Goal: Information Seeking & Learning: Learn about a topic

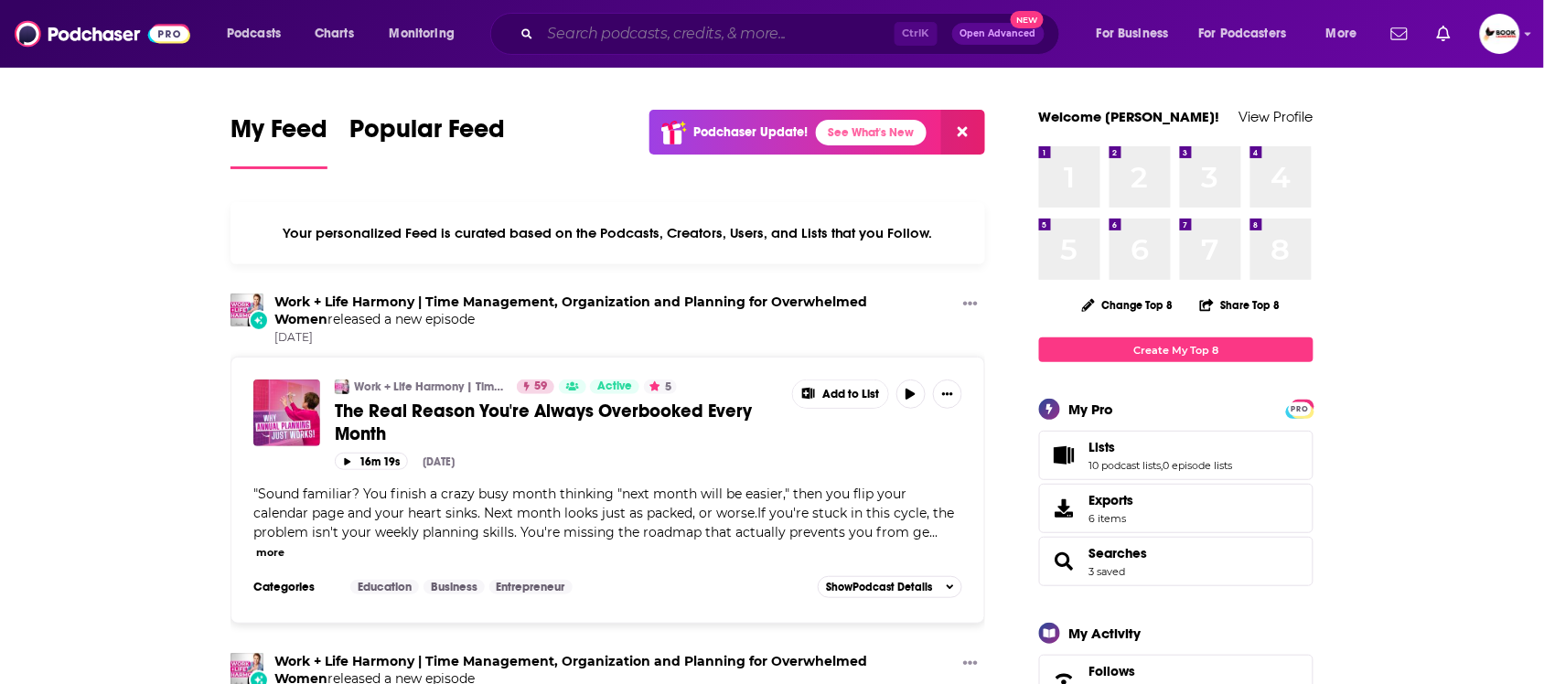
click at [633, 29] on input "Search podcasts, credits, & more..." at bounding box center [718, 33] width 354 height 29
paste input "Leadership"
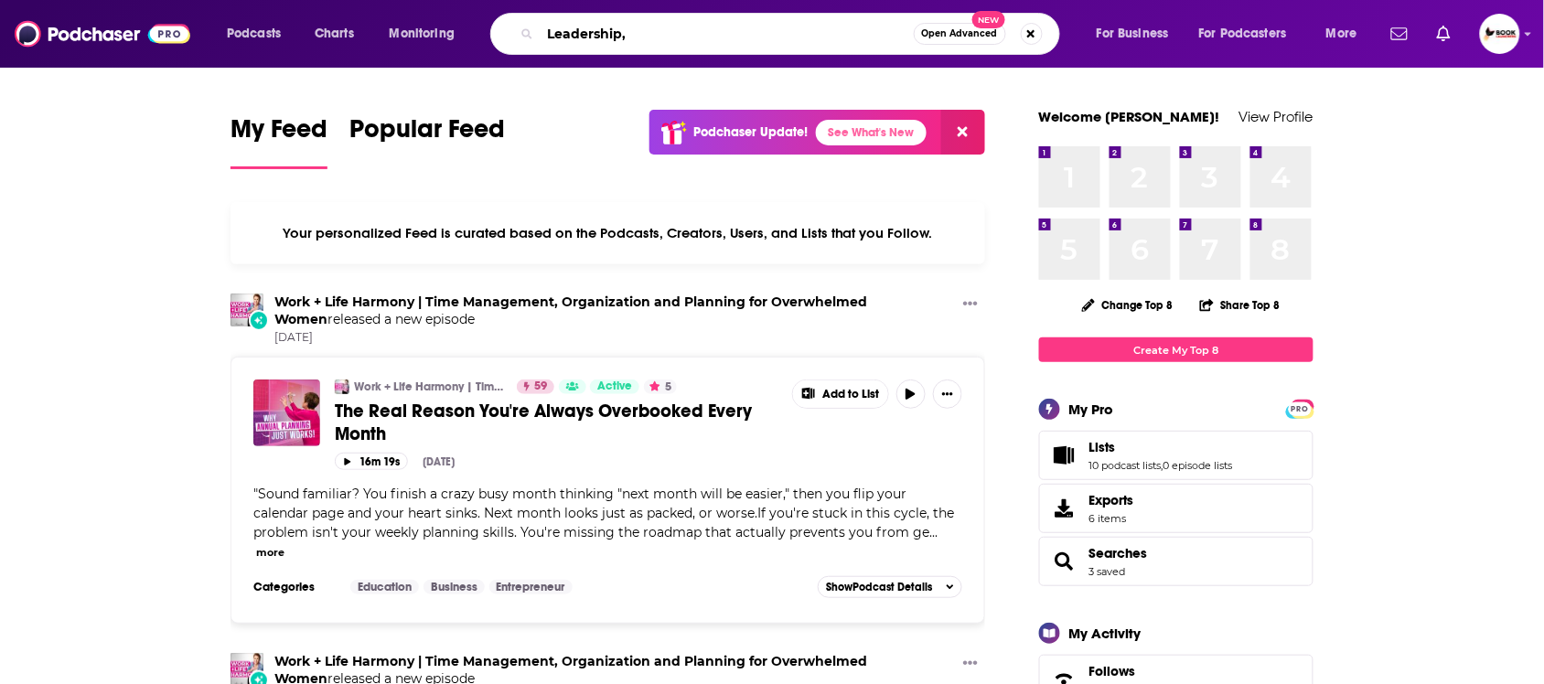
paste input "Active Listening"
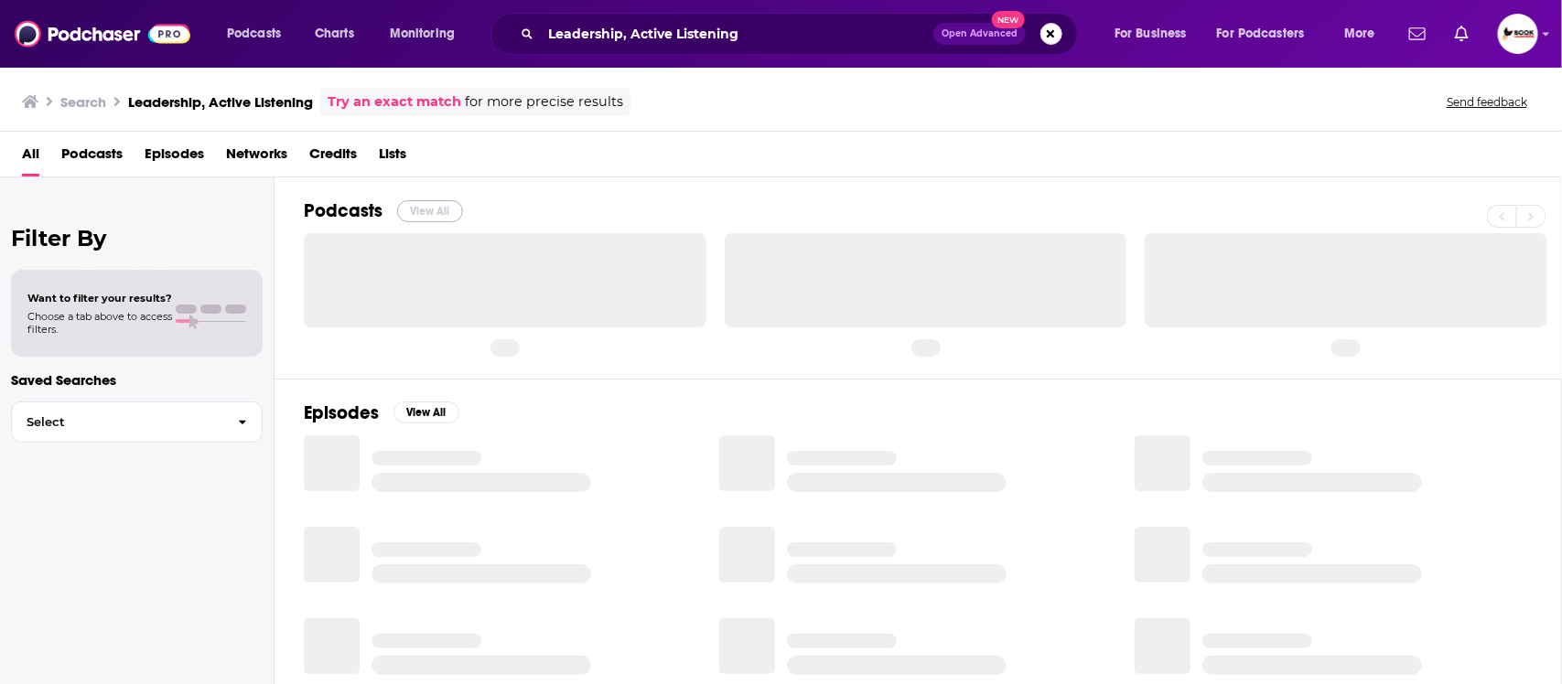
click at [436, 211] on button "View All" at bounding box center [430, 211] width 66 height 22
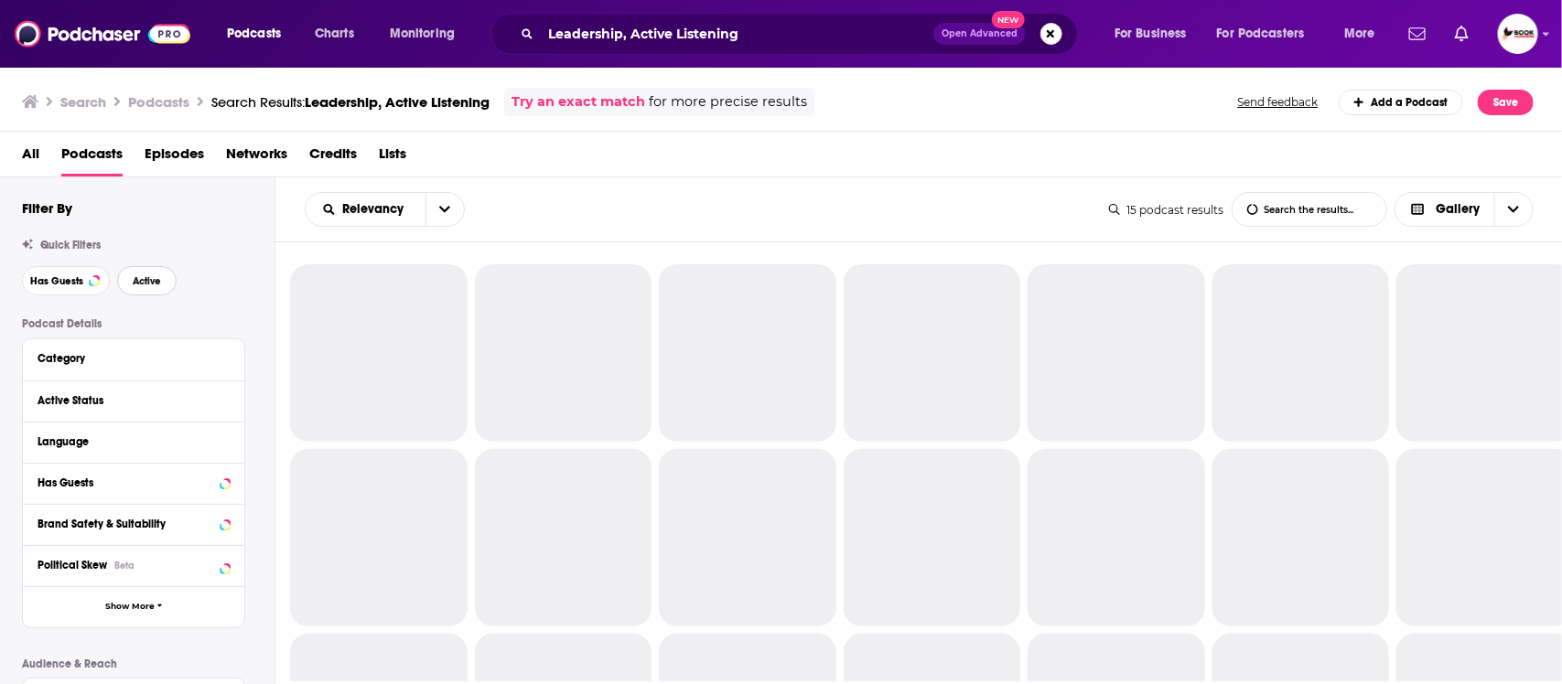
click at [157, 286] on span "Active" at bounding box center [147, 281] width 28 height 10
click at [79, 286] on span "Has Guests" at bounding box center [56, 281] width 53 height 10
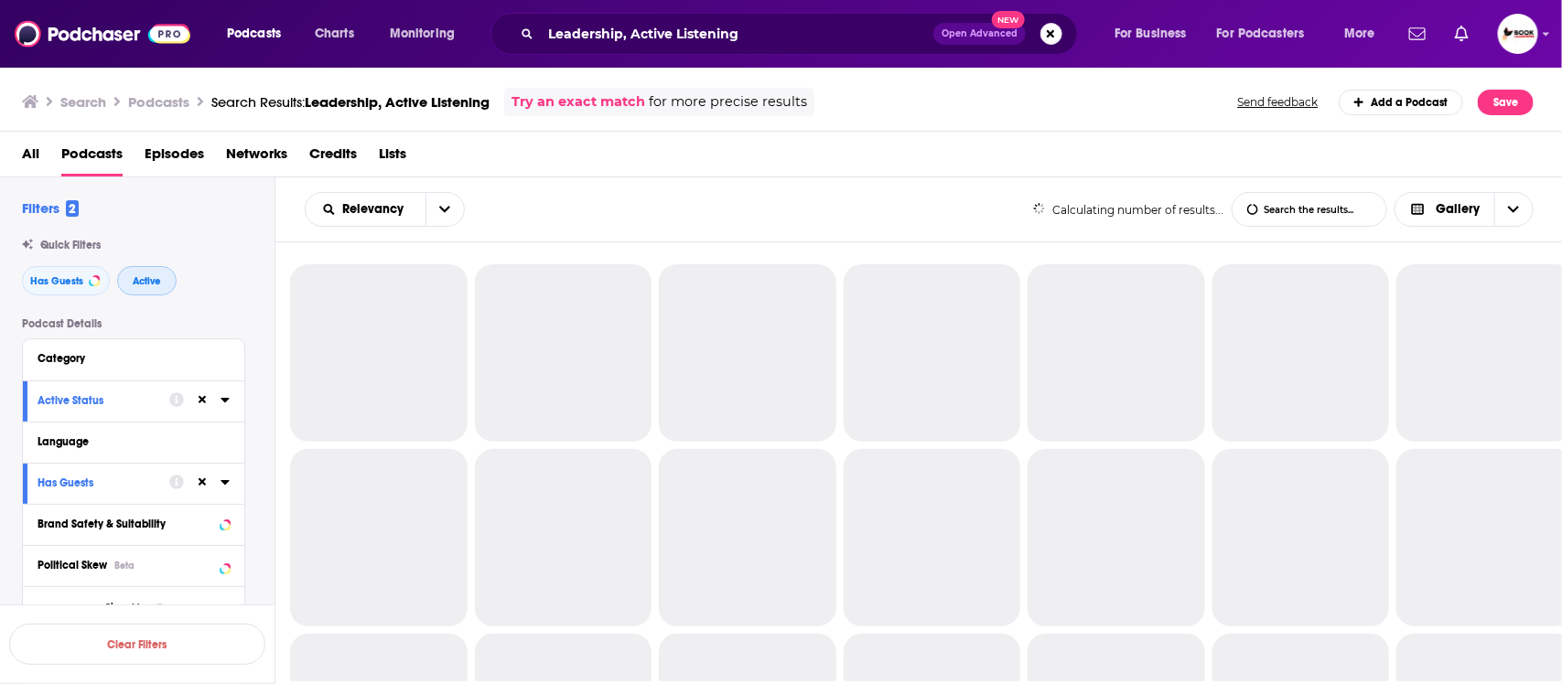
click at [165, 285] on button "Active" at bounding box center [146, 280] width 59 height 29
click at [70, 285] on span "Has Guests" at bounding box center [56, 281] width 53 height 10
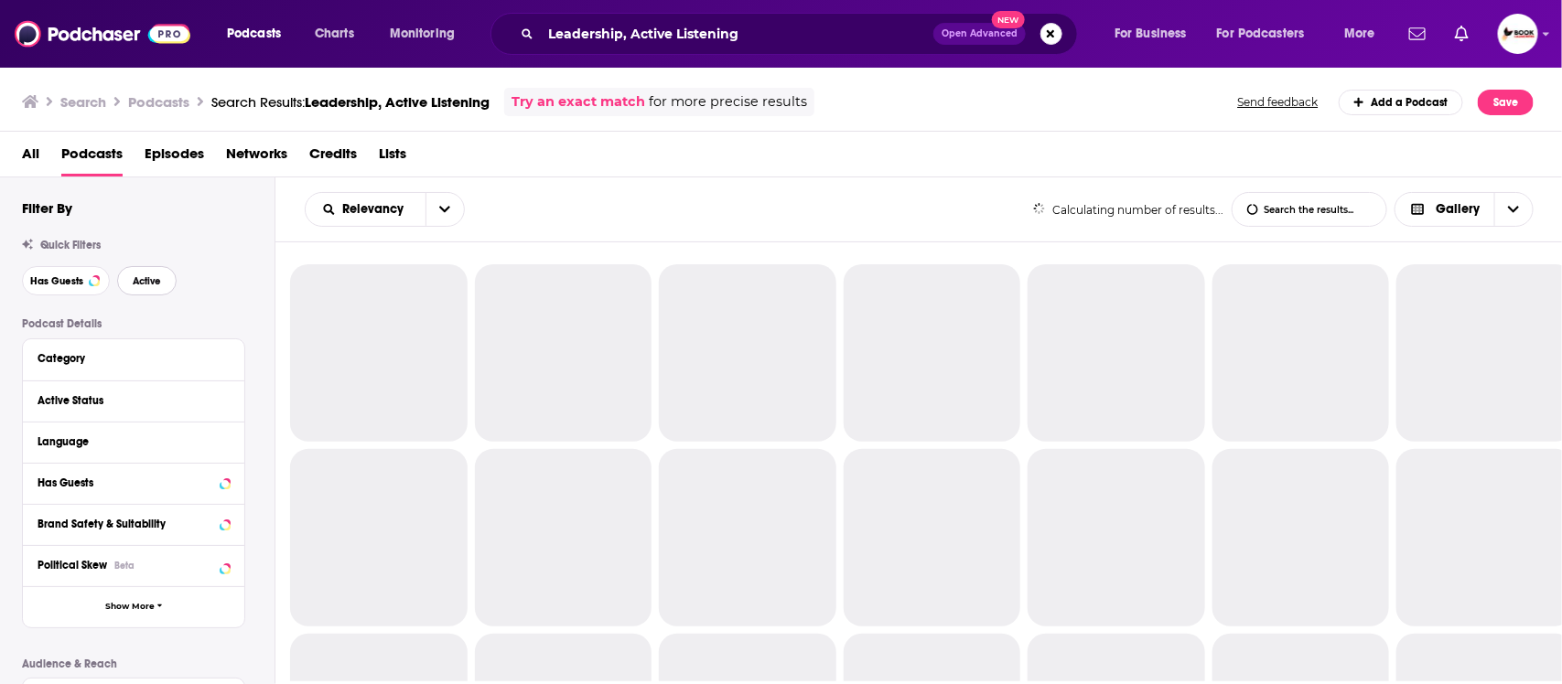
click at [144, 285] on span "Active" at bounding box center [147, 281] width 28 height 10
click at [59, 284] on span "Has Guests" at bounding box center [56, 281] width 53 height 10
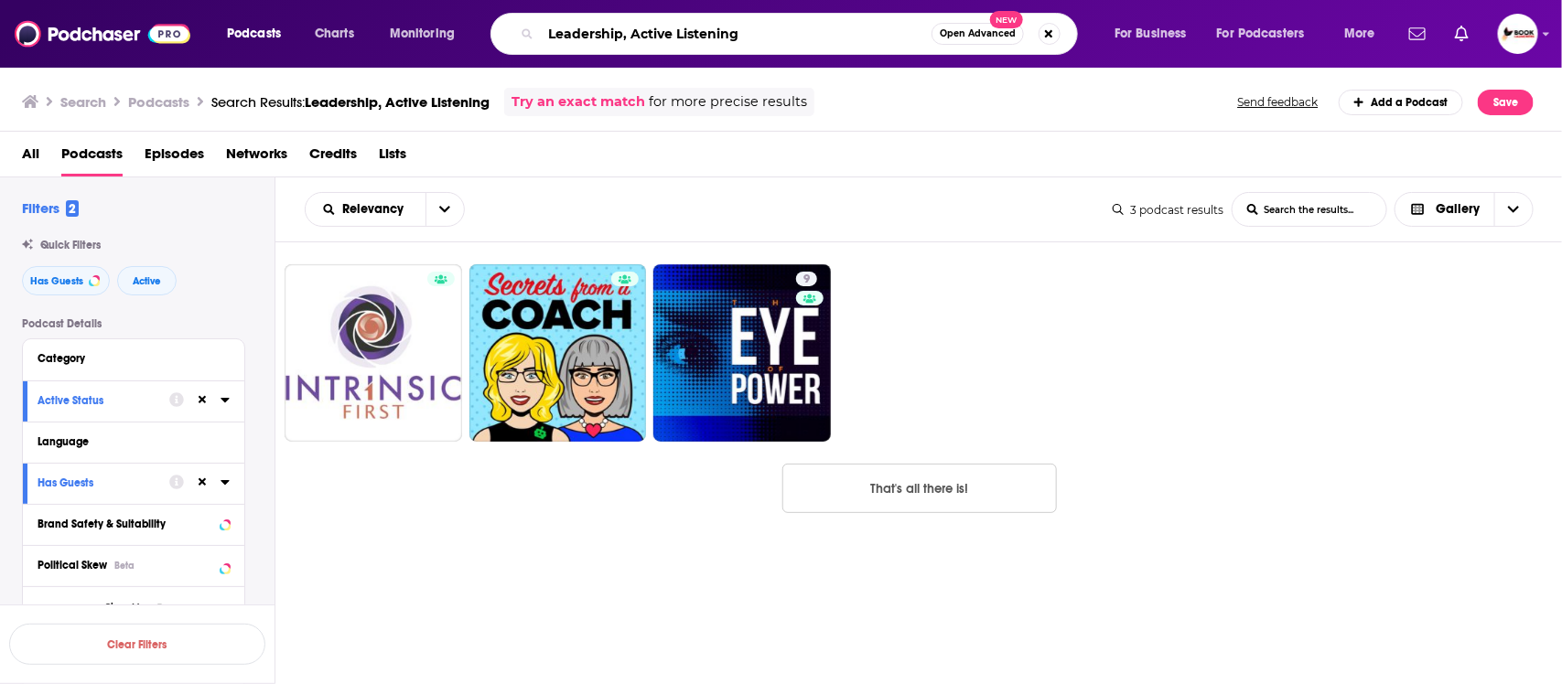
drag, startPoint x: 630, startPoint y: 35, endPoint x: 806, endPoint y: 38, distance: 176.6
click at [806, 38] on input "Leadership, Active Listening" at bounding box center [736, 33] width 391 height 29
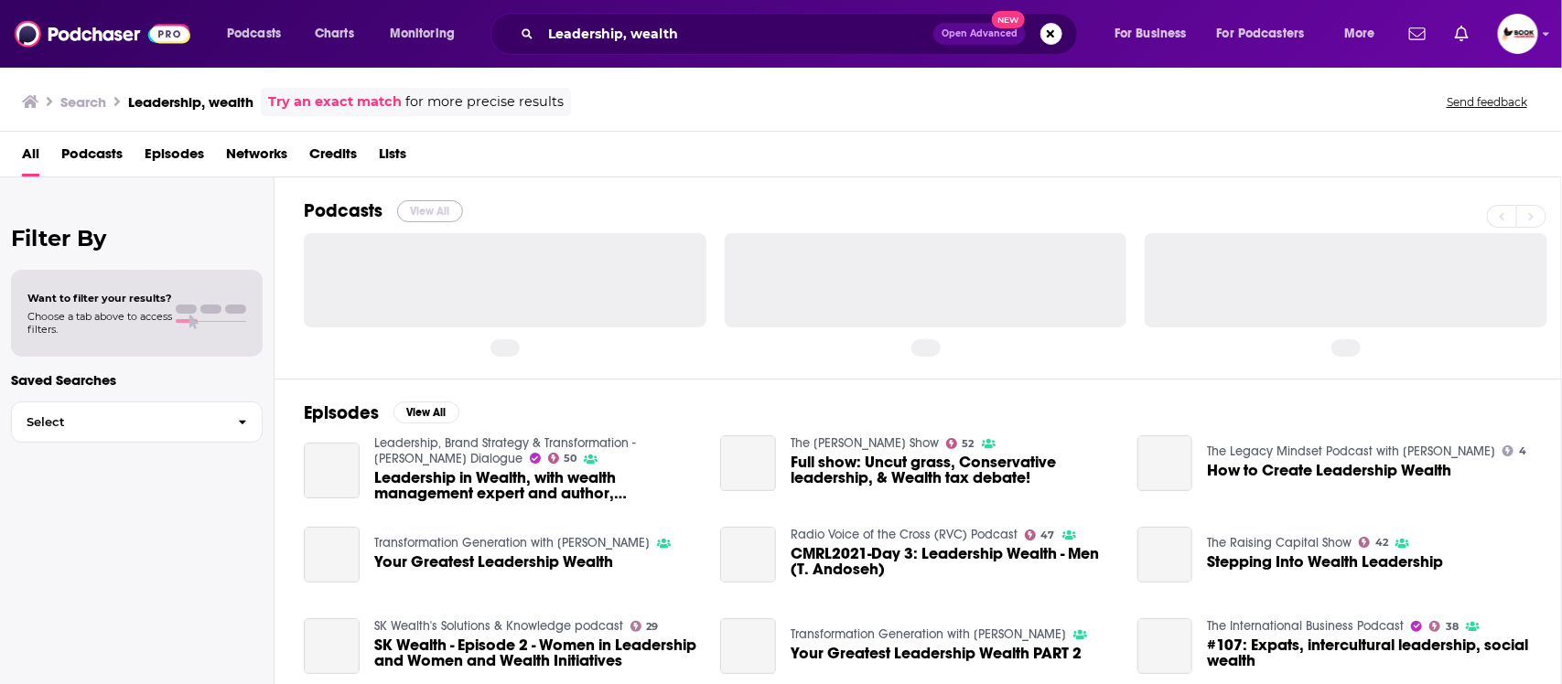
click at [432, 207] on button "View All" at bounding box center [430, 211] width 66 height 22
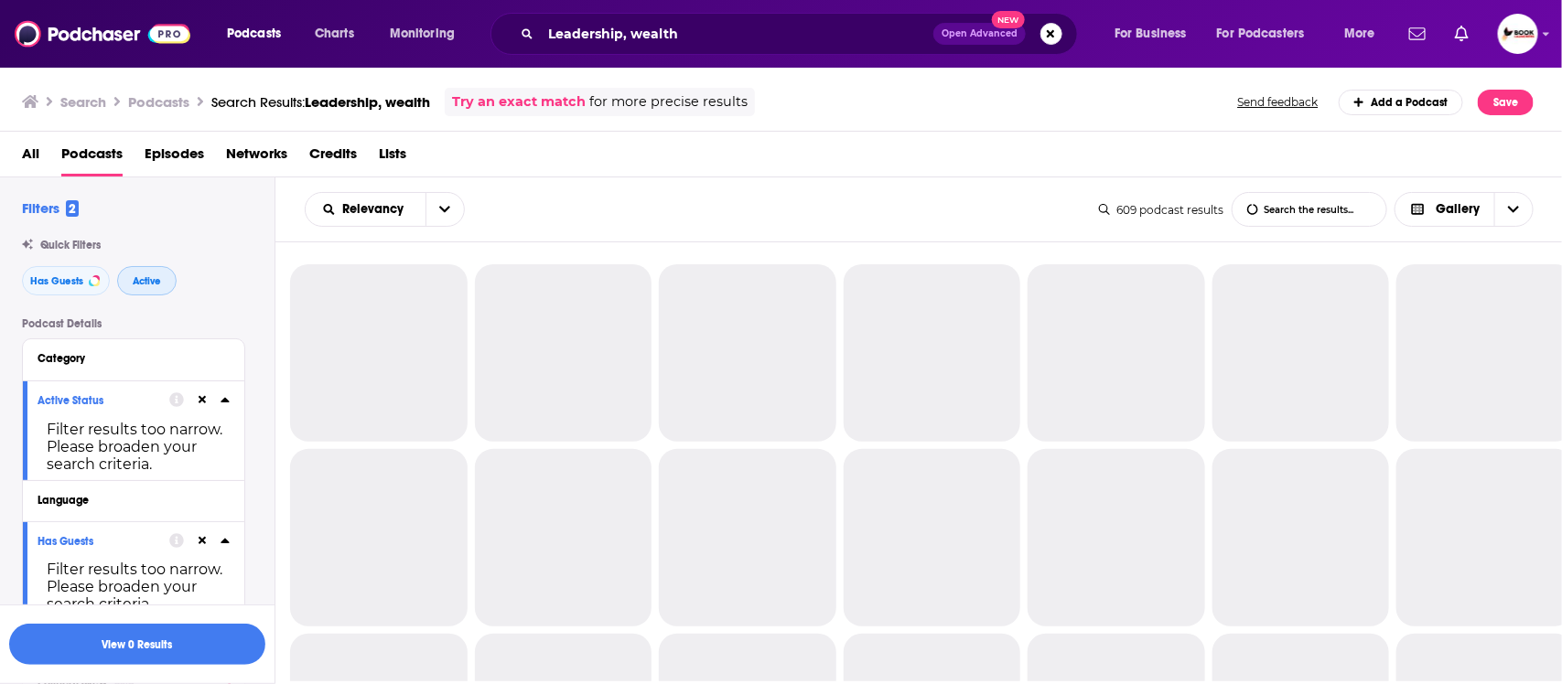
click at [145, 285] on span "Active" at bounding box center [147, 281] width 28 height 10
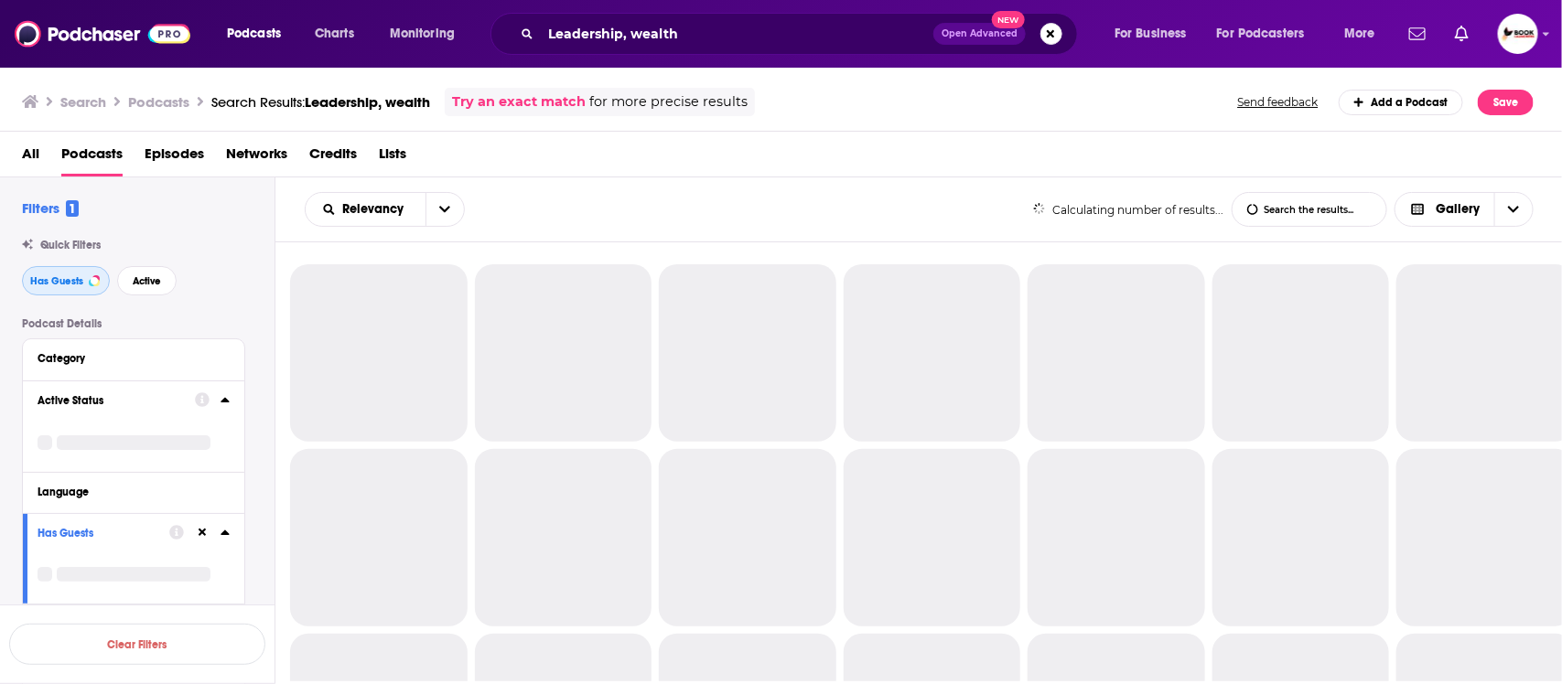
click at [79, 285] on span "Has Guests" at bounding box center [56, 281] width 53 height 10
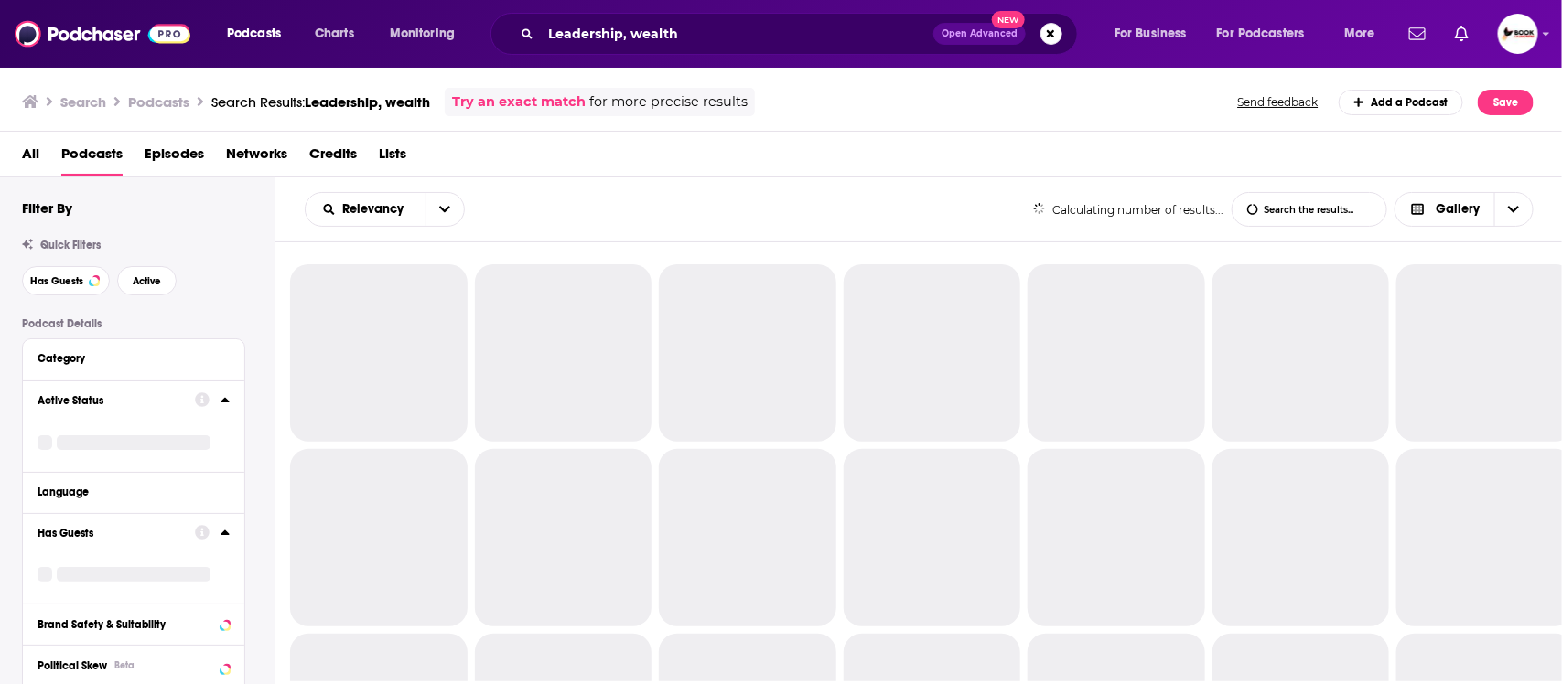
click at [186, 282] on div "Has Guests Active" at bounding box center [148, 280] width 253 height 29
drag, startPoint x: 60, startPoint y: 277, endPoint x: 130, endPoint y: 277, distance: 69.5
click at [66, 277] on span "Has Guests" at bounding box center [56, 281] width 53 height 10
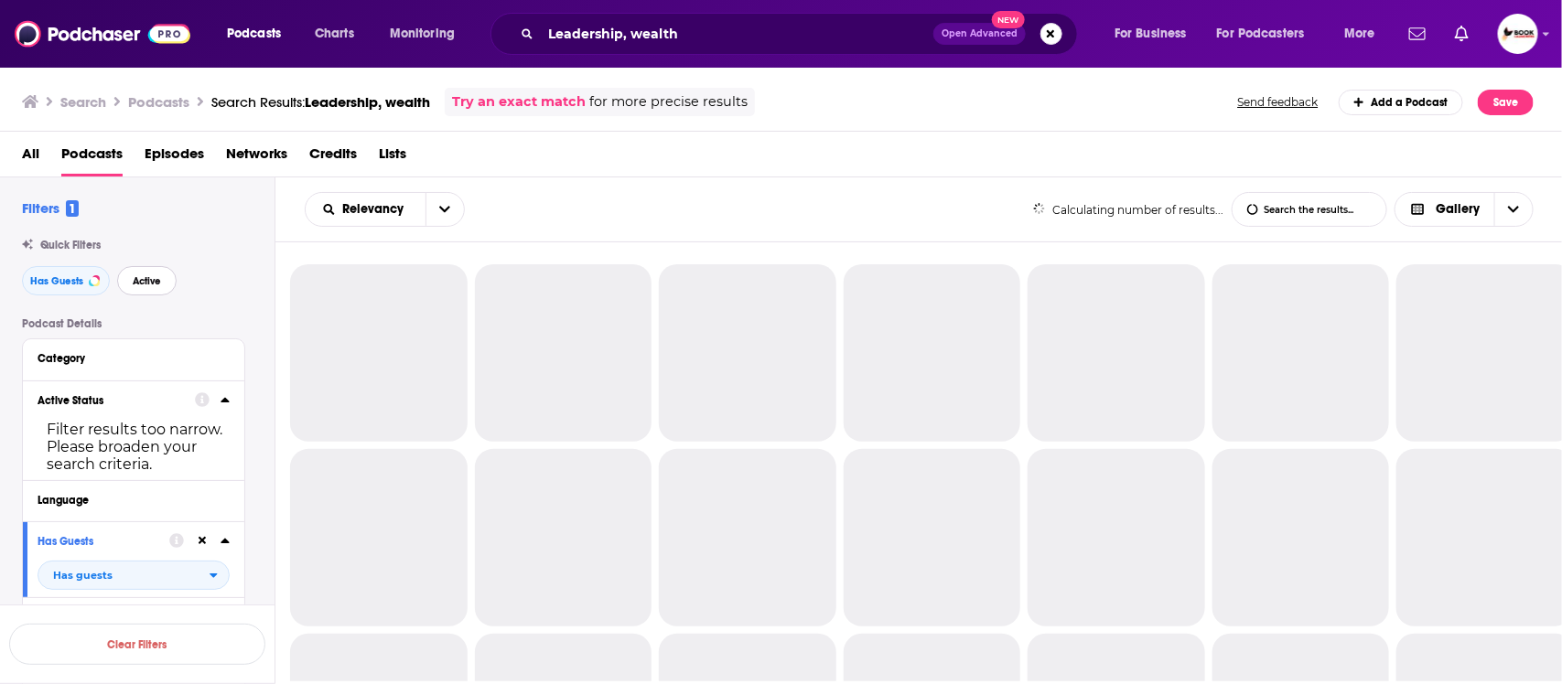
click at [142, 277] on span "Active" at bounding box center [147, 281] width 28 height 10
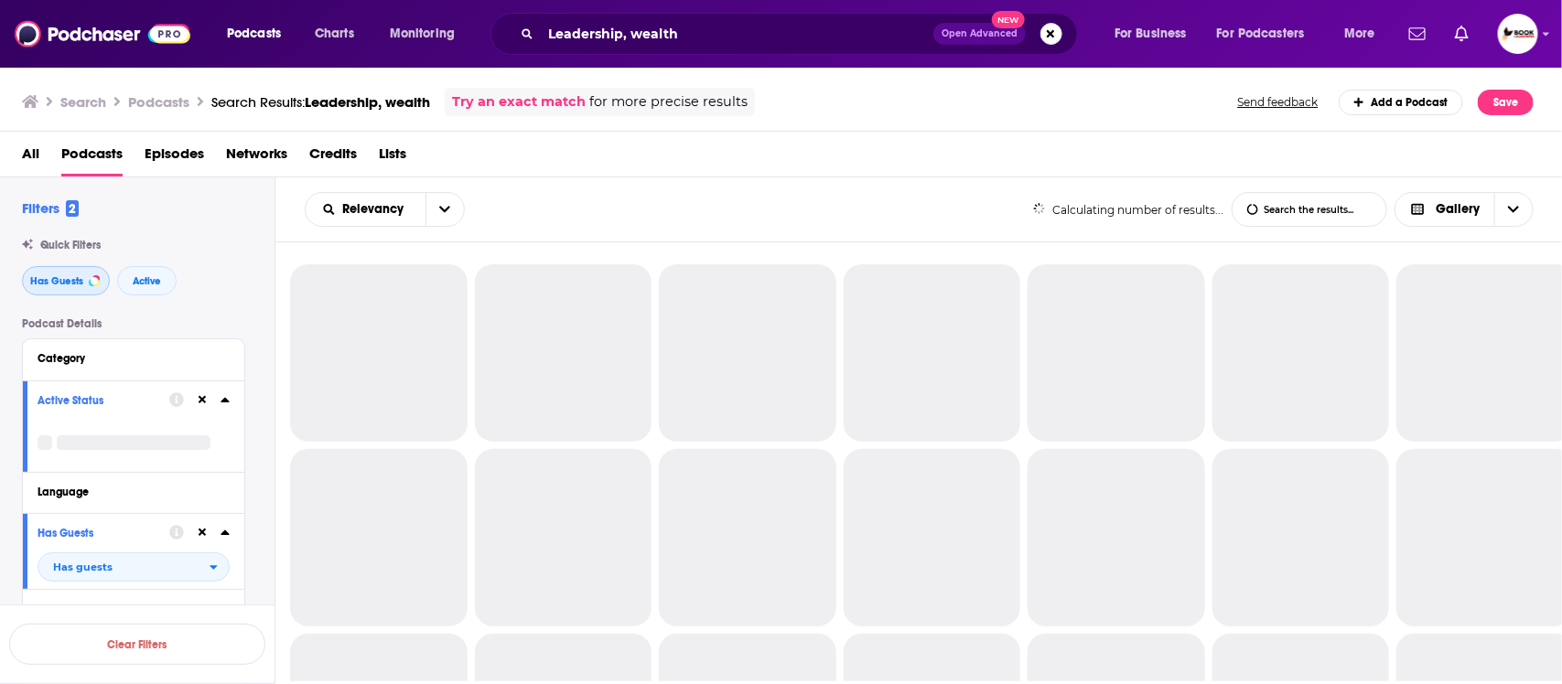
click at [76, 279] on span "Has Guests" at bounding box center [56, 281] width 53 height 10
click at [135, 282] on span "Active" at bounding box center [147, 281] width 28 height 10
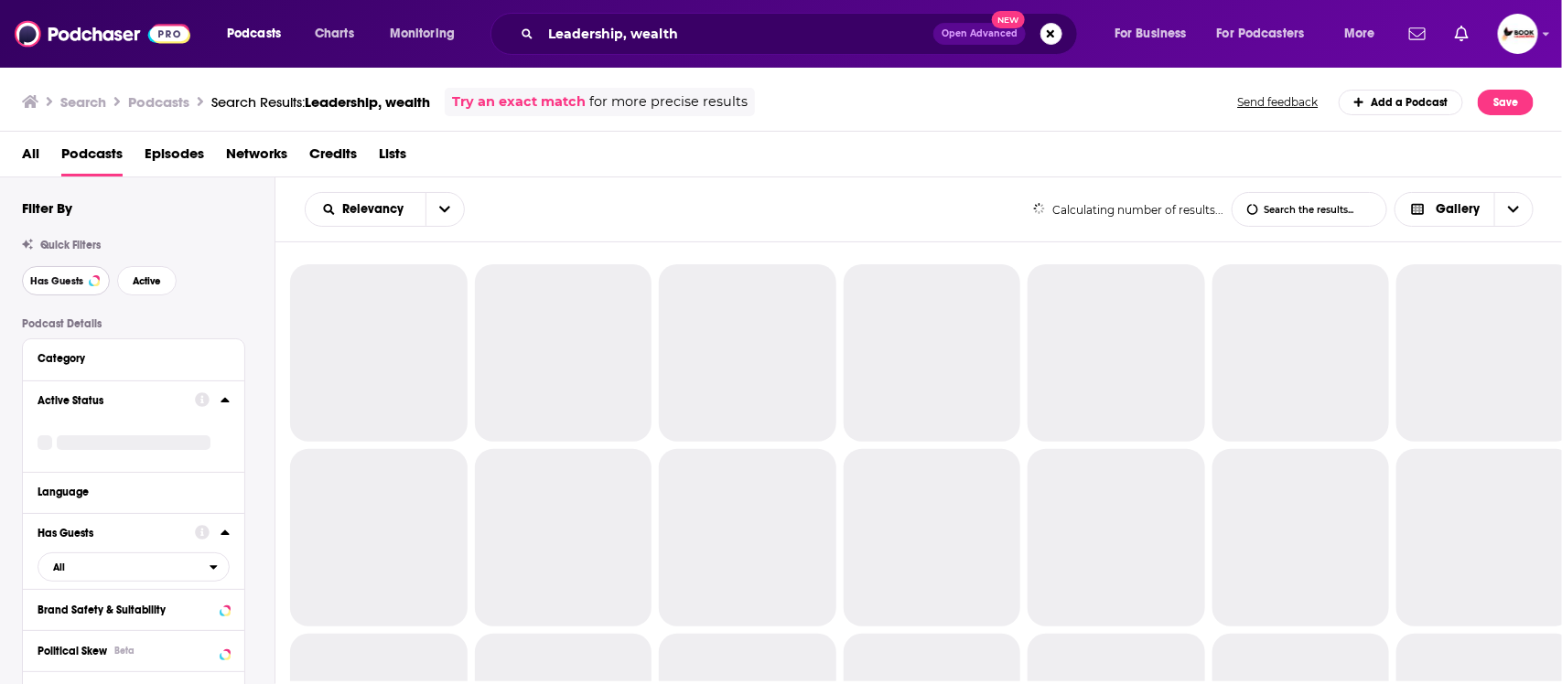
click at [59, 281] on span "Has Guests" at bounding box center [56, 281] width 53 height 10
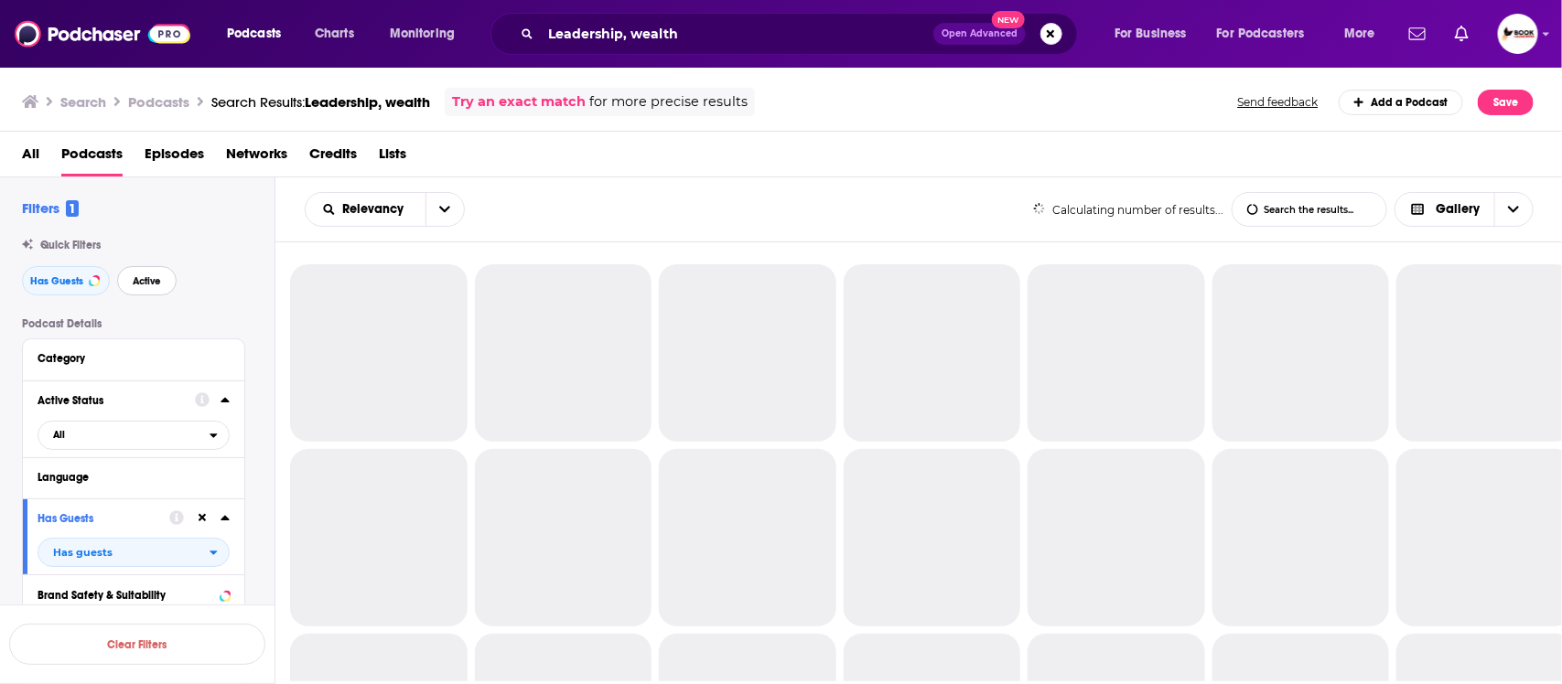
click at [145, 290] on button "Active" at bounding box center [146, 280] width 59 height 29
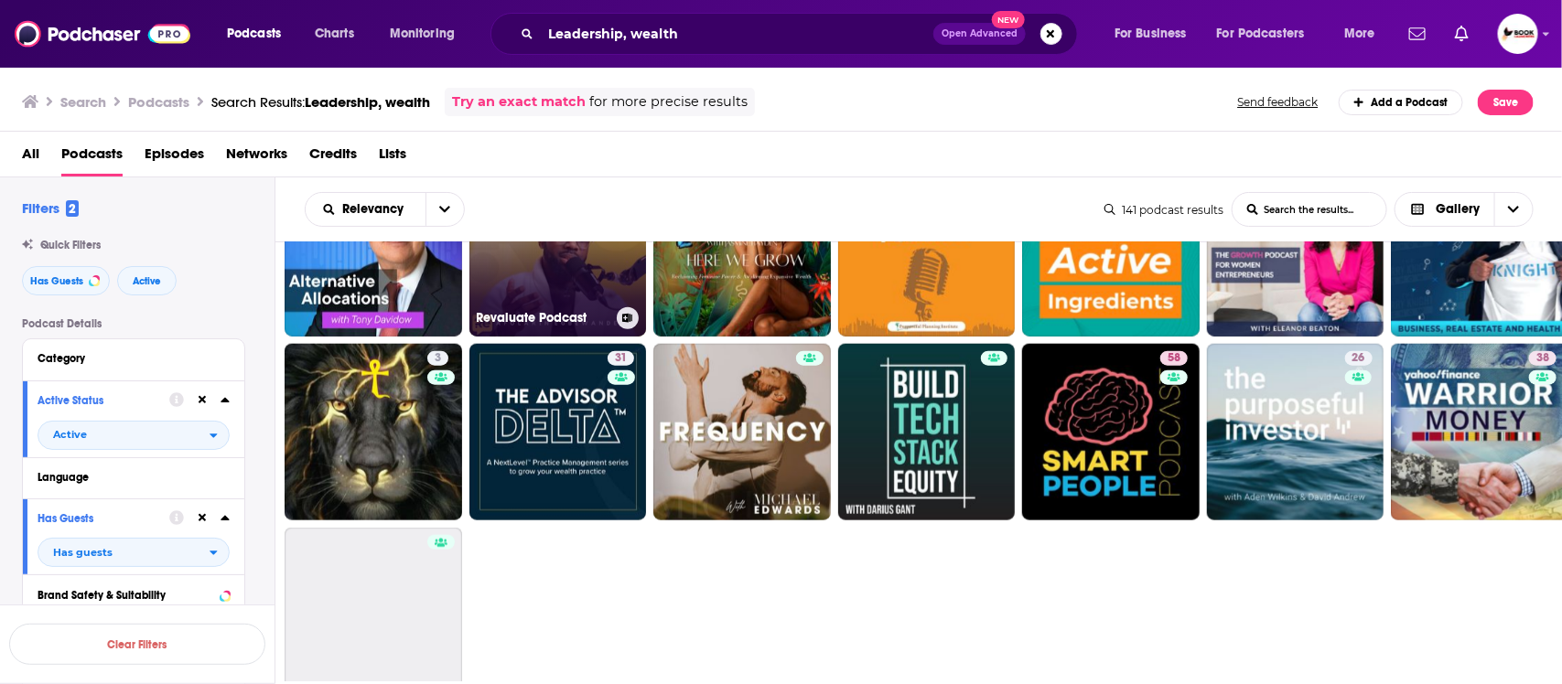
scroll to position [1029, 0]
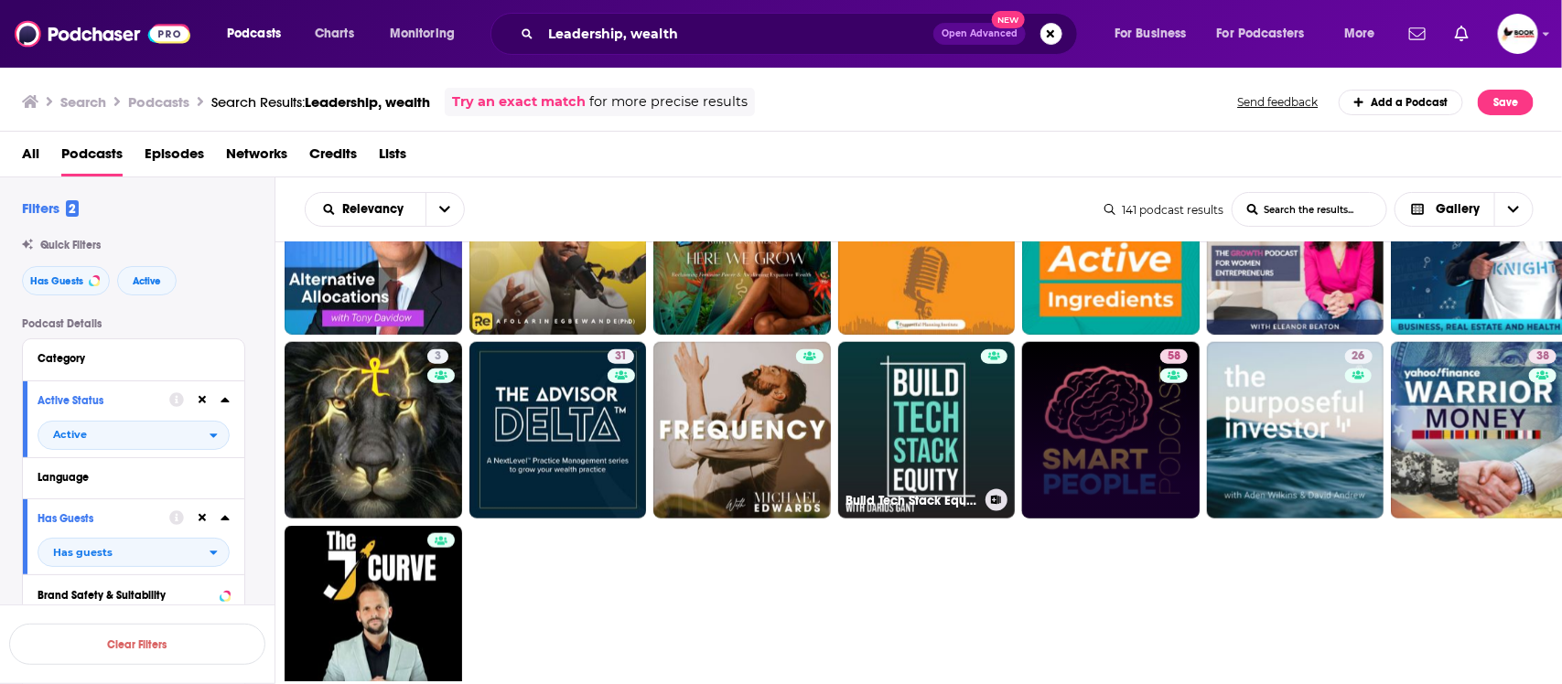
drag, startPoint x: 931, startPoint y: 413, endPoint x: 1086, endPoint y: 454, distance: 160.0
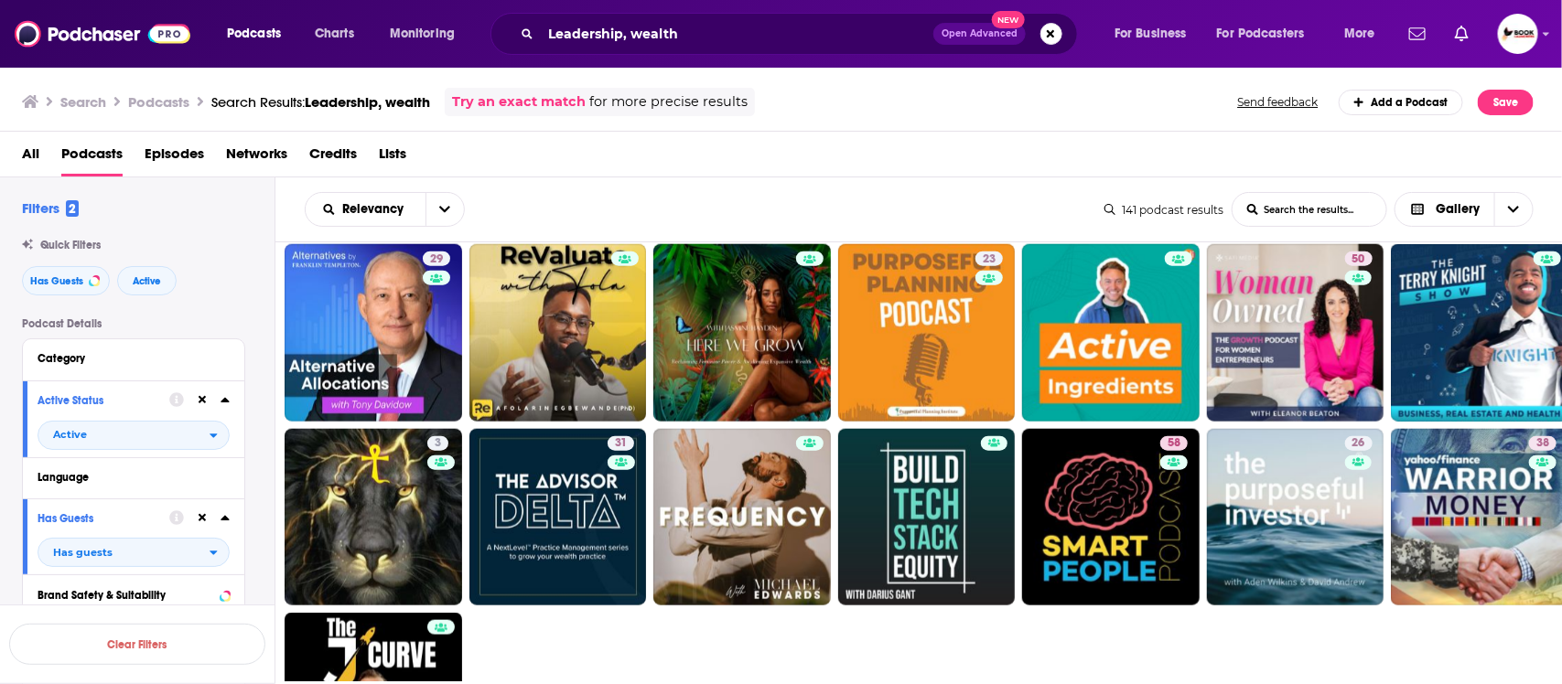
scroll to position [915, 0]
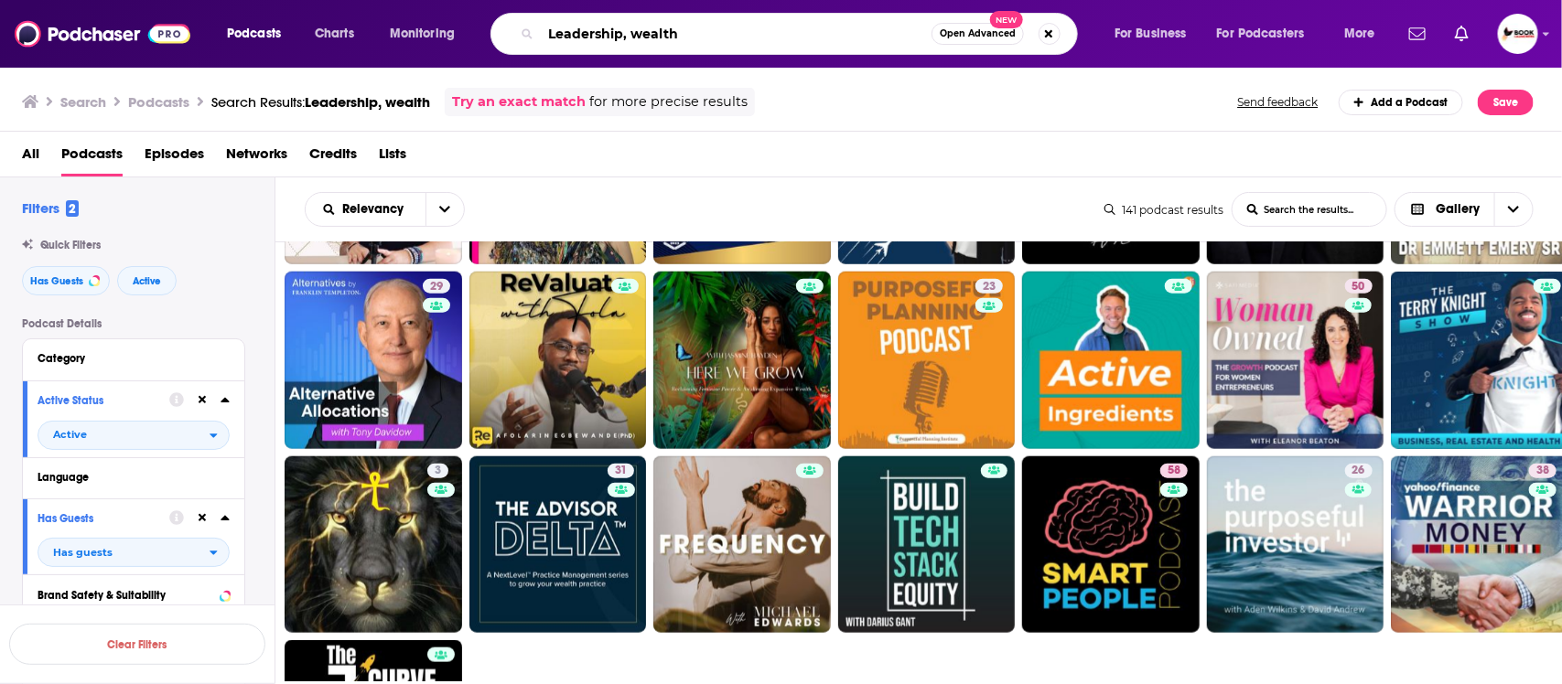
drag, startPoint x: 719, startPoint y: 33, endPoint x: 503, endPoint y: 35, distance: 215.9
click at [503, 35] on div "Leadership, wealth Open Advanced New" at bounding box center [783, 34] width 587 height 42
paste input "grief"
click at [709, 33] on input "grief," at bounding box center [736, 33] width 391 height 29
paste input "resilience"
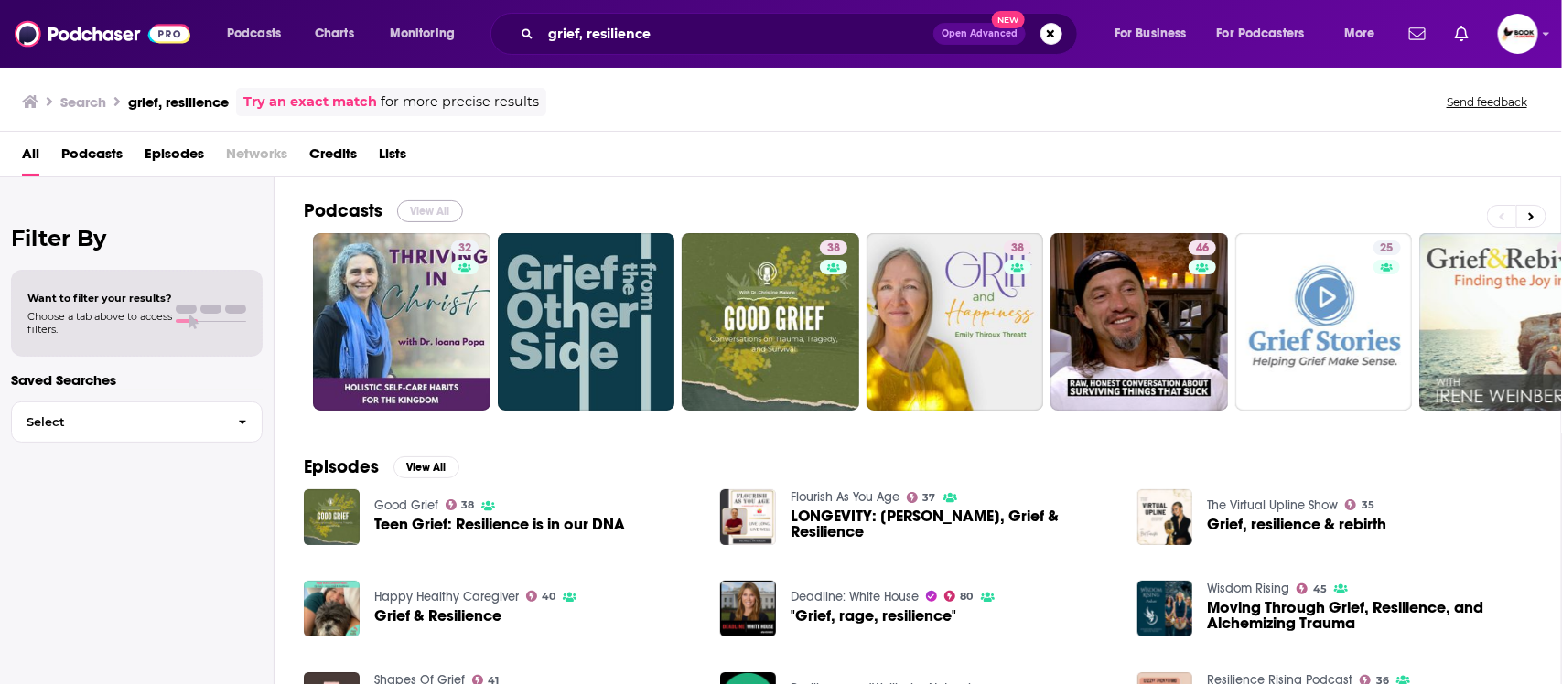
click at [439, 209] on button "View All" at bounding box center [430, 211] width 66 height 22
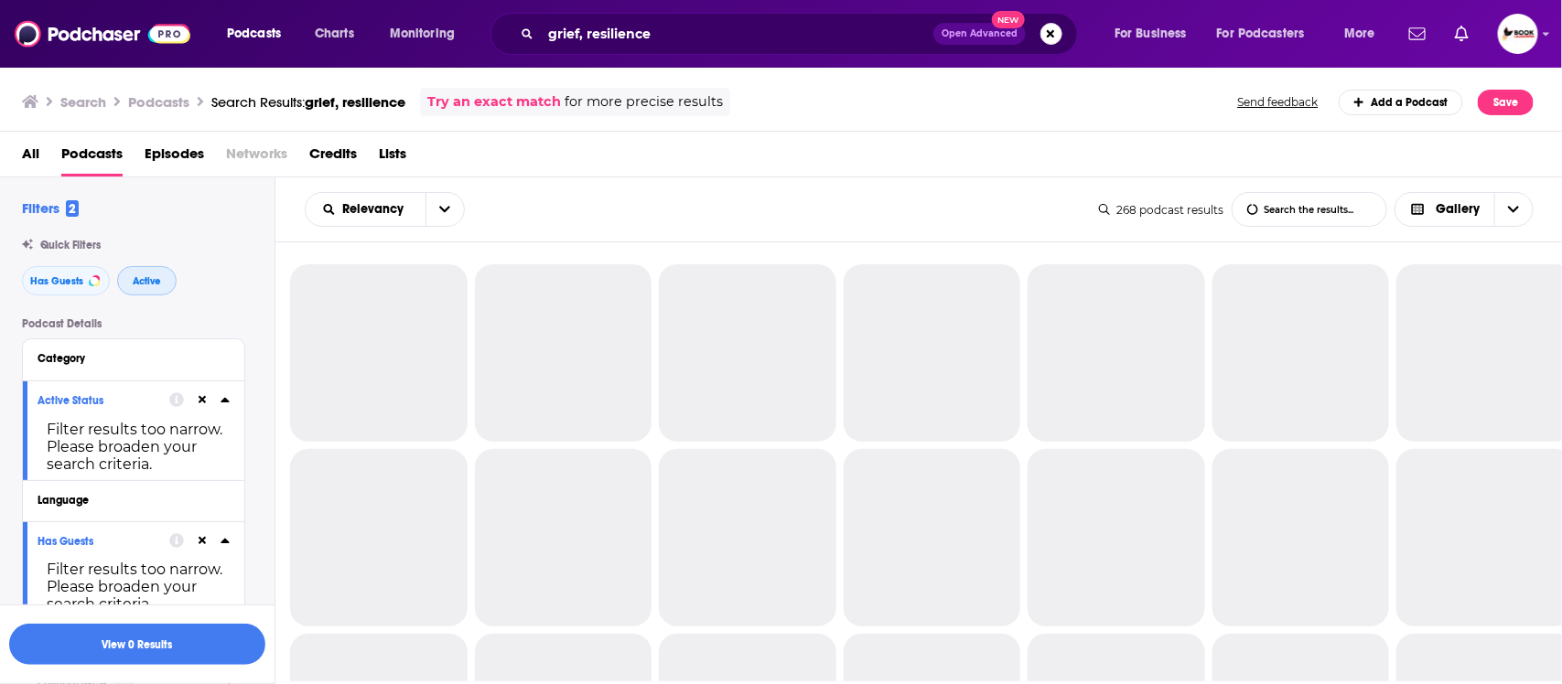
click at [144, 289] on button "Active" at bounding box center [146, 280] width 59 height 29
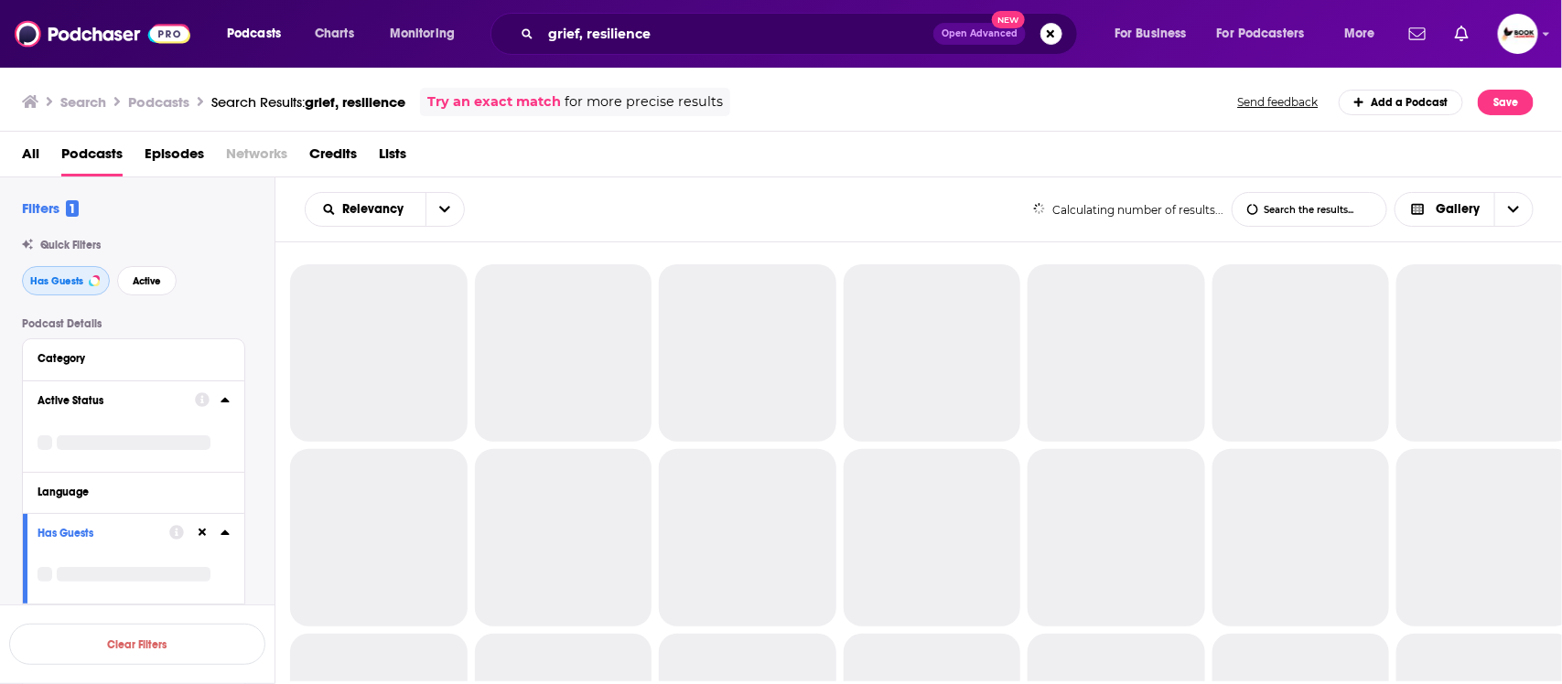
click at [61, 285] on span "Has Guests" at bounding box center [56, 281] width 53 height 10
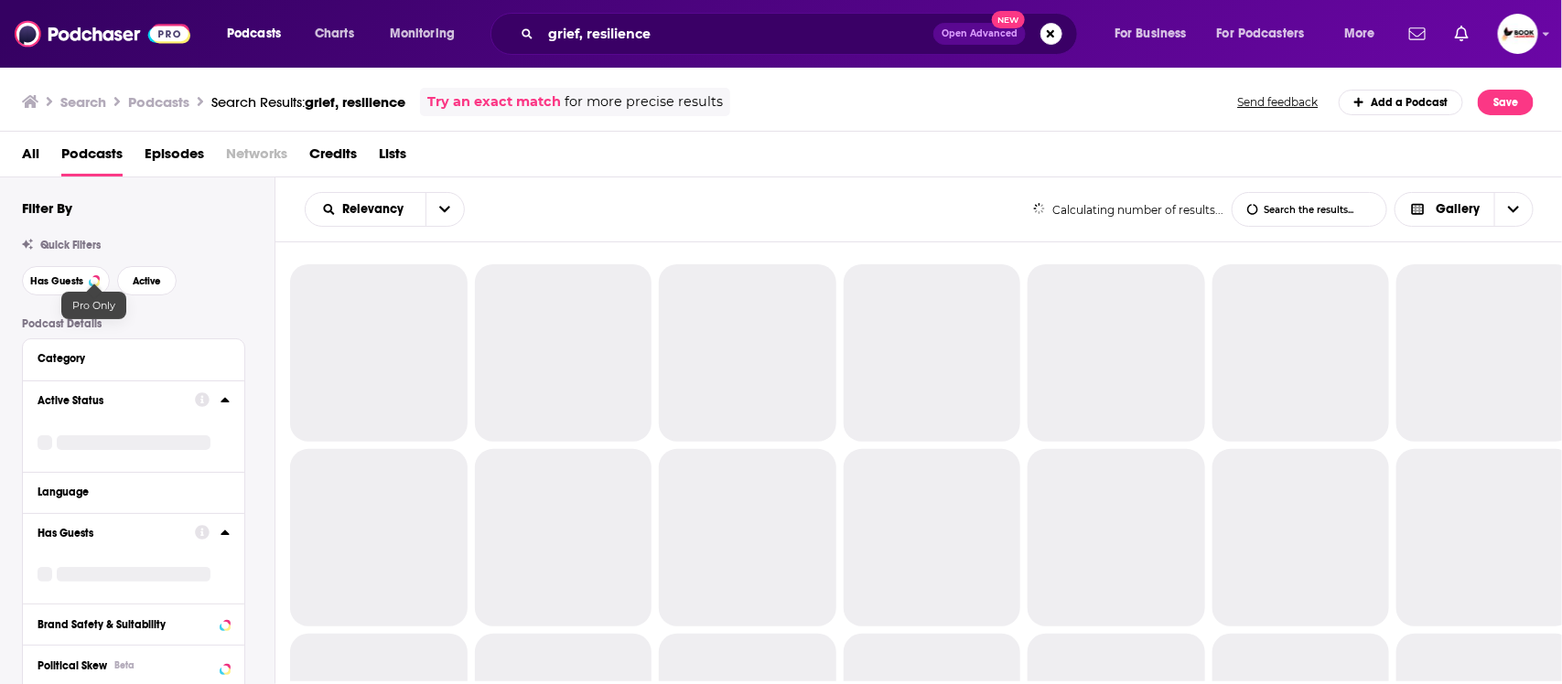
drag, startPoint x: 192, startPoint y: 285, endPoint x: 108, endPoint y: 286, distance: 84.2
click at [190, 285] on div "Has Guests Active" at bounding box center [148, 280] width 253 height 29
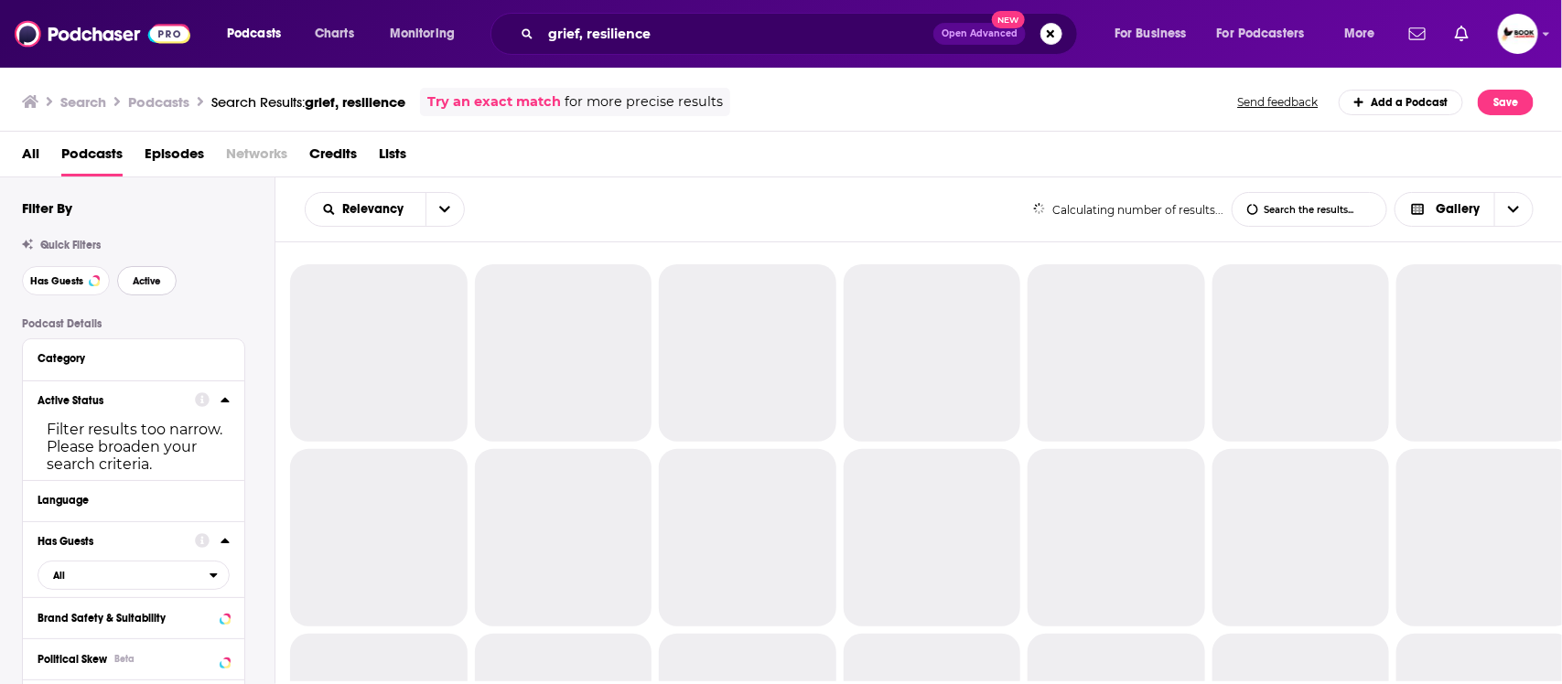
click at [138, 282] on span "Active" at bounding box center [147, 281] width 28 height 10
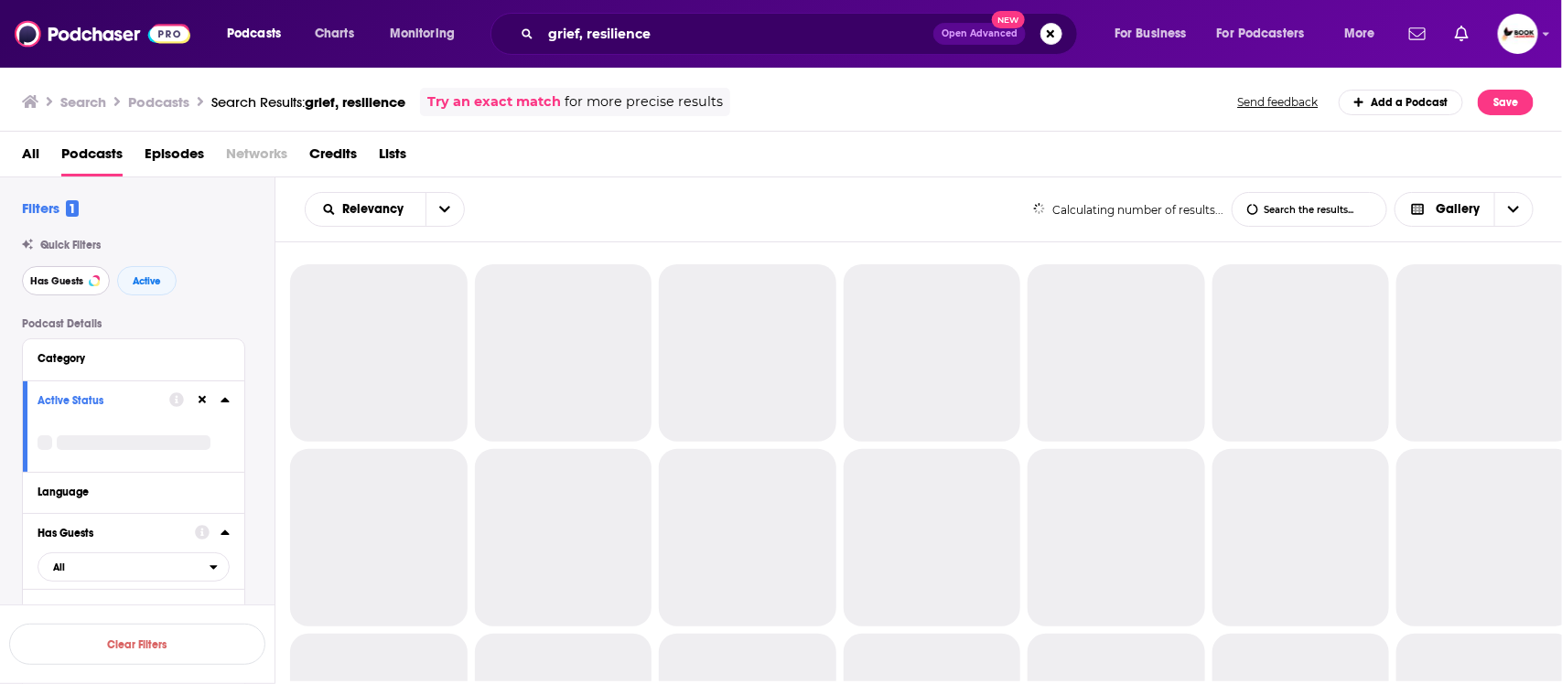
click at [59, 286] on span "Has Guests" at bounding box center [56, 281] width 53 height 10
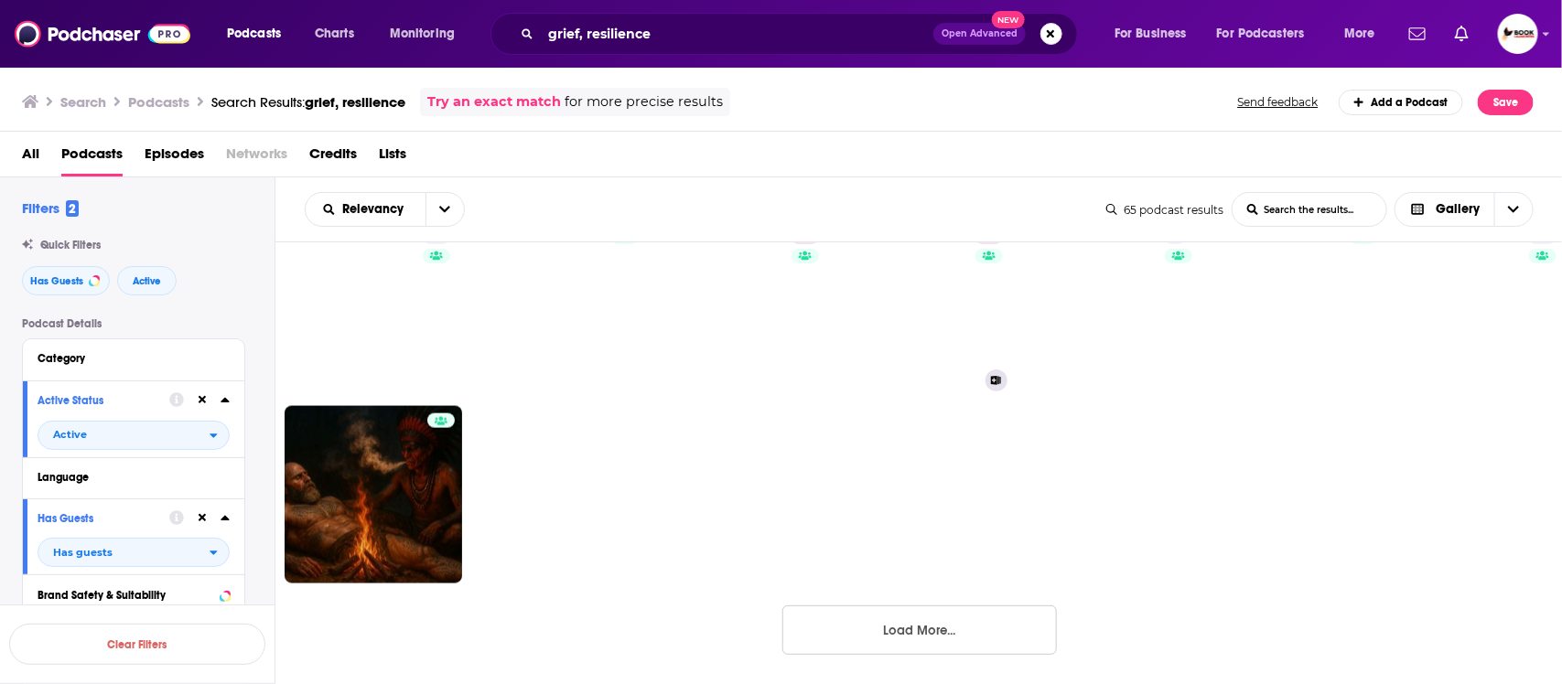
scroll to position [1150, 0]
click at [966, 632] on button "Load More..." at bounding box center [919, 629] width 274 height 49
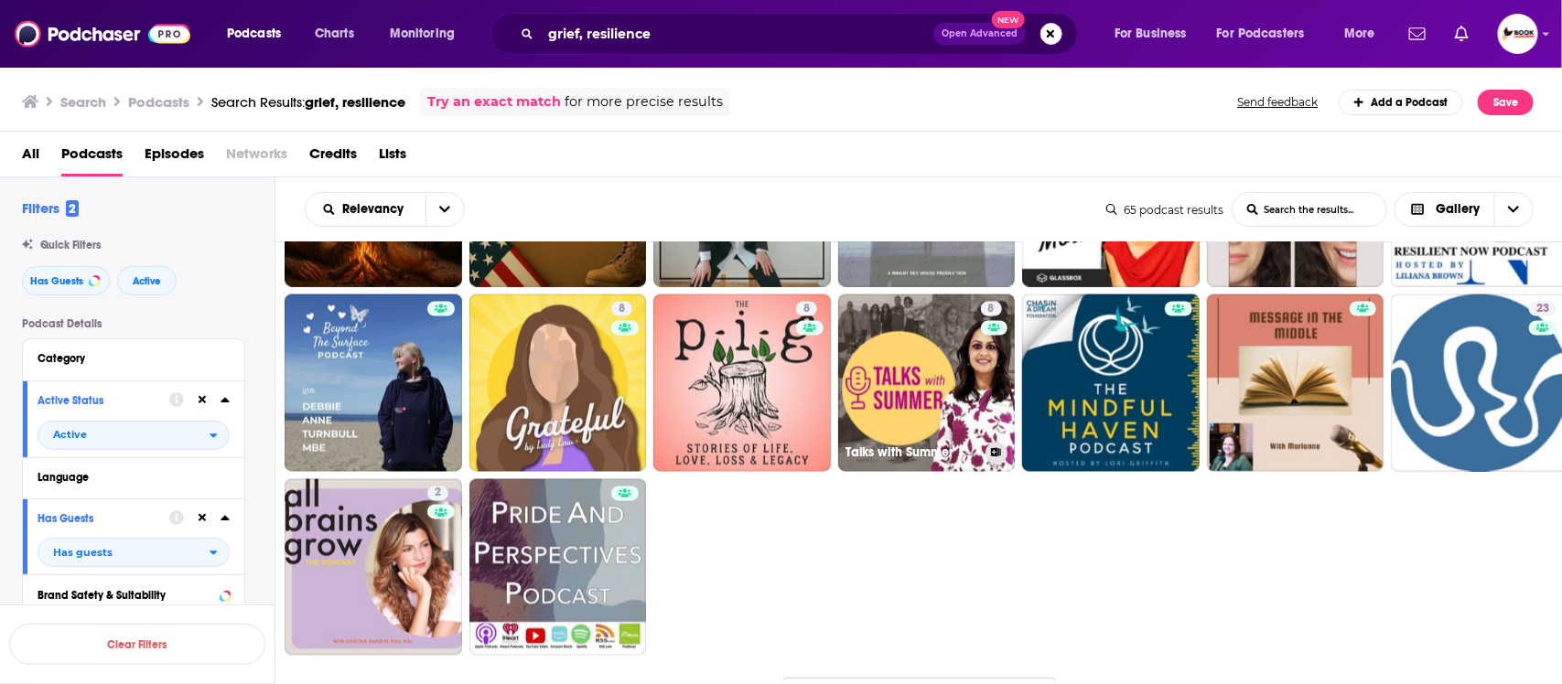
scroll to position [1519, 0]
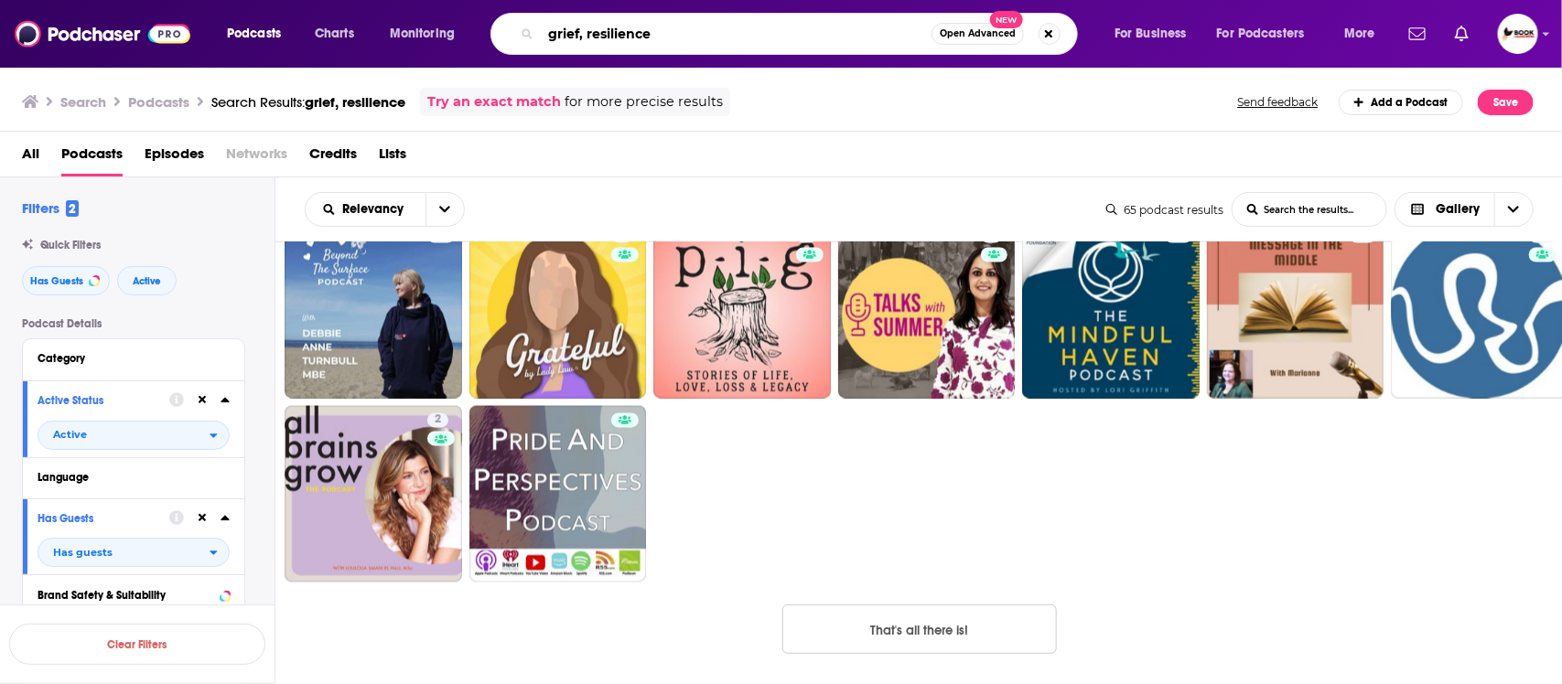
drag, startPoint x: 591, startPoint y: 33, endPoint x: 505, endPoint y: 32, distance: 86.0
click at [505, 32] on div "grief, resilience Open Advanced New" at bounding box center [783, 34] width 587 height 42
click at [651, 27] on input "Resilience" at bounding box center [736, 33] width 391 height 29
type input "Resilience, Grief"
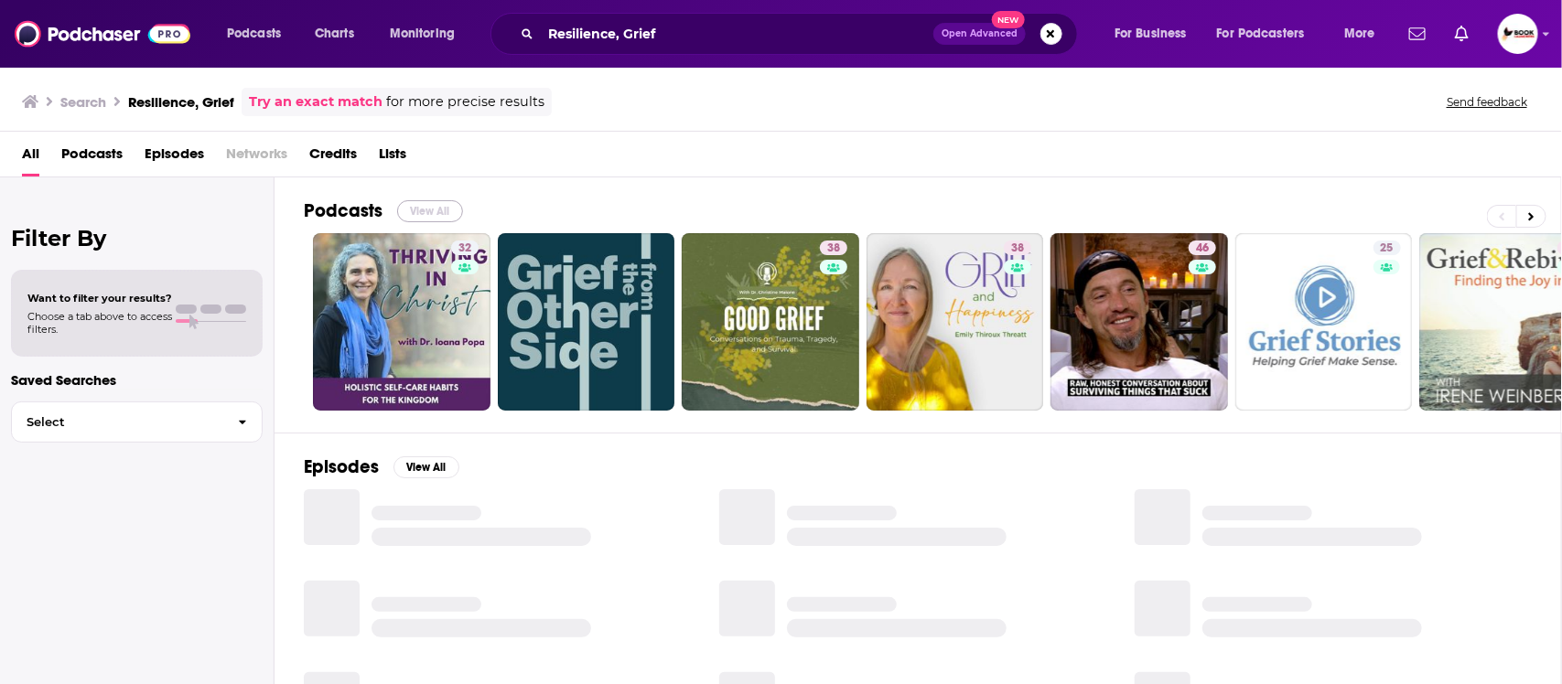
click at [435, 211] on button "View All" at bounding box center [430, 211] width 66 height 22
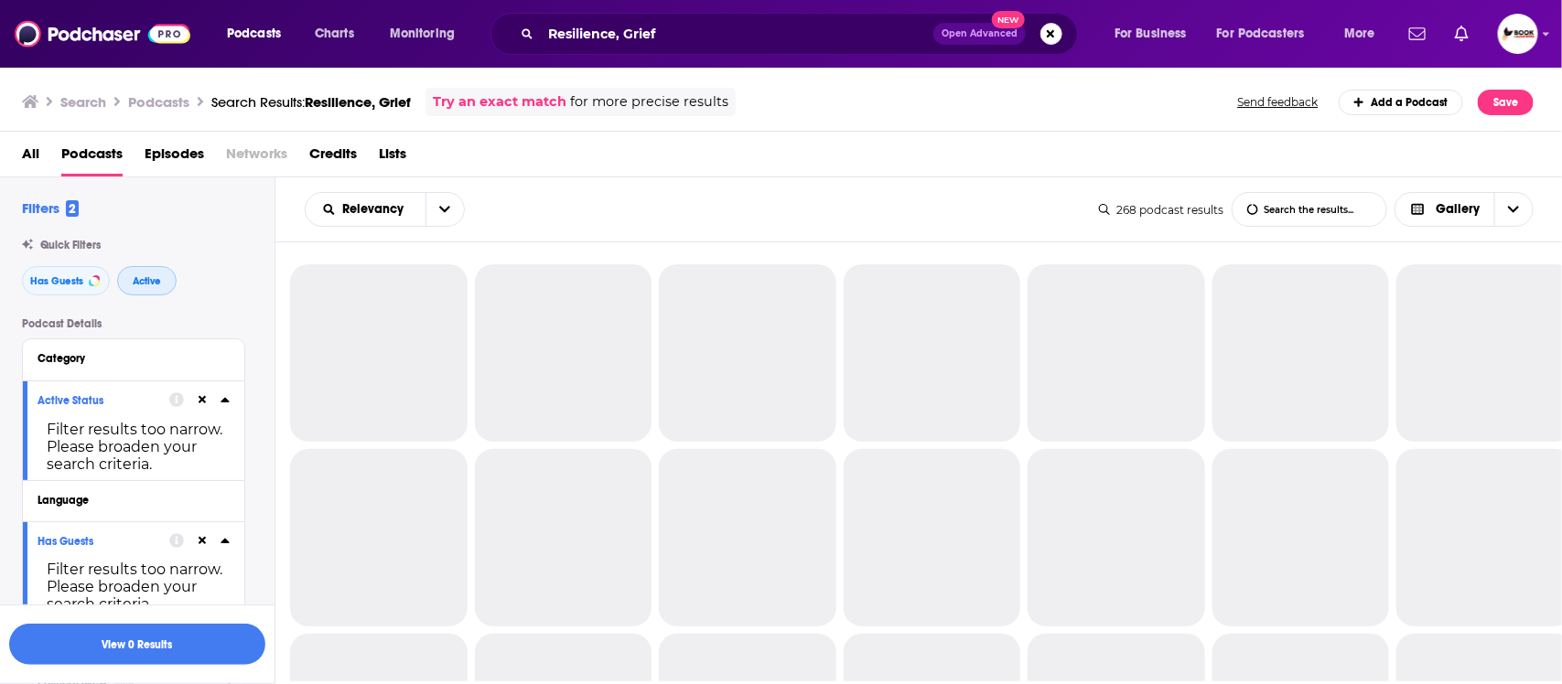
click at [158, 281] on span "Active" at bounding box center [147, 281] width 28 height 10
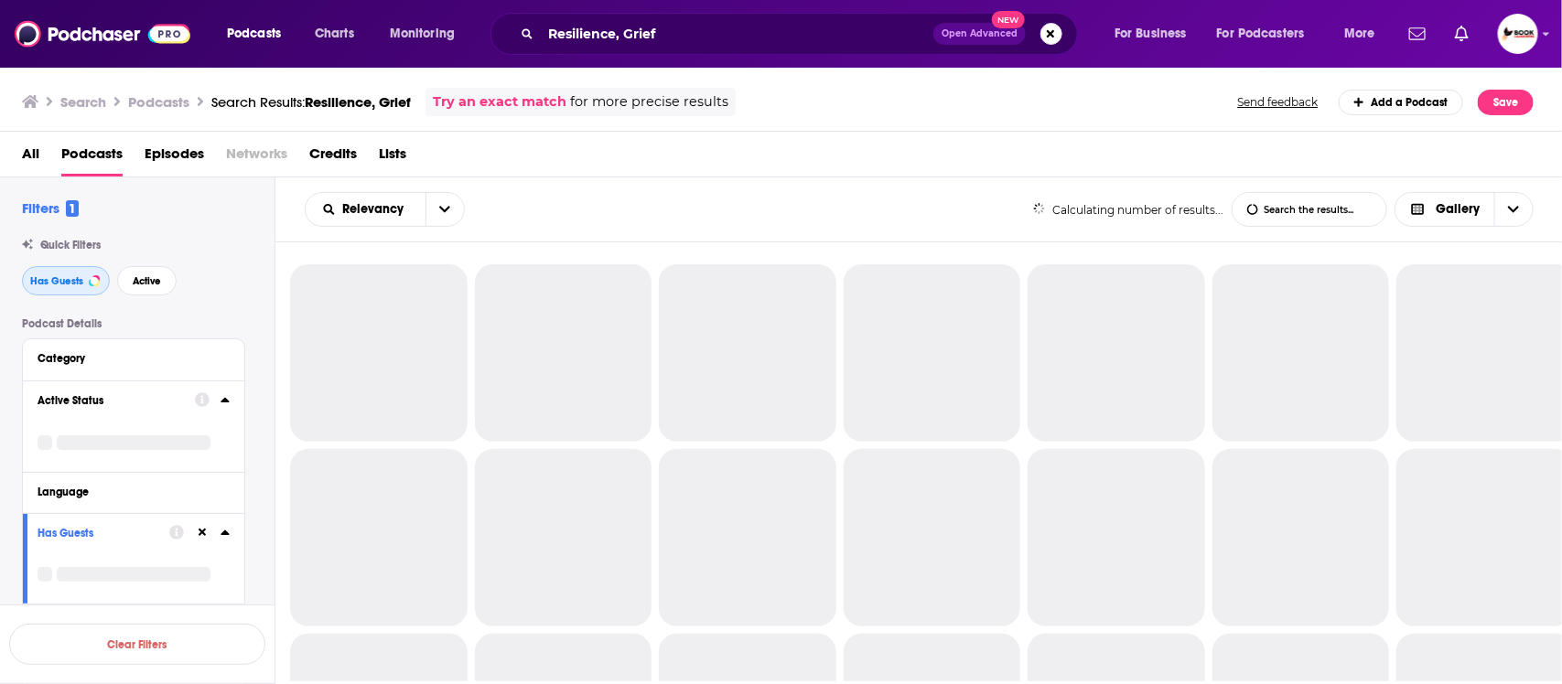
click at [84, 282] on button "Has Guests" at bounding box center [66, 280] width 88 height 29
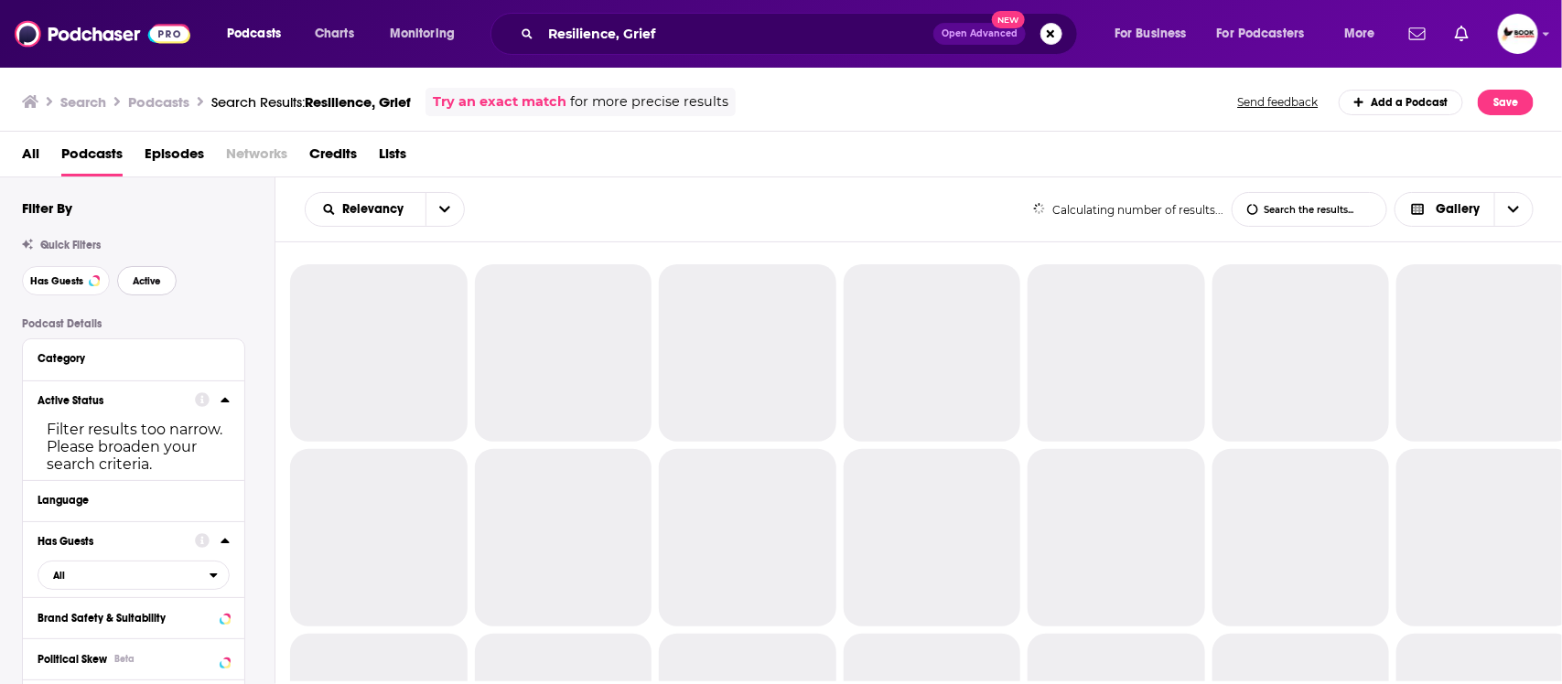
click at [134, 284] on span "Active" at bounding box center [147, 281] width 28 height 10
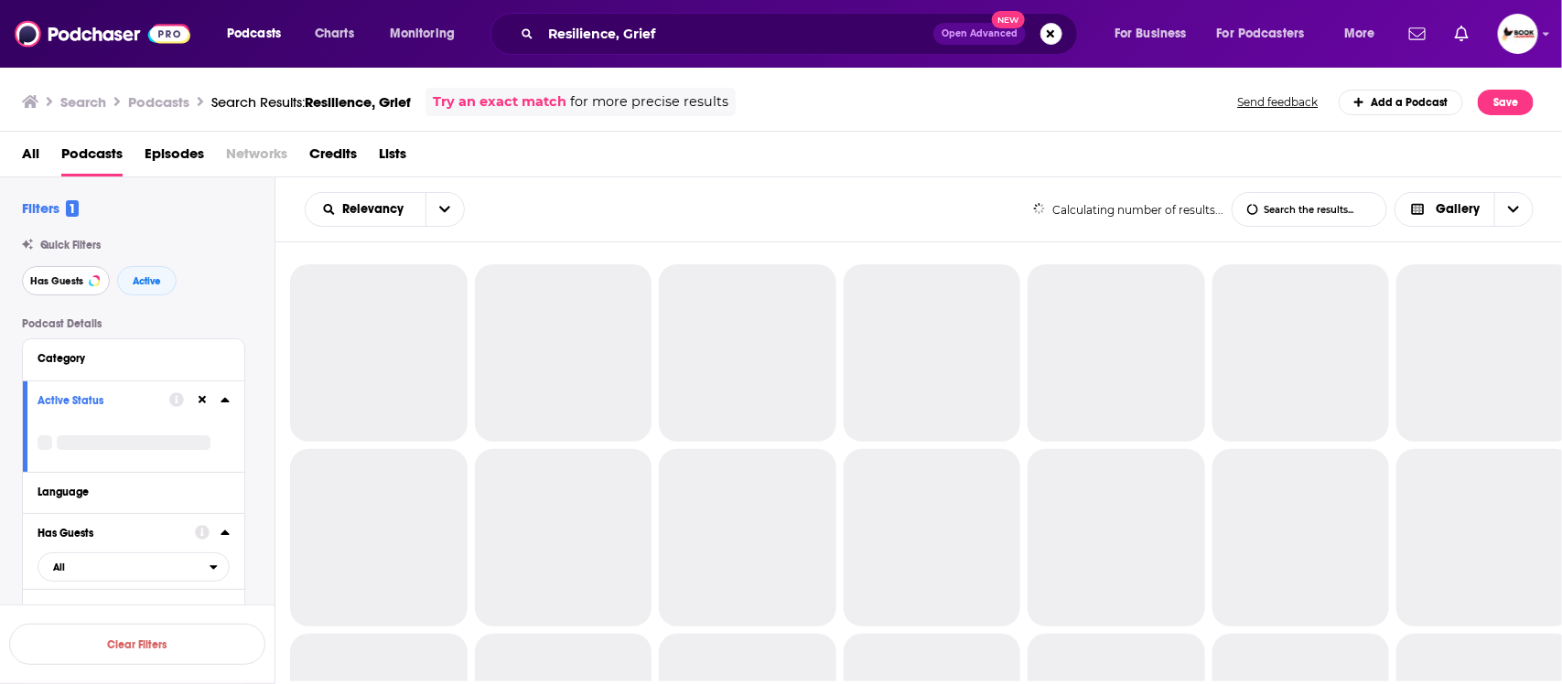
click at [70, 285] on span "Has Guests" at bounding box center [56, 281] width 53 height 10
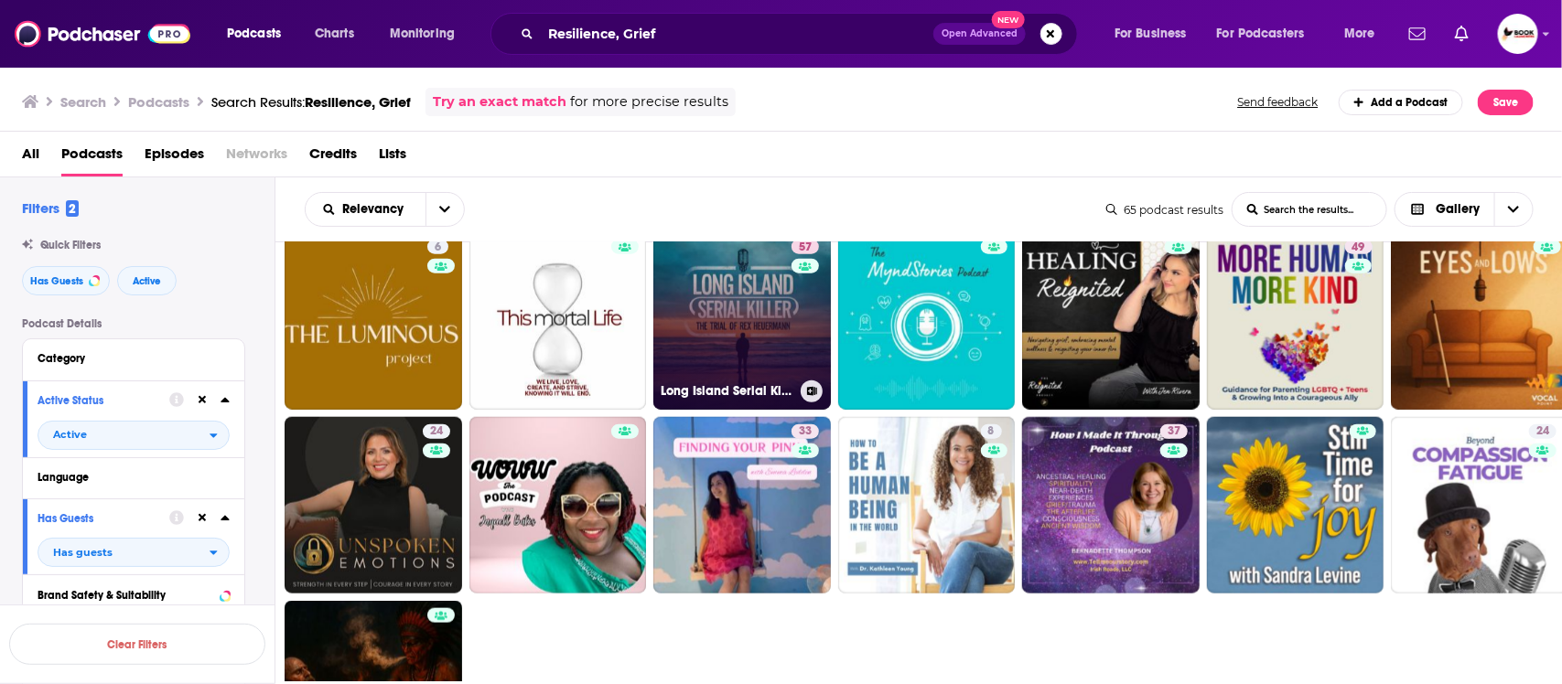
scroll to position [915, 0]
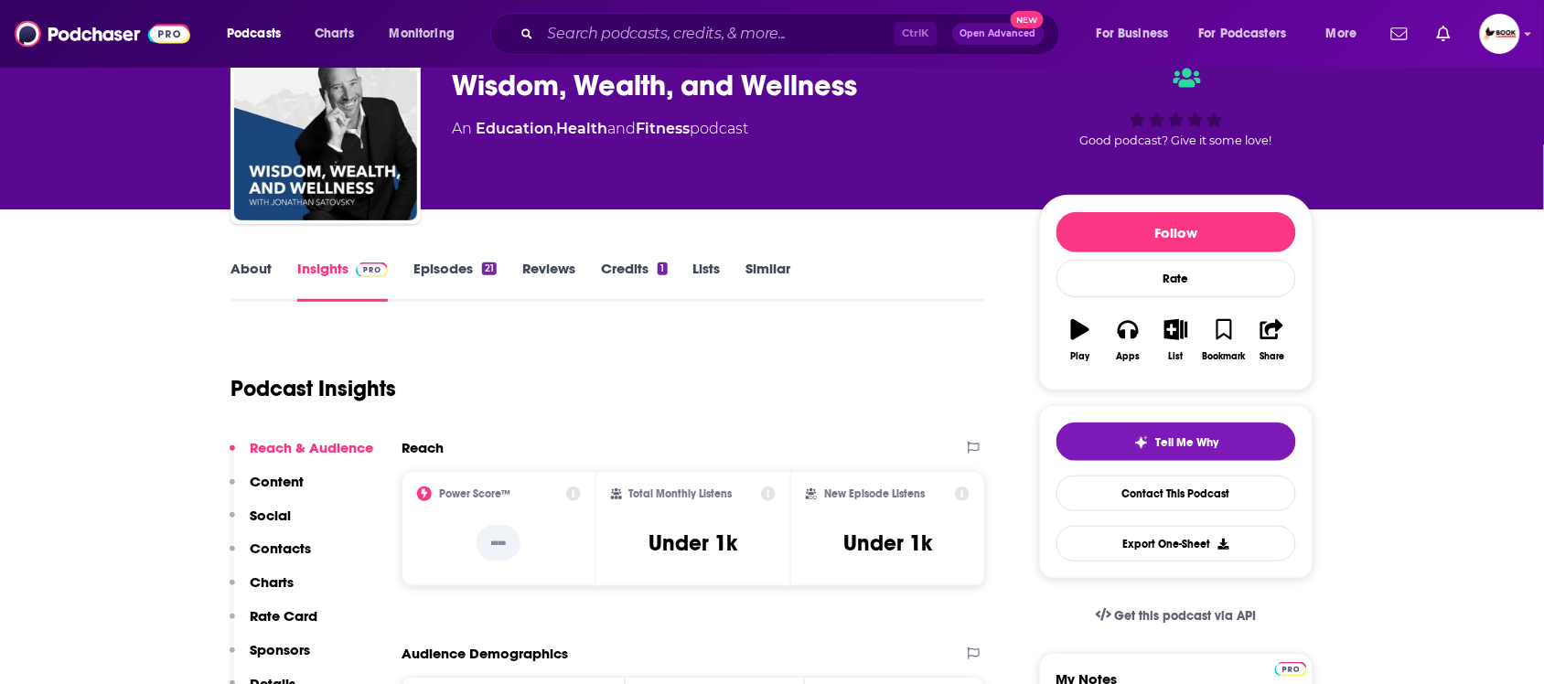
scroll to position [114, 0]
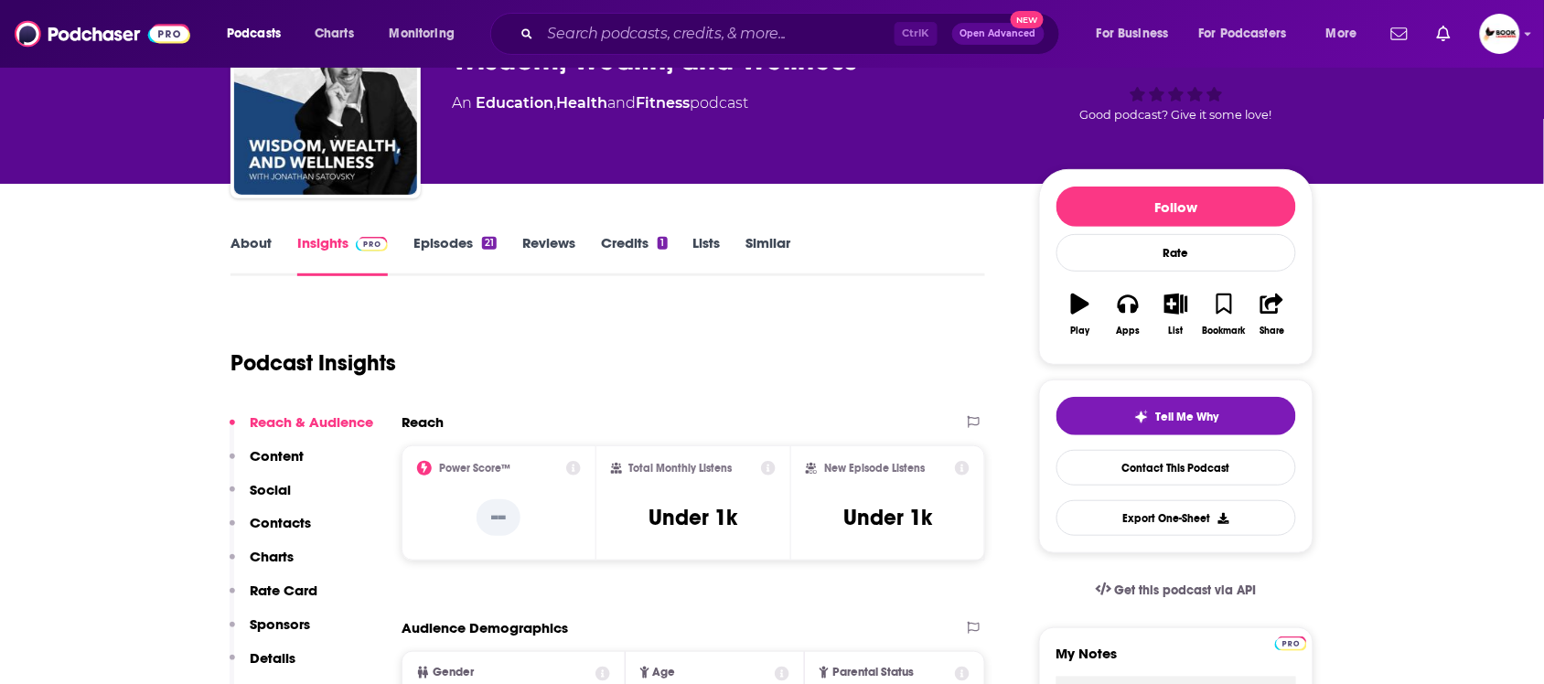
click at [256, 241] on link "About" at bounding box center [251, 255] width 41 height 42
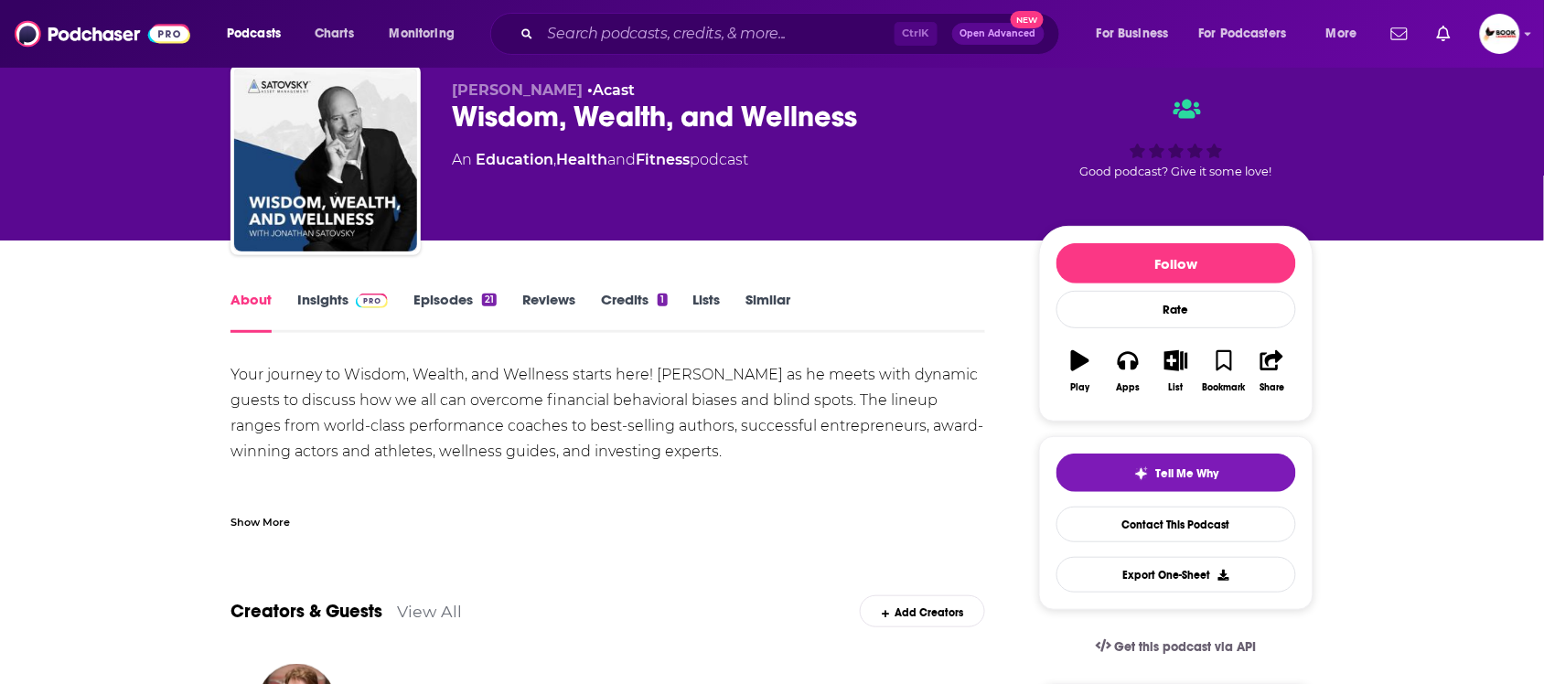
scroll to position [114, 0]
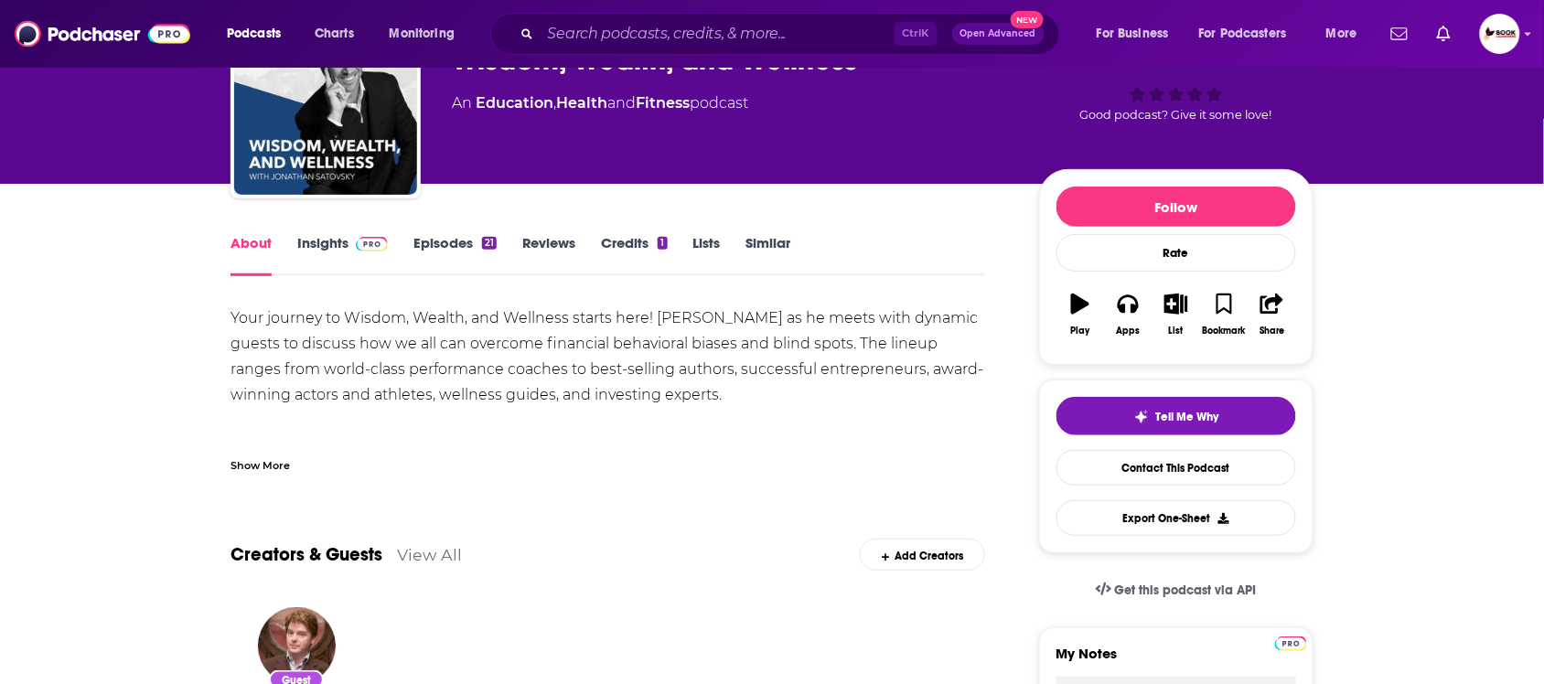
click at [268, 469] on div "Show More" at bounding box center [260, 464] width 59 height 17
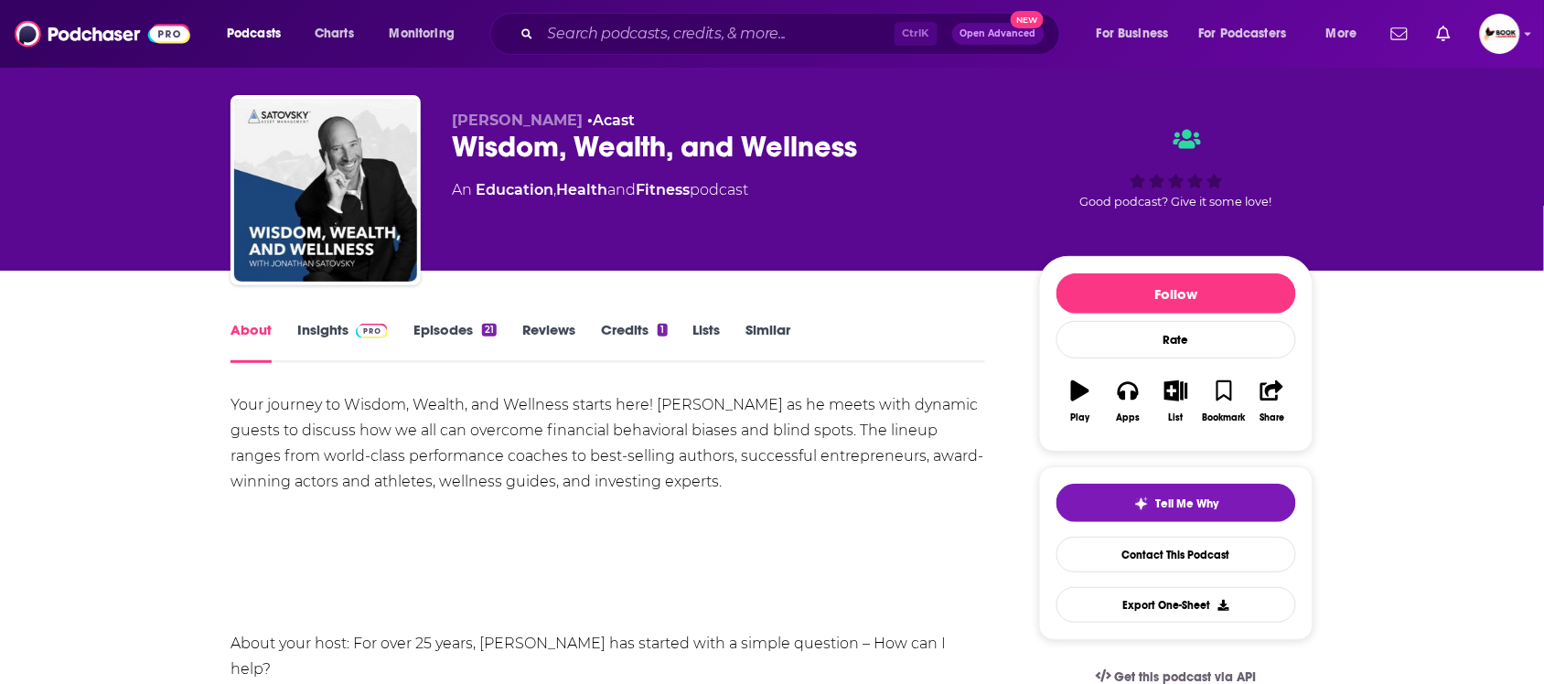
scroll to position [0, 0]
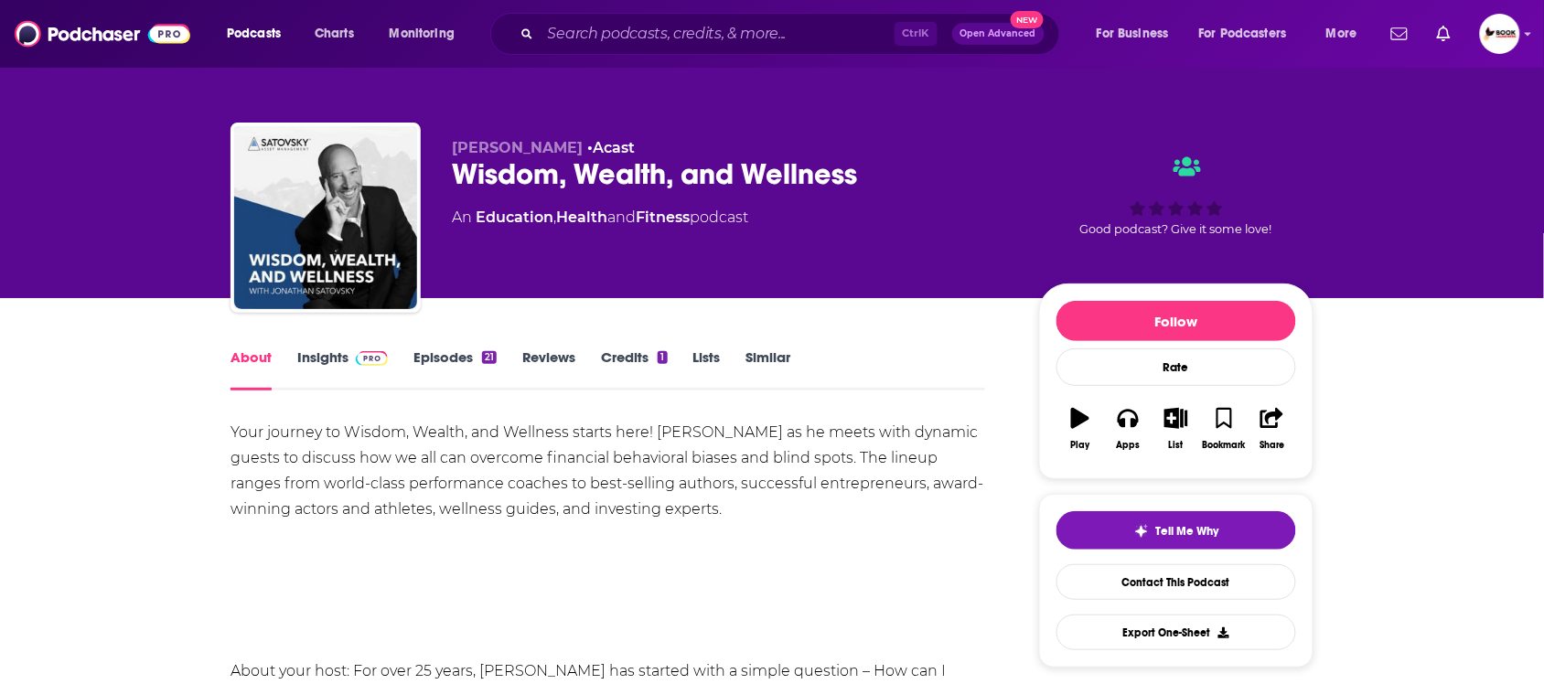
click at [327, 354] on link "Insights" at bounding box center [342, 370] width 91 height 42
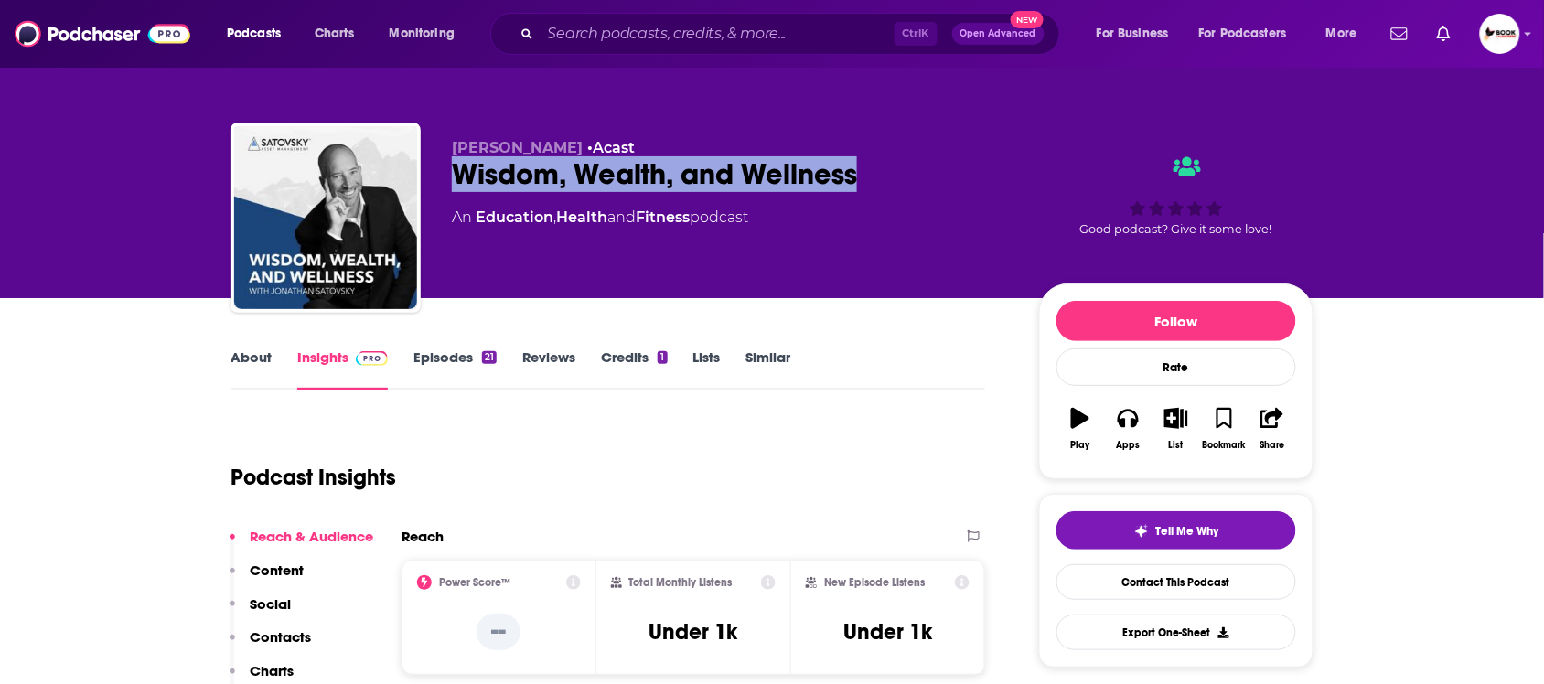
drag, startPoint x: 444, startPoint y: 180, endPoint x: 857, endPoint y: 180, distance: 413.6
click at [857, 180] on div "[PERSON_NAME] • Acast Wisdom, Wealth, and Wellness An Education , Health and Fi…" at bounding box center [772, 222] width 1083 height 198
copy h2 "Wisdom, Wealth, and Wellness"
drag, startPoint x: 448, startPoint y: 148, endPoint x: 596, endPoint y: 148, distance: 147.3
click at [596, 148] on div "Jonathan Satovsky • Acast Wisdom, Wealth, and Wellness An Education , Health an…" at bounding box center [772, 222] width 1083 height 198
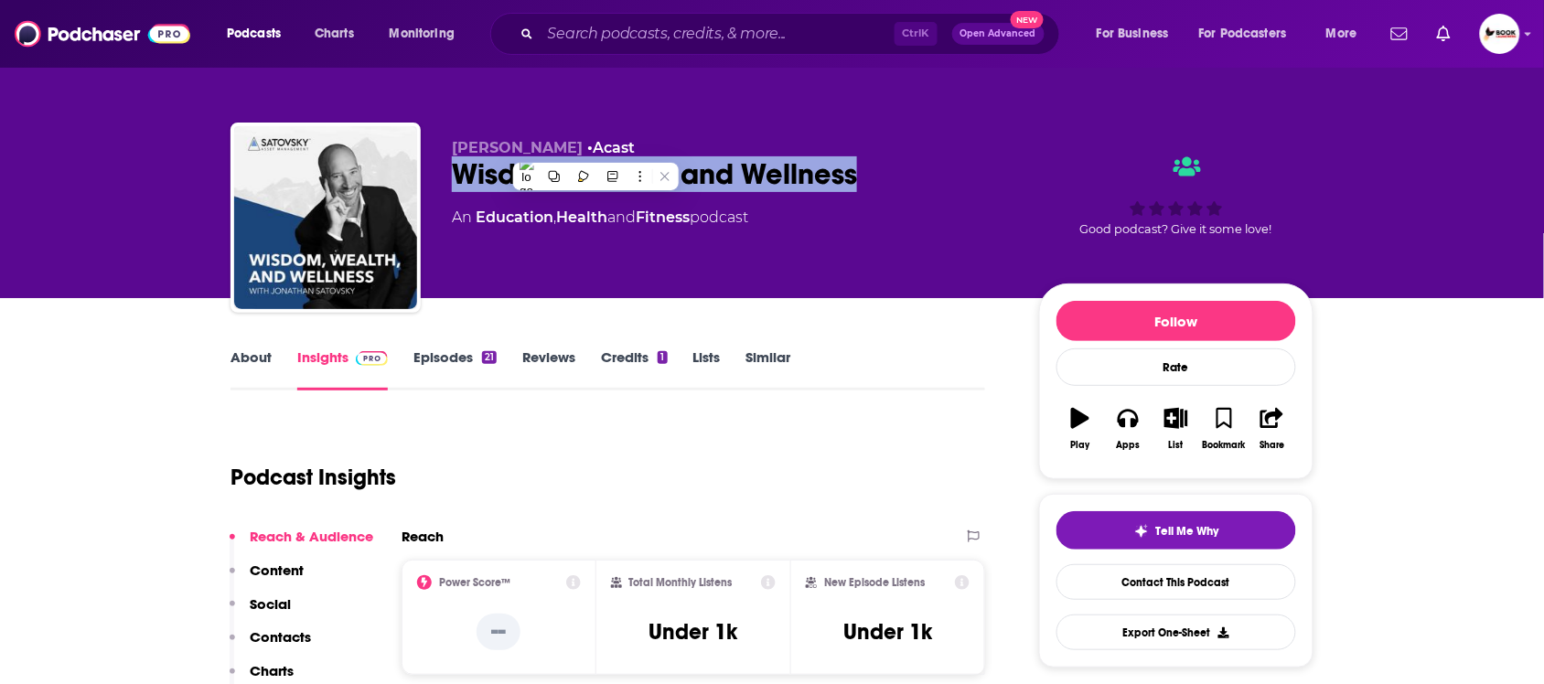
copy span "Jonathan Satovsky"
click at [282, 643] on p "Contacts" at bounding box center [280, 637] width 61 height 17
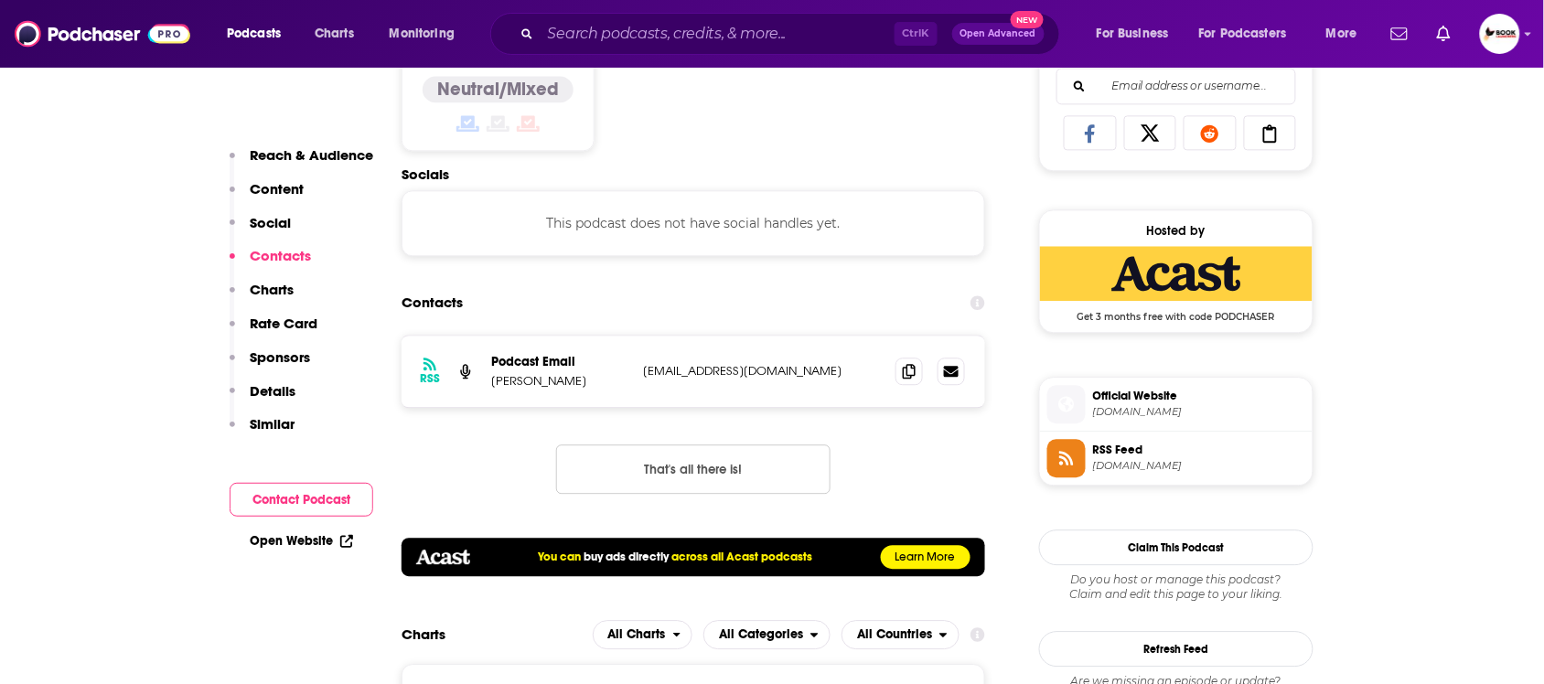
scroll to position [1231, 0]
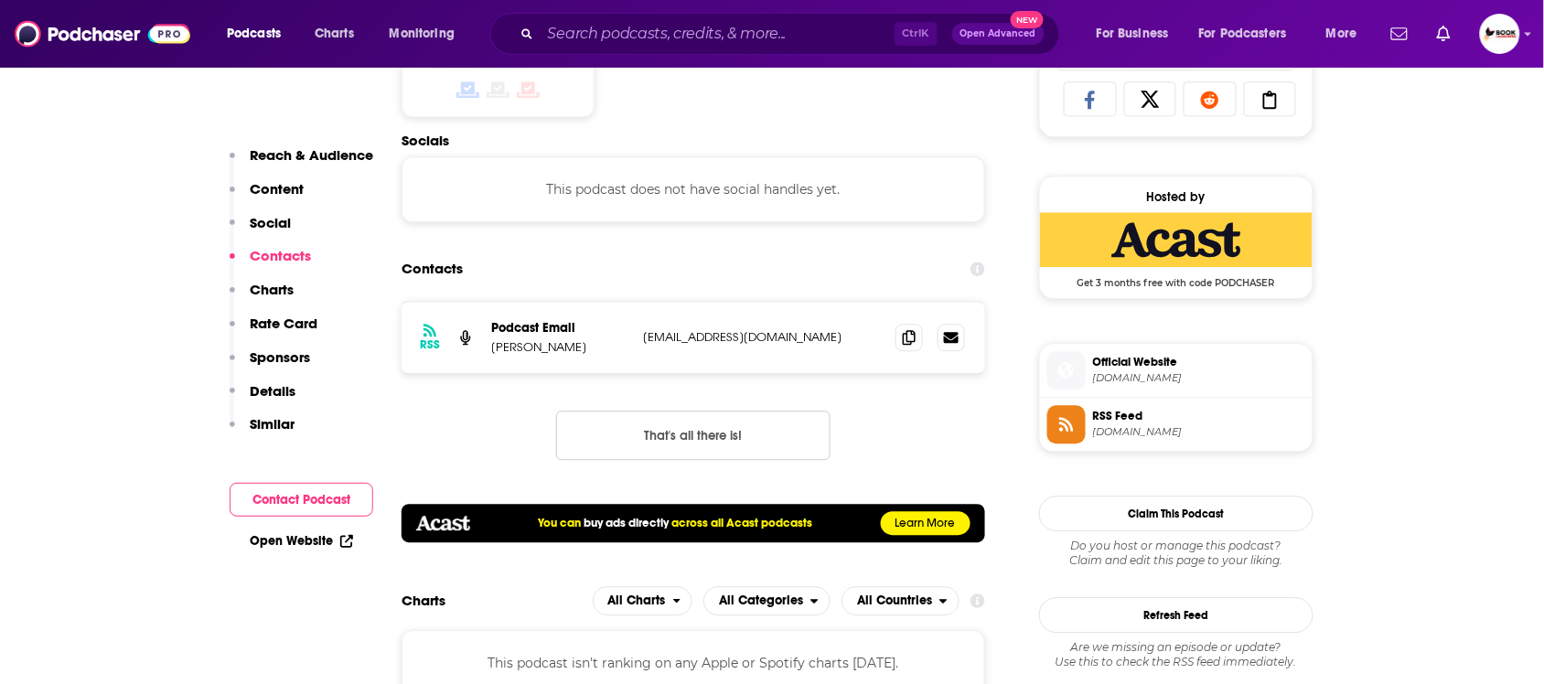
click at [322, 540] on link "Open Website" at bounding box center [301, 541] width 103 height 16
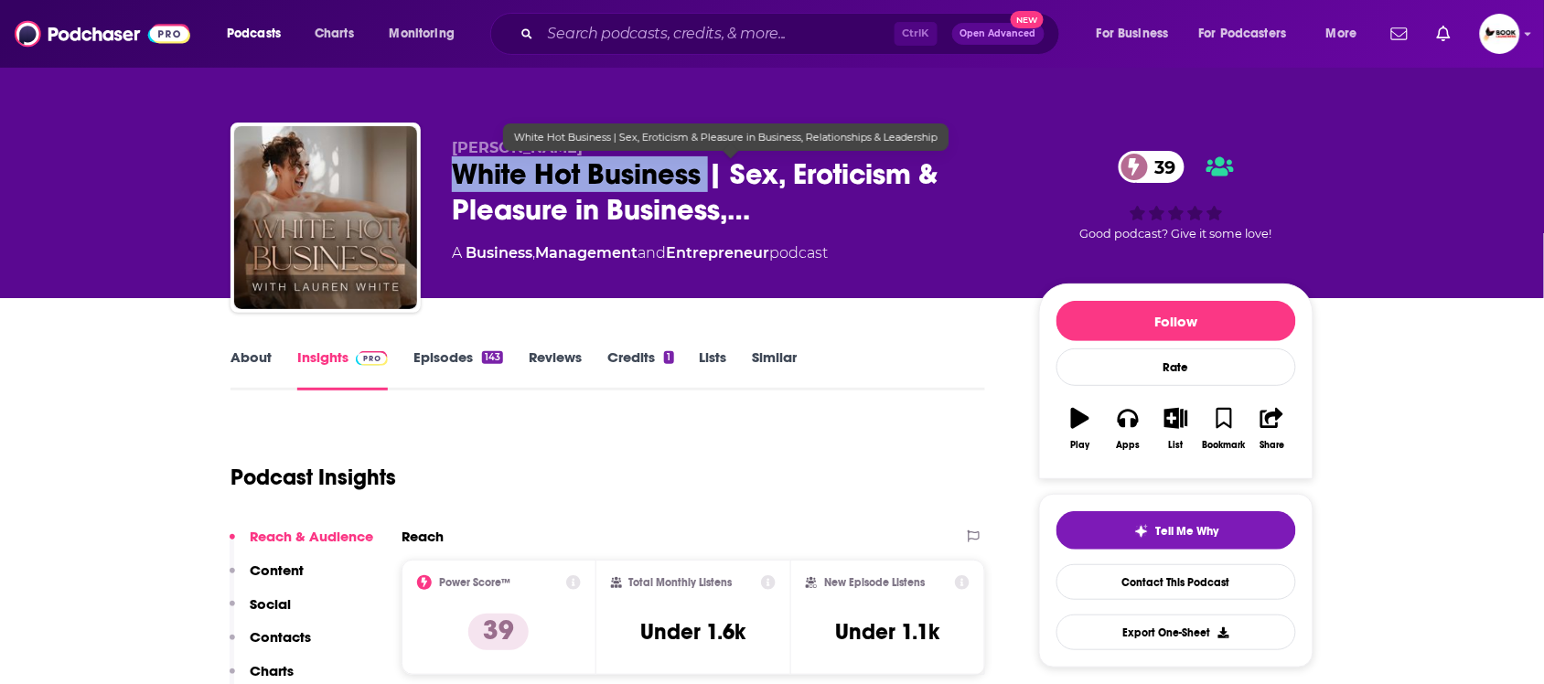
drag, startPoint x: 453, startPoint y: 179, endPoint x: 707, endPoint y: 181, distance: 254.4
click at [707, 181] on span "White Hot Business | Sex, Eroticism & Pleasure in Business,…" at bounding box center [731, 191] width 558 height 71
copy h2 "White Hot Business"
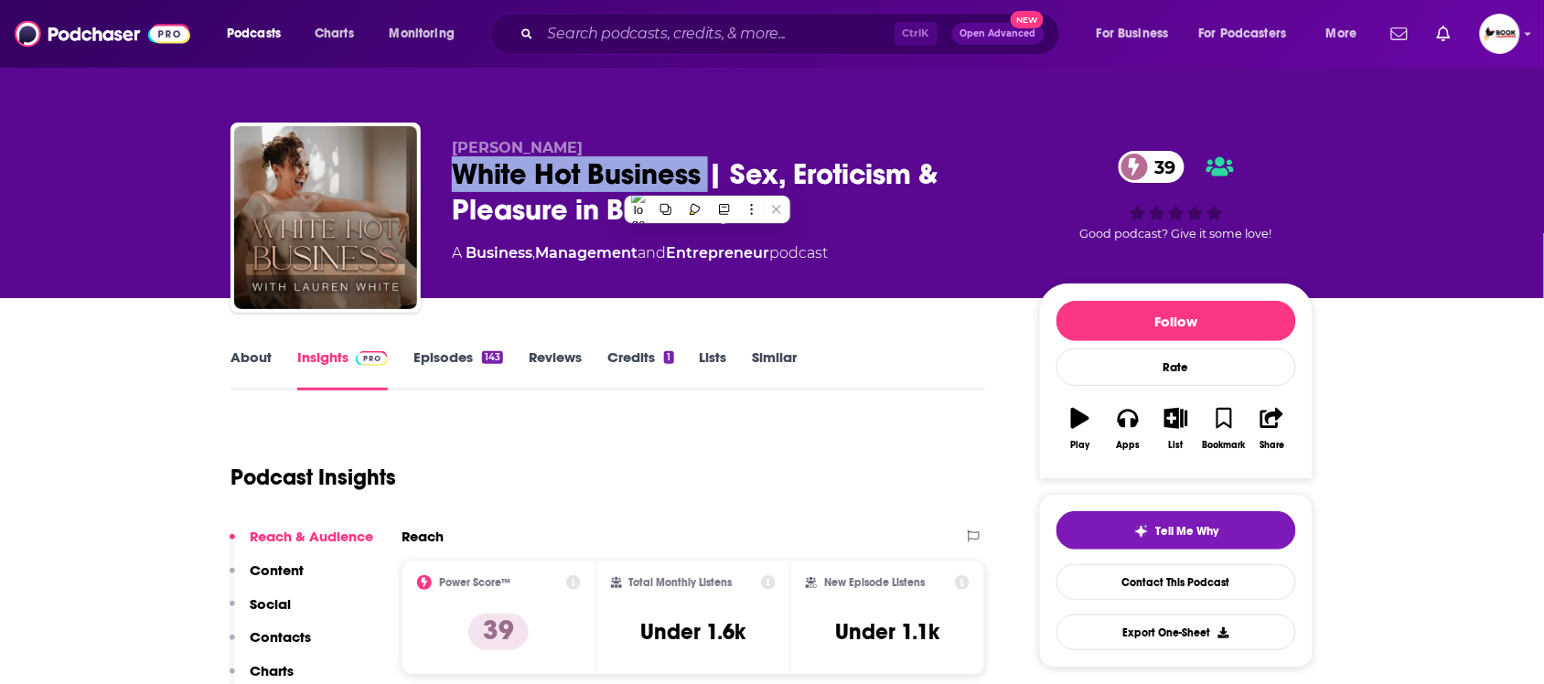
click at [250, 350] on link "About" at bounding box center [251, 370] width 41 height 42
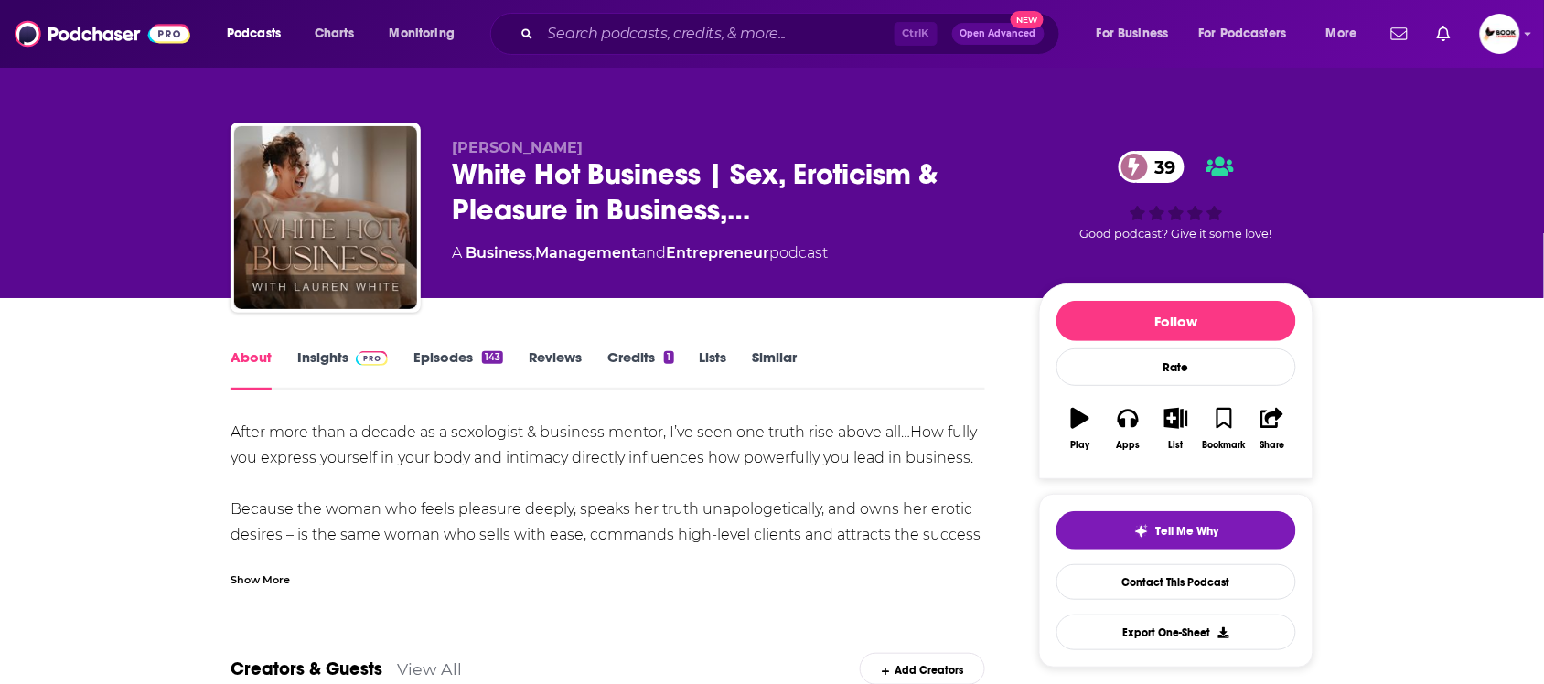
click at [274, 574] on div "Show More" at bounding box center [260, 578] width 59 height 17
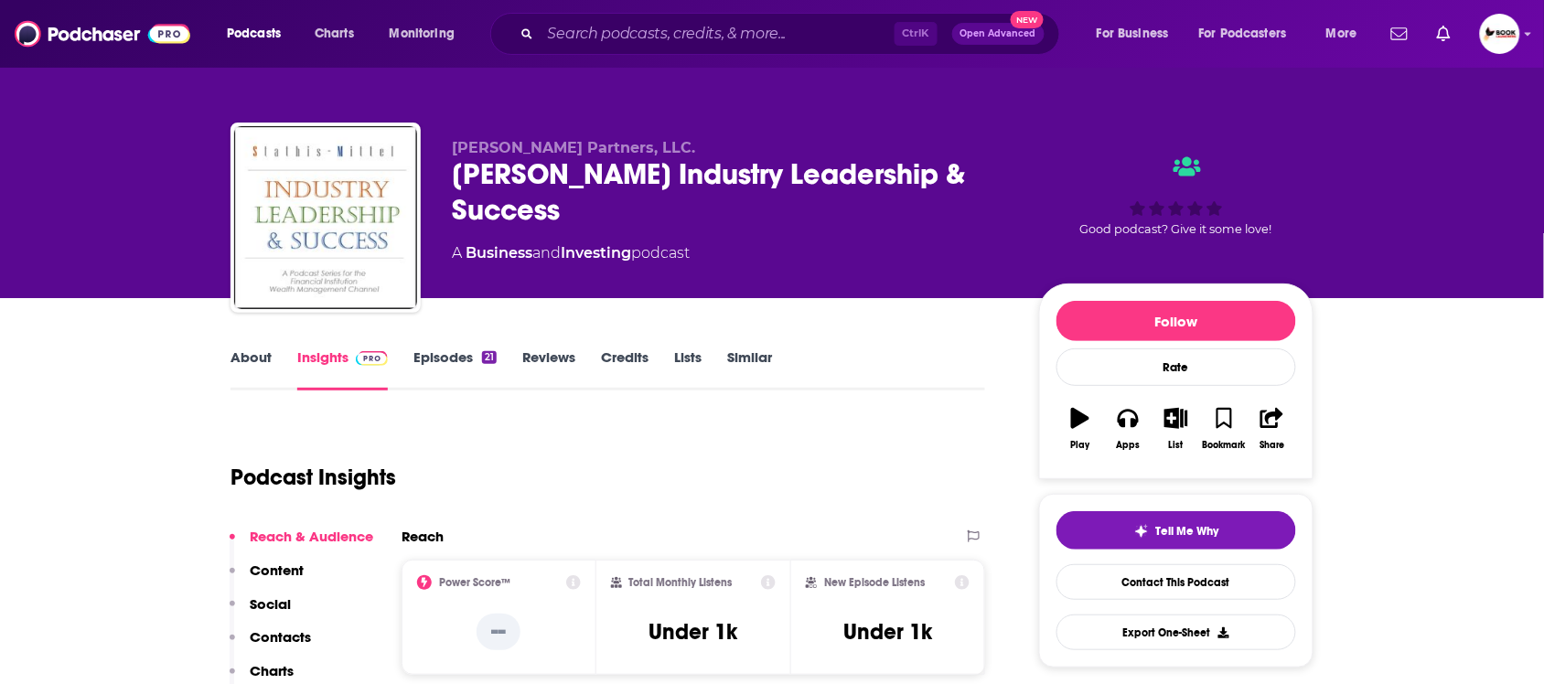
click at [247, 359] on link "About" at bounding box center [251, 370] width 41 height 42
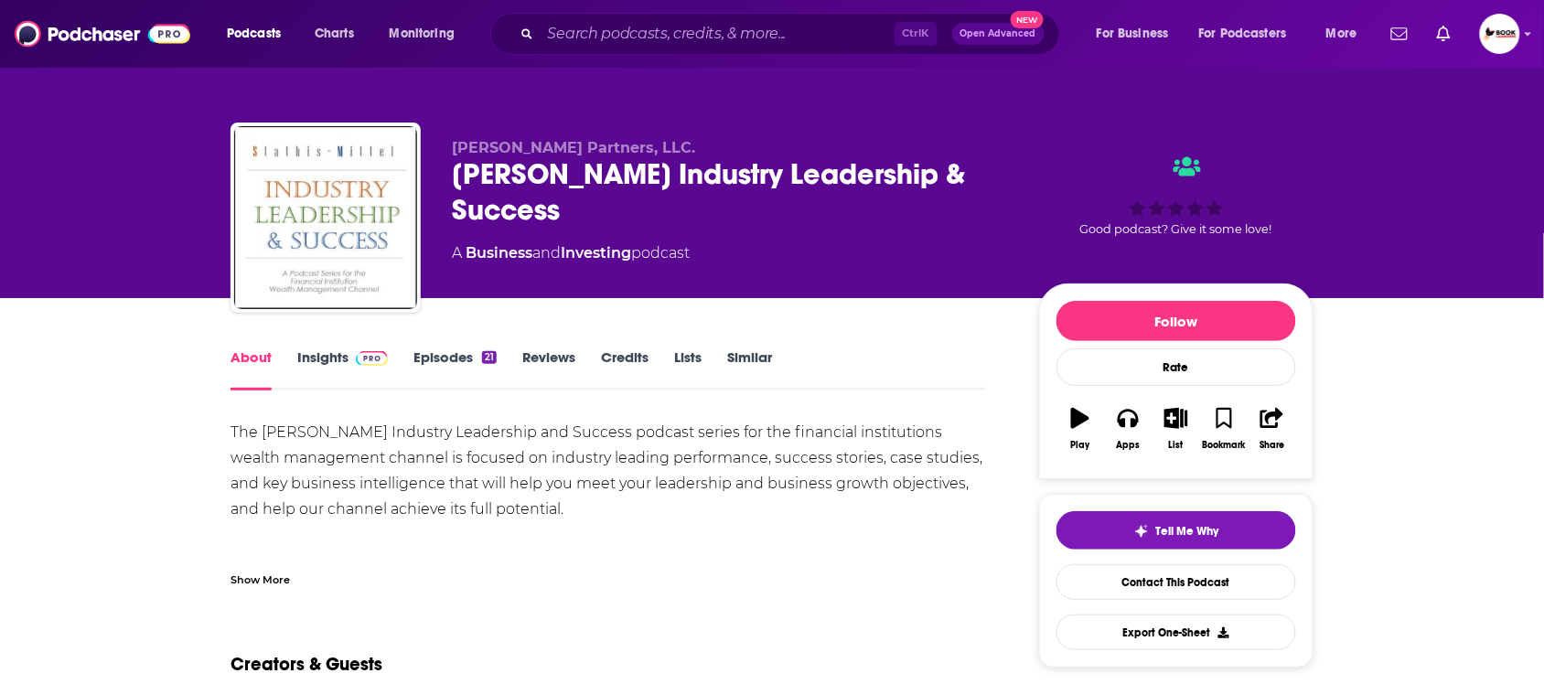
click at [249, 584] on div "Show More" at bounding box center [260, 578] width 59 height 17
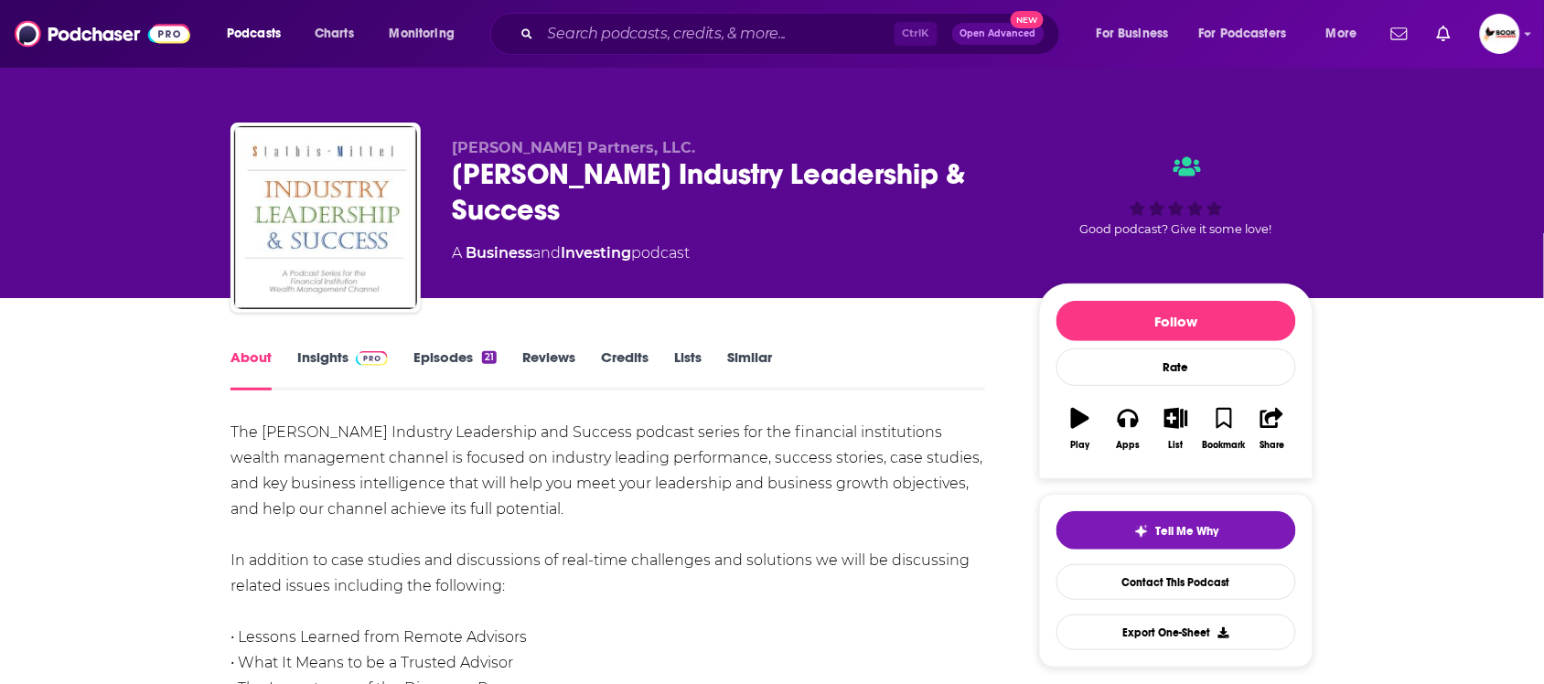
click at [323, 346] on div "About Insights Episodes 21 Reviews Credits Lists Similar" at bounding box center [608, 368] width 755 height 45
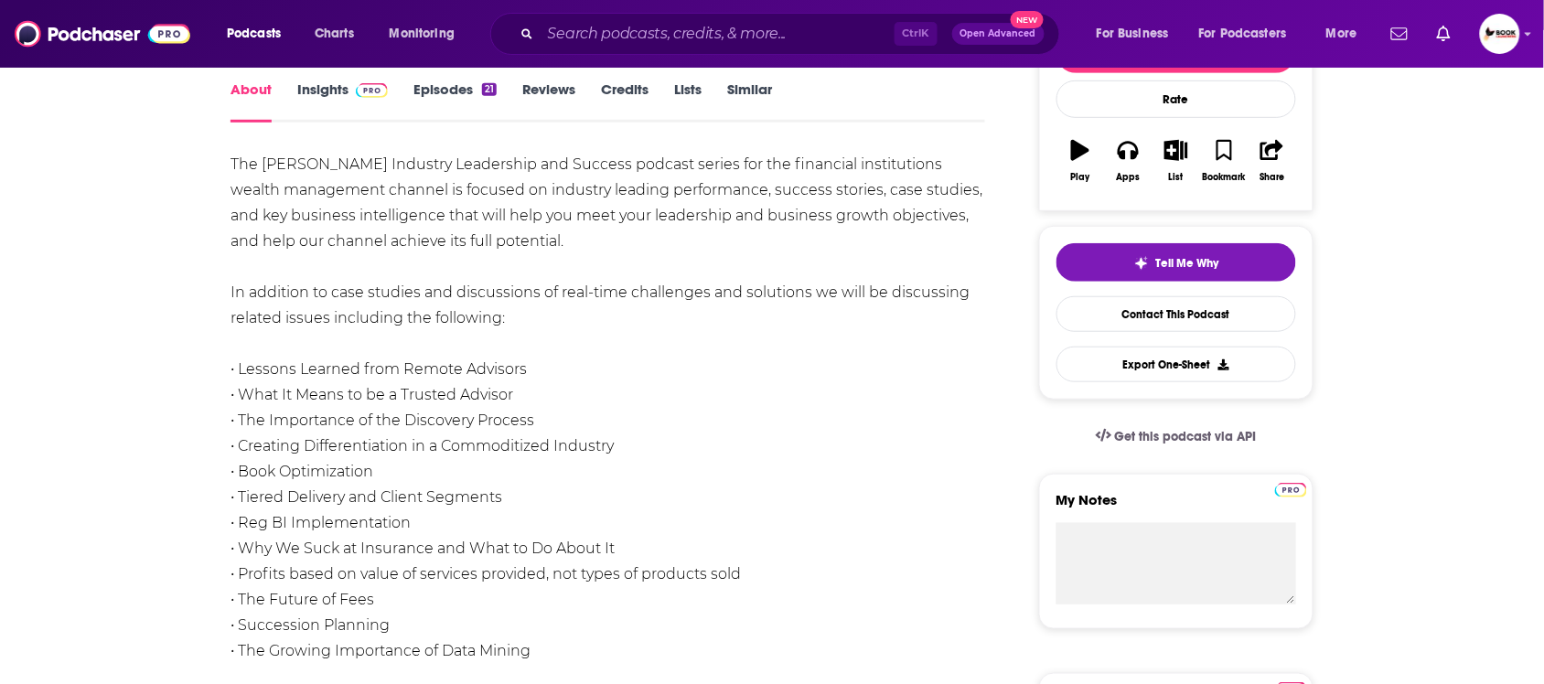
scroll to position [229, 0]
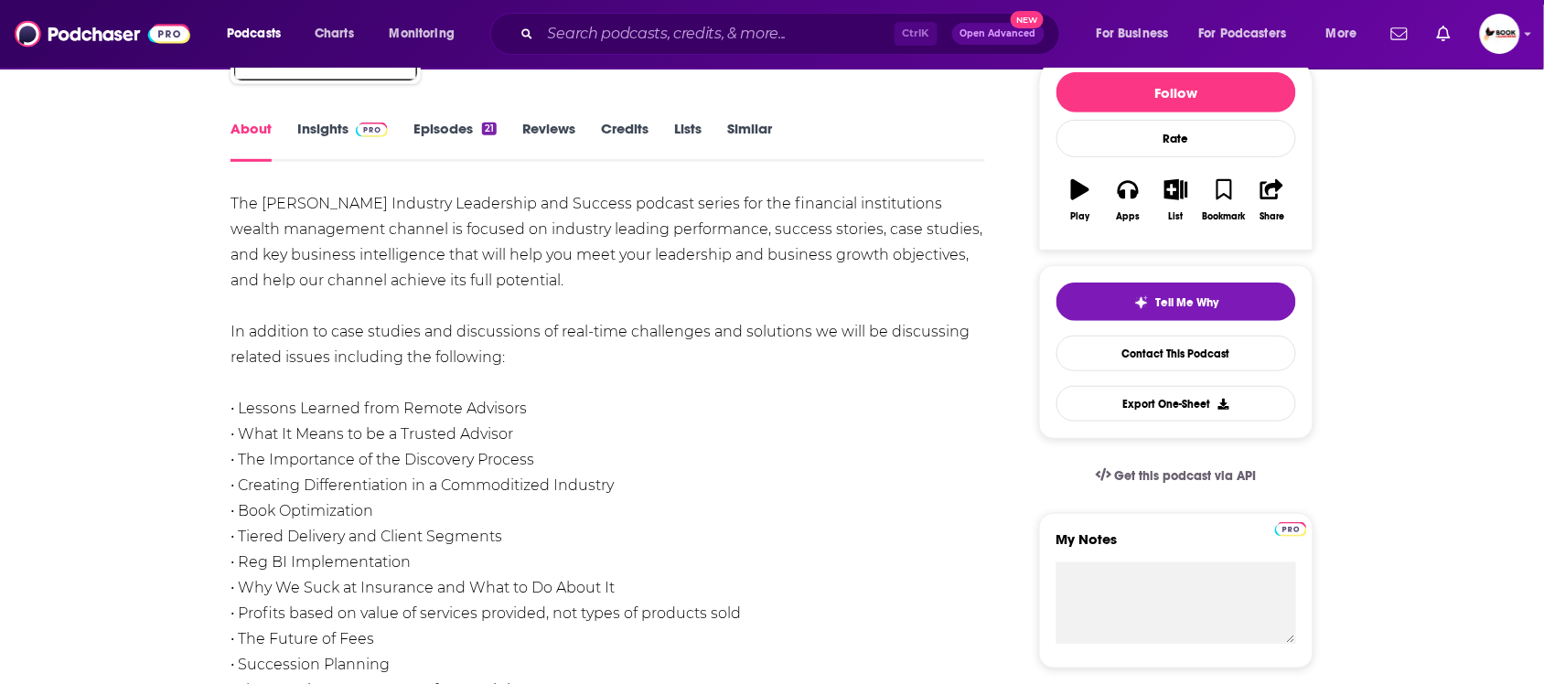
click at [327, 128] on link "Insights" at bounding box center [342, 141] width 91 height 42
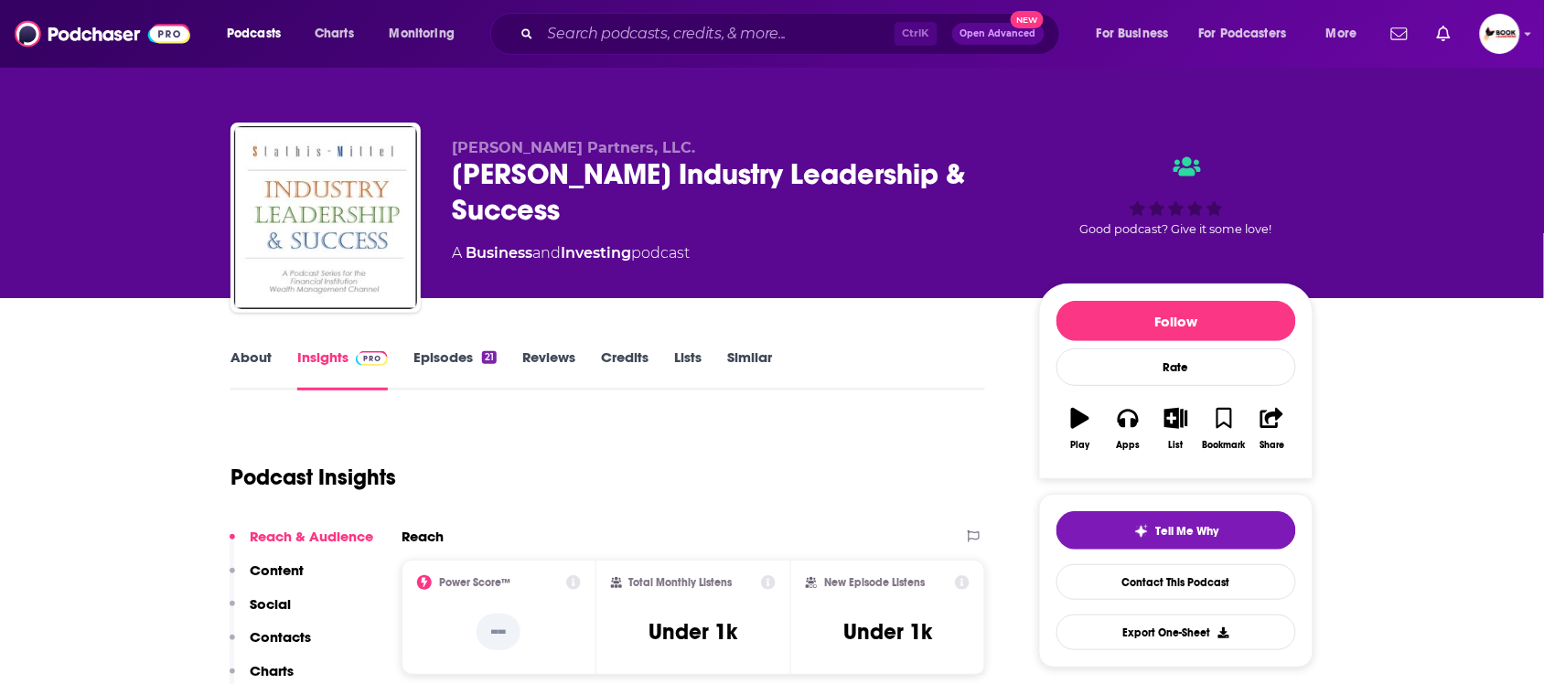
drag, startPoint x: 442, startPoint y: 185, endPoint x: 582, endPoint y: 217, distance: 143.6
click at [582, 217] on div "Stathis Partners, LLC. Stathis-Mittel Industry Leadership & Success A Business …" at bounding box center [772, 222] width 1083 height 198
copy h2 "Stathis-Mittel Industry Leadership & Success"
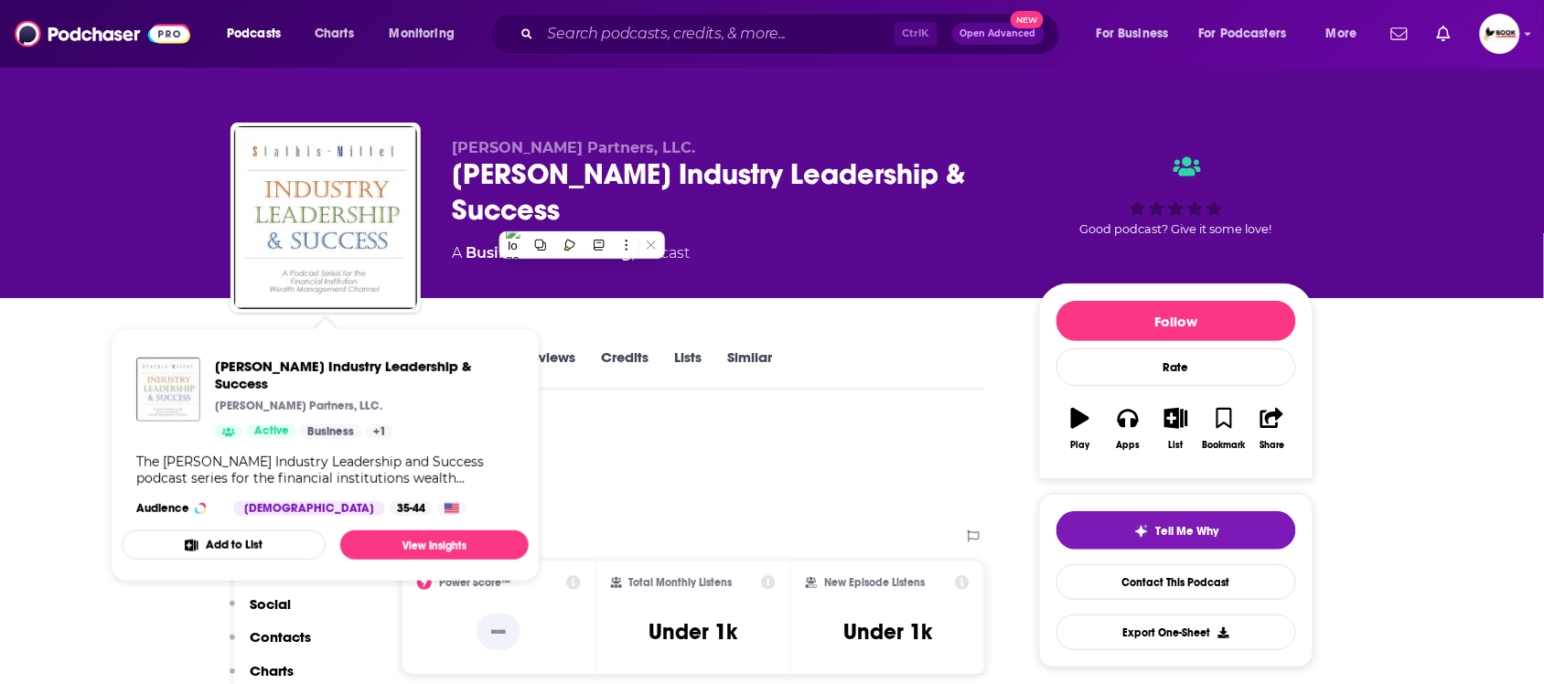
click at [116, 442] on span "Stathis-Mittel Industry Leadership & Success Stathis Partners, LLC. Active Busi…" at bounding box center [325, 454] width 429 height 275
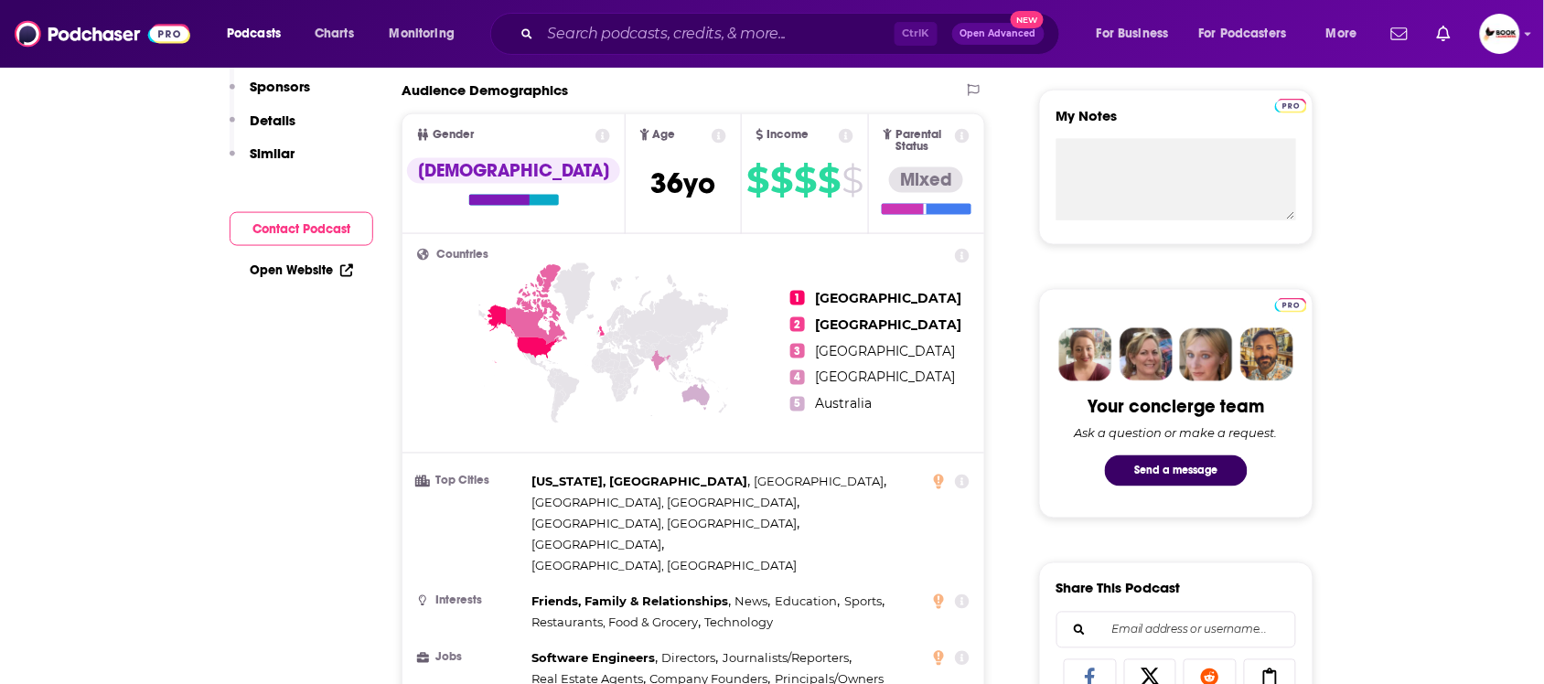
scroll to position [801, 0]
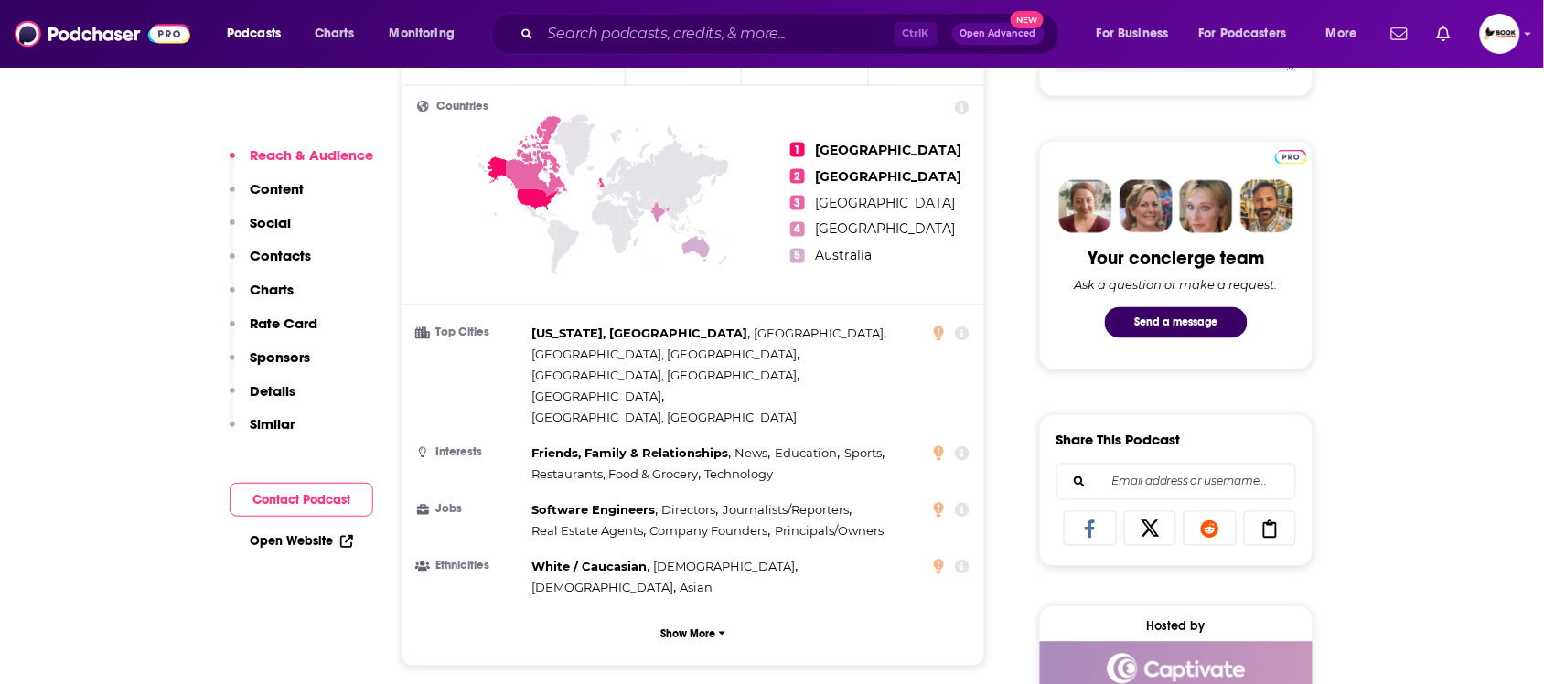
click at [312, 526] on div "Open Website" at bounding box center [302, 541] width 144 height 34
click at [312, 535] on link "Open Website" at bounding box center [301, 541] width 103 height 16
click at [291, 252] on p "Contacts" at bounding box center [280, 255] width 61 height 17
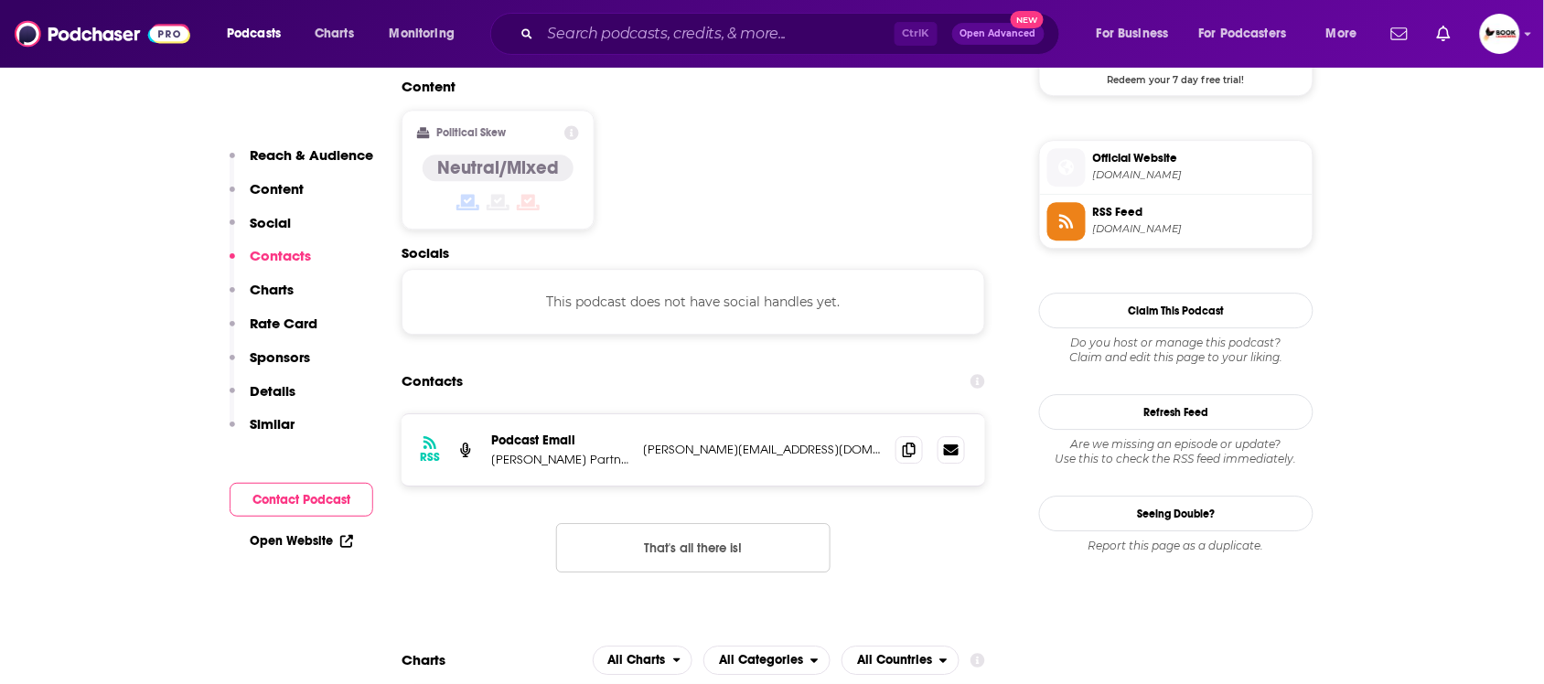
scroll to position [1453, 0]
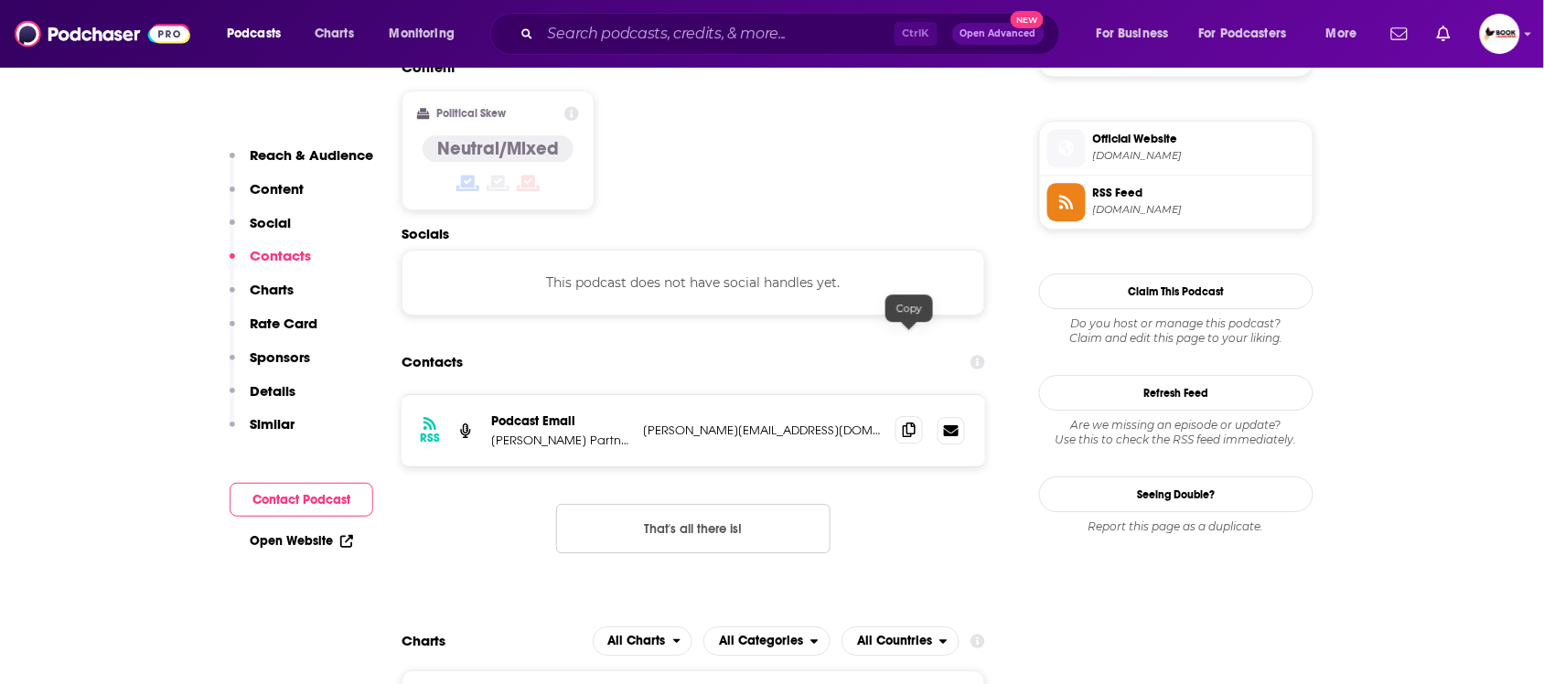
click at [897, 416] on span at bounding box center [909, 429] width 27 height 27
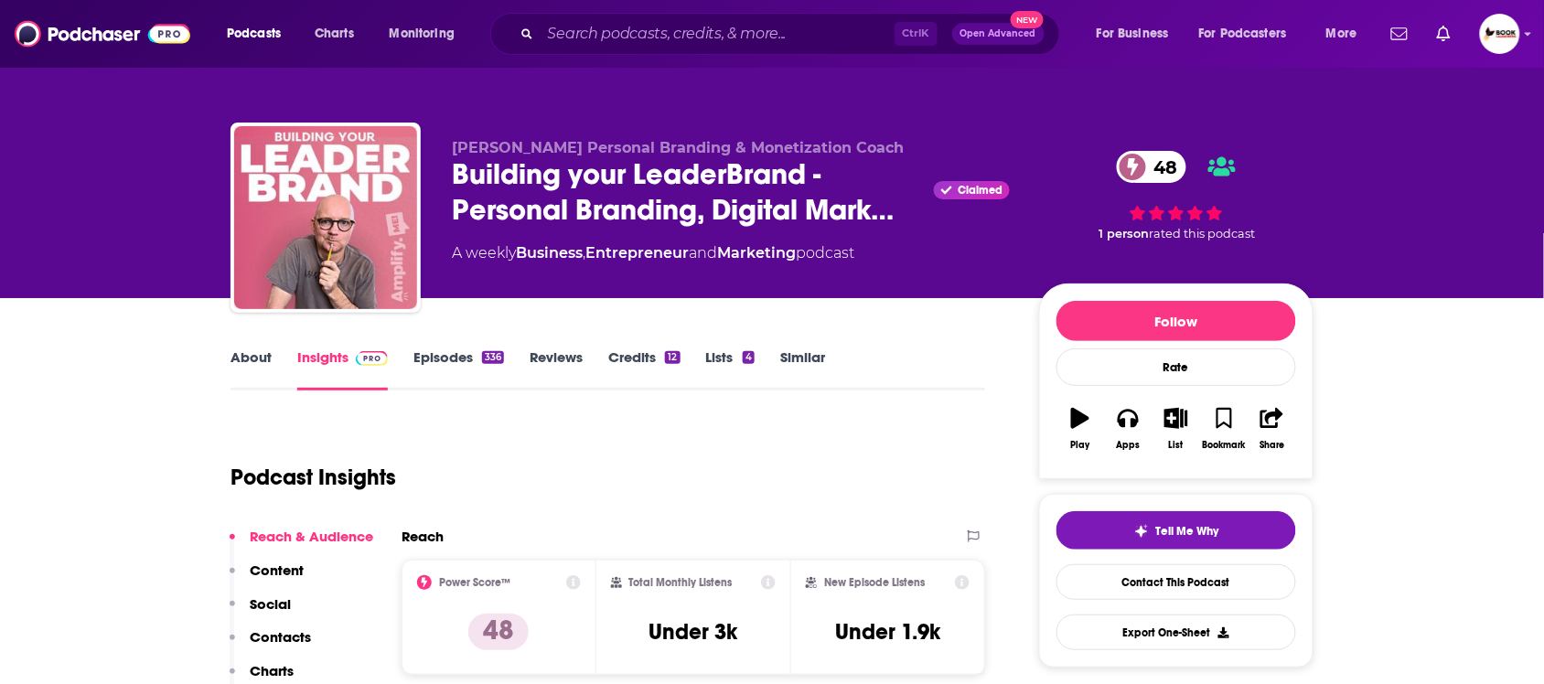
click at [258, 363] on link "About" at bounding box center [251, 370] width 41 height 42
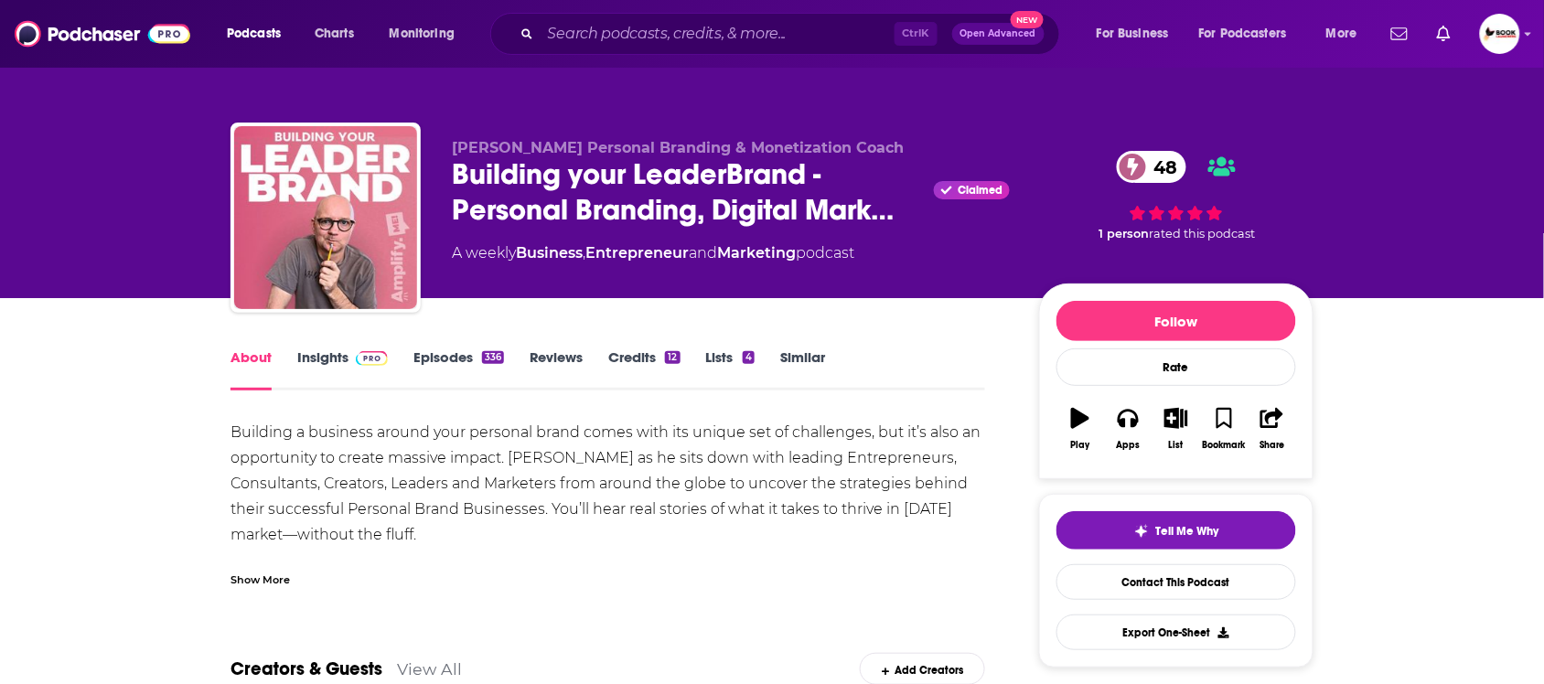
click at [308, 362] on link "Insights" at bounding box center [342, 370] width 91 height 42
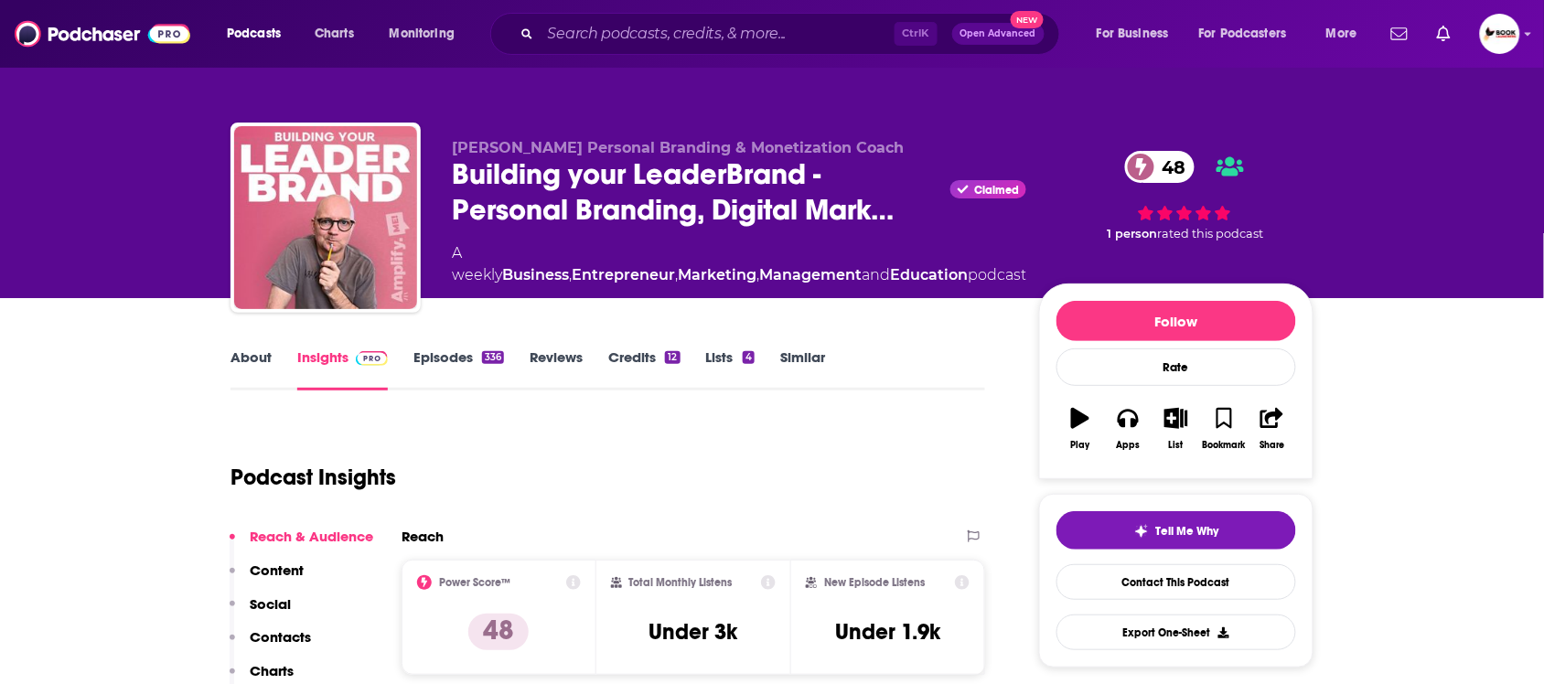
click at [286, 636] on p "Contacts" at bounding box center [280, 637] width 61 height 17
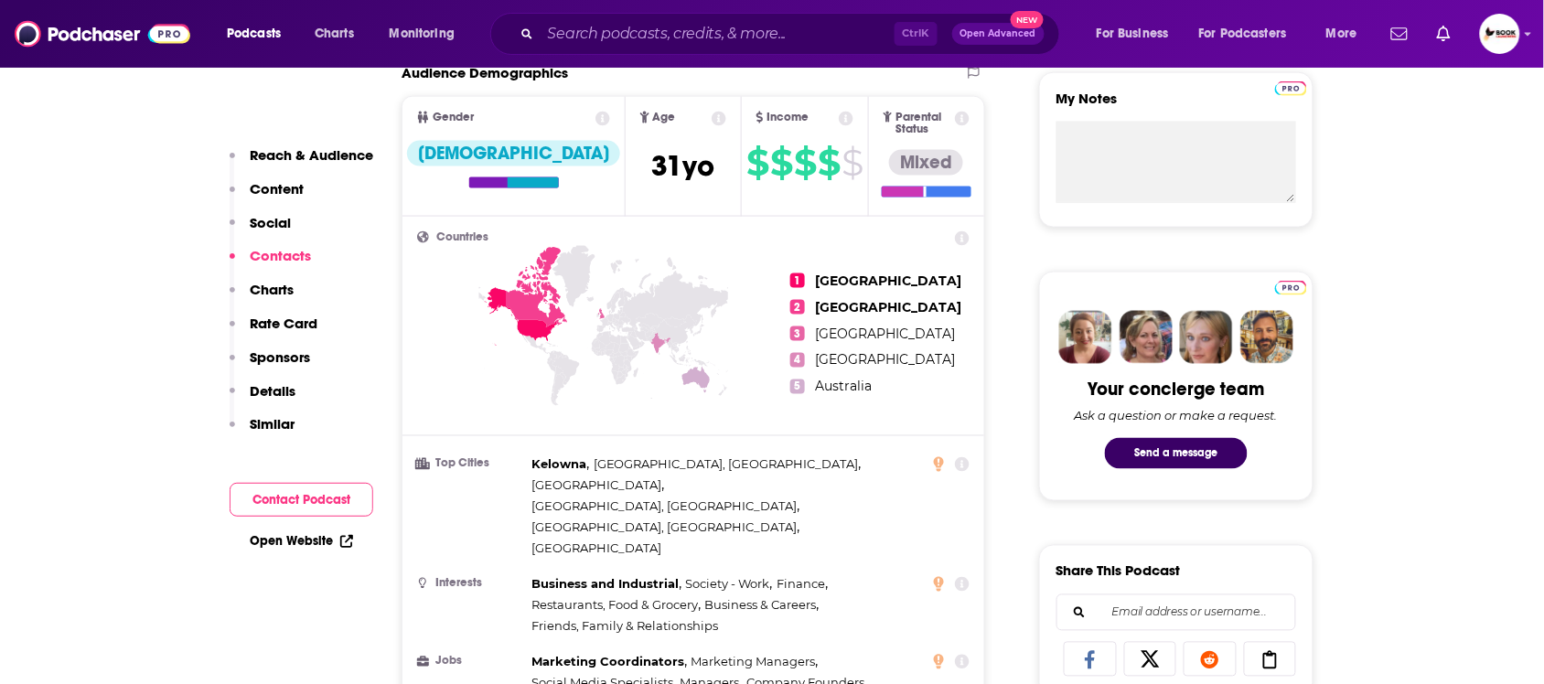
scroll to position [1496, 0]
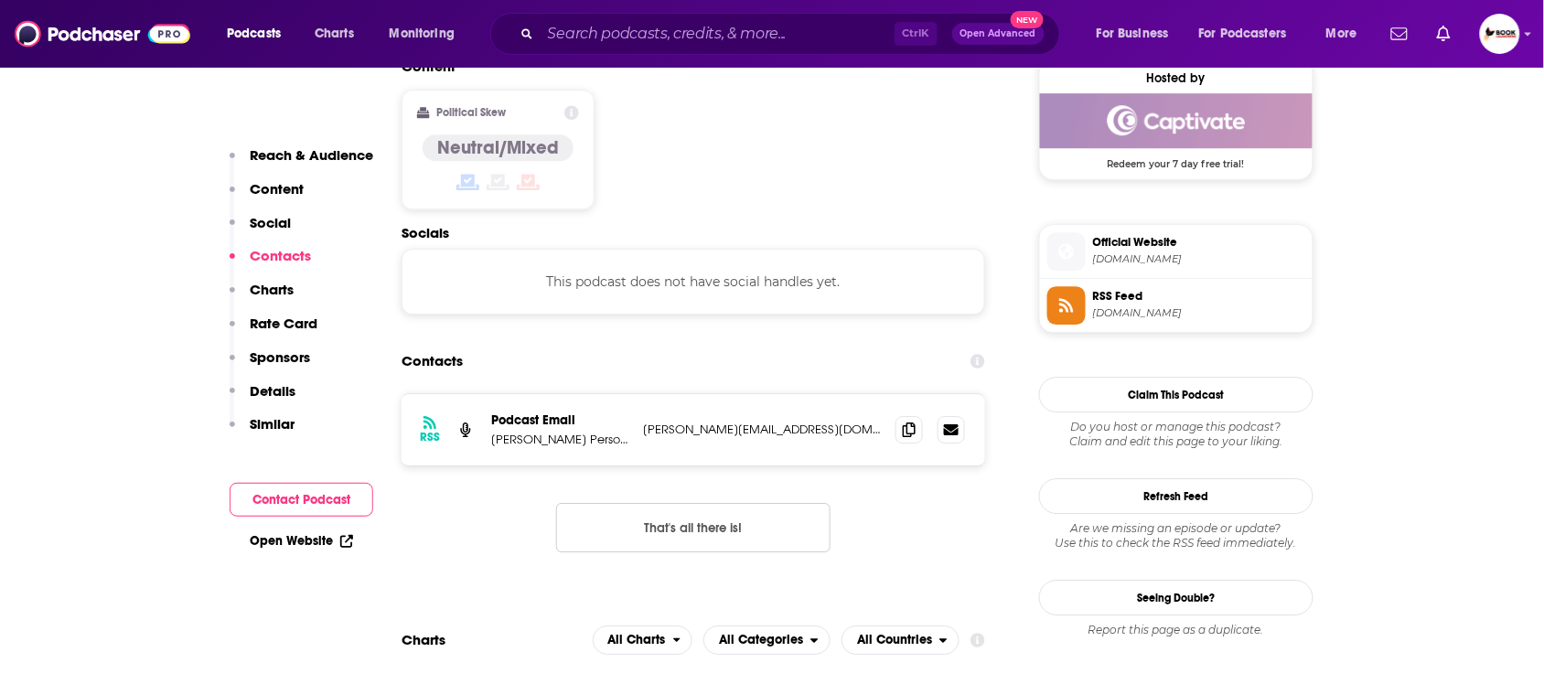
click at [297, 153] on p "Reach & Audience" at bounding box center [312, 154] width 124 height 17
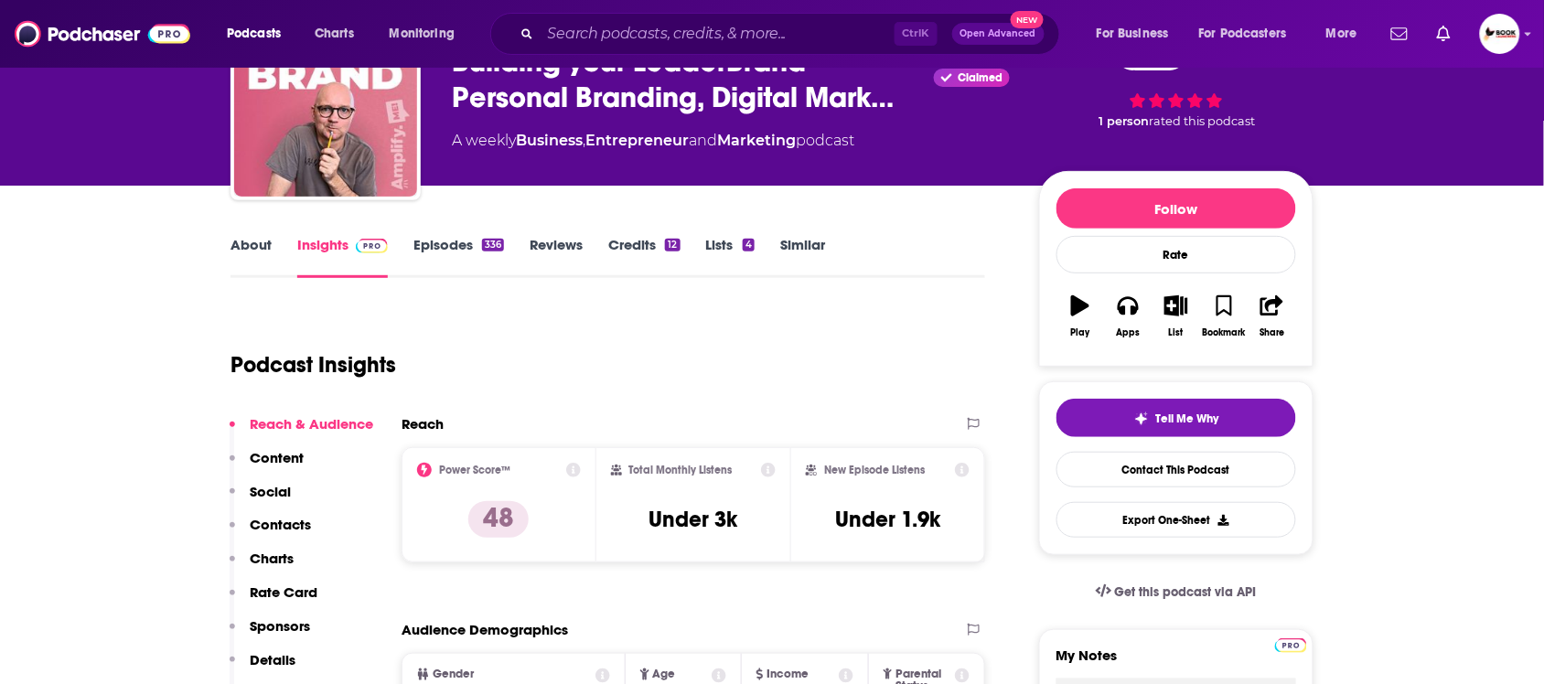
scroll to position [0, 0]
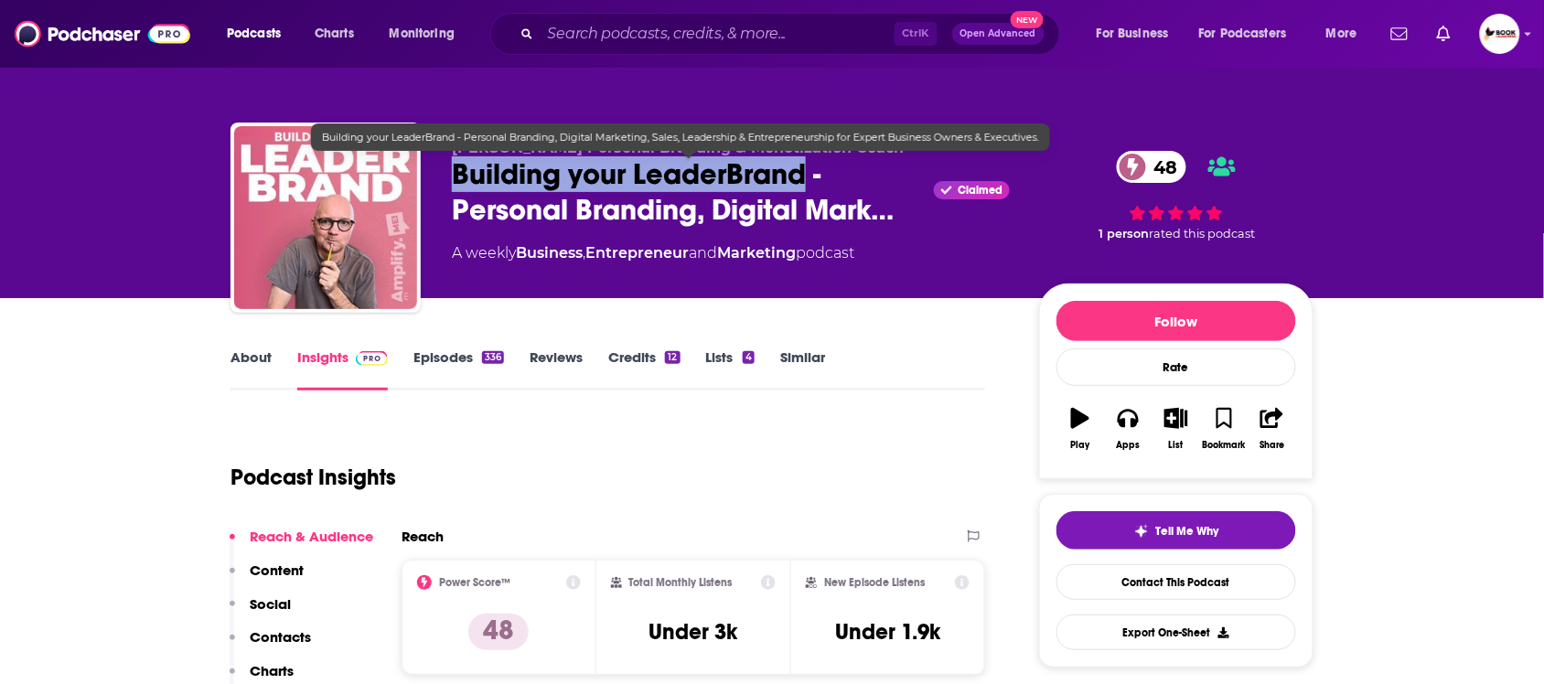
drag, startPoint x: 453, startPoint y: 185, endPoint x: 807, endPoint y: 185, distance: 354.1
click at [807, 185] on span "Building your LeaderBrand - Personal Branding, Digital Mark…" at bounding box center [689, 191] width 475 height 71
copy h2 "Building your LeaderBrand"
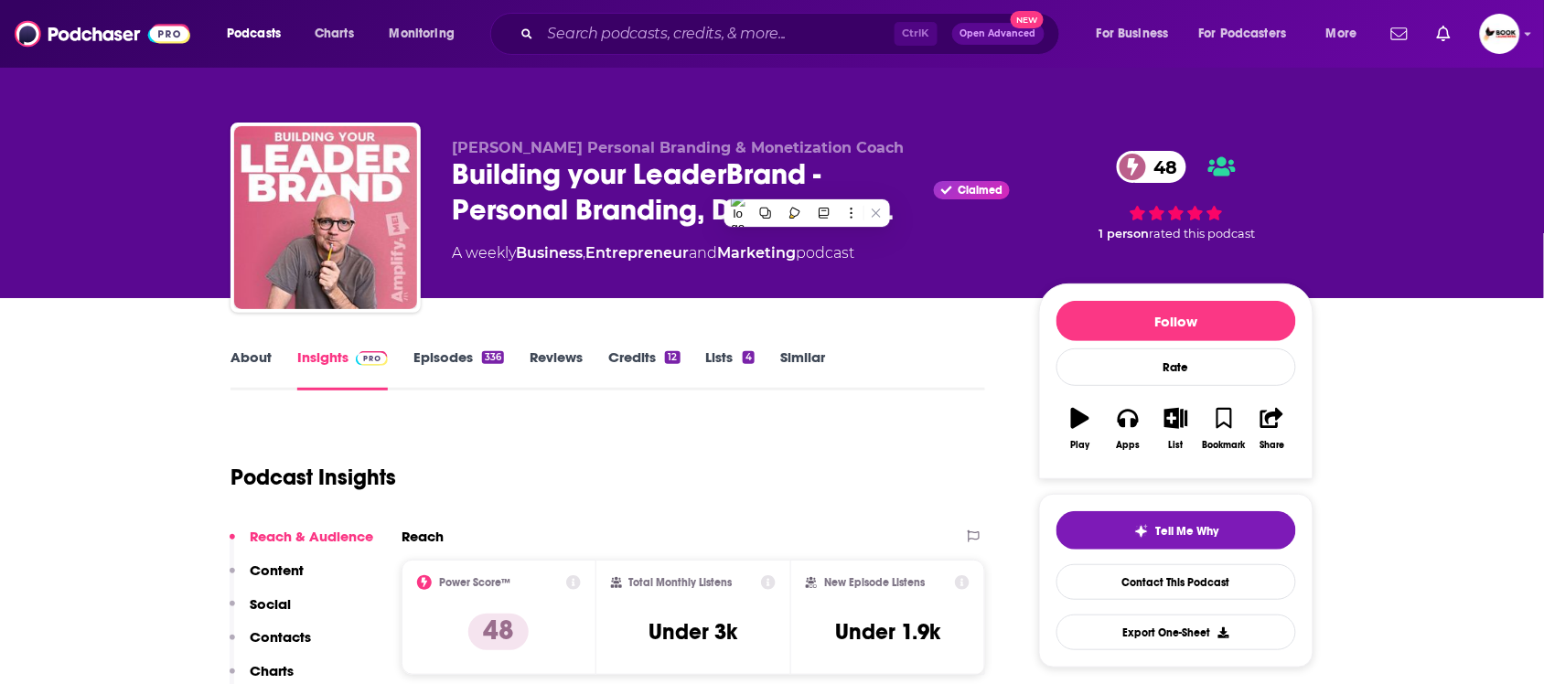
click at [437, 90] on div "Bob Gentle Personal Branding & Monetization Coach Building your LeaderBrand - P…" at bounding box center [772, 149] width 1171 height 298
drag, startPoint x: 433, startPoint y: 146, endPoint x: 536, endPoint y: 144, distance: 103.4
click at [536, 144] on div "Bob Gentle Personal Branding & Monetization Coach Building your LeaderBrand - P…" at bounding box center [772, 222] width 1083 height 198
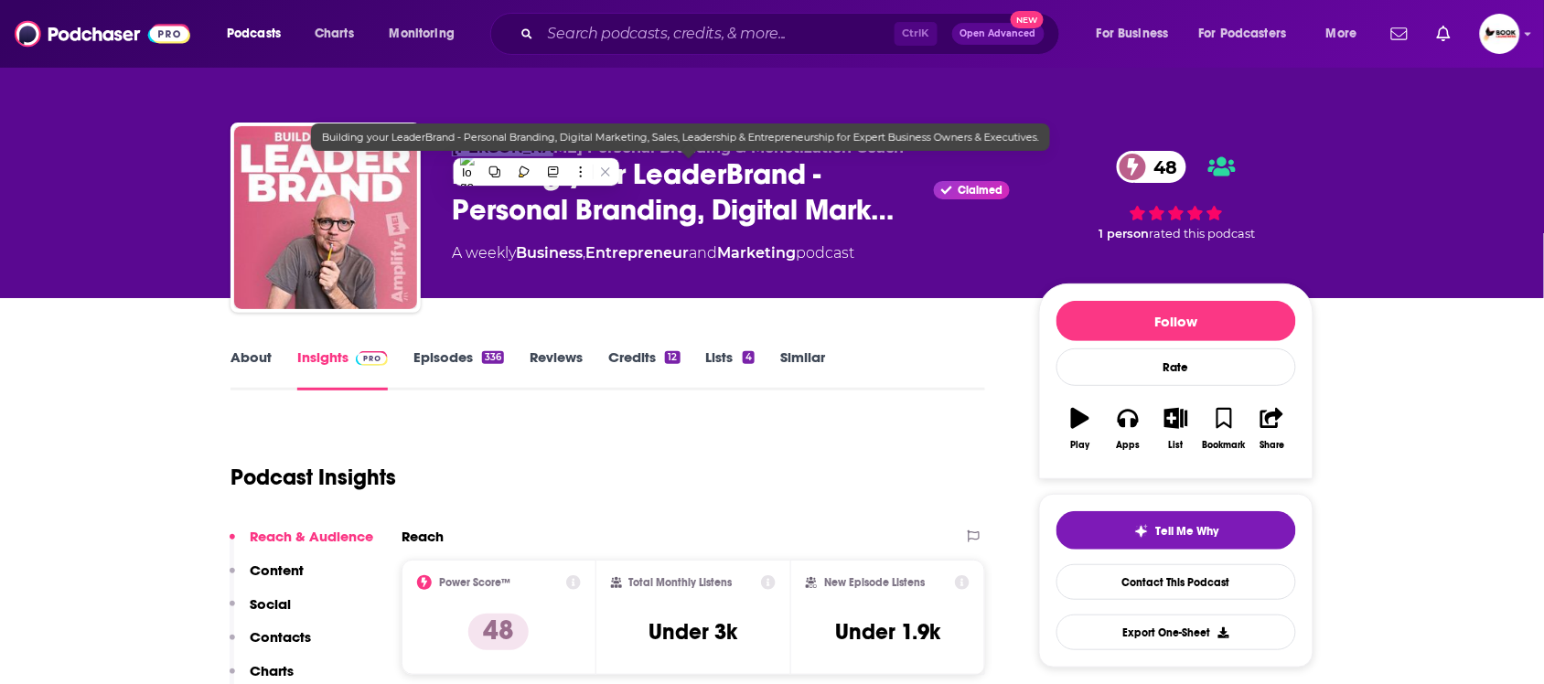
copy span "Bob Gentle"
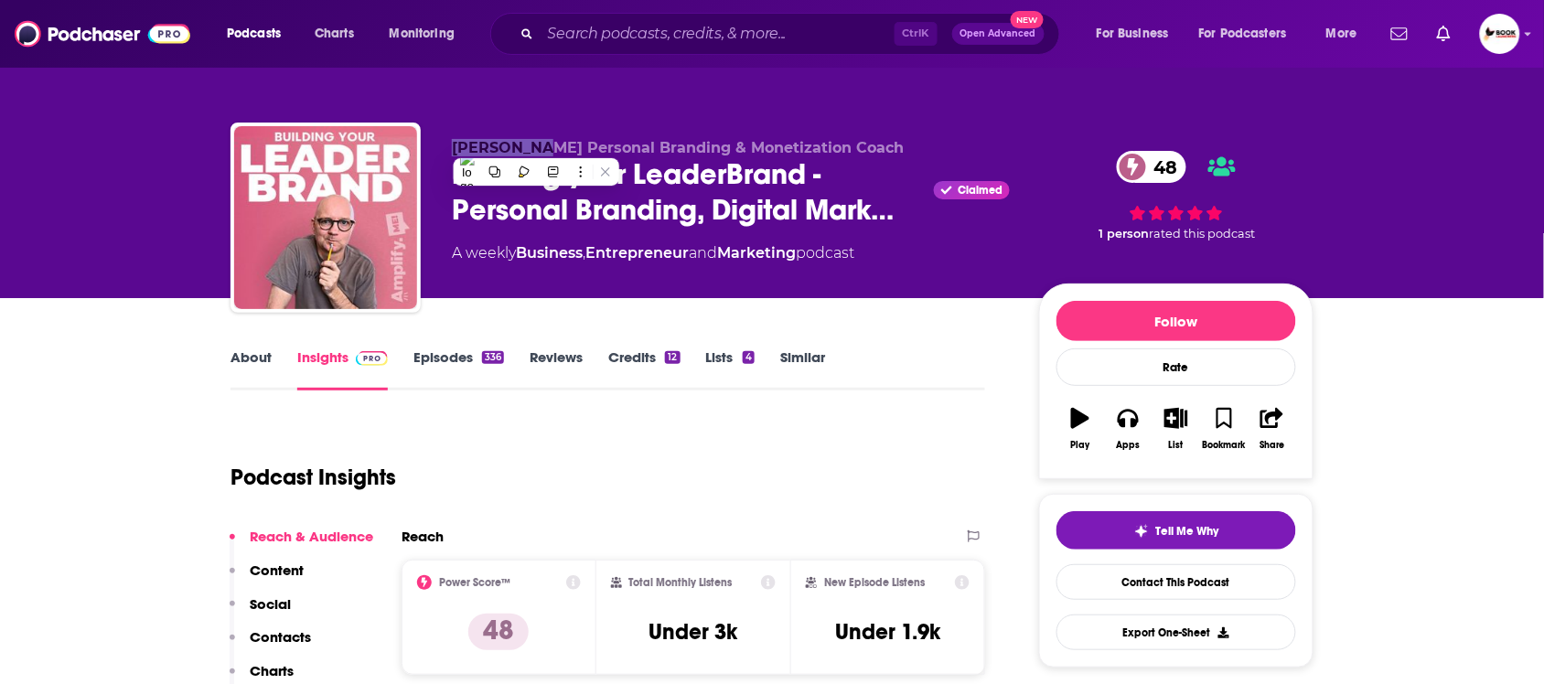
click at [263, 642] on p "Contacts" at bounding box center [280, 637] width 61 height 17
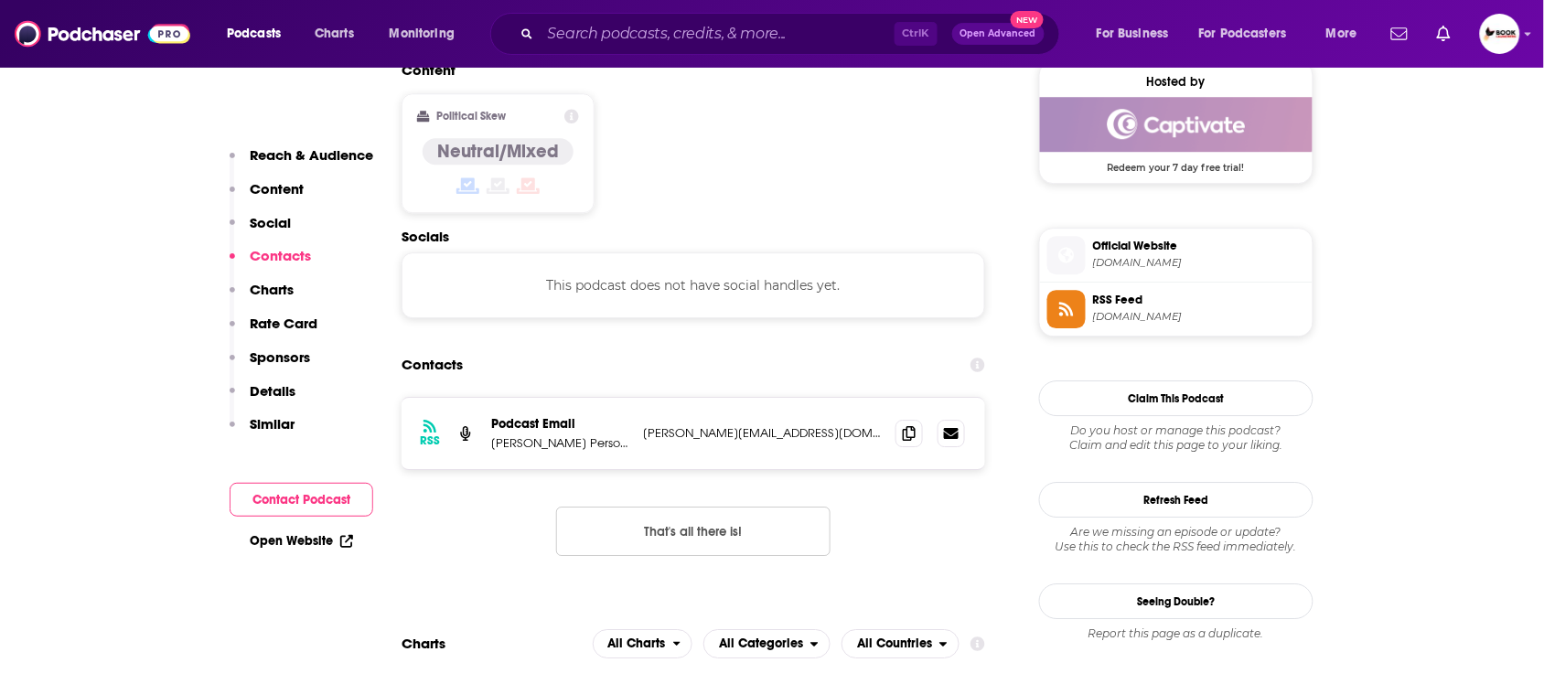
scroll to position [1496, 0]
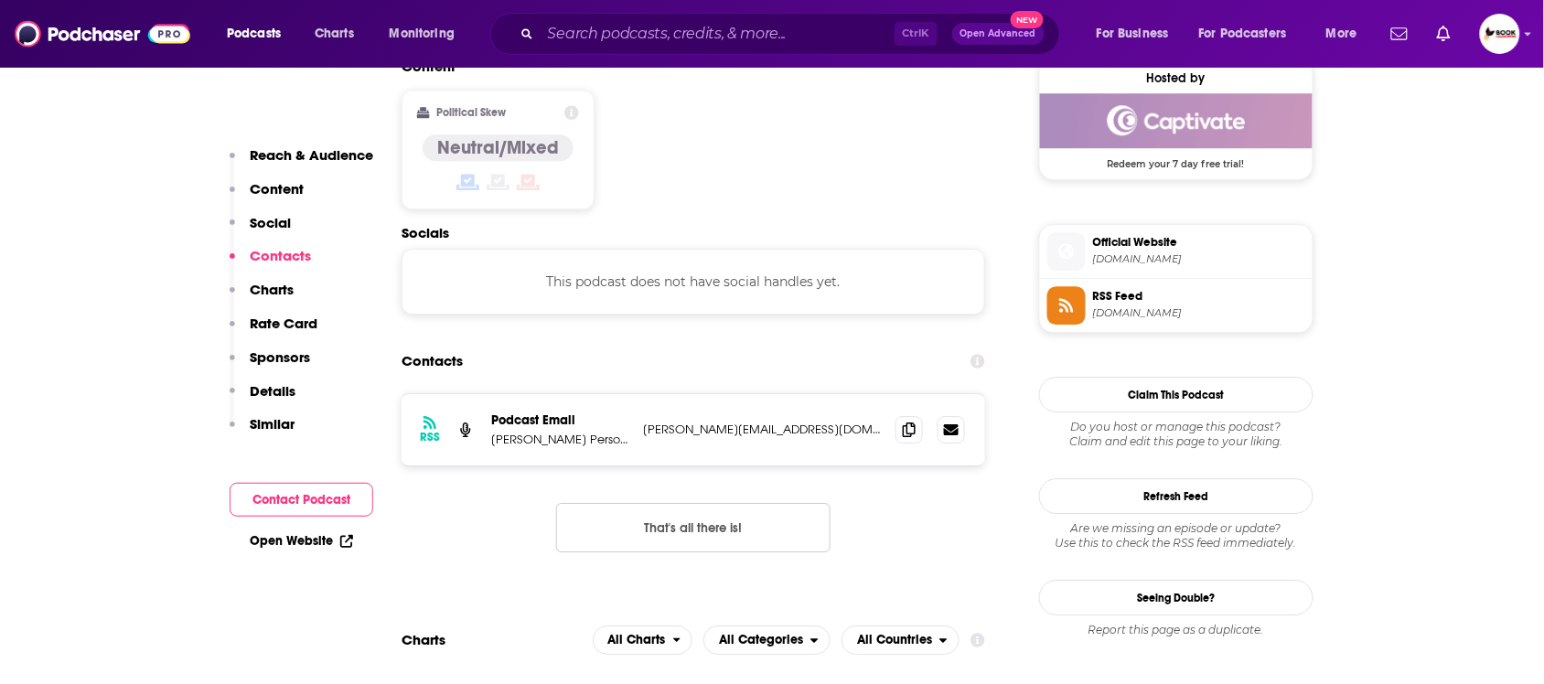
click at [295, 551] on div "Open Website" at bounding box center [302, 541] width 144 height 34
click at [346, 541] on icon at bounding box center [349, 539] width 8 height 8
click at [912, 422] on icon at bounding box center [909, 429] width 13 height 15
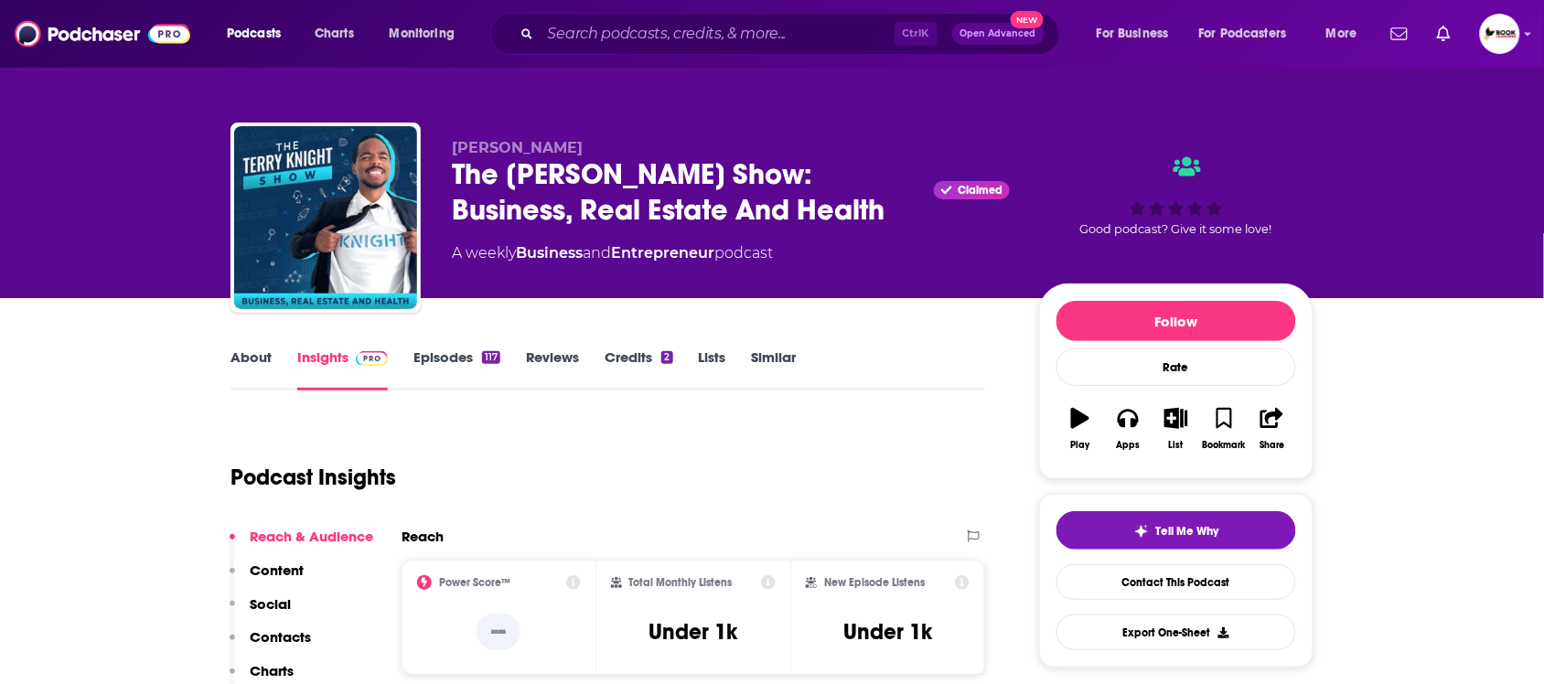
click at [253, 361] on link "About" at bounding box center [251, 370] width 41 height 42
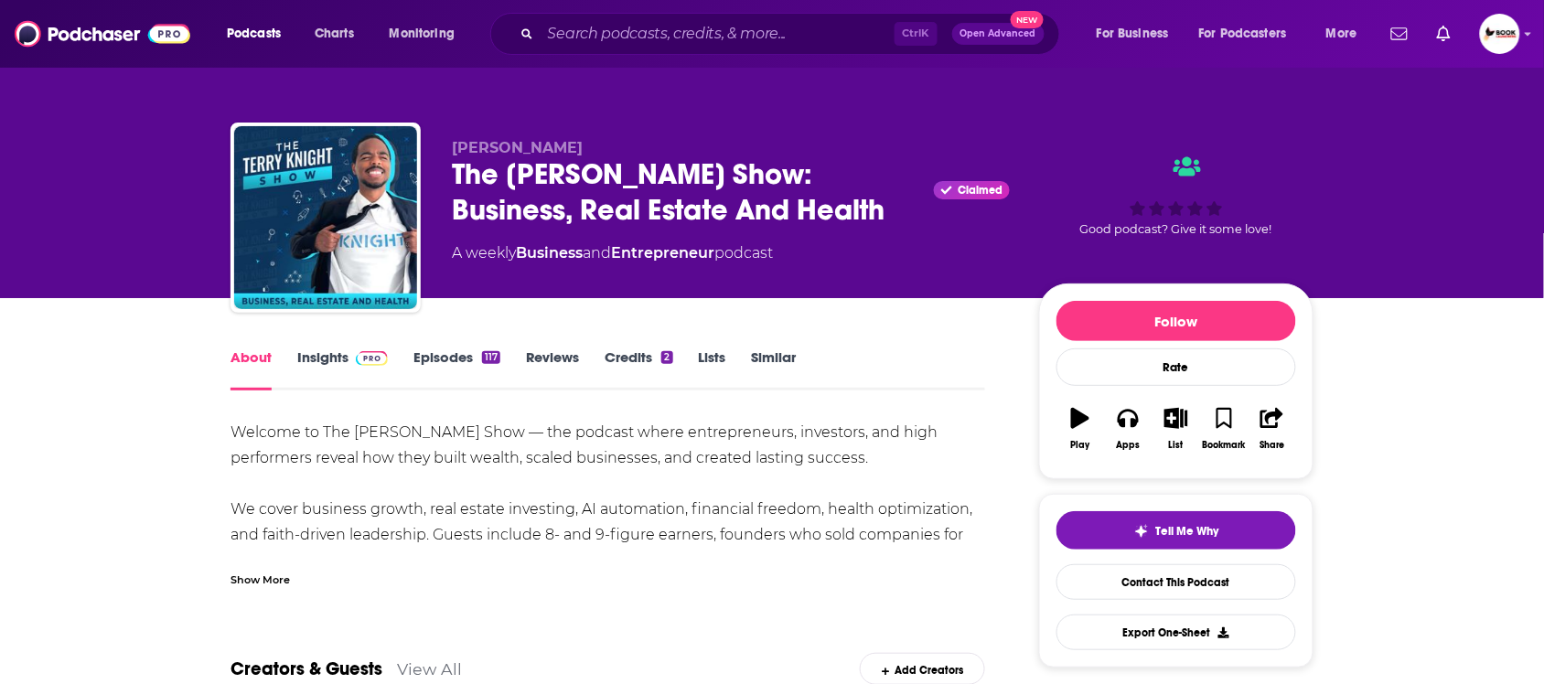
click at [261, 574] on div "Show More" at bounding box center [260, 578] width 59 height 17
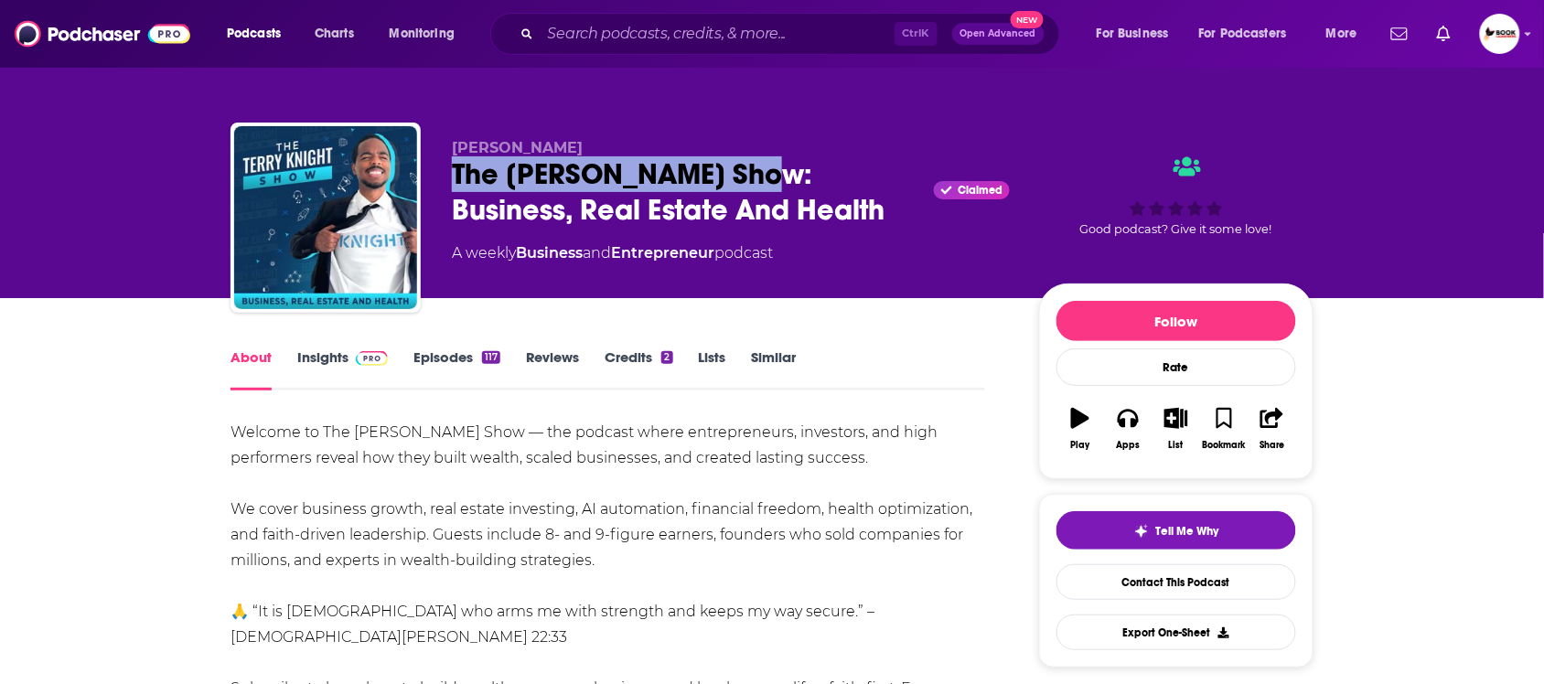
drag, startPoint x: 447, startPoint y: 181, endPoint x: 738, endPoint y: 178, distance: 291.9
click at [738, 178] on div "[PERSON_NAME] The [PERSON_NAME] Show: Business, Real Estate And Health Claimed …" at bounding box center [772, 222] width 1083 height 198
copy h1 "The [PERSON_NAME] Show"
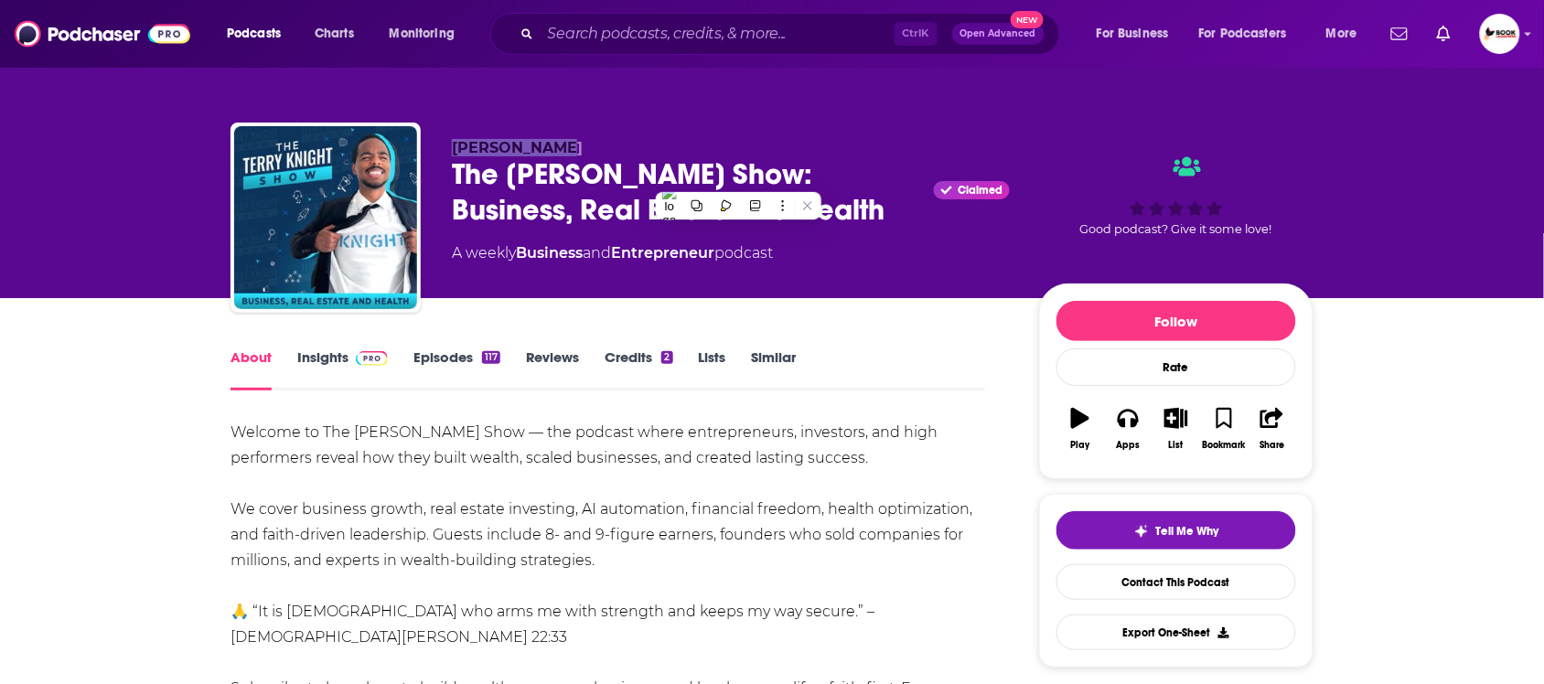
drag, startPoint x: 442, startPoint y: 145, endPoint x: 584, endPoint y: 143, distance: 141.8
click at [584, 143] on div "[PERSON_NAME] The [PERSON_NAME] Show: Business, Real Estate And Health Claimed …" at bounding box center [772, 222] width 1083 height 198
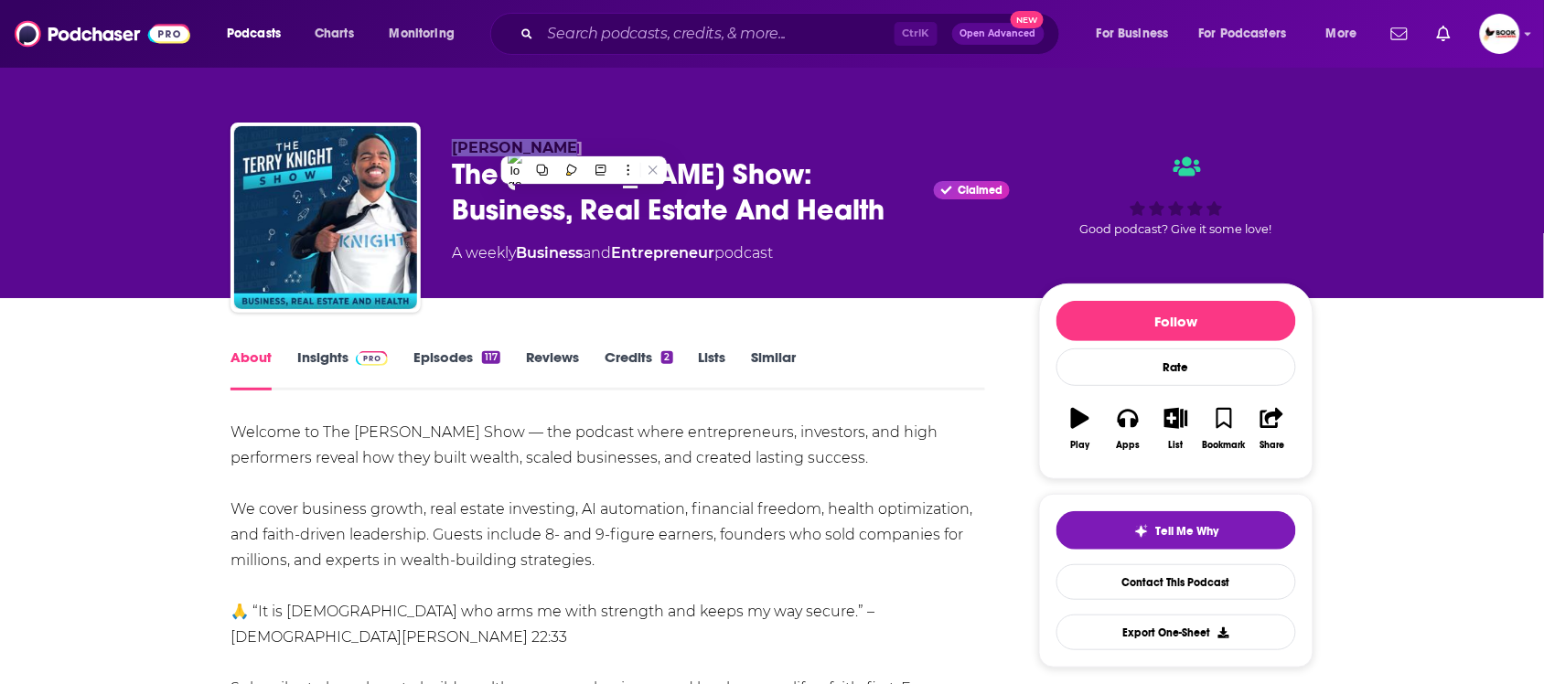
copy span "[PERSON_NAME]"
click at [317, 366] on link "Insights" at bounding box center [342, 370] width 91 height 42
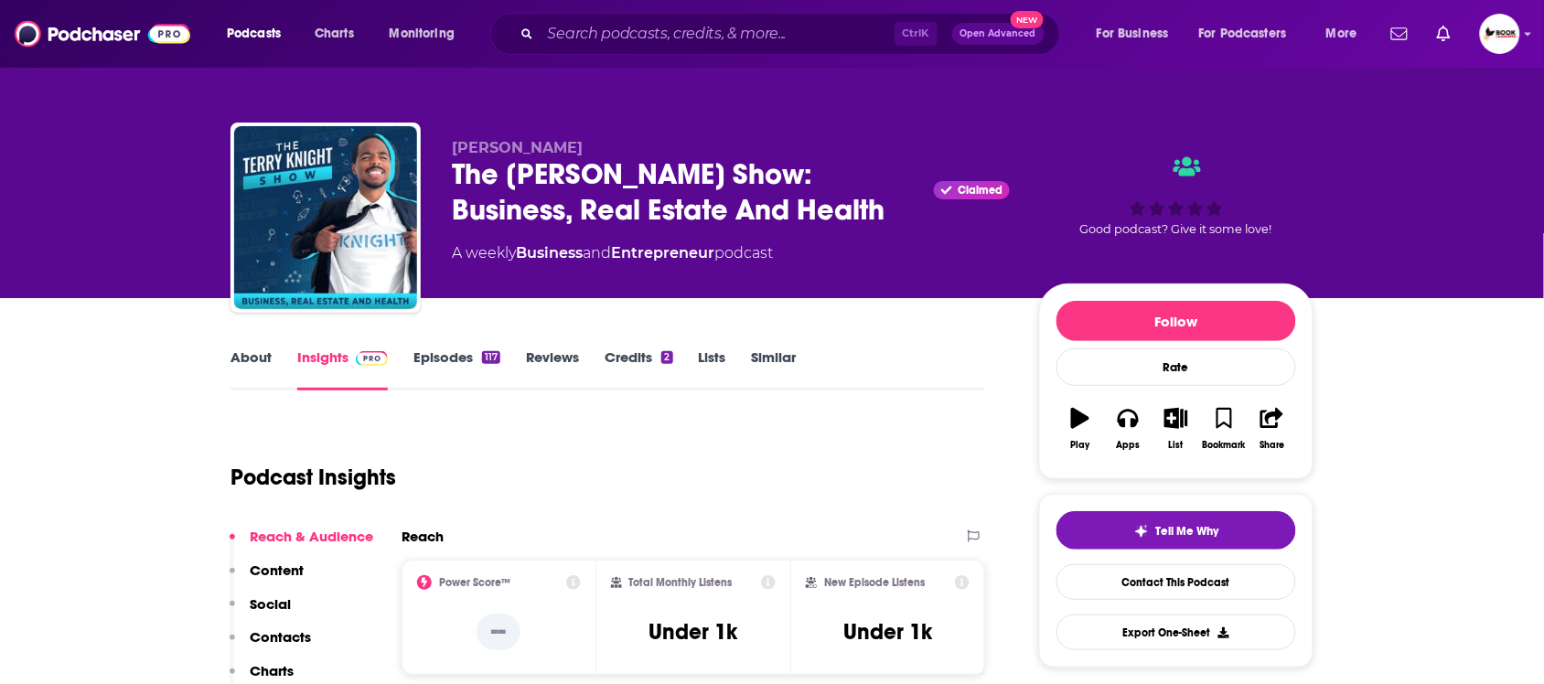
click at [305, 637] on p "Contacts" at bounding box center [280, 637] width 61 height 17
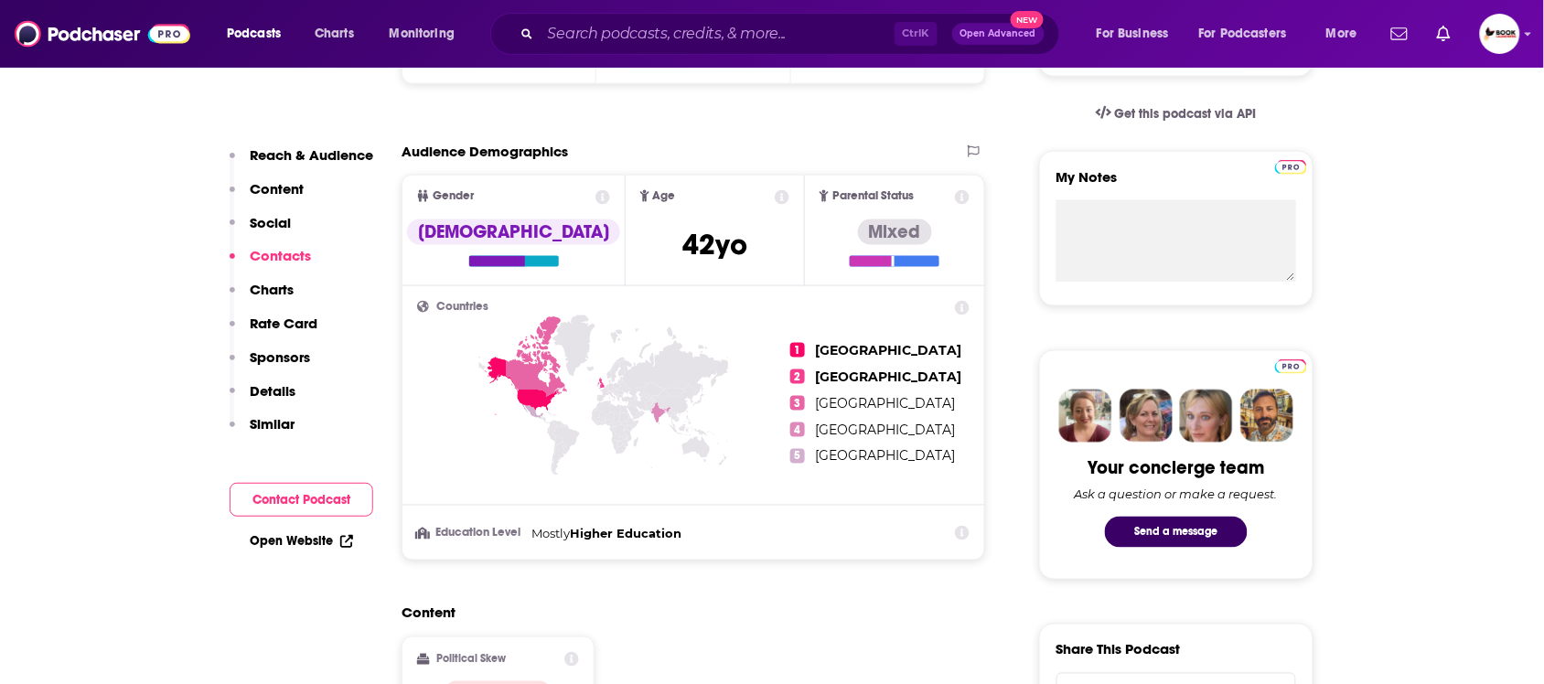
scroll to position [1265, 0]
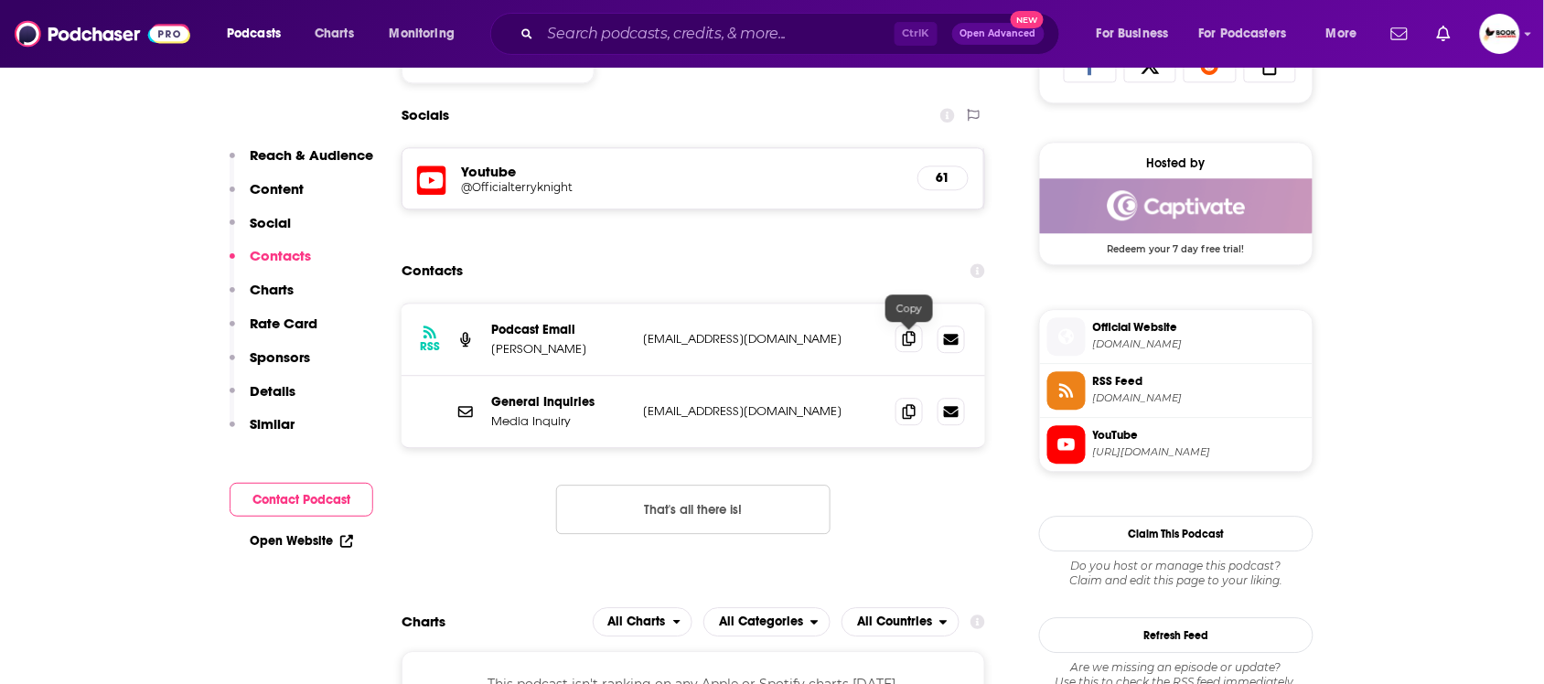
click at [910, 341] on icon at bounding box center [909, 338] width 13 height 15
click at [296, 543] on link "Open Website" at bounding box center [301, 541] width 103 height 16
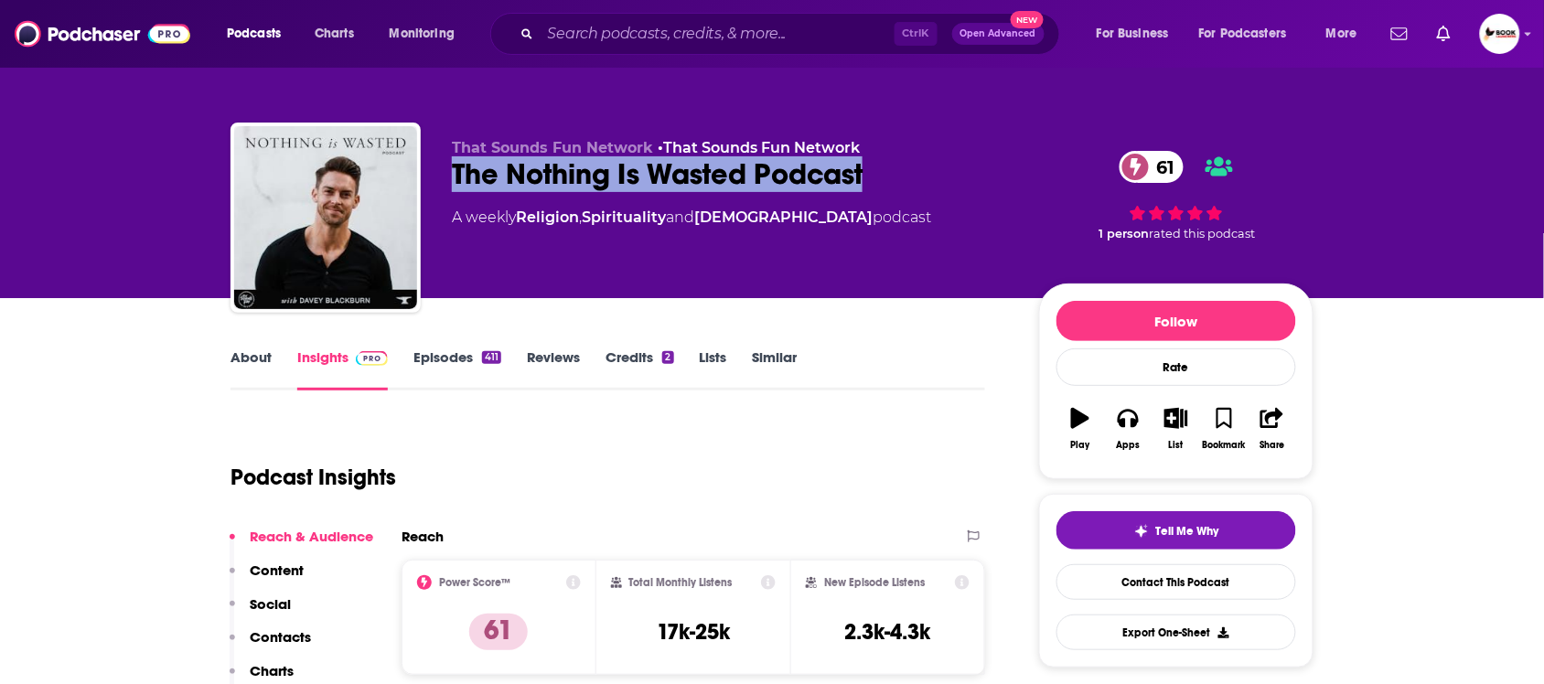
drag, startPoint x: 437, startPoint y: 193, endPoint x: 870, endPoint y: 181, distance: 432.9
click at [870, 181] on div "That Sounds Fun Network • That Sounds Fun Network The Nothing Is Wasted Podcast…" at bounding box center [772, 222] width 1083 height 198
copy h2 "The Nothing Is Wasted Podcast"
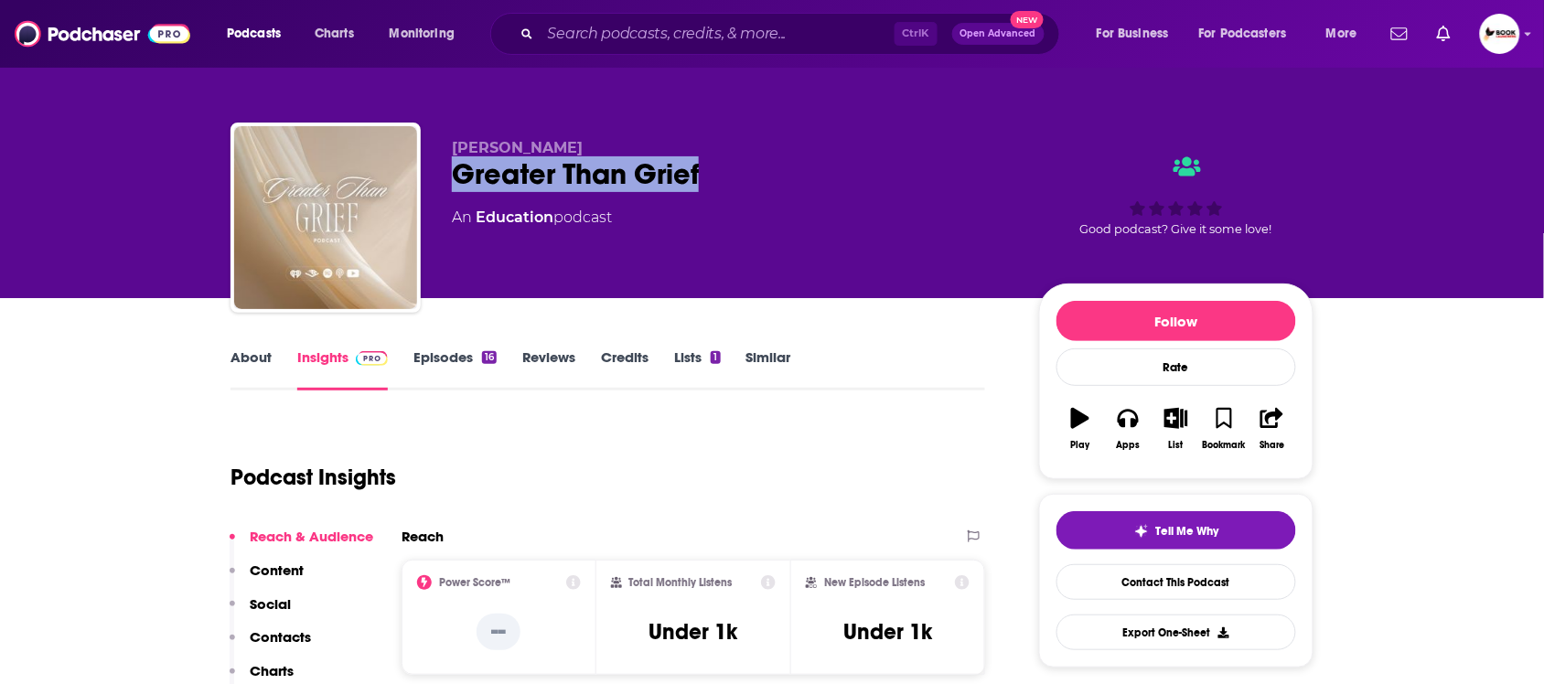
drag, startPoint x: 496, startPoint y: 181, endPoint x: 716, endPoint y: 183, distance: 219.6
click at [716, 183] on div "Greater Than Grief" at bounding box center [731, 174] width 558 height 36
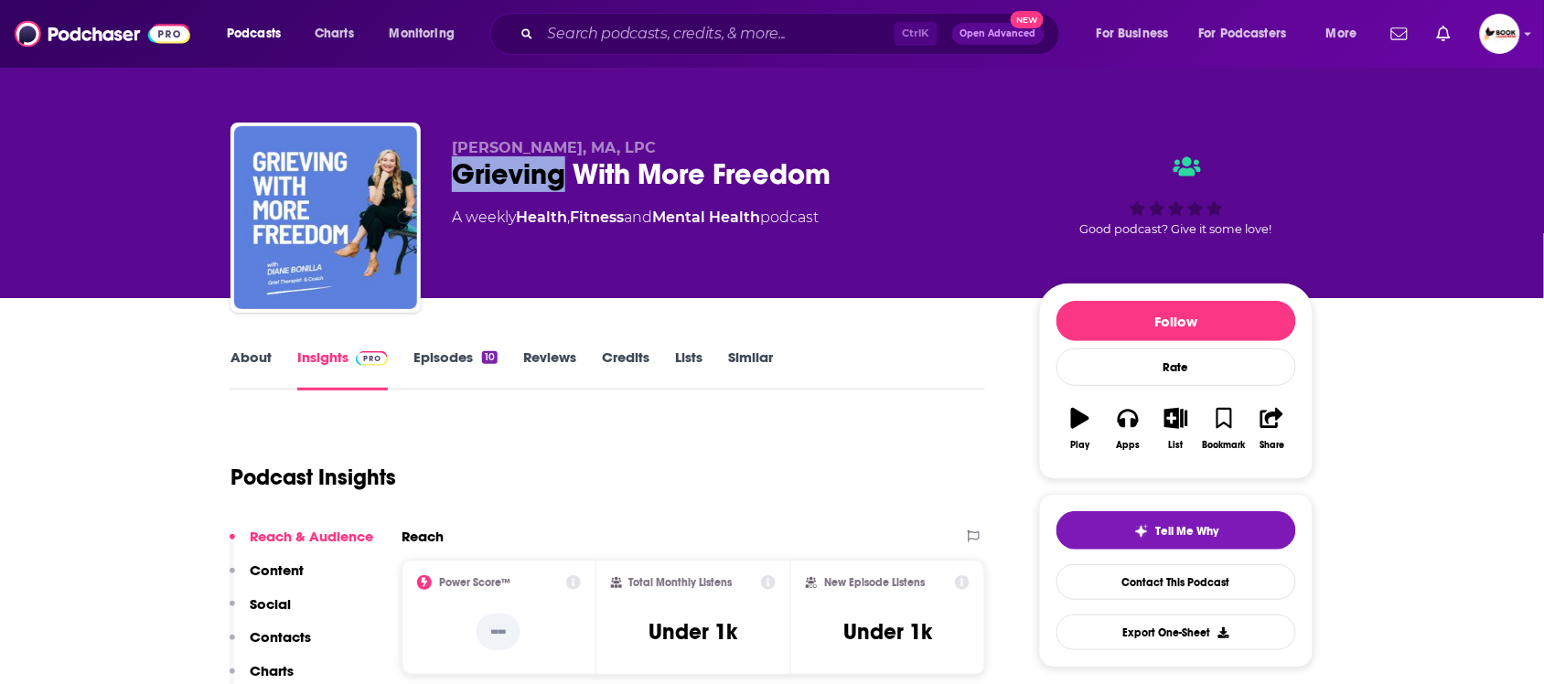
drag, startPoint x: 455, startPoint y: 178, endPoint x: 561, endPoint y: 178, distance: 106.1
click at [561, 178] on div "Grieving With More Freedom" at bounding box center [731, 174] width 558 height 36
copy h2 "Grieving"
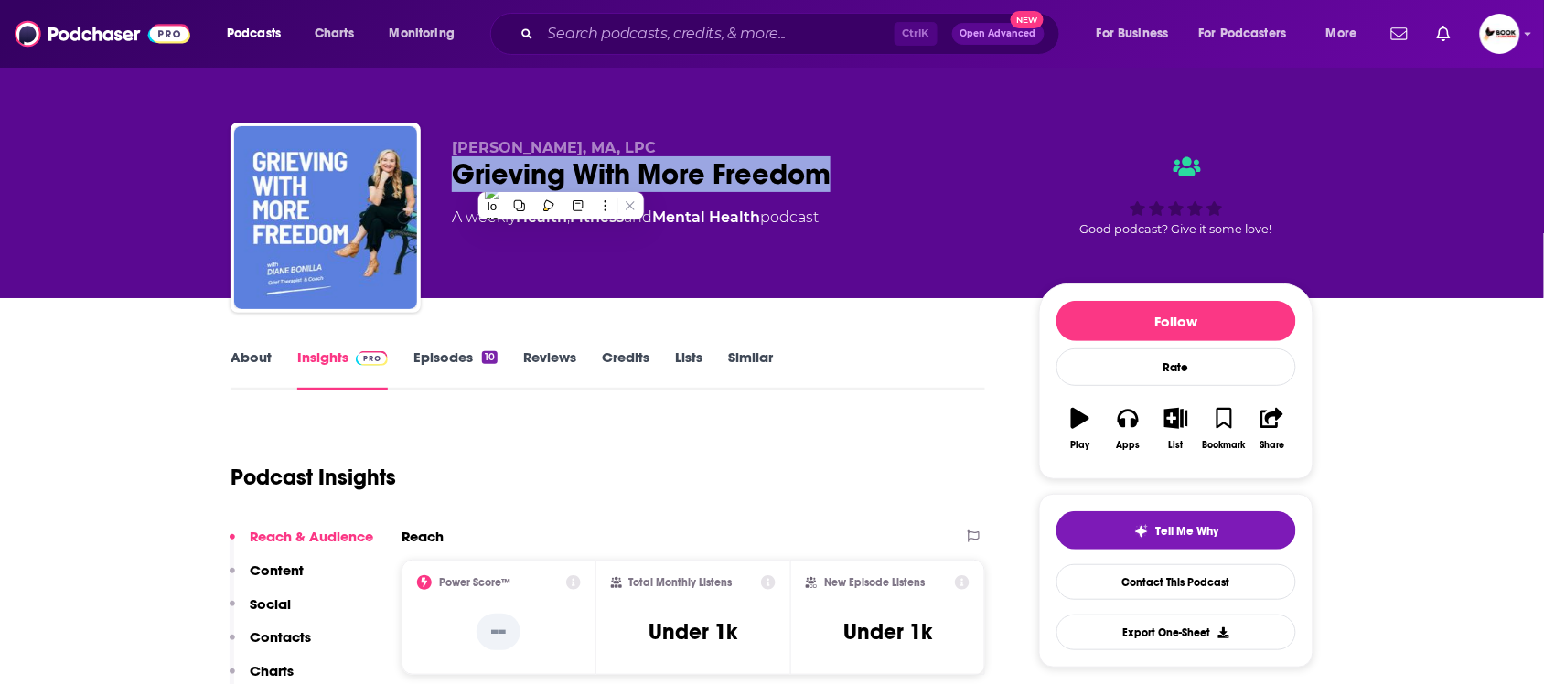
drag, startPoint x: 875, startPoint y: 183, endPoint x: 444, endPoint y: 176, distance: 431.0
click at [444, 176] on div "Diane Bonilla, MA, LPC Grieving With More Freedom A weekly Health , Fitness and…" at bounding box center [772, 222] width 1083 height 198
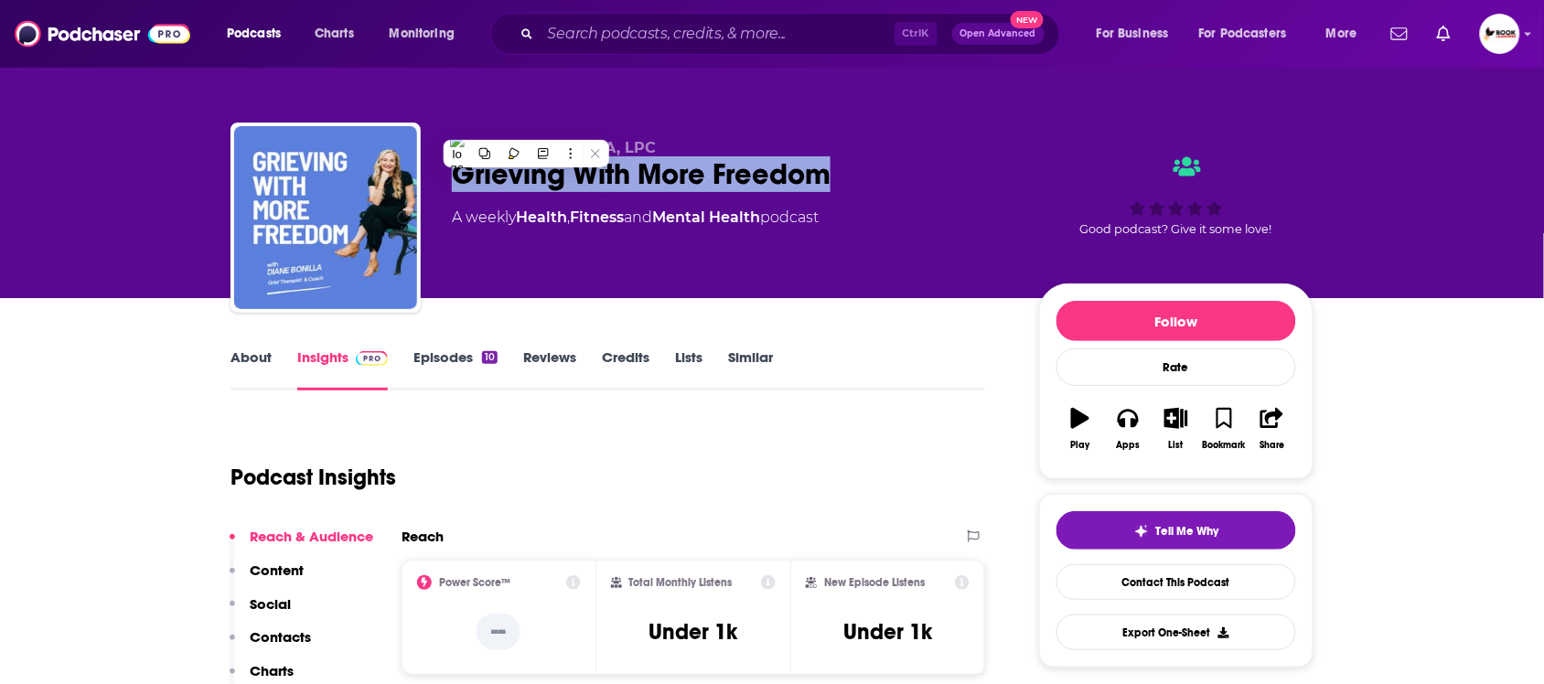
copy h2 "Grieving With More Freedom"
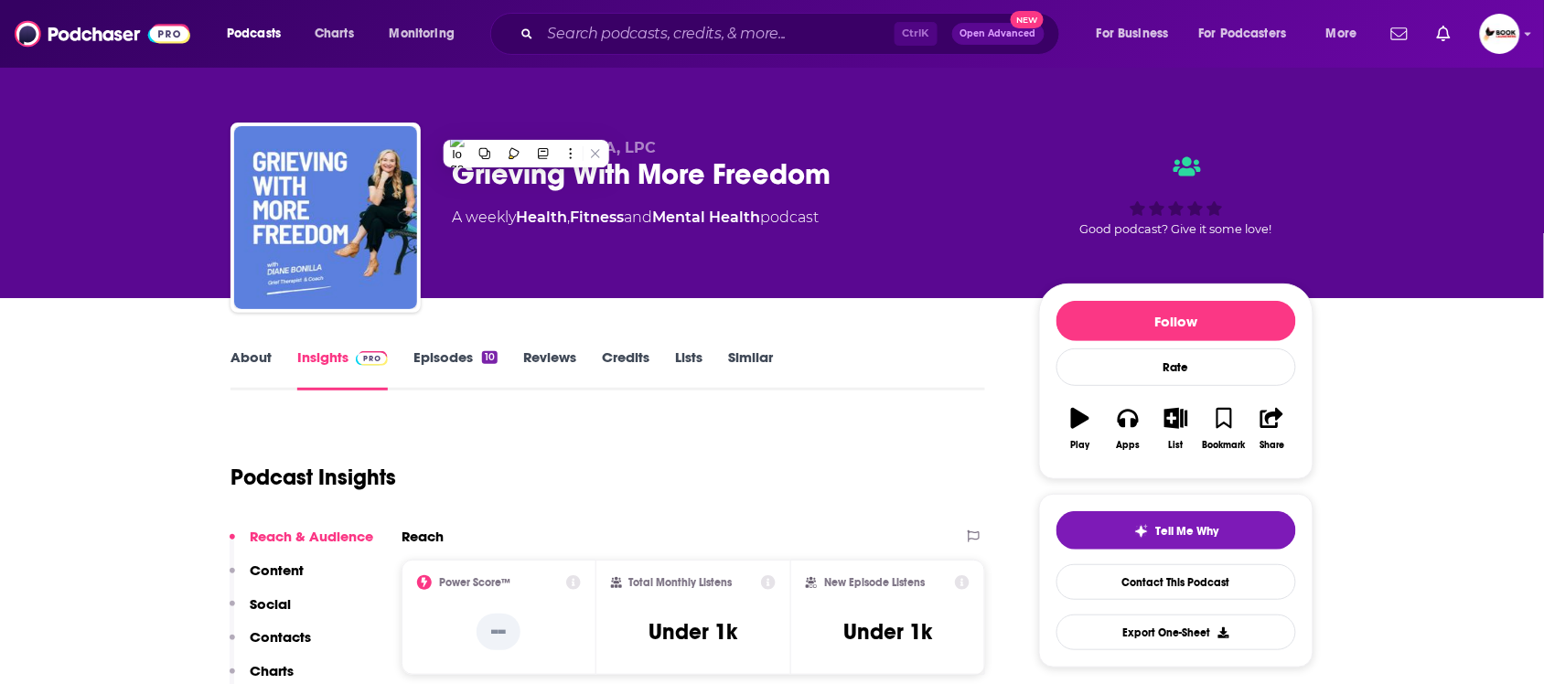
click at [405, 52] on div "Podcasts Charts Monitoring Ctrl K Open Advanced New For Business For Podcasters…" at bounding box center [794, 34] width 1161 height 42
drag, startPoint x: 447, startPoint y: 122, endPoint x: 554, endPoint y: 131, distance: 107.4
click at [554, 131] on div "Diane Bonilla, MA, LPC Grieving With More Freedom A weekly Health , Fitness and…" at bounding box center [772, 222] width 1083 height 198
copy span "Diane Bonilla"
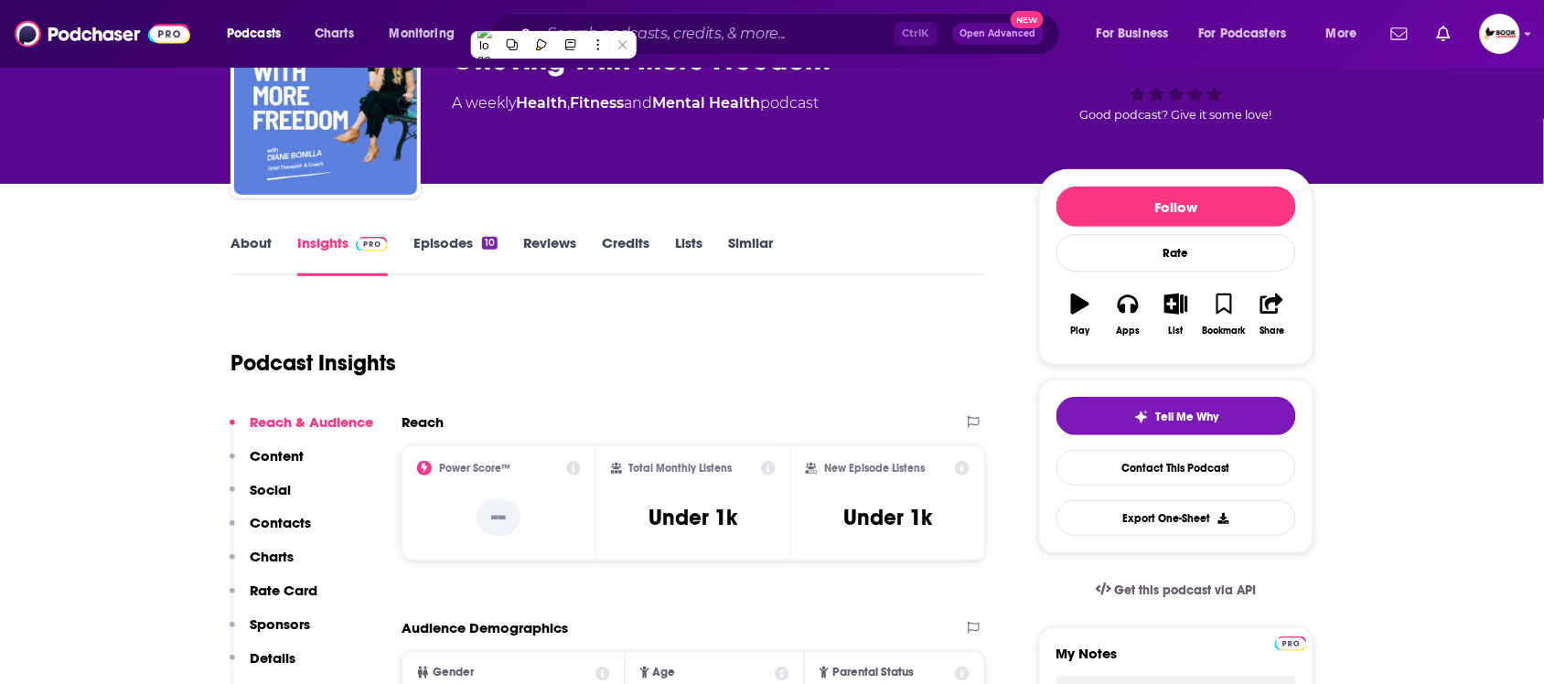
click at [298, 531] on p "Contacts" at bounding box center [280, 522] width 61 height 17
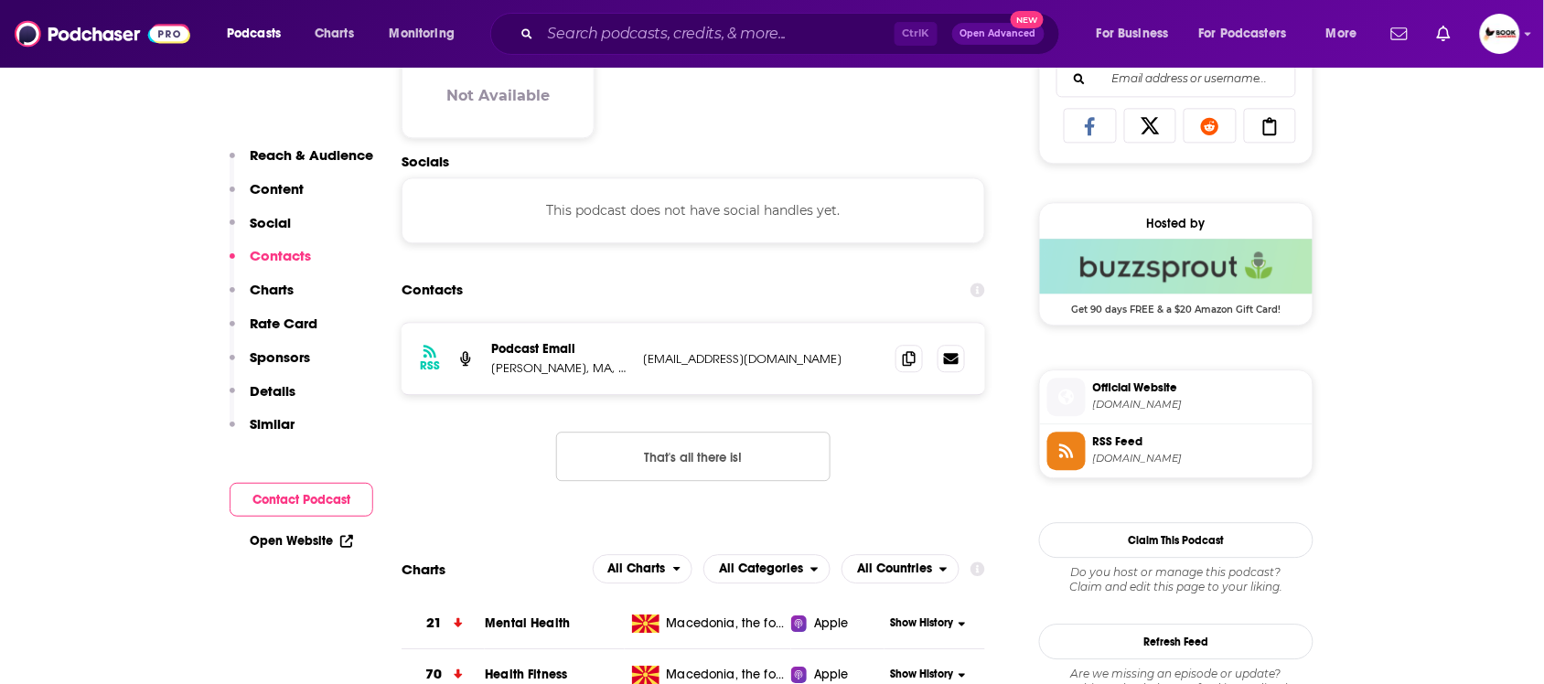
scroll to position [1227, 0]
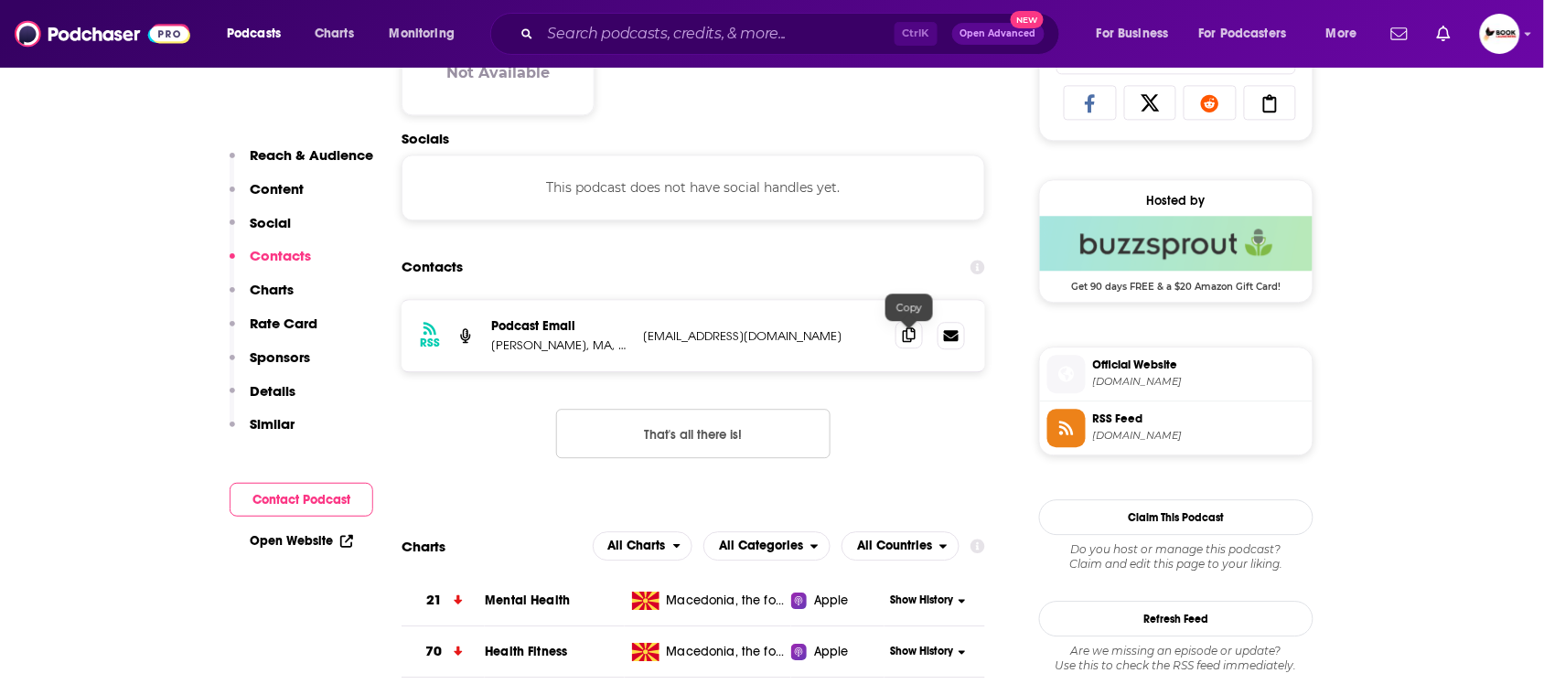
click at [906, 342] on icon at bounding box center [909, 335] width 13 height 15
click at [307, 540] on link "Open Website" at bounding box center [301, 541] width 103 height 16
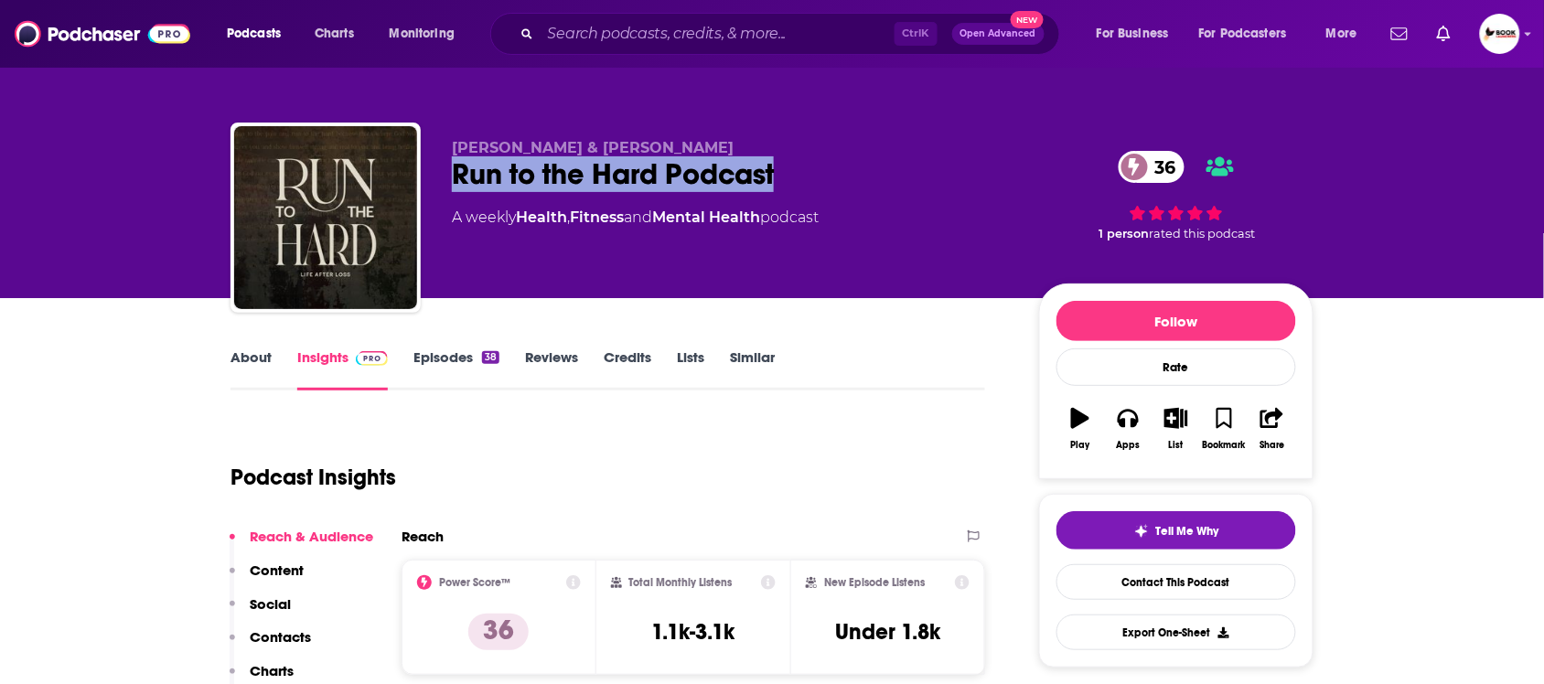
drag, startPoint x: 439, startPoint y: 181, endPoint x: 782, endPoint y: 183, distance: 343.1
click at [782, 183] on div "[PERSON_NAME] & [PERSON_NAME] Run to the Hard Podcast 36 A weekly Health , Fitn…" at bounding box center [772, 222] width 1083 height 198
copy h2 "Run to the Hard Podcast"
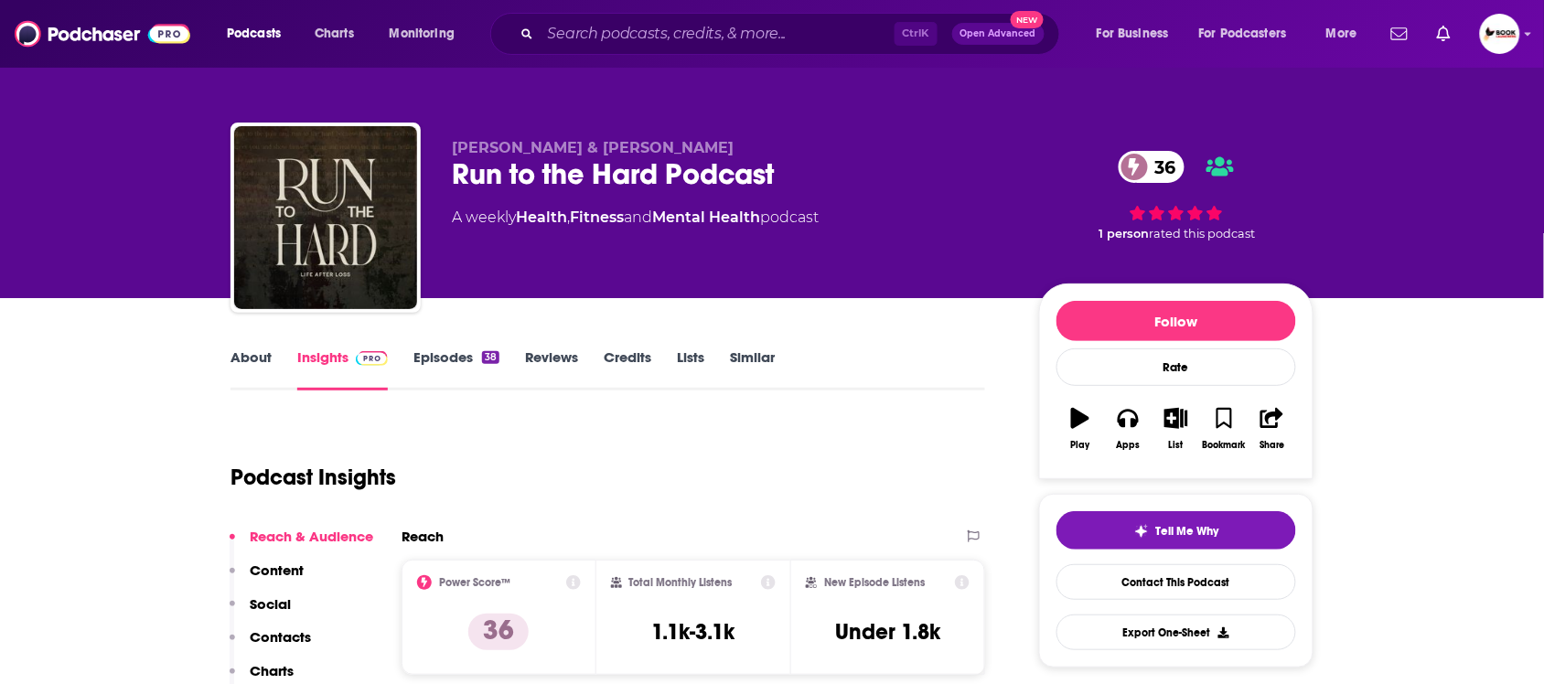
click at [259, 359] on link "About" at bounding box center [251, 370] width 41 height 42
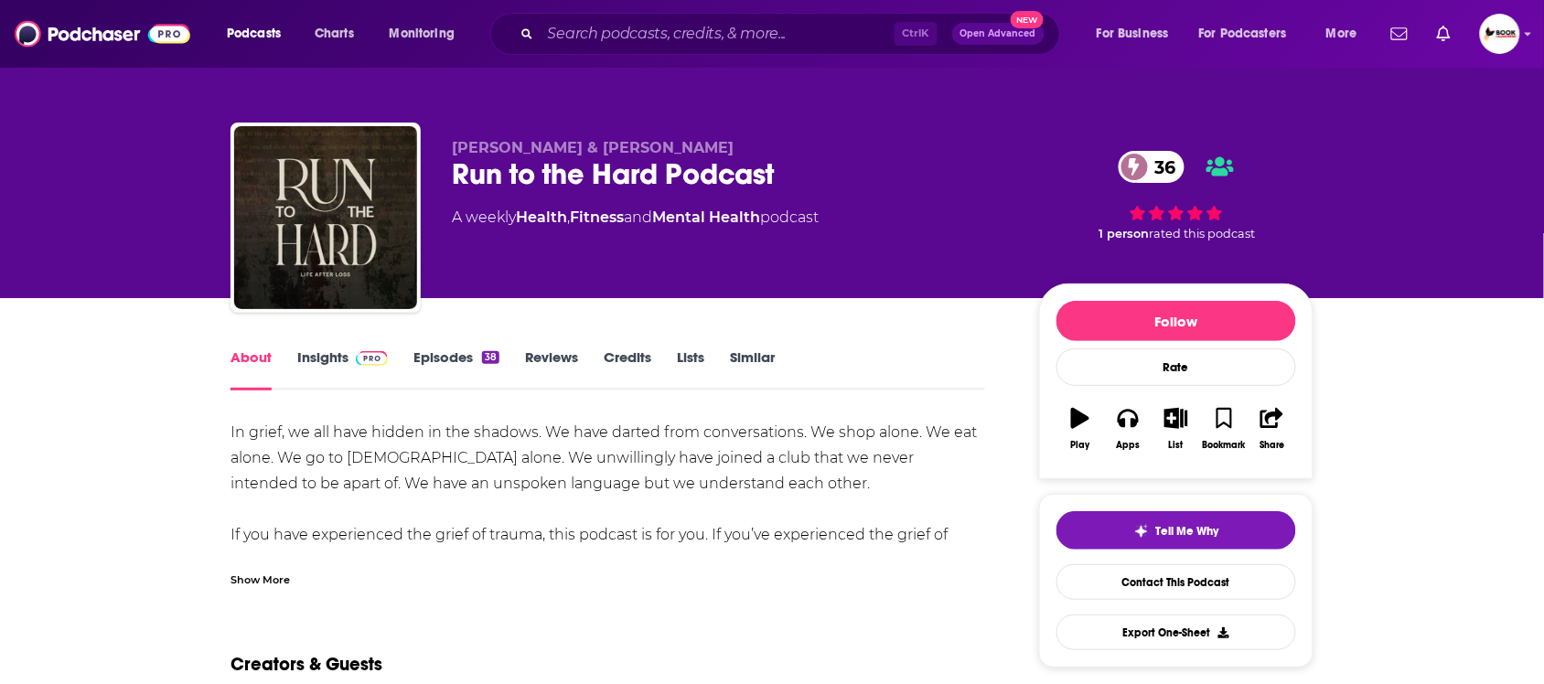
click at [965, 125] on div "Chris Farrell & Curtis Christopher Run to the Hard Podcast 36 A weekly Health ,…" at bounding box center [772, 222] width 1083 height 198
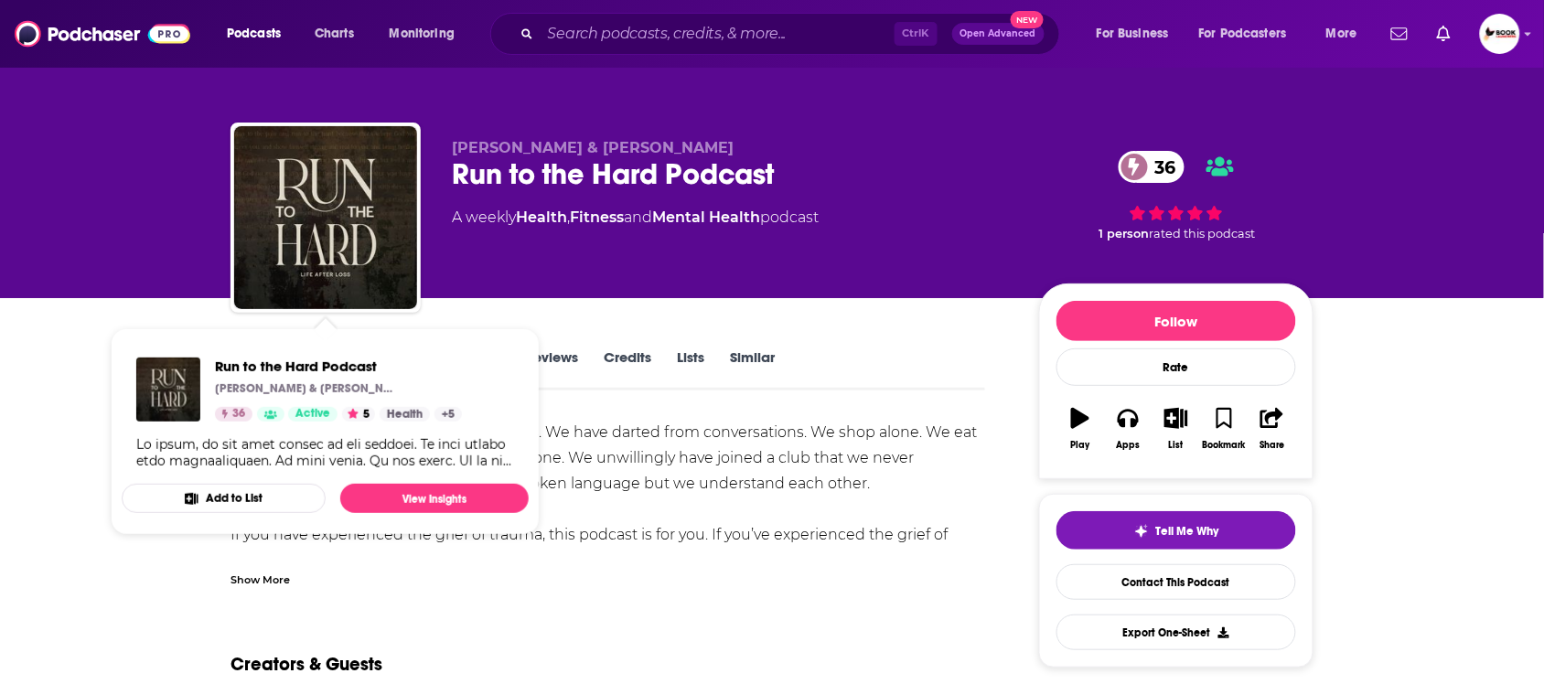
click at [0, 178] on div "Chris Farrell & Curtis Christopher Run to the Hard Podcast 36 A weekly Health ,…" at bounding box center [772, 149] width 1544 height 298
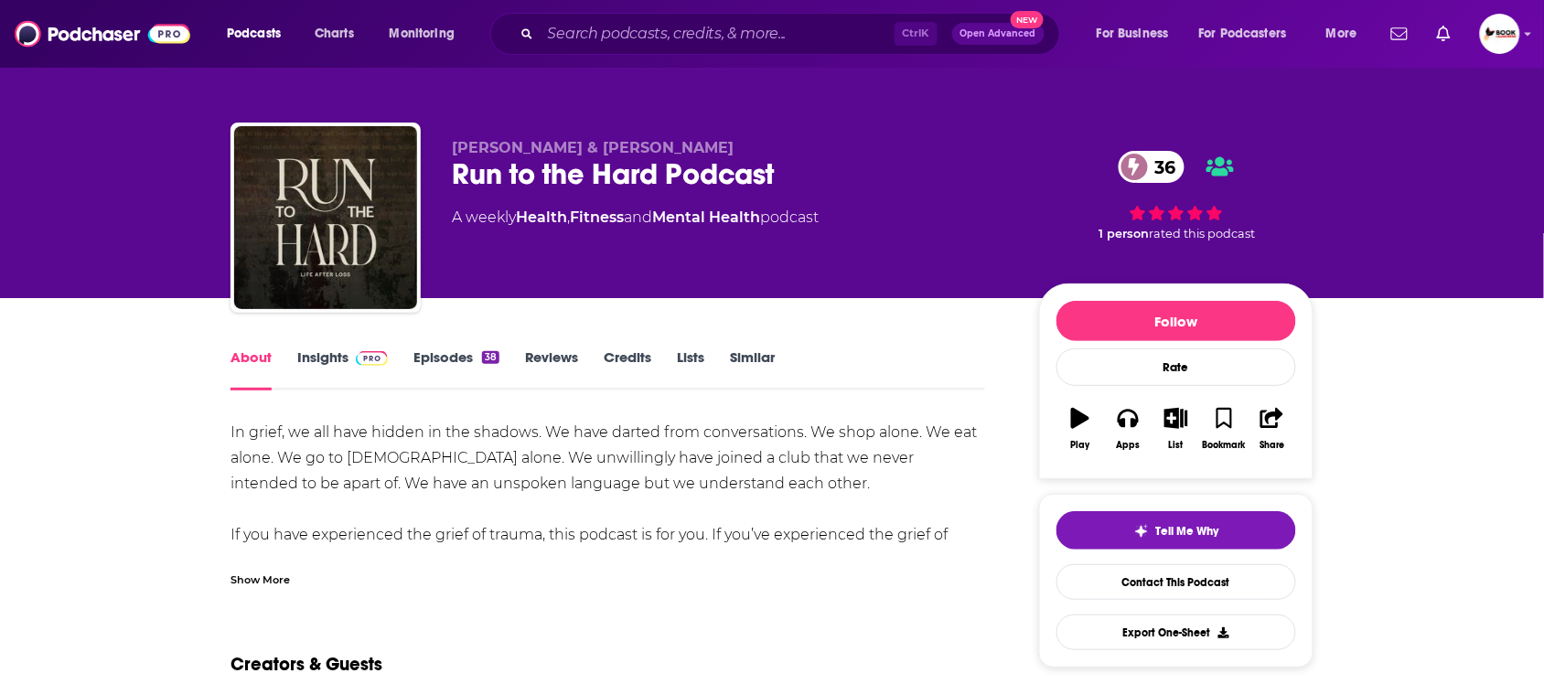
click at [313, 361] on link "Insights" at bounding box center [342, 370] width 91 height 42
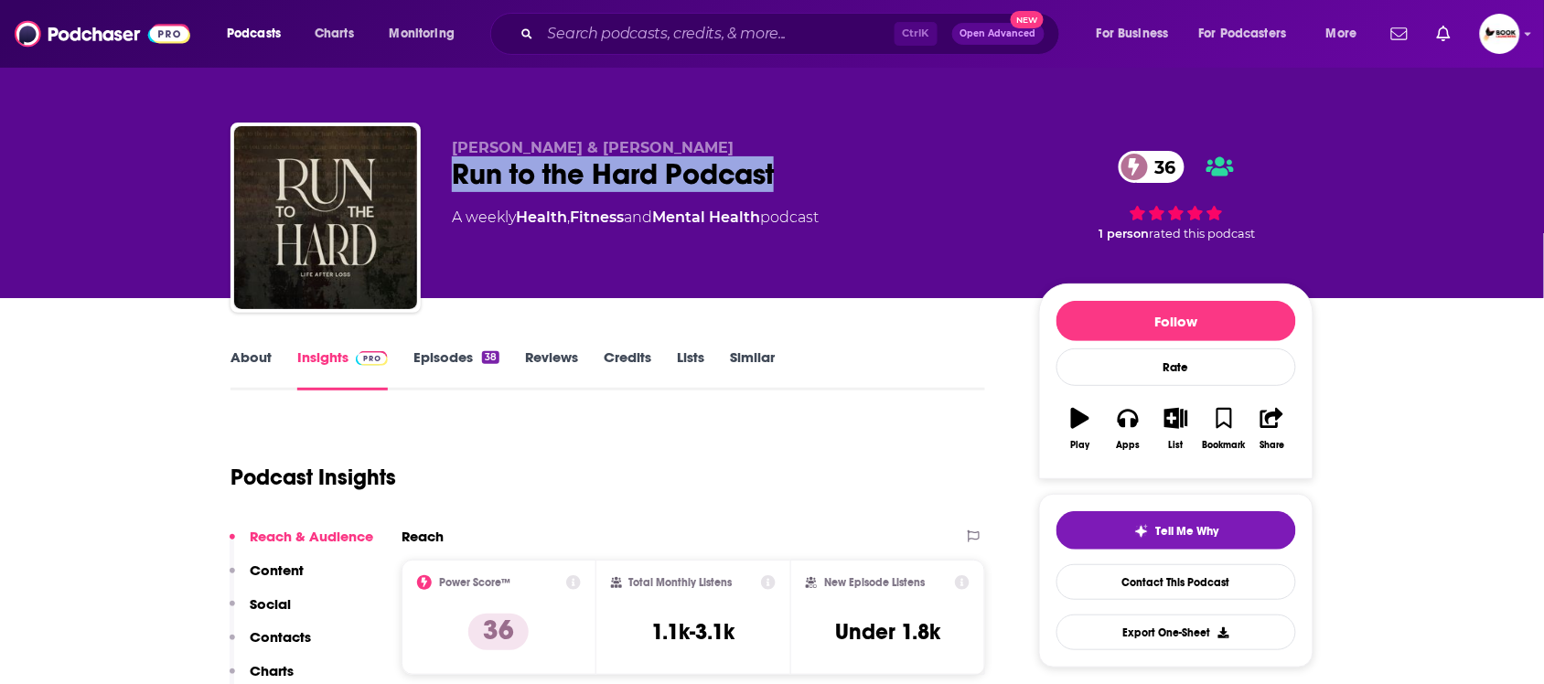
drag, startPoint x: 439, startPoint y: 185, endPoint x: 776, endPoint y: 185, distance: 336.7
click at [776, 185] on div "Chris Farrell & Curtis Christopher Run to the Hard Podcast 36 A weekly Health ,…" at bounding box center [772, 222] width 1083 height 198
copy h2 "Run to the Hard Podcast"
drag, startPoint x: 435, startPoint y: 144, endPoint x: 707, endPoint y: 142, distance: 272.7
click at [707, 142] on div "Chris Farrell & Curtis Christopher Run to the Hard Podcast 36 A weekly Health ,…" at bounding box center [772, 222] width 1083 height 198
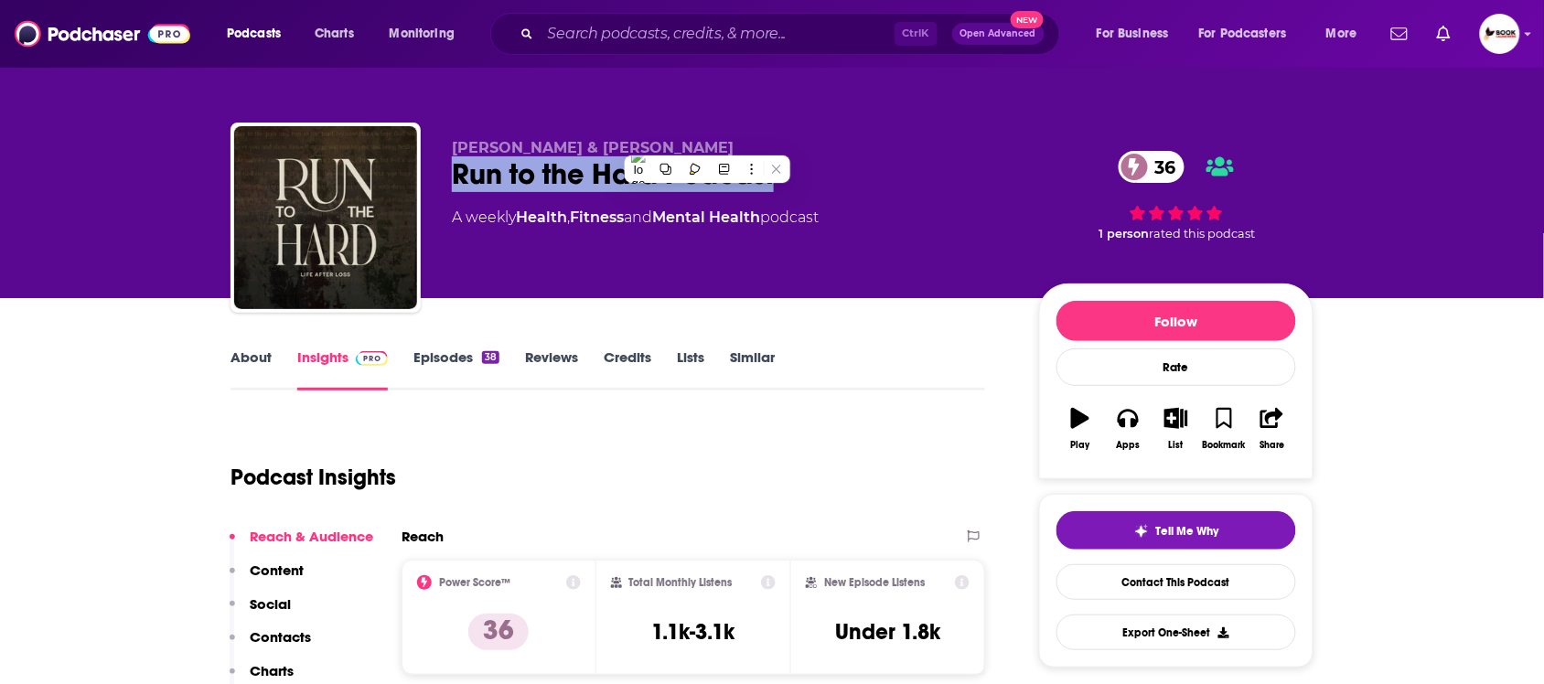
copy span "Chris Farrell & Curtis Christopher"
click at [291, 639] on p "Contacts" at bounding box center [280, 637] width 61 height 17
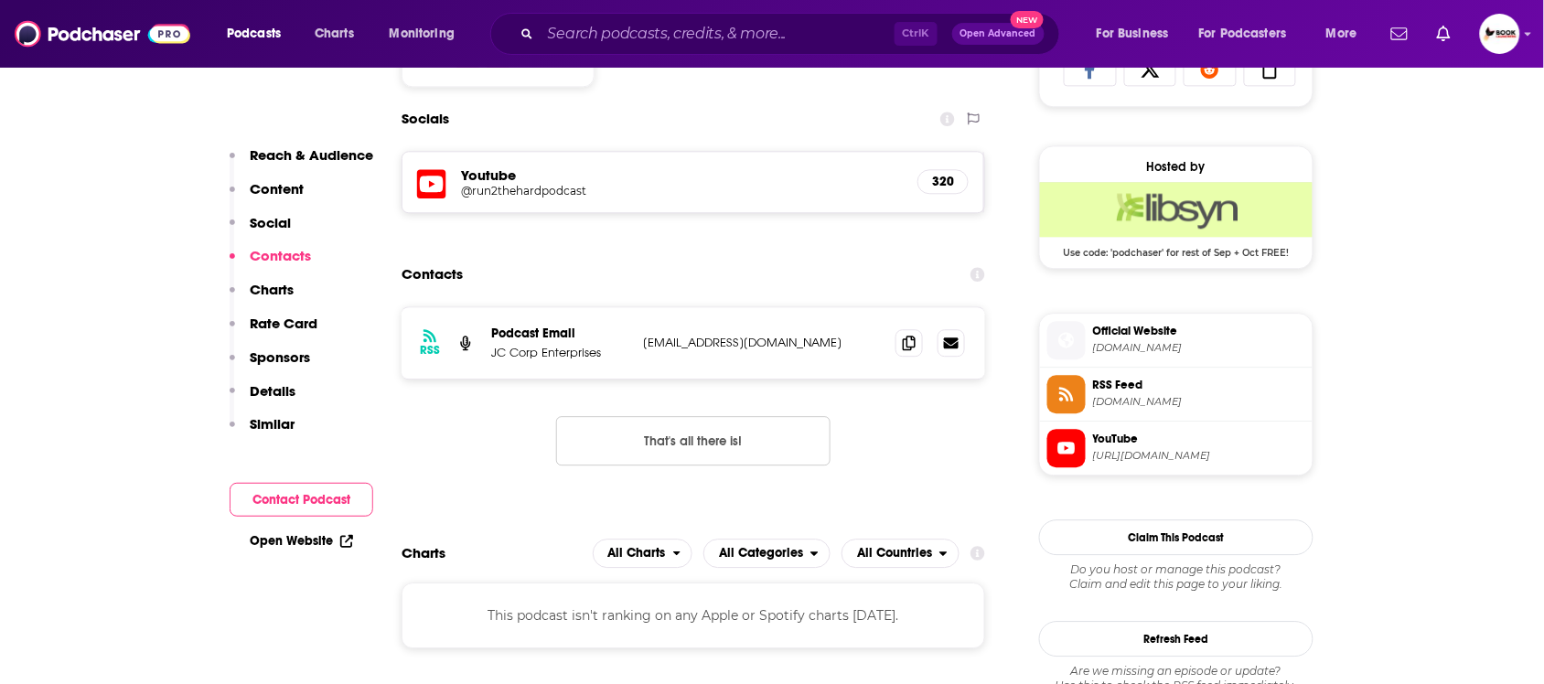
scroll to position [1265, 0]
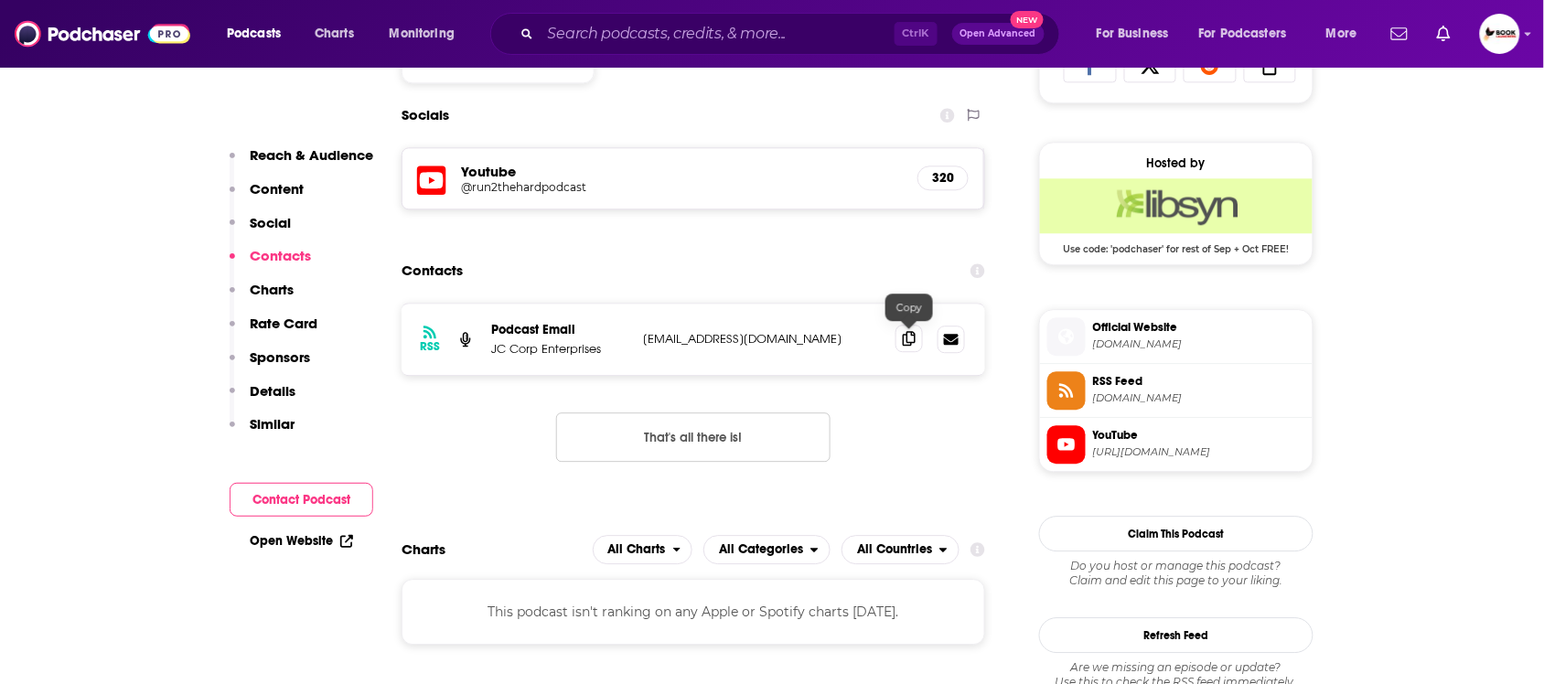
click at [904, 340] on icon at bounding box center [909, 338] width 13 height 15
click at [331, 542] on link "Open Website" at bounding box center [301, 541] width 103 height 16
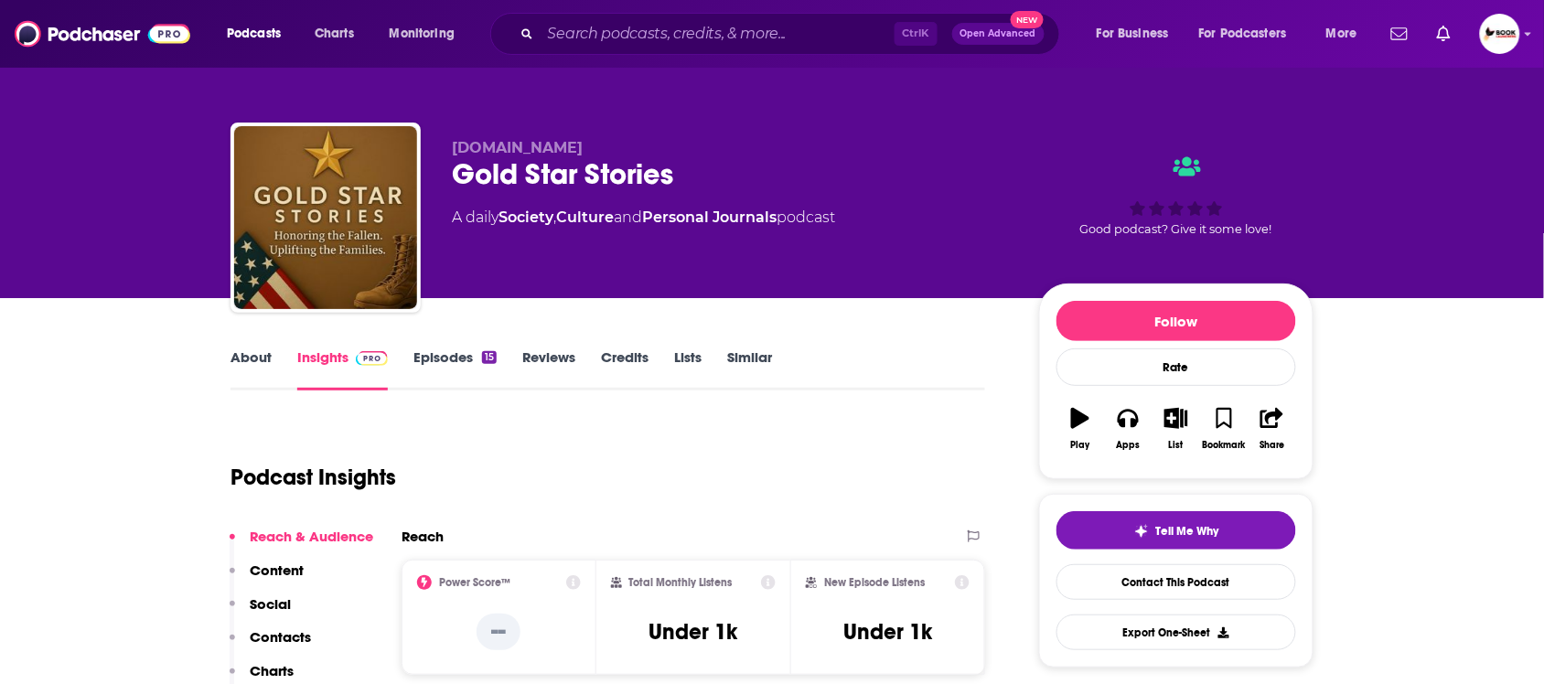
click at [254, 355] on link "About" at bounding box center [251, 370] width 41 height 42
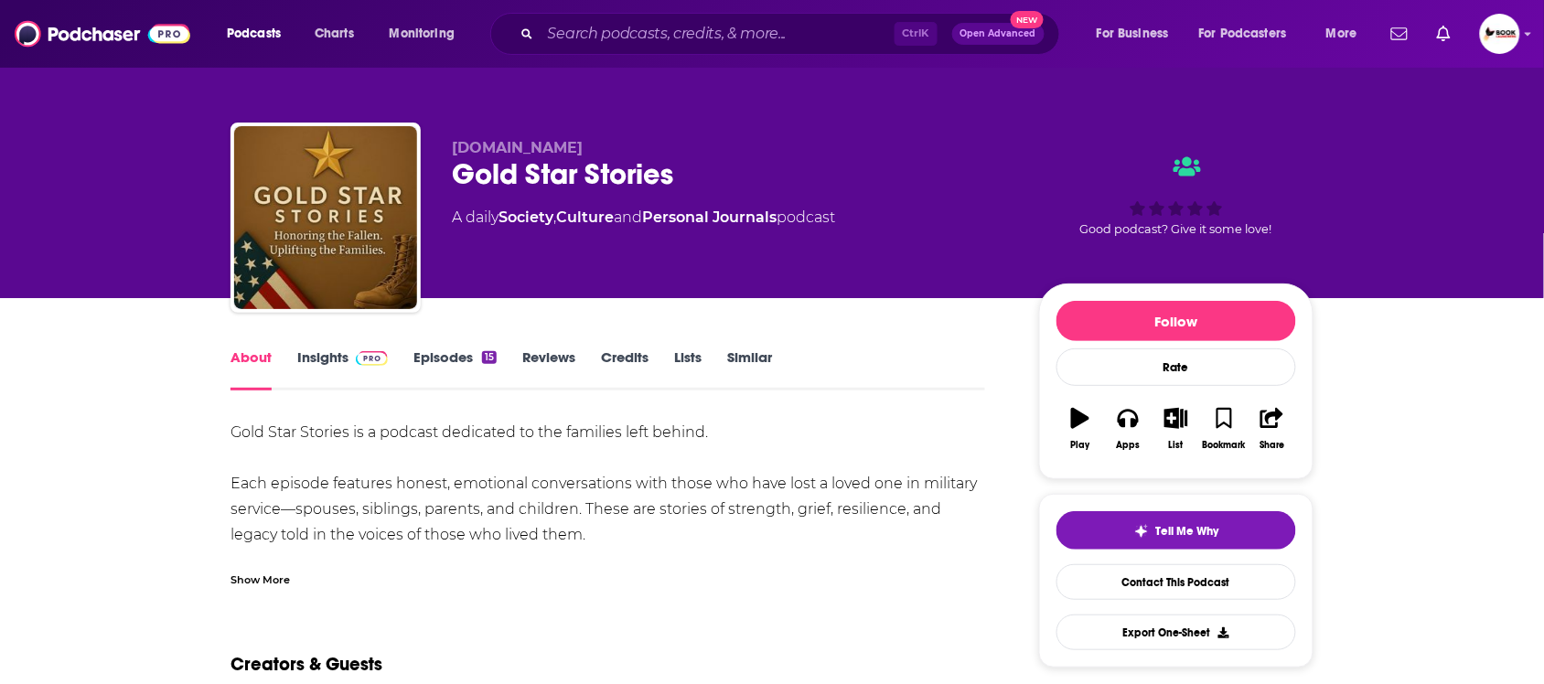
click at [305, 363] on link "Insights" at bounding box center [342, 370] width 91 height 42
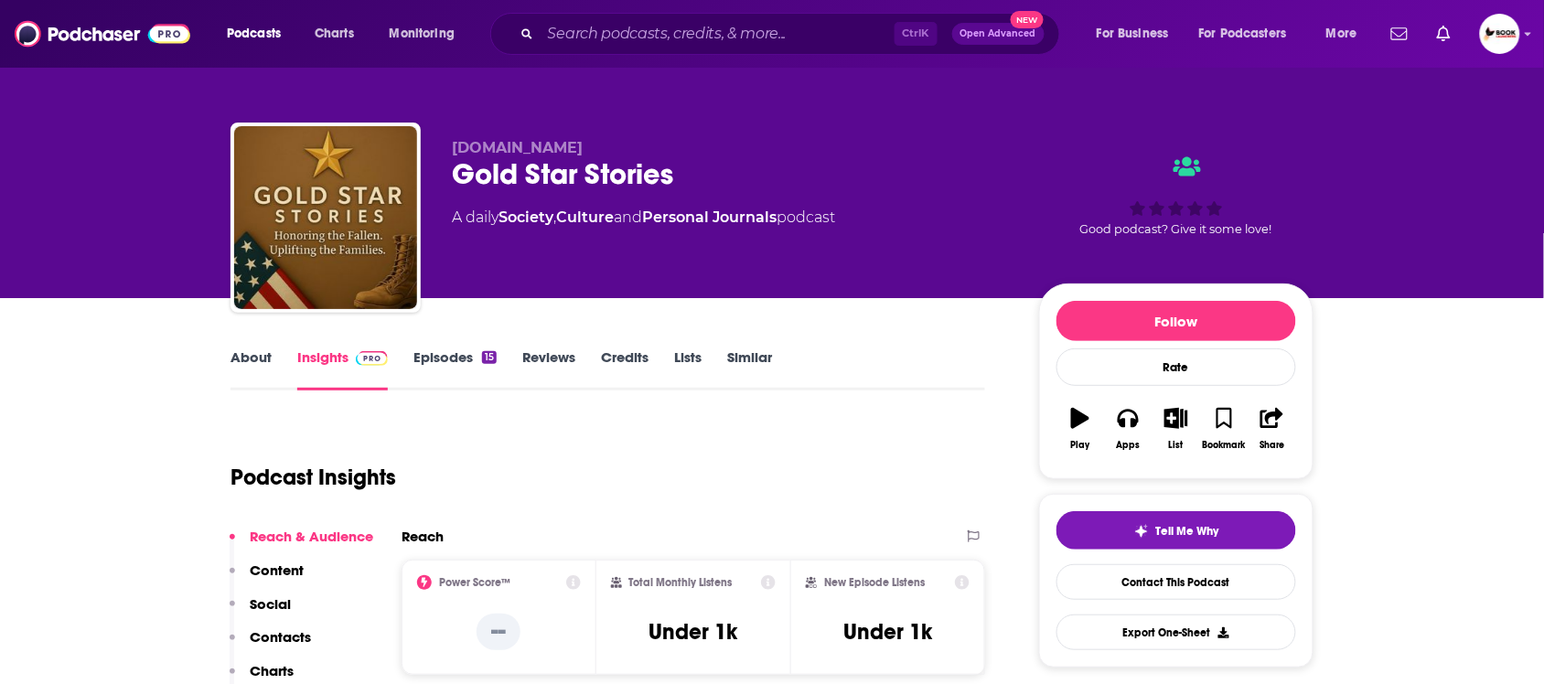
click at [258, 361] on link "About" at bounding box center [251, 370] width 41 height 42
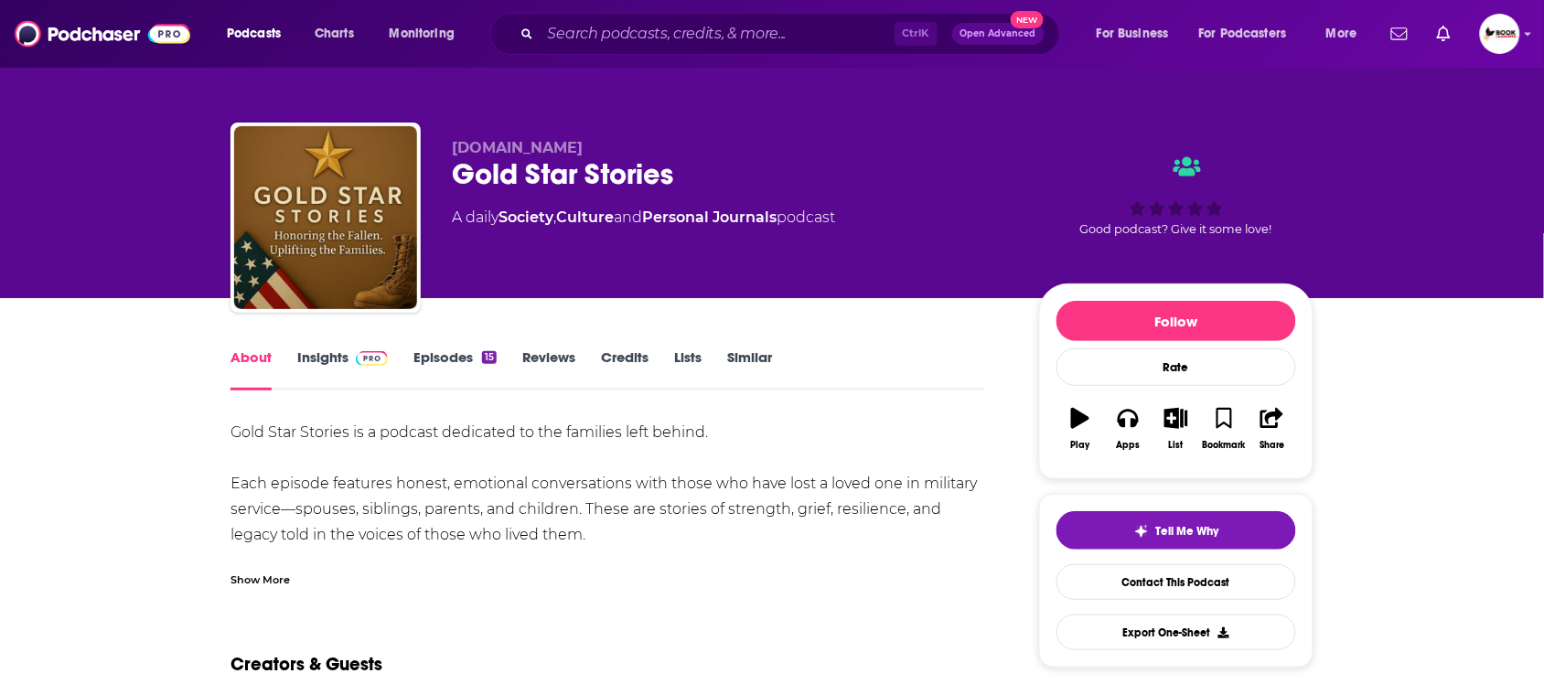
click at [249, 577] on div "Show More" at bounding box center [260, 578] width 59 height 17
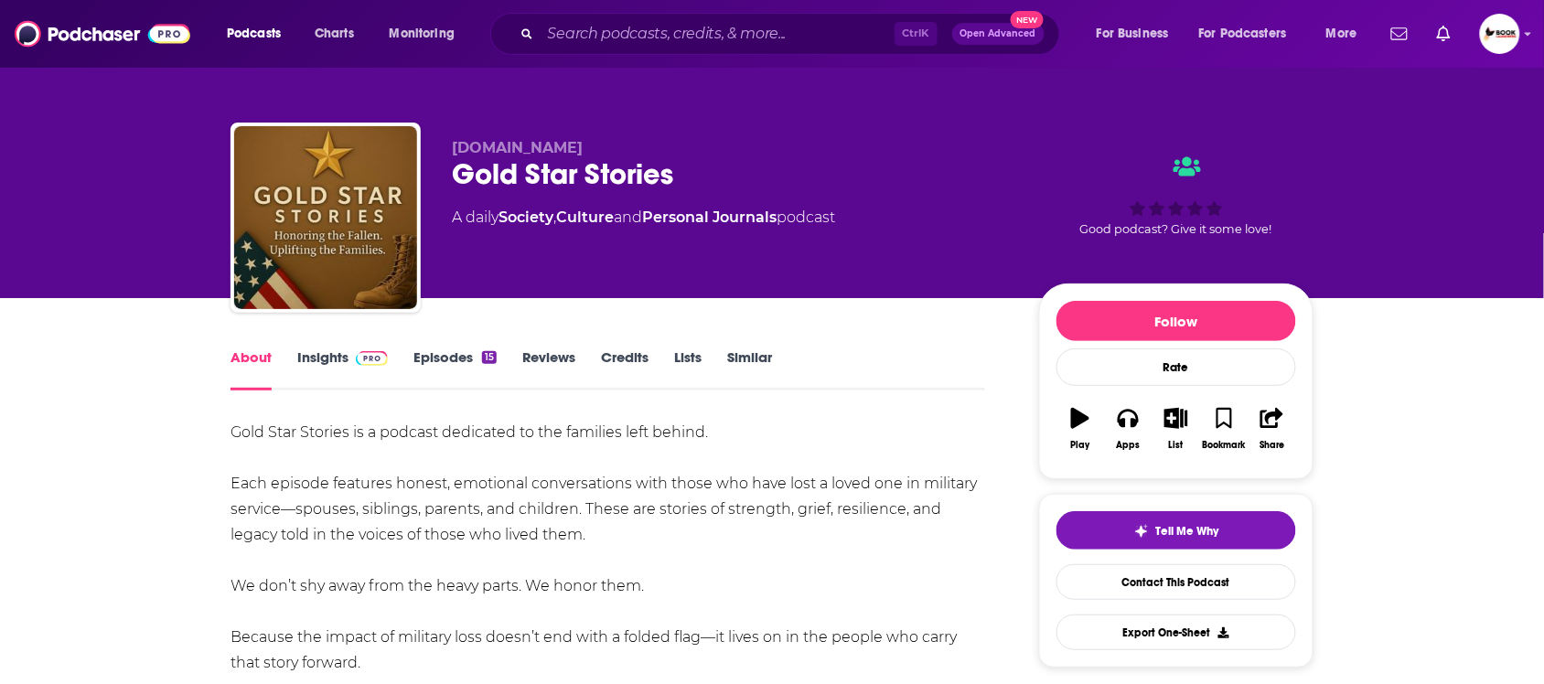
click at [328, 357] on link "Insights" at bounding box center [342, 370] width 91 height 42
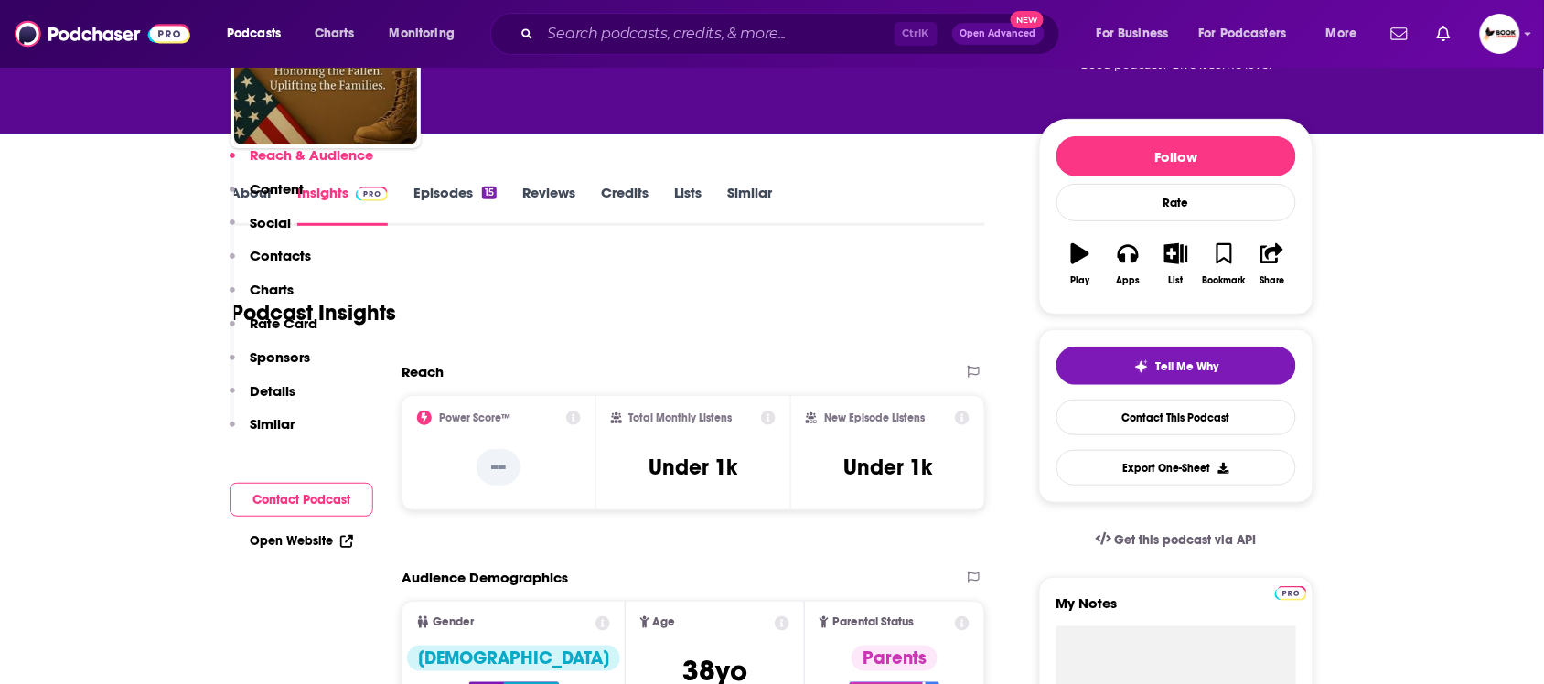
scroll to position [343, 0]
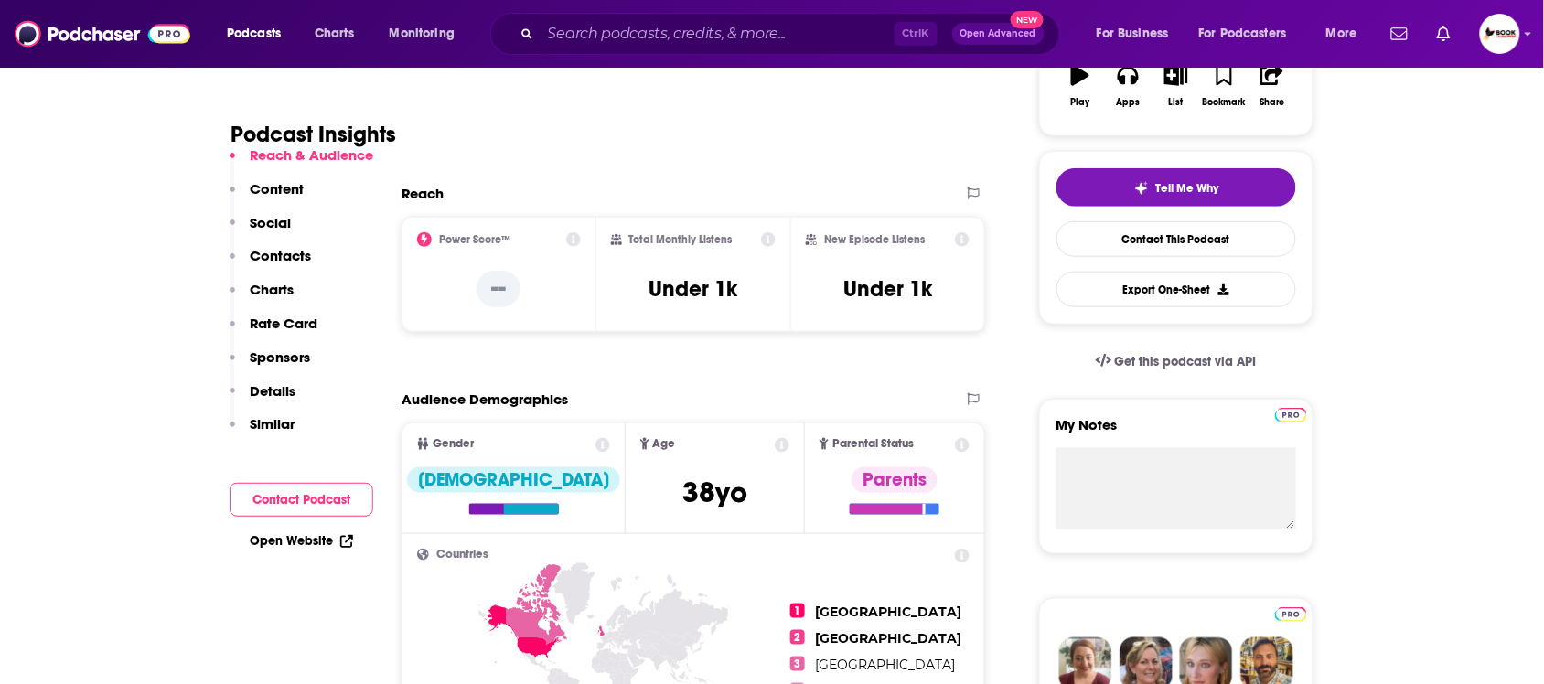
click at [302, 543] on link "Open Website" at bounding box center [301, 541] width 103 height 16
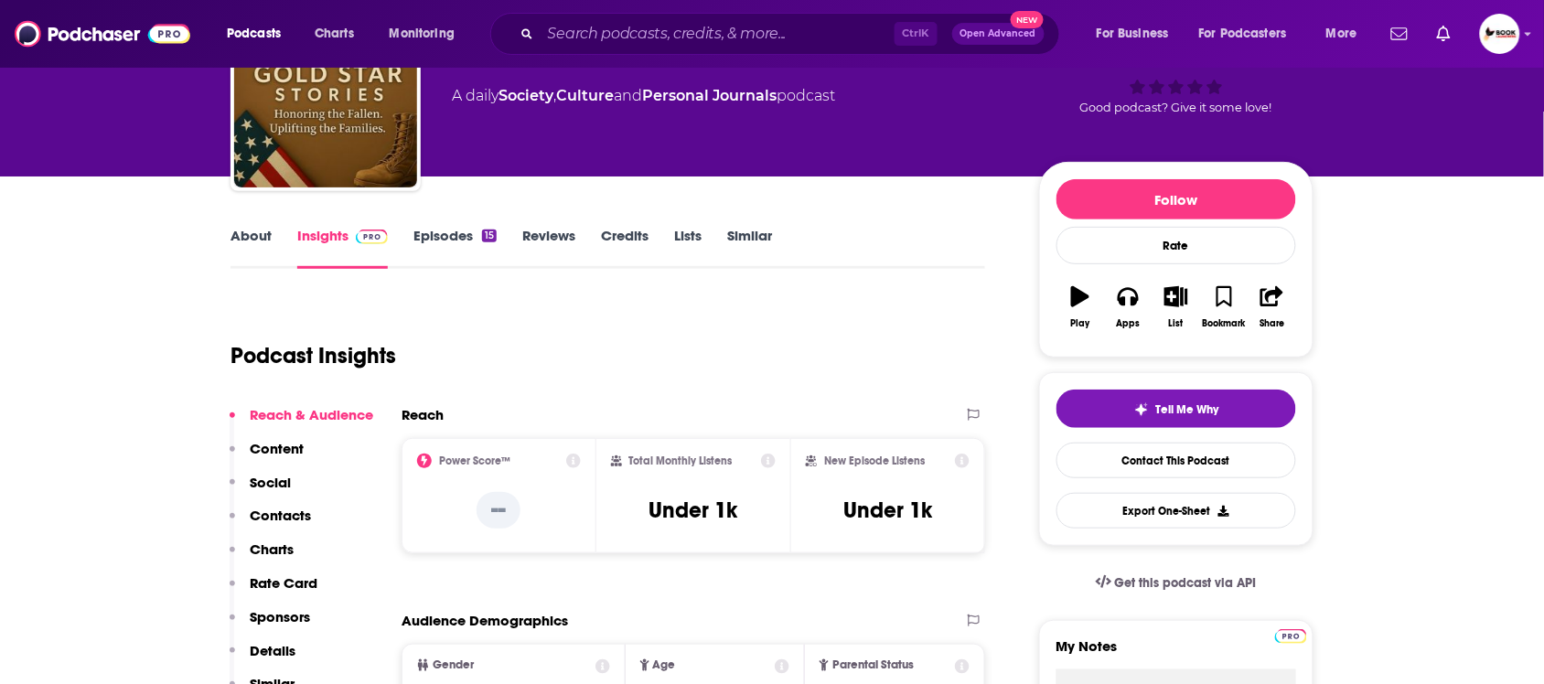
scroll to position [0, 0]
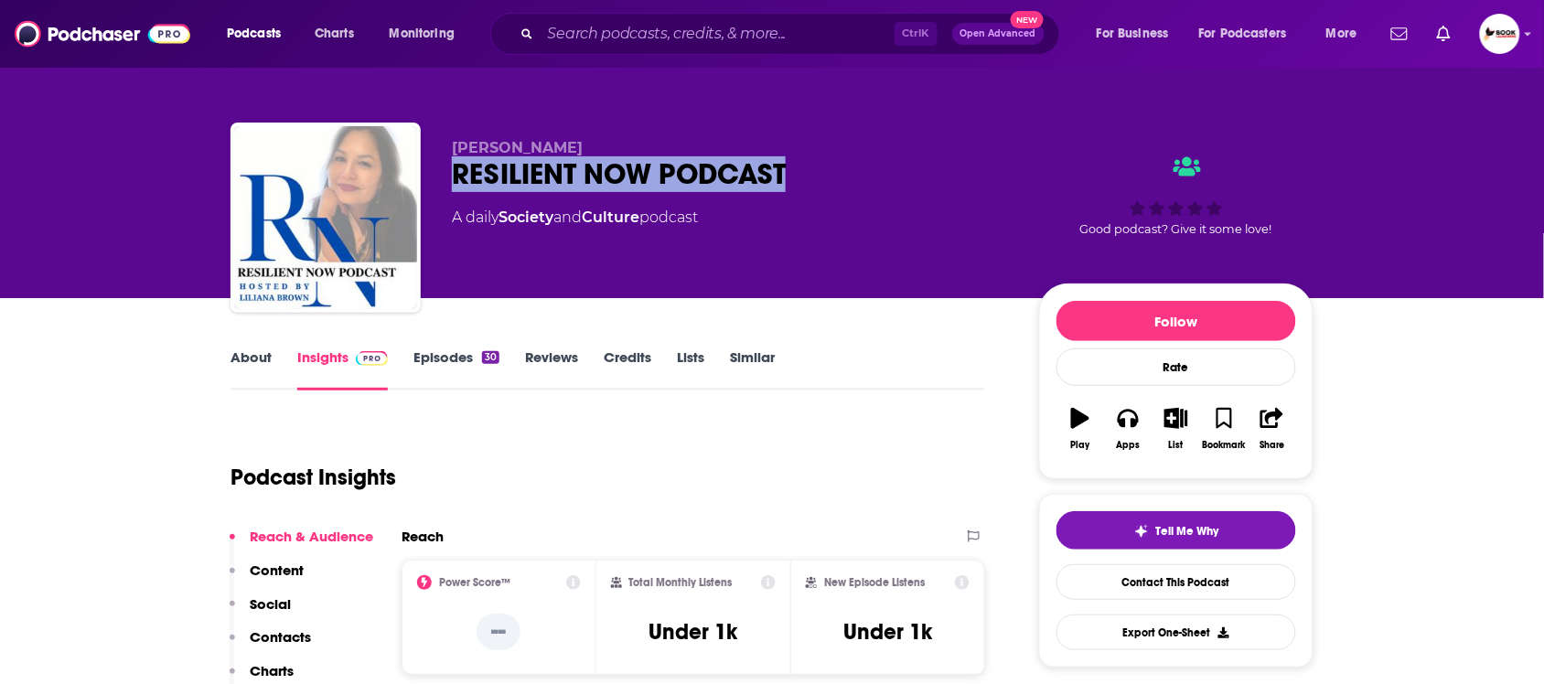
drag, startPoint x: 456, startPoint y: 184, endPoint x: 794, endPoint y: 186, distance: 338.5
click at [794, 186] on div "RESILIENT NOW PODCAST" at bounding box center [731, 174] width 558 height 36
copy h2 "RESILIENT NOW PODCAST"
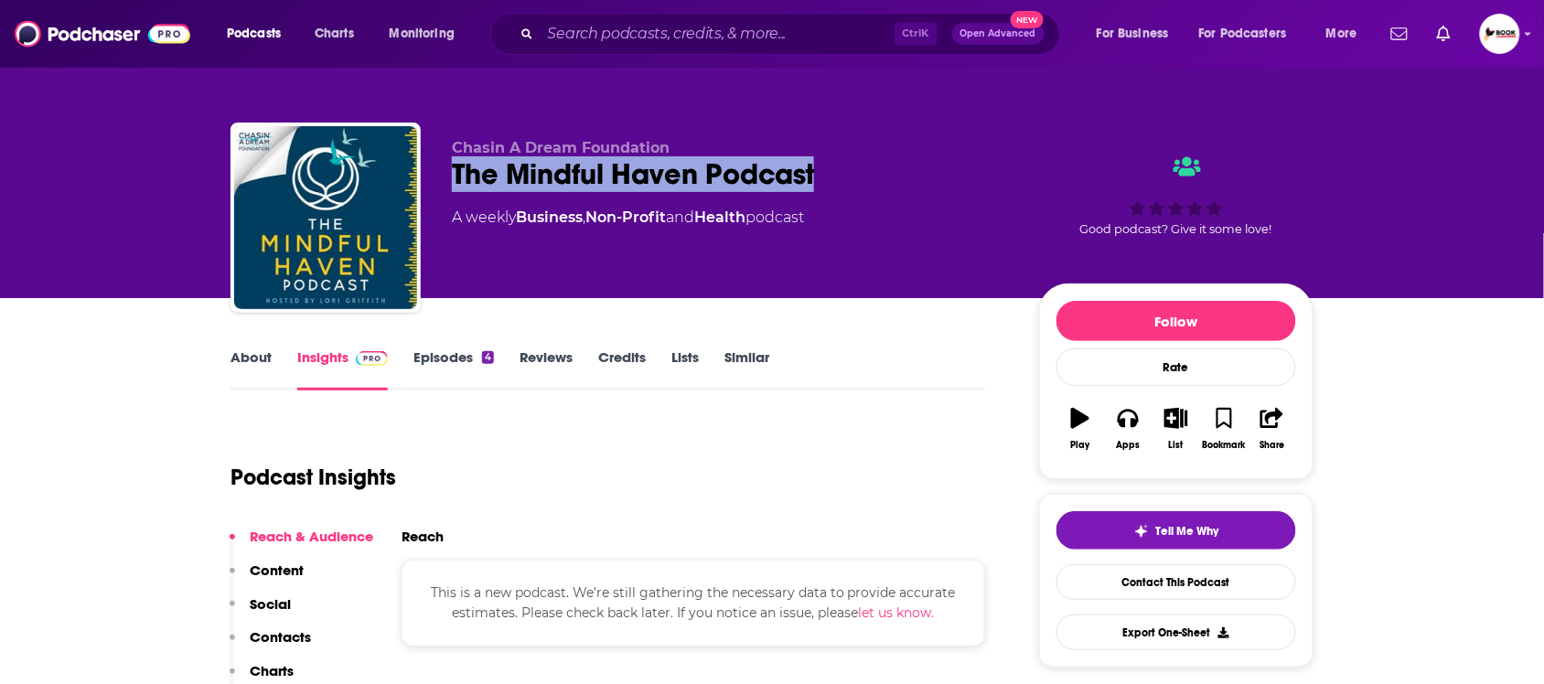
drag, startPoint x: 454, startPoint y: 178, endPoint x: 819, endPoint y: 180, distance: 365.1
click at [819, 180] on div "Chasin A Dream Foundation The Mindful Haven Podcast A weekly Business , Non-Pro…" at bounding box center [772, 222] width 1083 height 198
click at [257, 357] on link "About" at bounding box center [251, 370] width 41 height 42
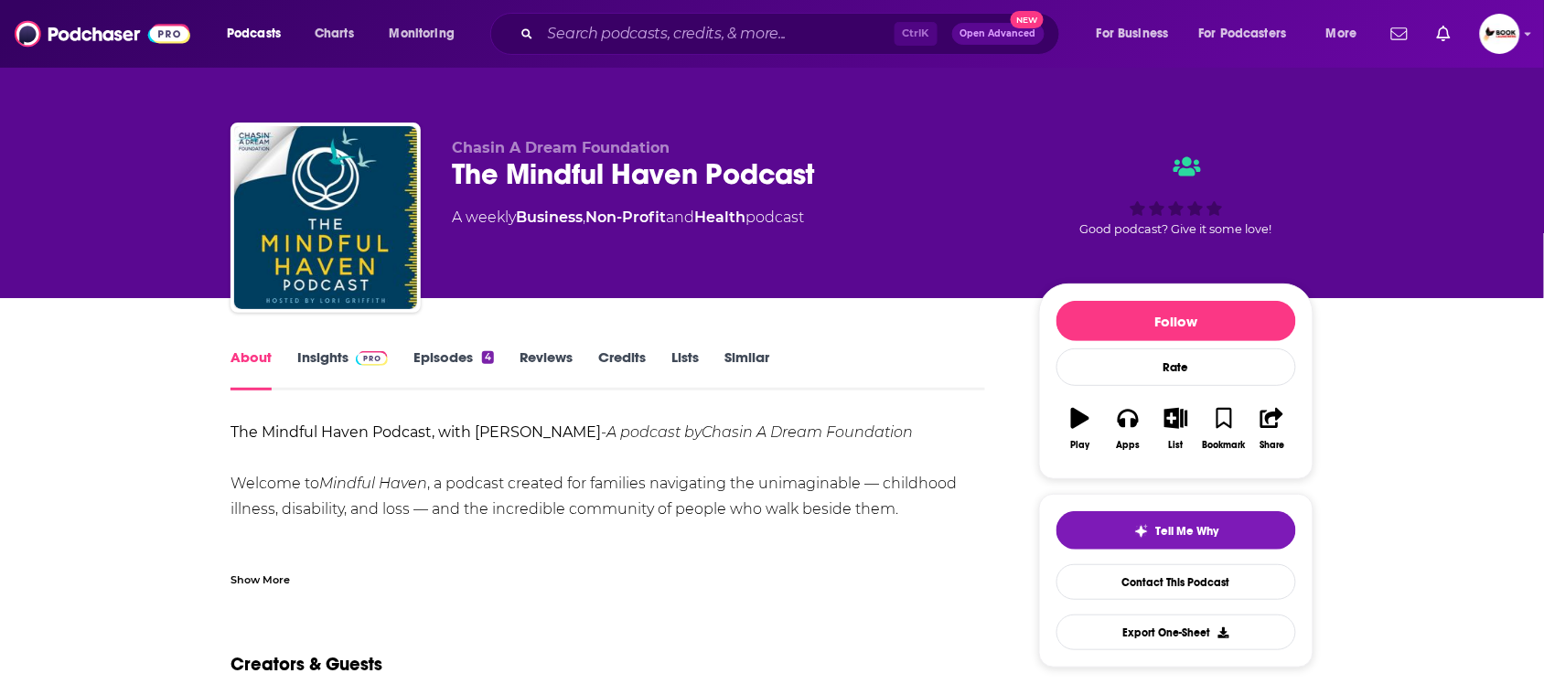
click at [253, 572] on div "Show More" at bounding box center [260, 578] width 59 height 17
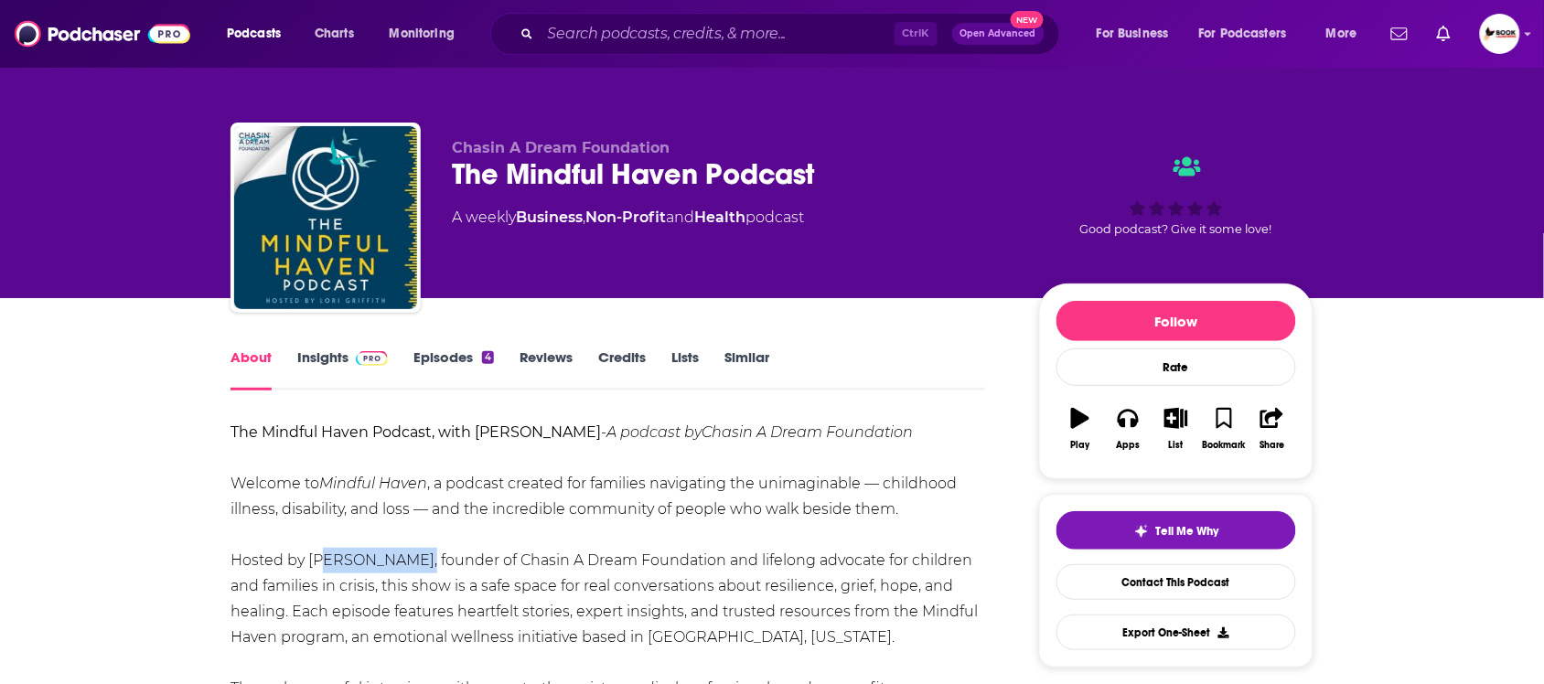
drag, startPoint x: 313, startPoint y: 567, endPoint x: 387, endPoint y: 567, distance: 74.1
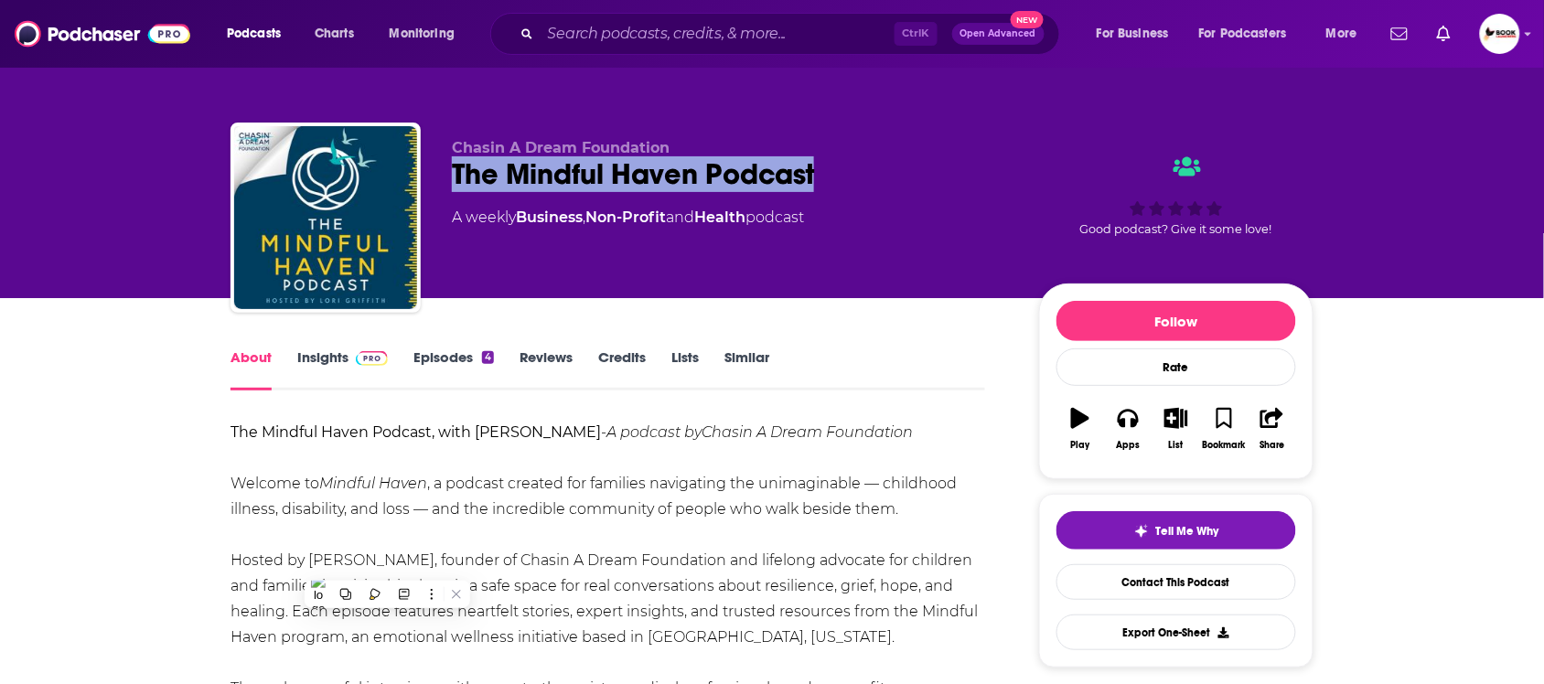
drag, startPoint x: 451, startPoint y: 188, endPoint x: 823, endPoint y: 188, distance: 372.4
click at [823, 188] on div "The Mindful Haven Podcast" at bounding box center [731, 174] width 558 height 36
copy h1 "The Mindful Haven Podcast"
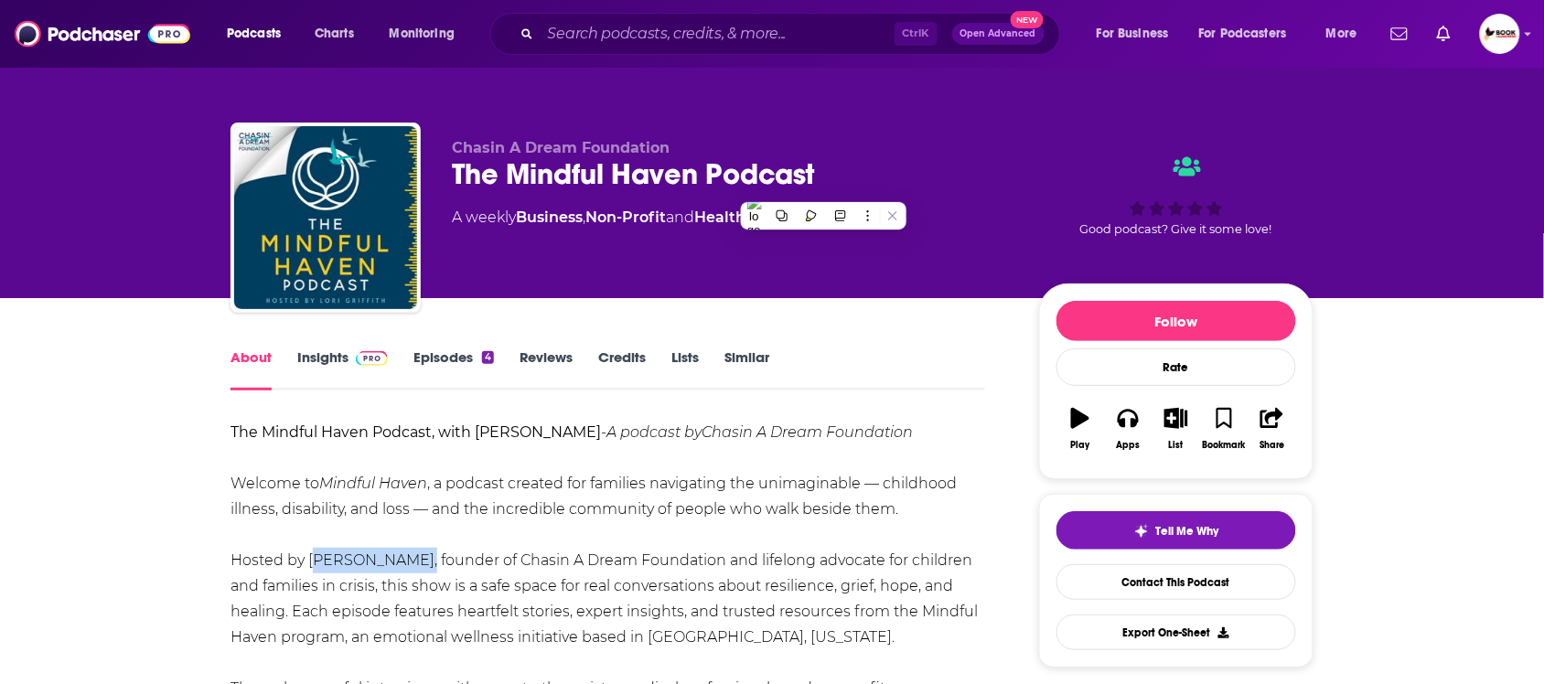
drag, startPoint x: 307, startPoint y: 567, endPoint x: 387, endPoint y: 564, distance: 80.6
copy div "Lori Griffith"
click at [321, 358] on link "Insights" at bounding box center [342, 370] width 91 height 42
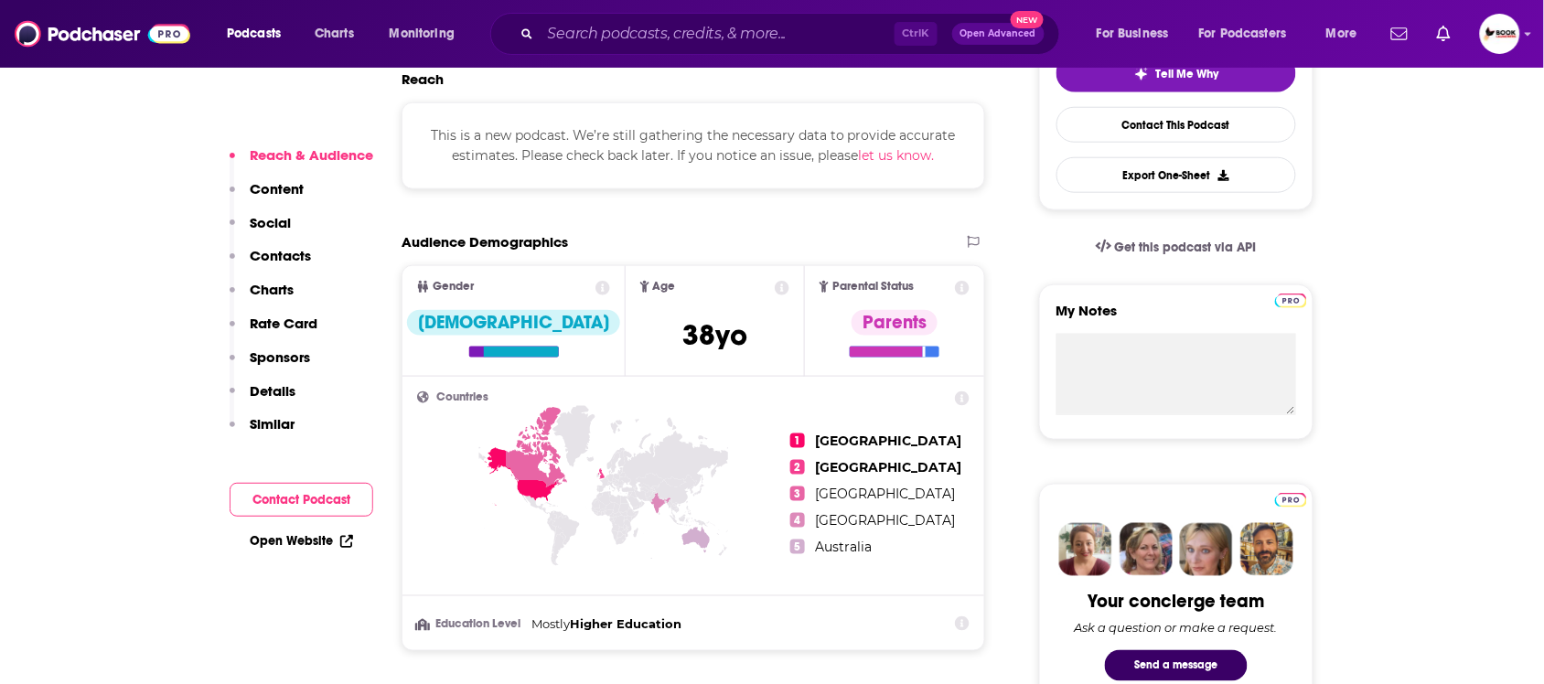
click at [286, 245] on button "Social" at bounding box center [260, 231] width 61 height 34
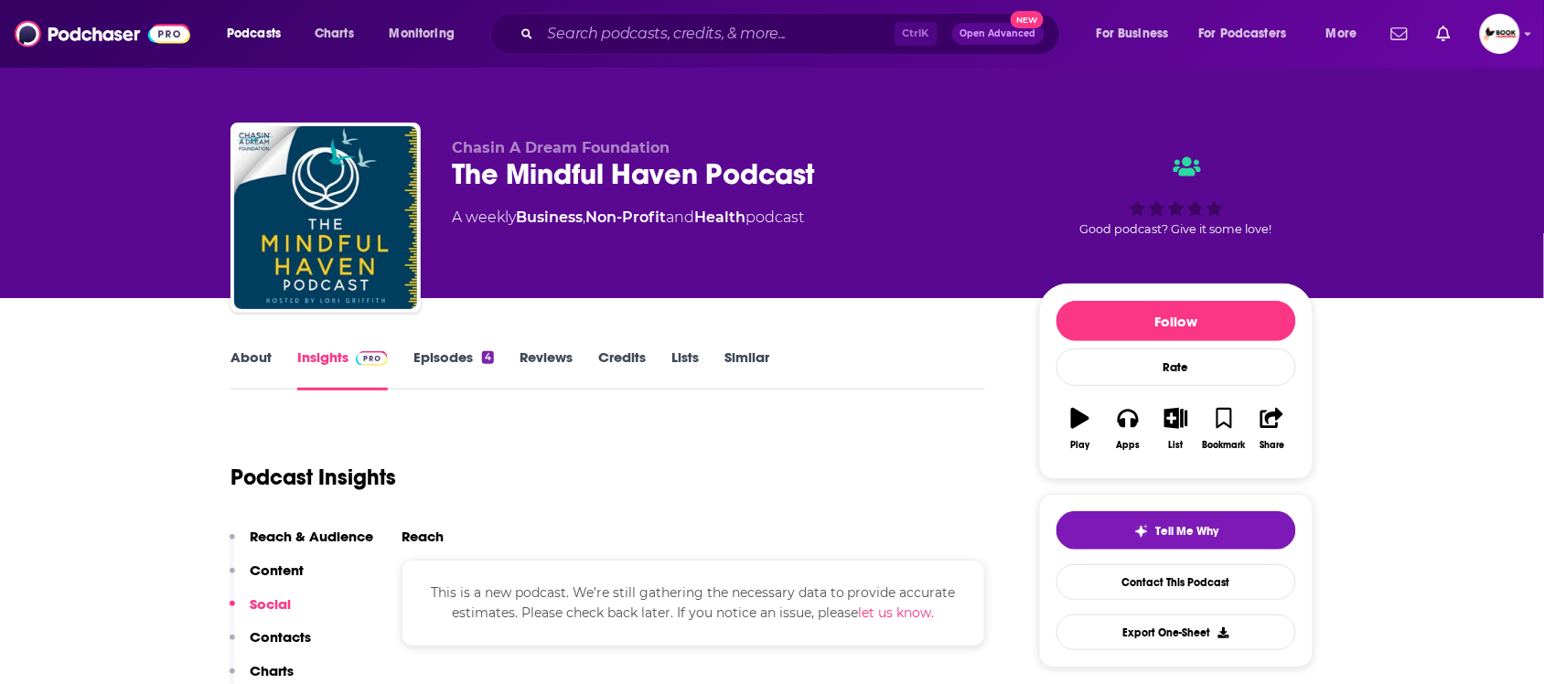
click at [267, 636] on p "Contacts" at bounding box center [280, 637] width 61 height 17
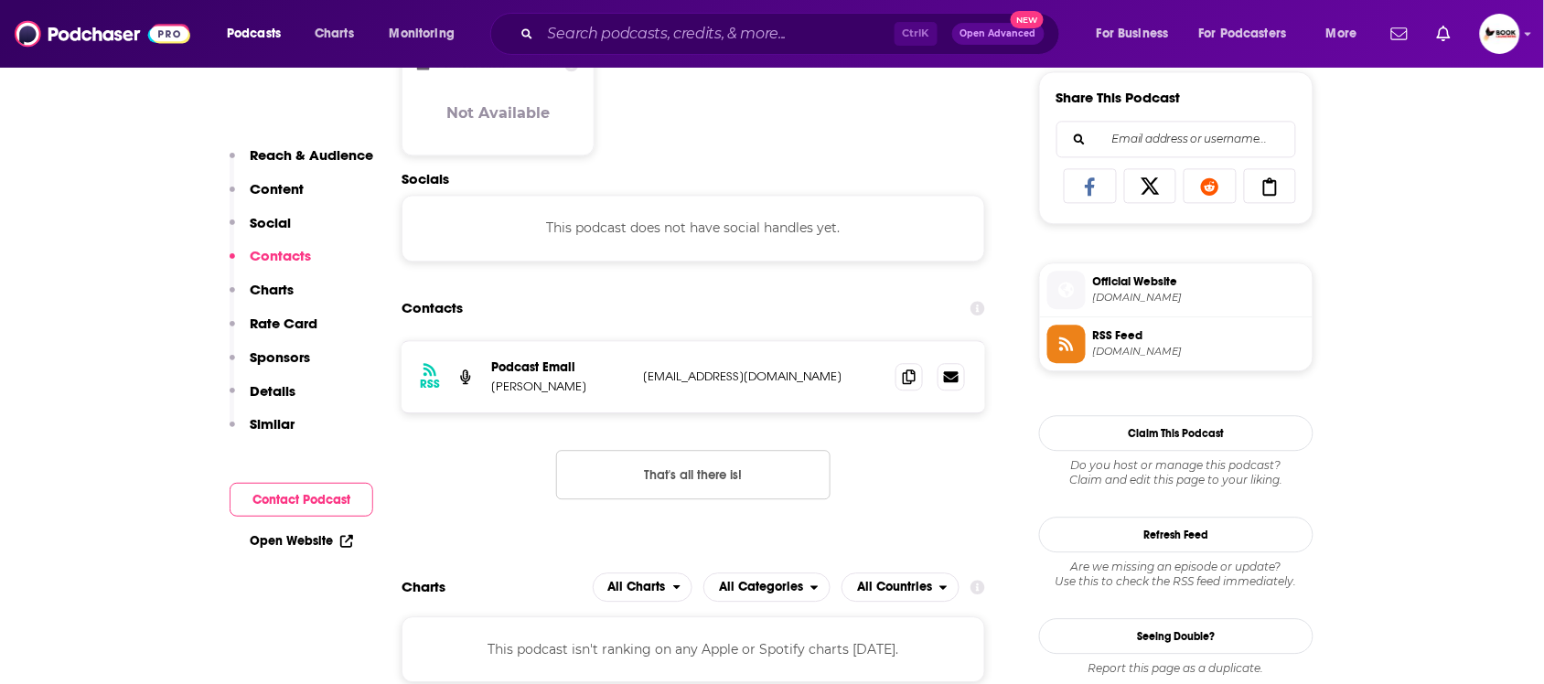
scroll to position [1183, 0]
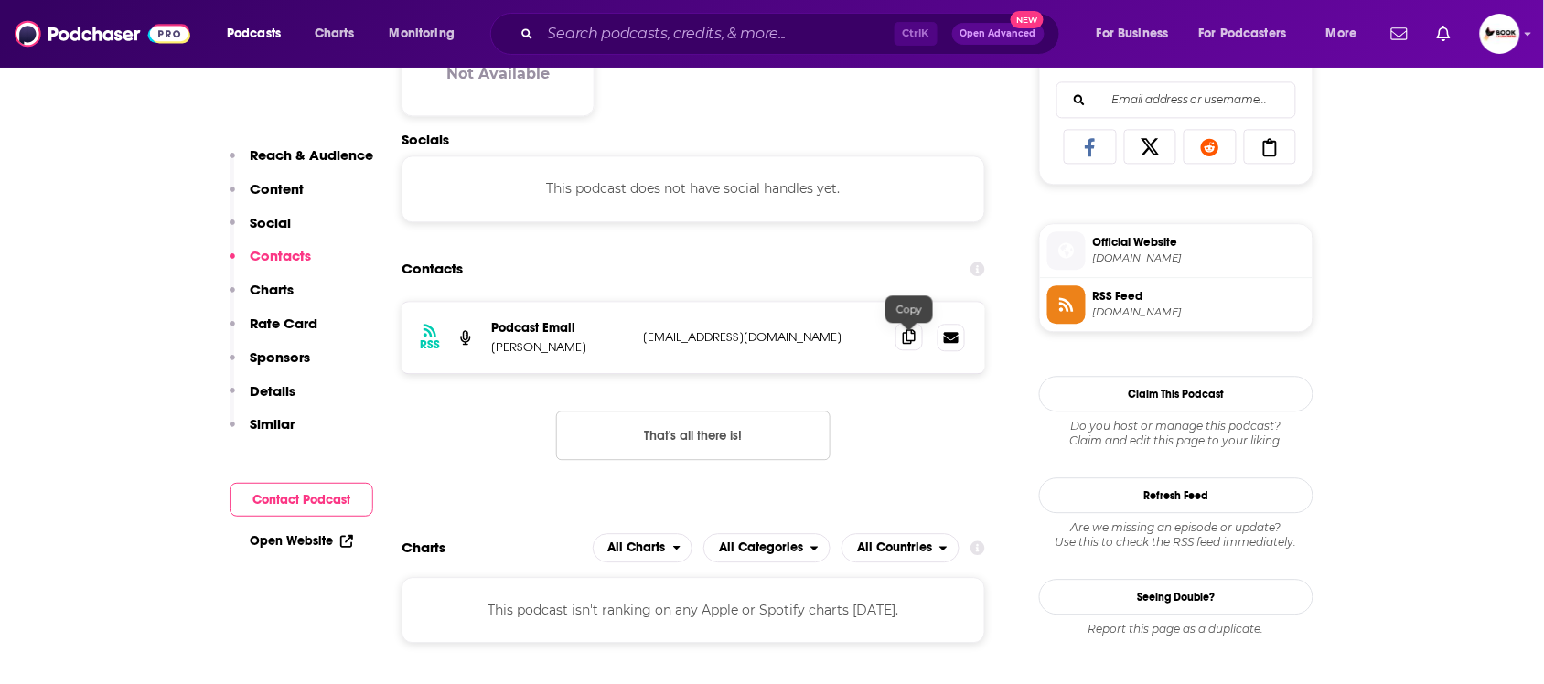
click at [899, 341] on span at bounding box center [909, 336] width 27 height 27
click at [285, 541] on link "Open Website" at bounding box center [301, 541] width 103 height 16
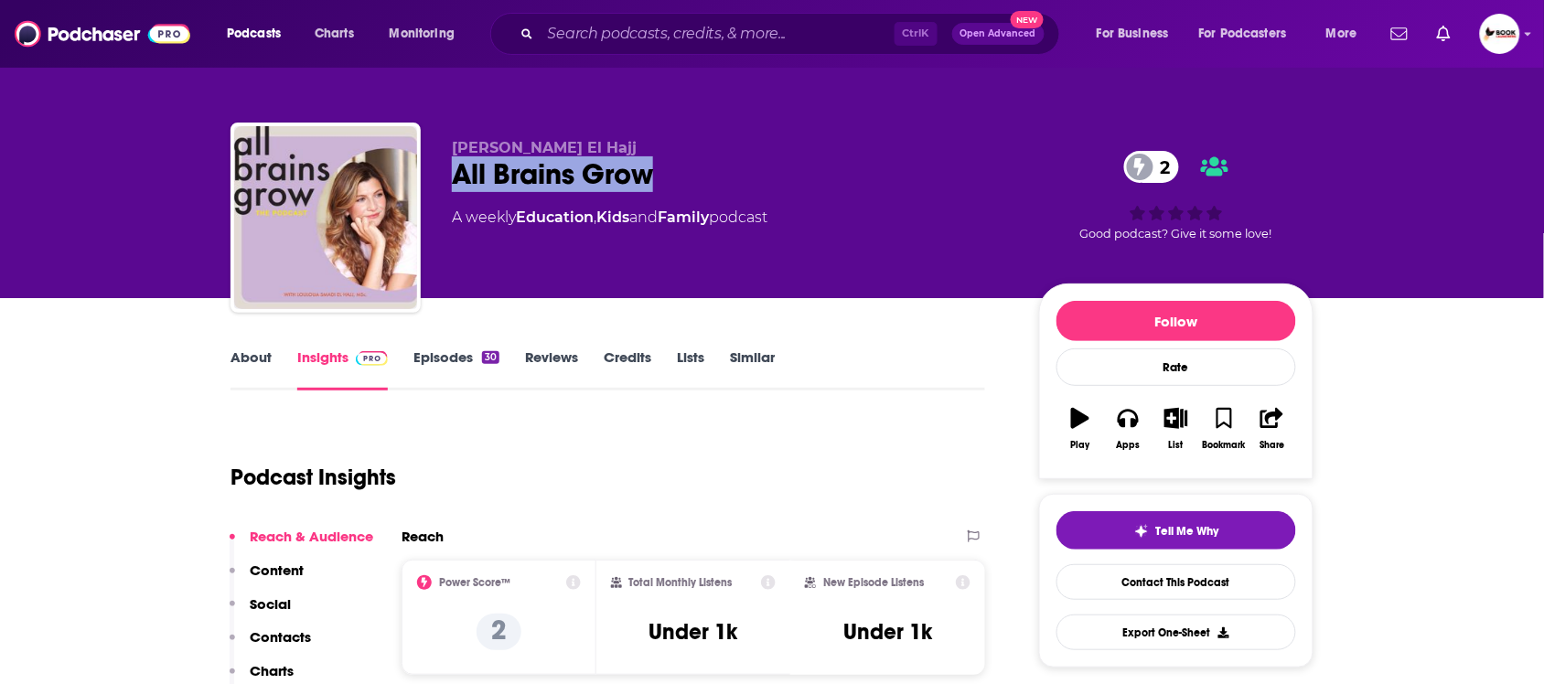
drag, startPoint x: 665, startPoint y: 181, endPoint x: 426, endPoint y: 181, distance: 238.8
click at [426, 181] on div "[PERSON_NAME] El Hajj All Brains Grow 2 A weekly Education , Kids and Family po…" at bounding box center [772, 222] width 1083 height 198
copy h2 "All Brains Grow"
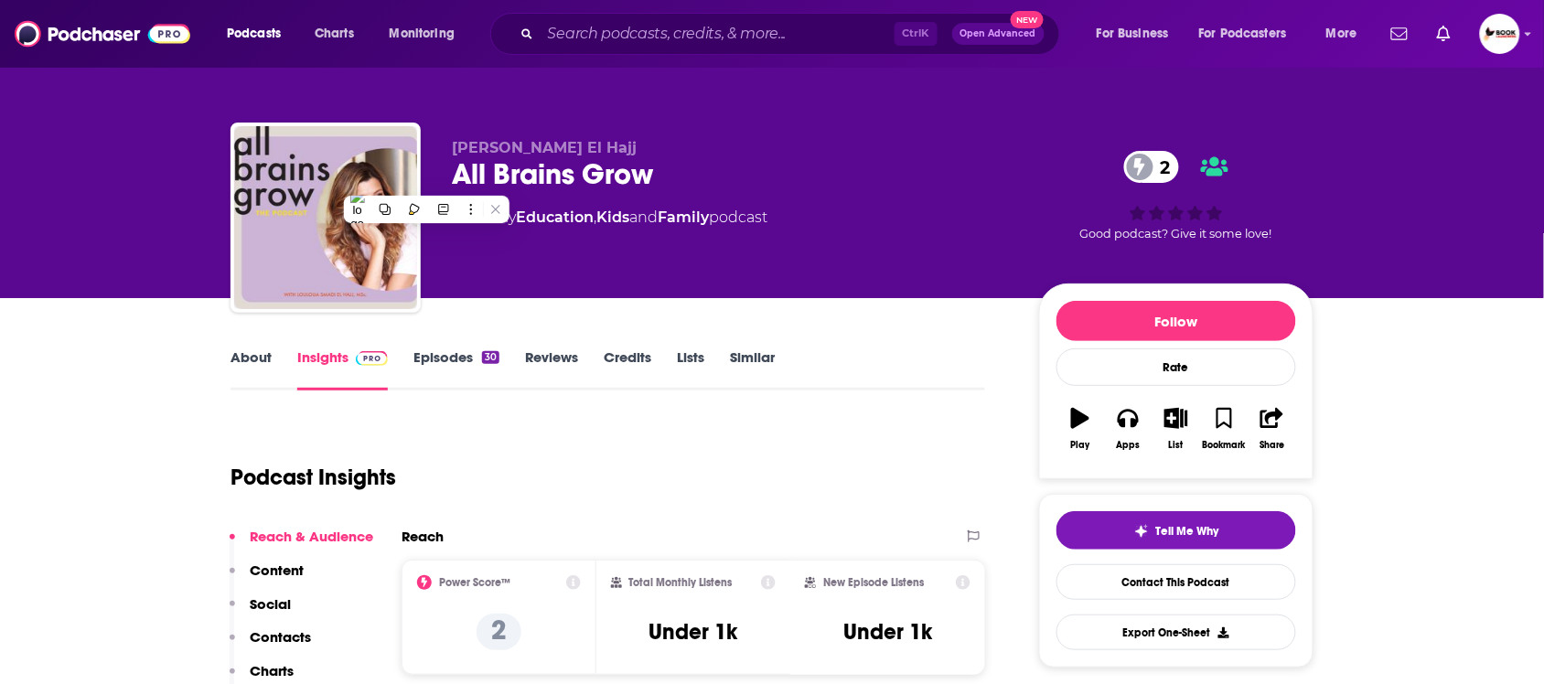
drag, startPoint x: 227, startPoint y: 358, endPoint x: 241, endPoint y: 343, distance: 20.1
click at [285, 642] on p "Contacts" at bounding box center [280, 637] width 61 height 17
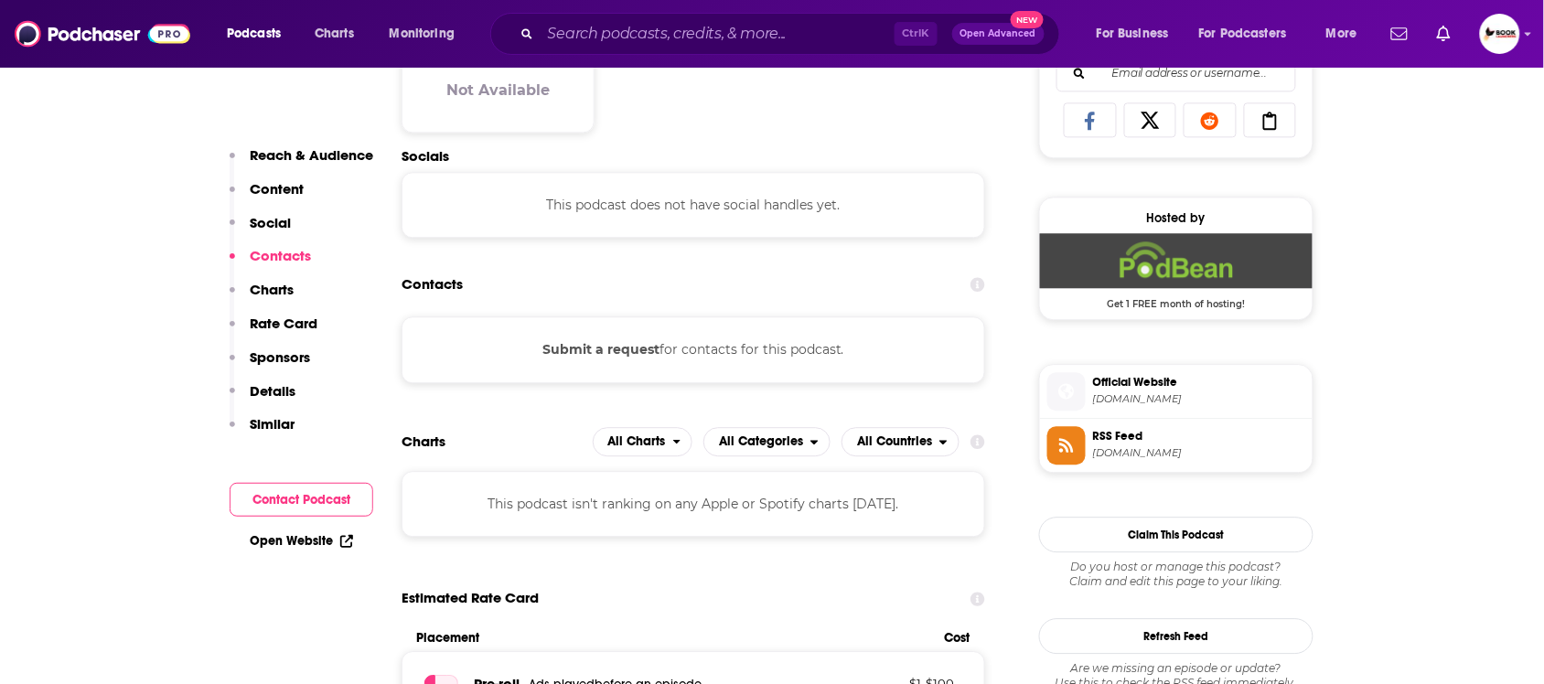
scroll to position [1227, 0]
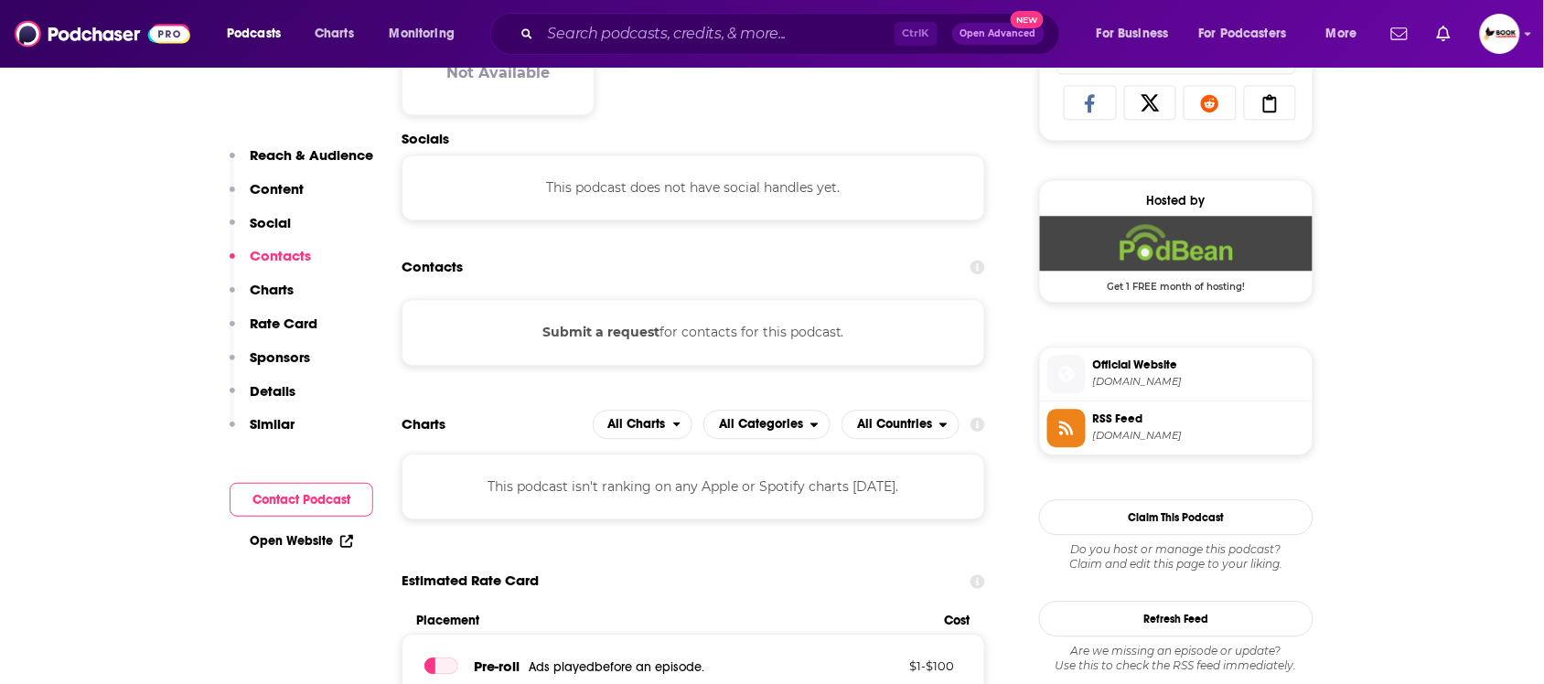
click at [311, 156] on p "Reach & Audience" at bounding box center [312, 154] width 124 height 17
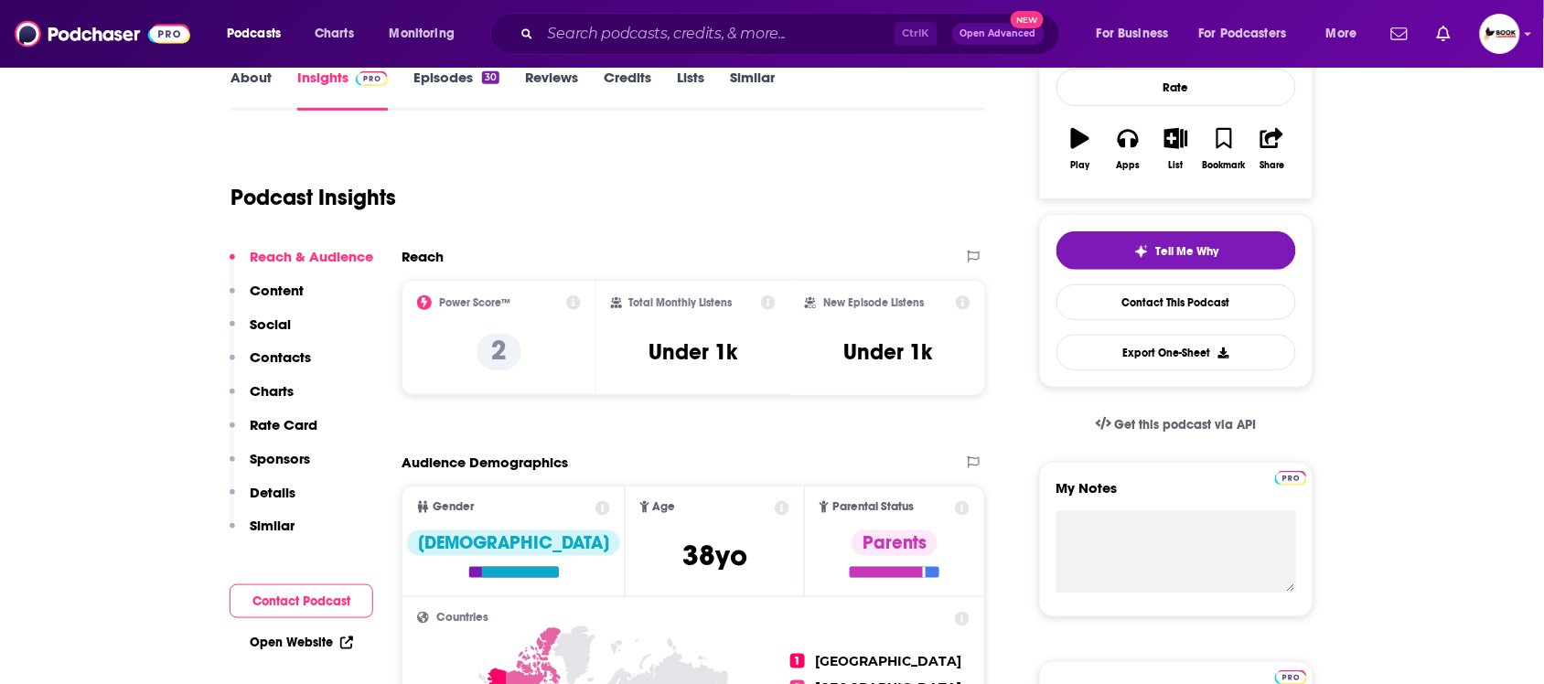
scroll to position [272, 0]
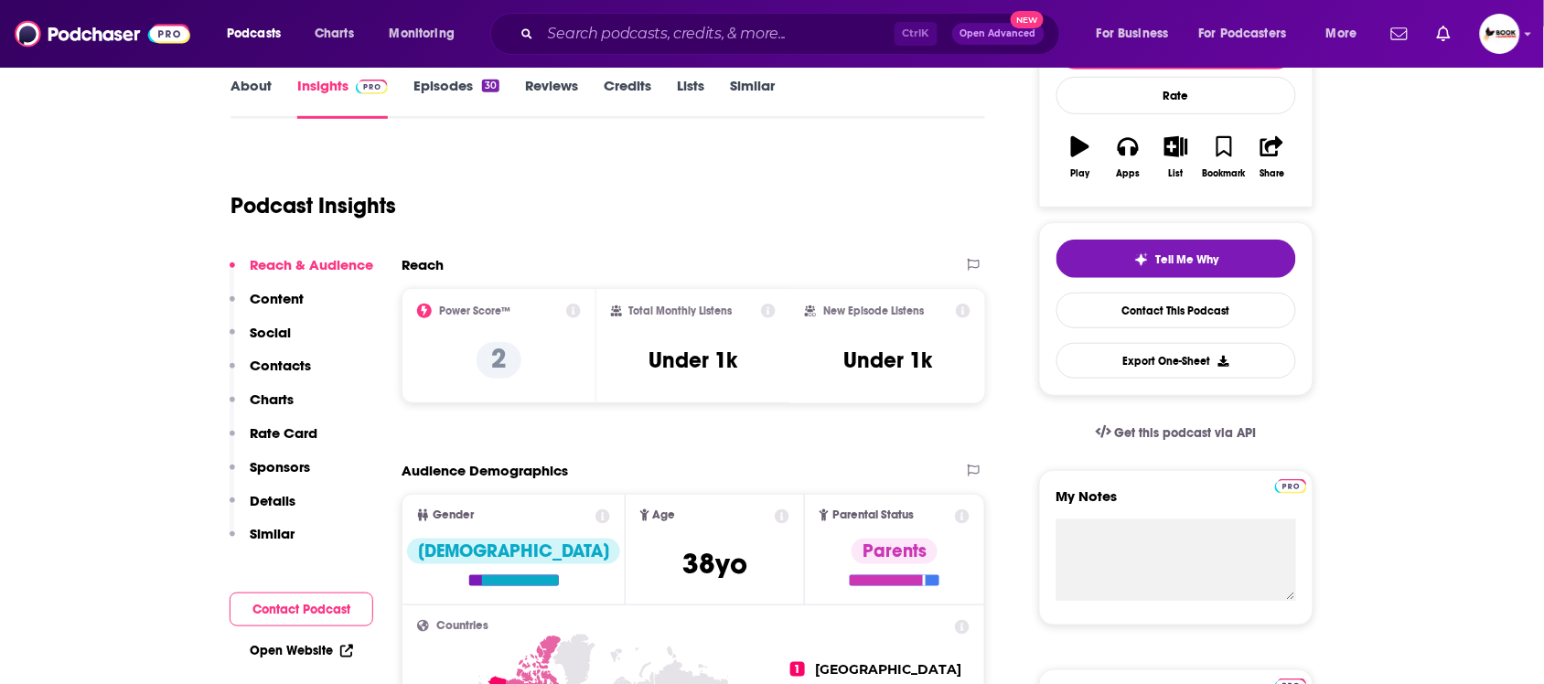
click at [250, 89] on link "About" at bounding box center [251, 98] width 41 height 42
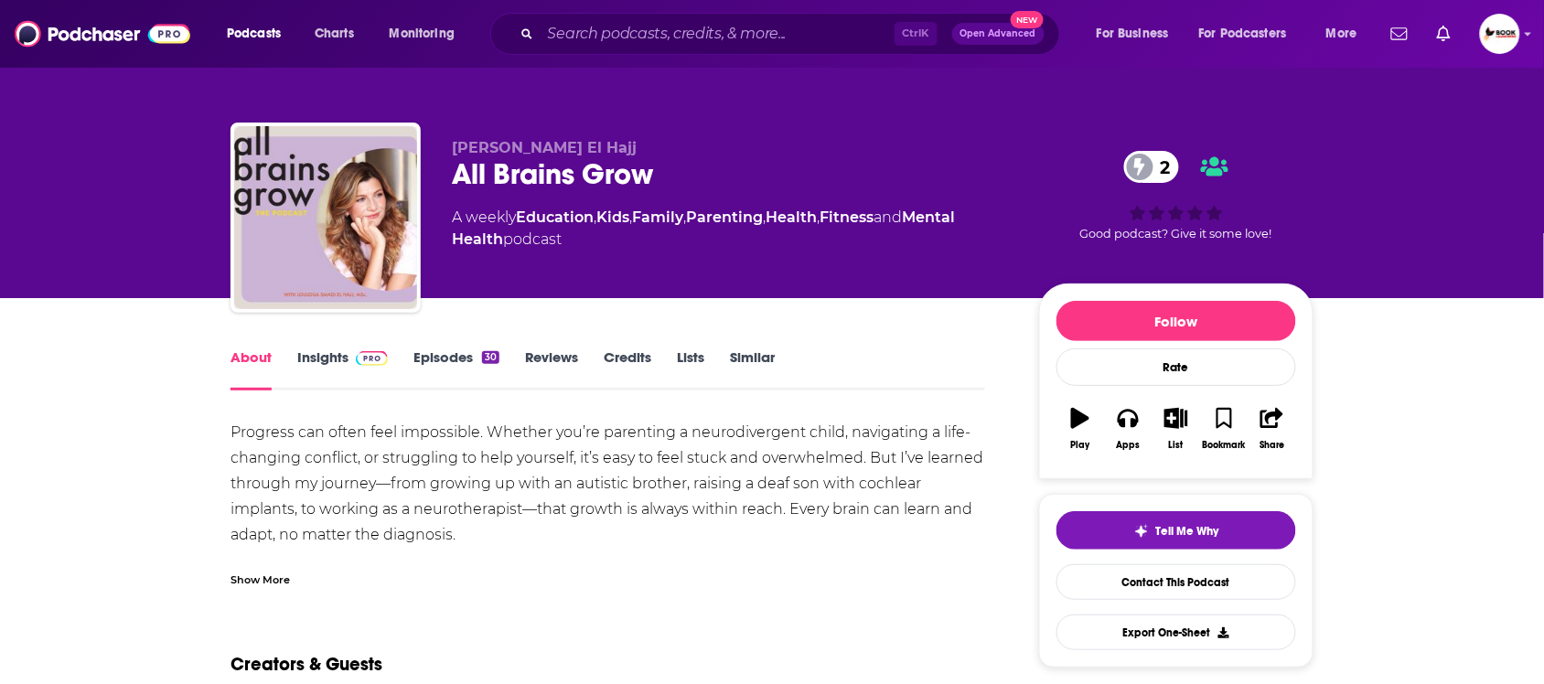
click at [266, 581] on div "Show More" at bounding box center [260, 578] width 59 height 17
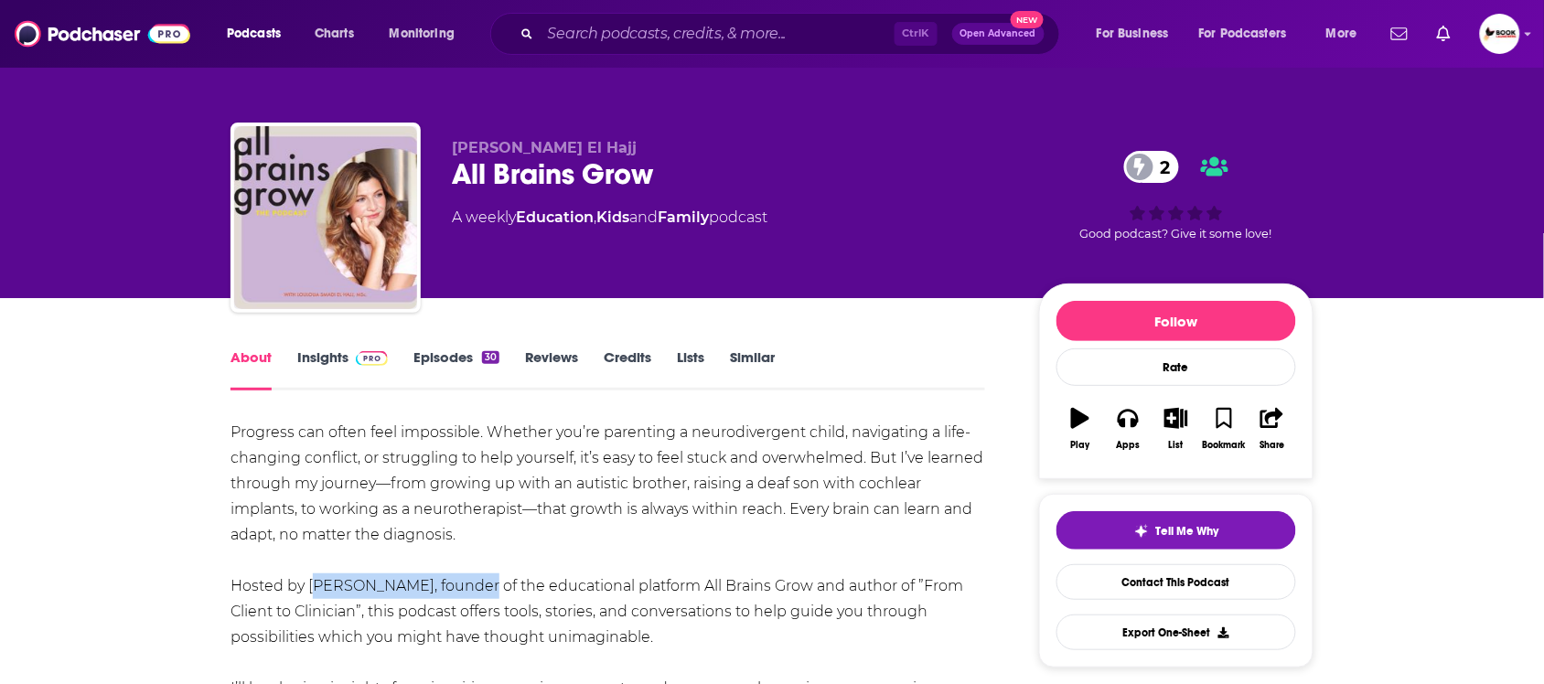
drag, startPoint x: 309, startPoint y: 595, endPoint x: 465, endPoint y: 591, distance: 155.6
copy div "Louloua Smadi El Hajj"
click at [311, 362] on link "Insights" at bounding box center [342, 370] width 91 height 42
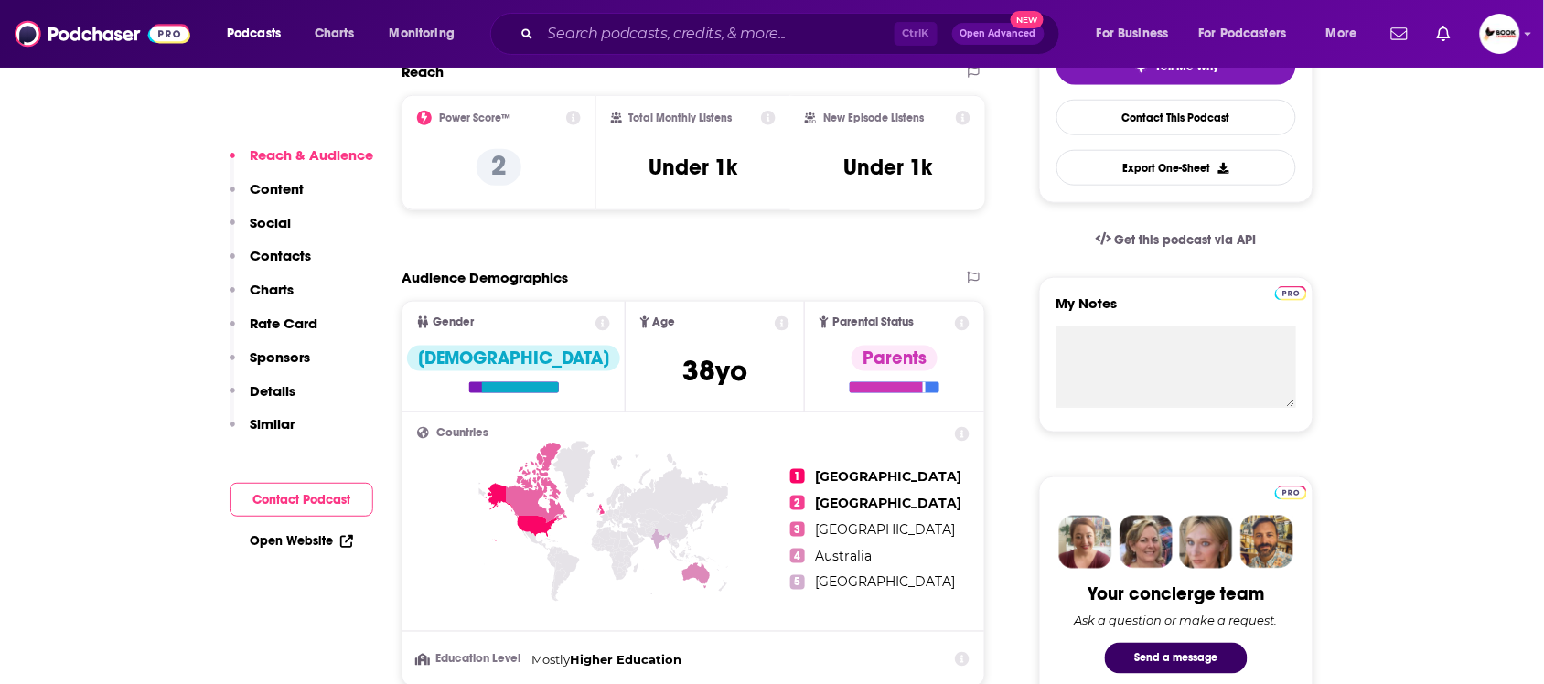
scroll to position [572, 0]
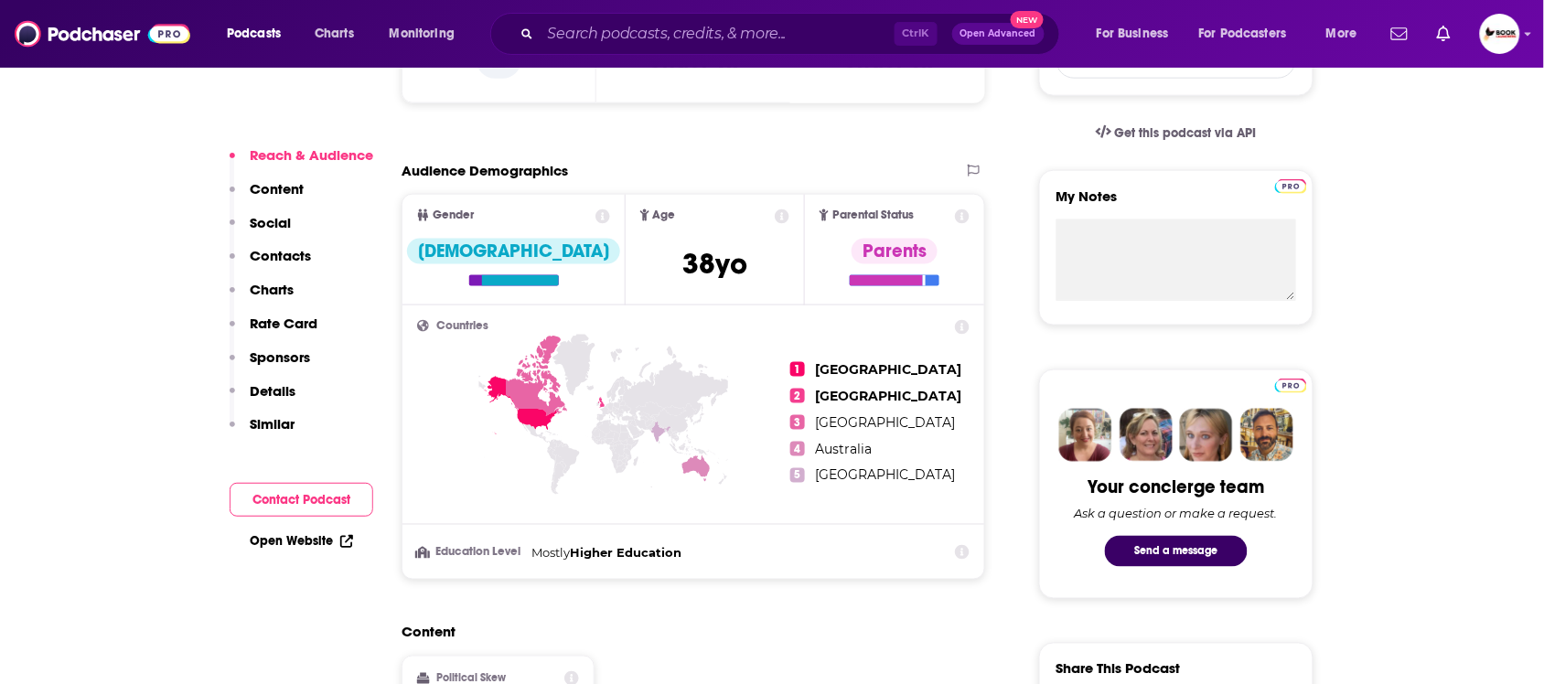
click at [317, 545] on link "Open Website" at bounding box center [301, 541] width 103 height 16
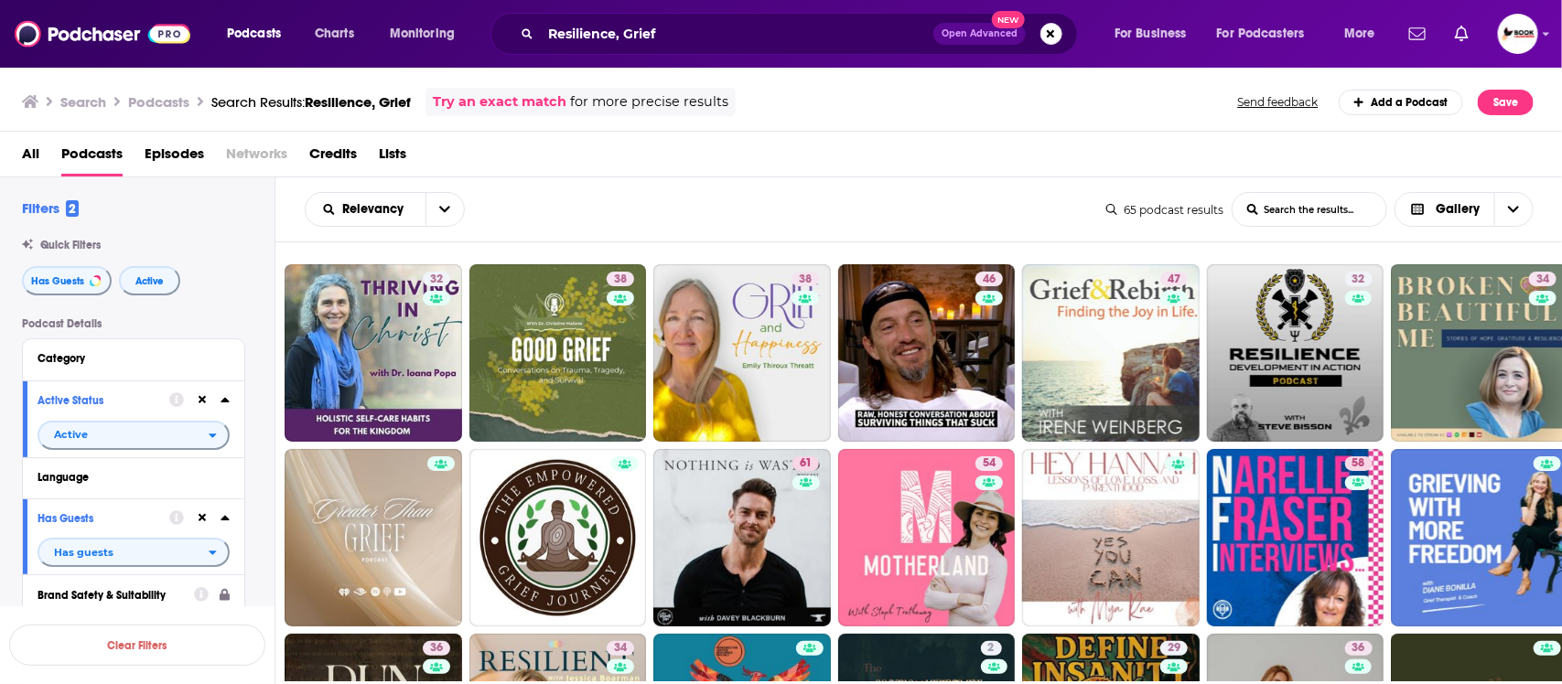
scroll to position [915, 0]
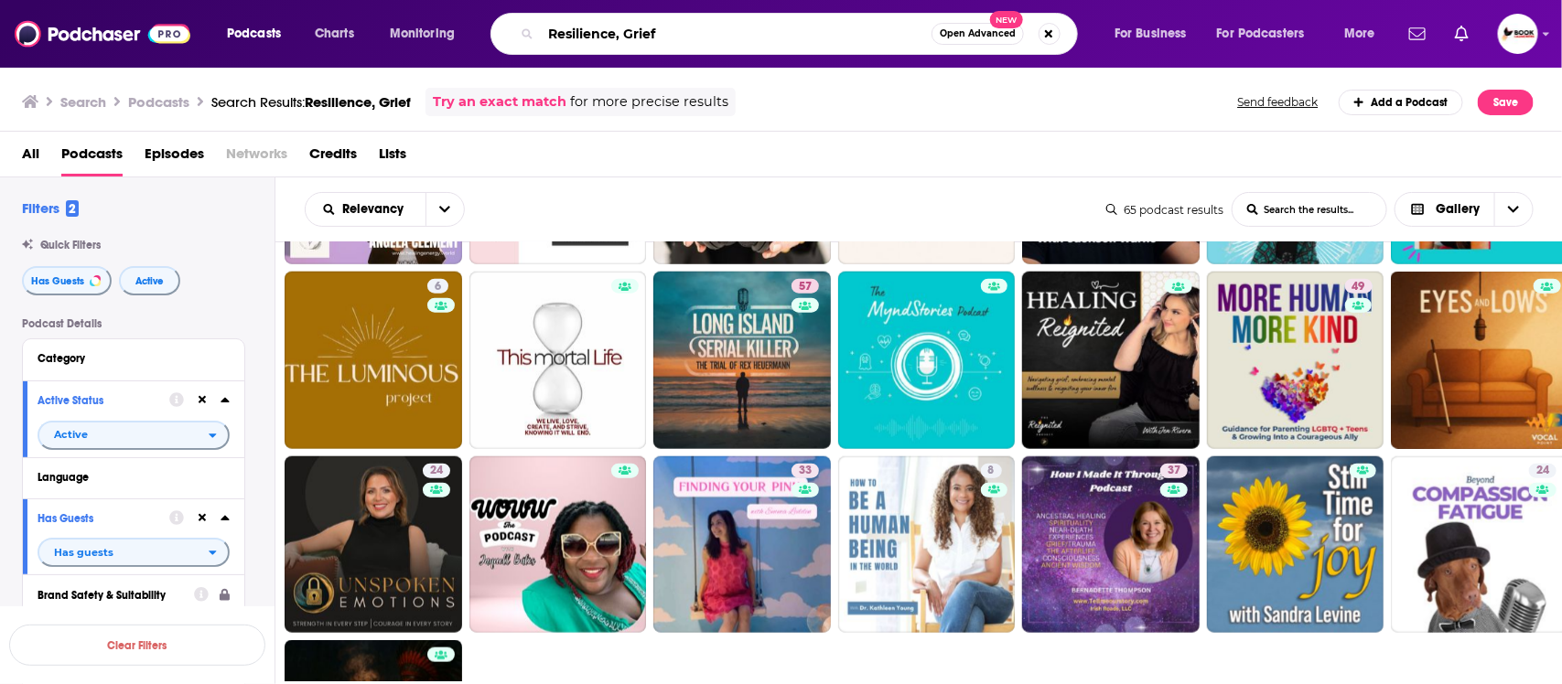
click at [710, 30] on input "Resilience, Grief" at bounding box center [736, 33] width 391 height 29
paste input "Retirement"
click at [709, 38] on input "Retirement" at bounding box center [736, 33] width 391 height 29
paste input "Personal growth"
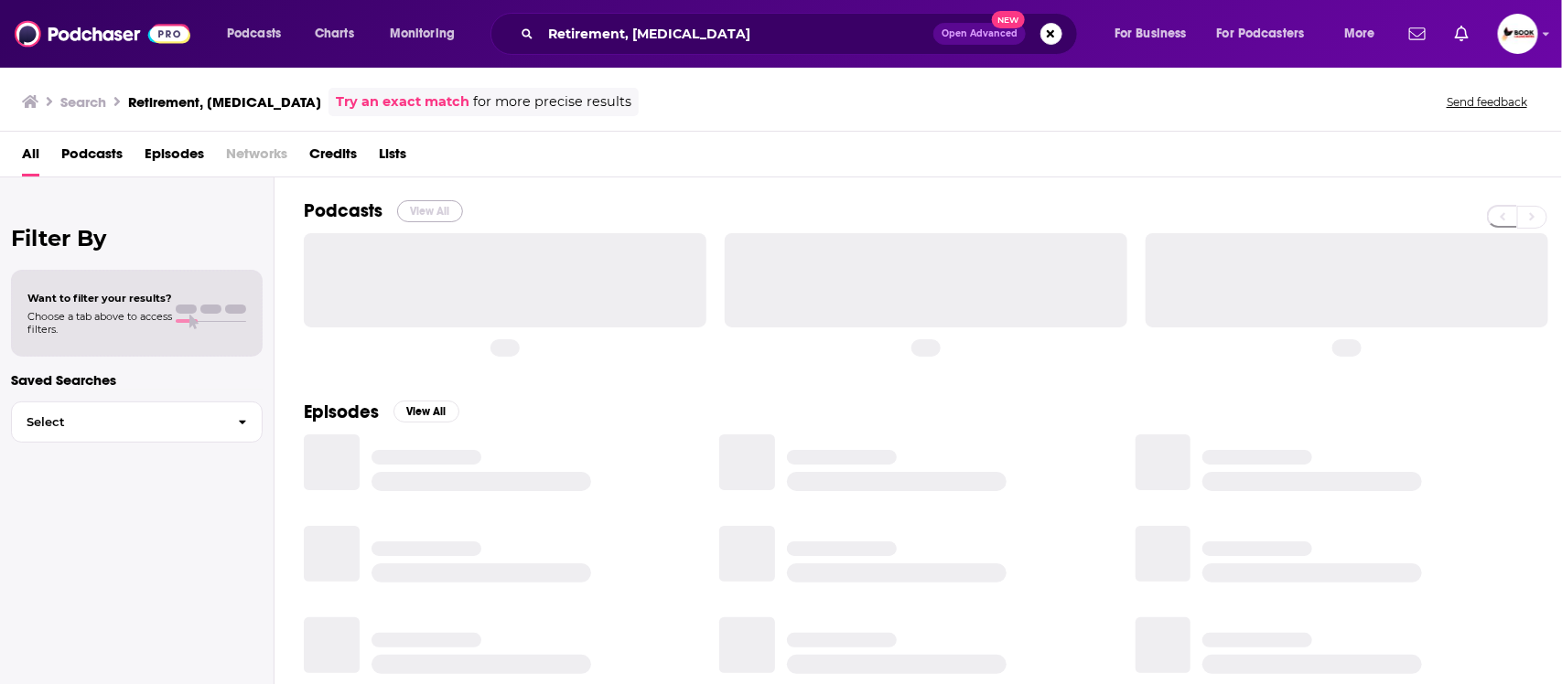
click at [437, 212] on button "View All" at bounding box center [430, 211] width 66 height 22
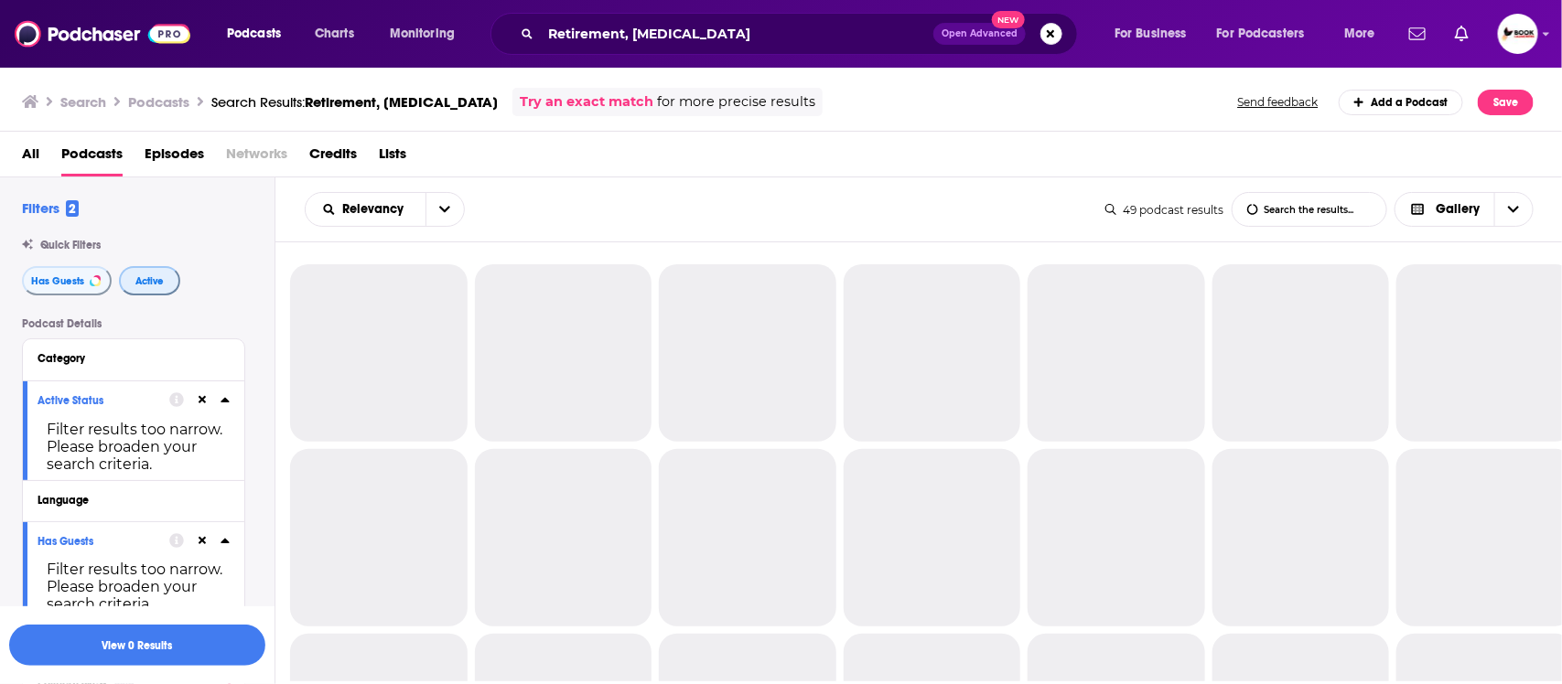
click at [143, 277] on span "Active" at bounding box center [149, 281] width 28 height 10
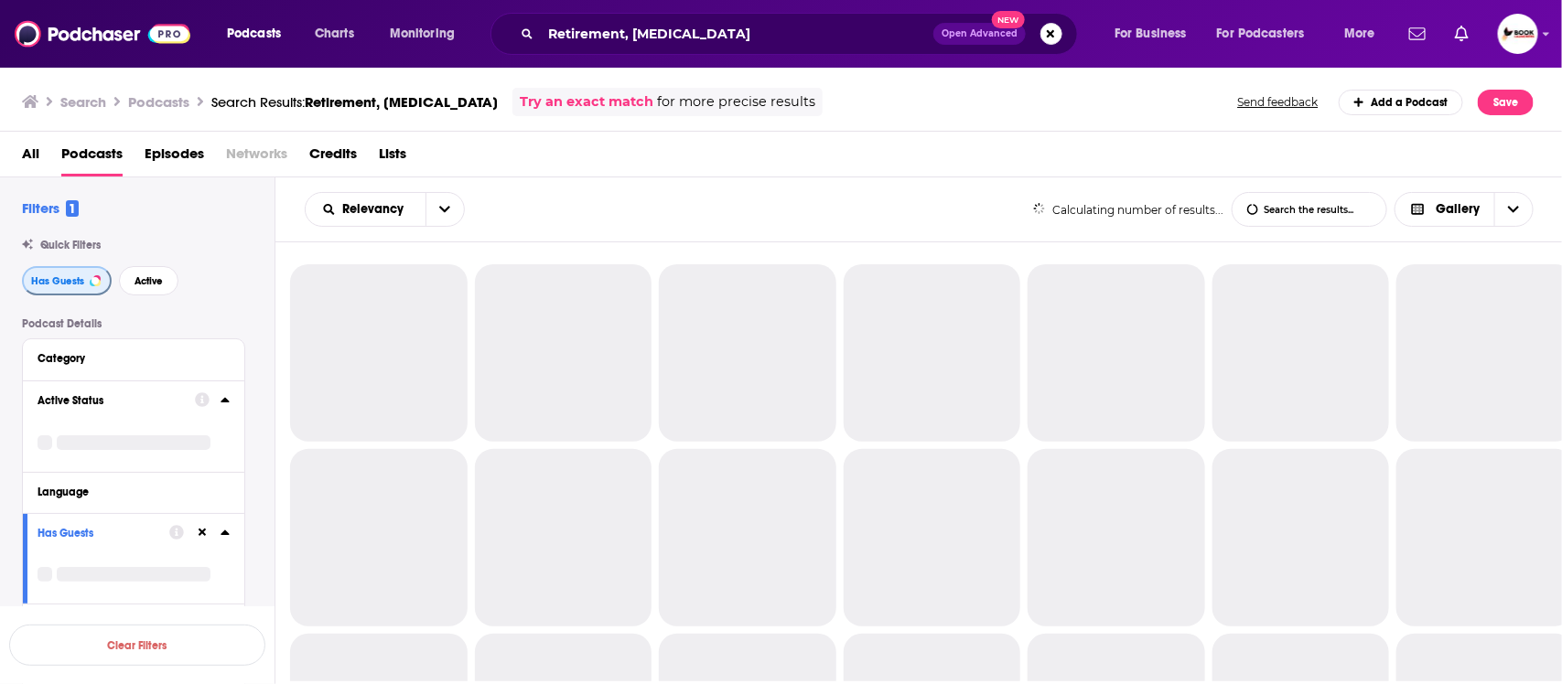
click at [71, 276] on span "Has Guests" at bounding box center [57, 281] width 53 height 10
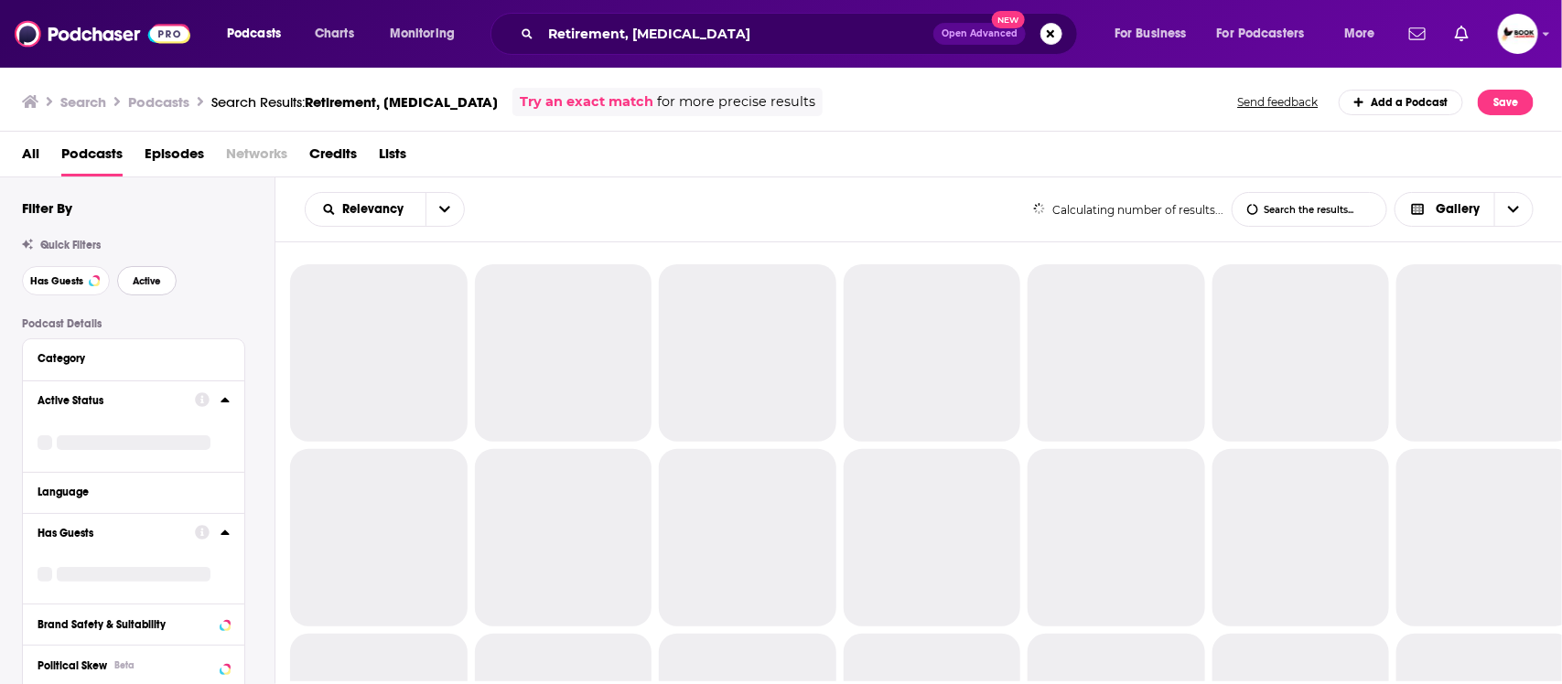
click at [151, 279] on span "Active" at bounding box center [147, 281] width 28 height 10
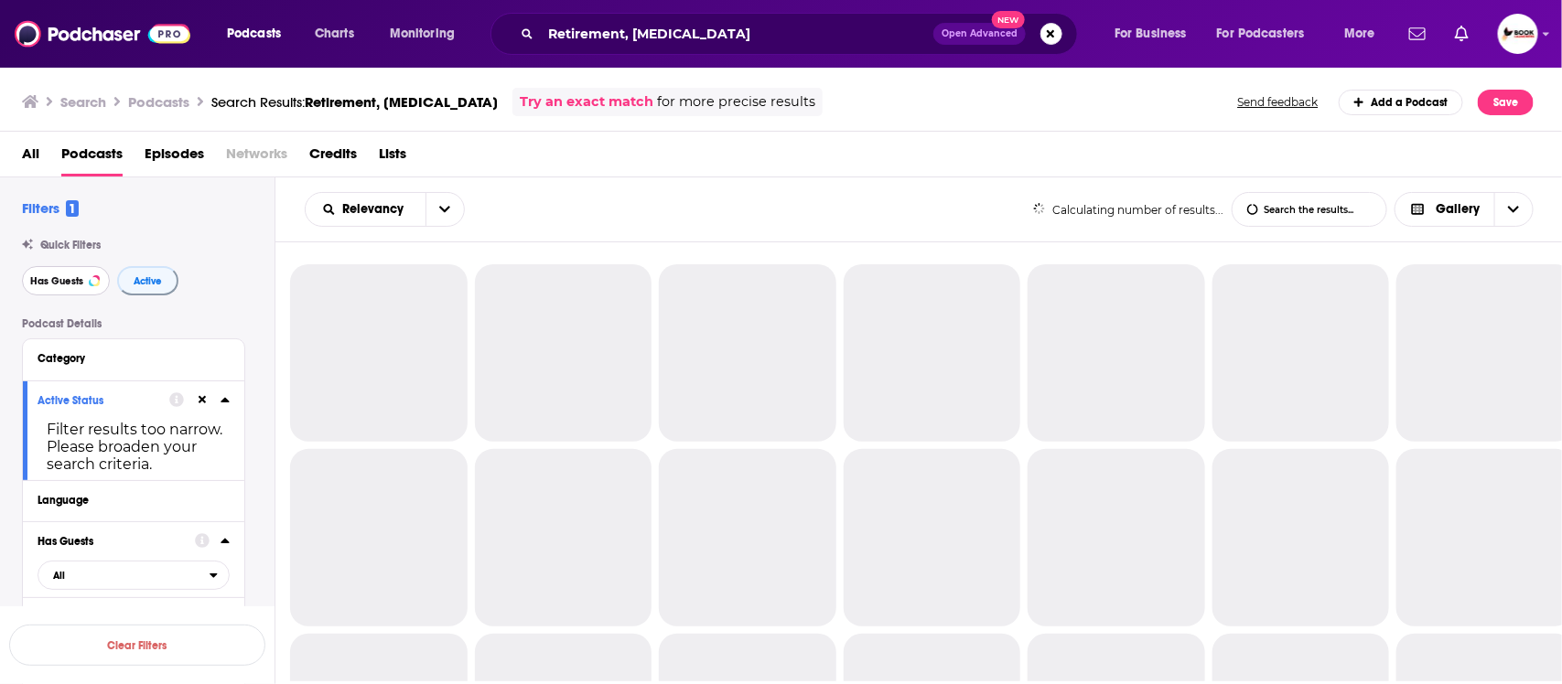
click at [64, 285] on span "Has Guests" at bounding box center [56, 281] width 53 height 10
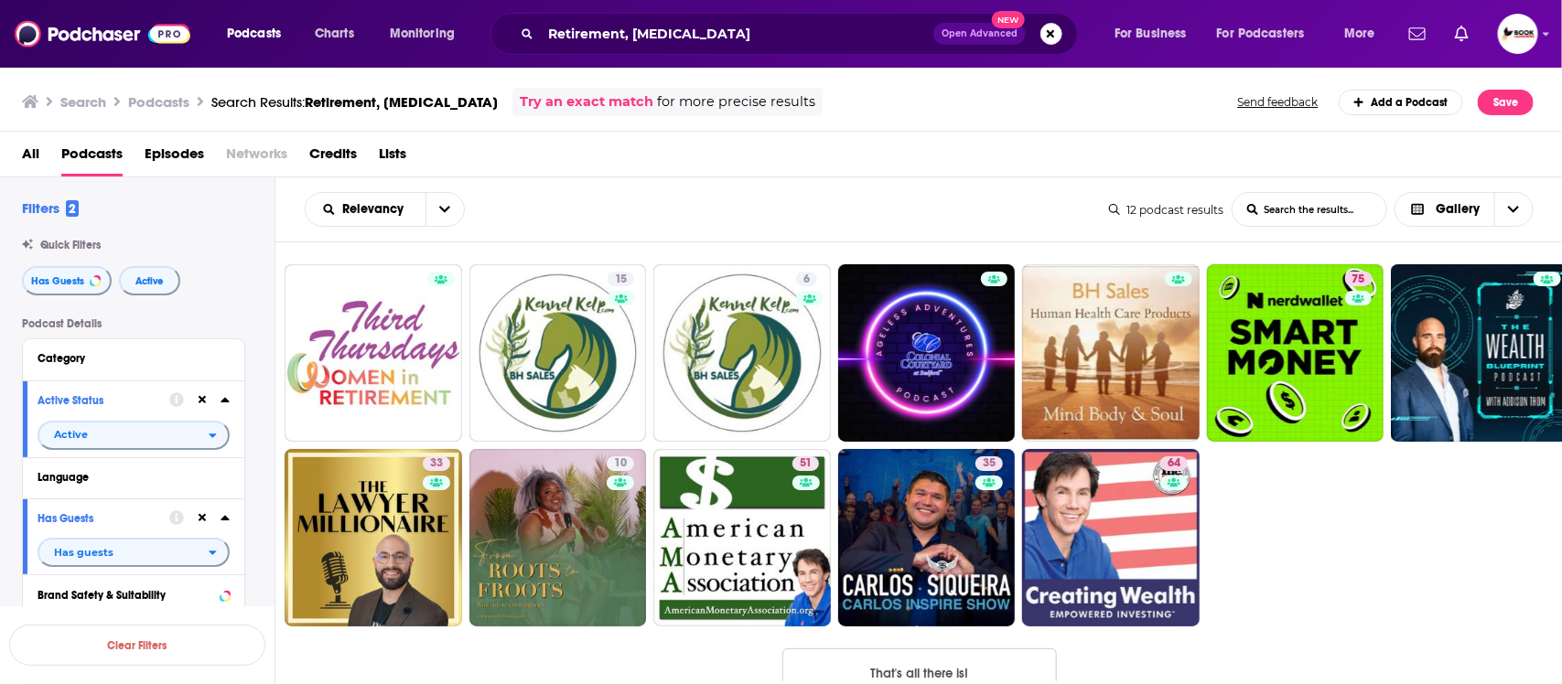
click at [889, 180] on div "Relevancy List Search Input Search the results... Gallery 12 podcast results Li…" at bounding box center [918, 210] width 1287 height 65
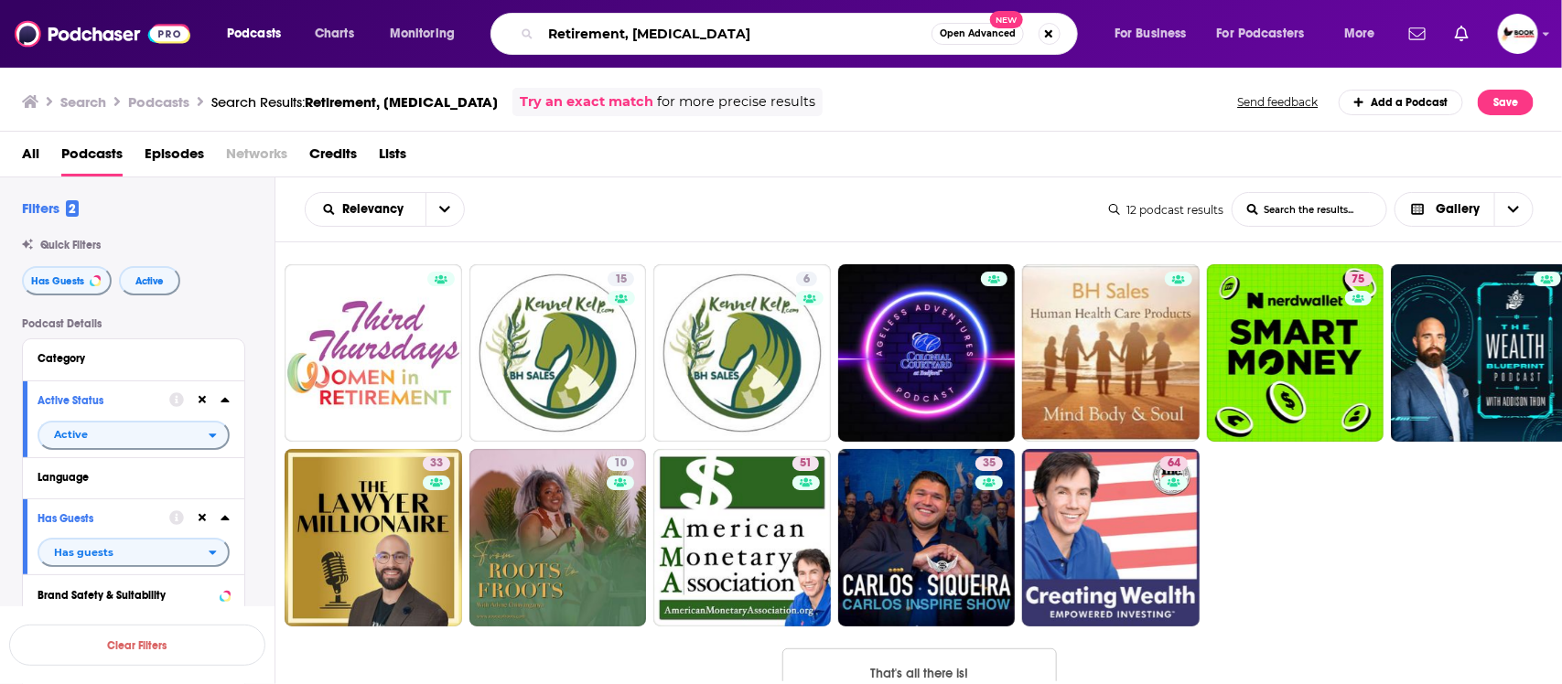
drag, startPoint x: 637, startPoint y: 34, endPoint x: 431, endPoint y: 33, distance: 205.9
click at [431, 33] on div "Podcasts Charts Monitoring Retirement, Personal growth Open Advanced New For Bu…" at bounding box center [803, 34] width 1178 height 42
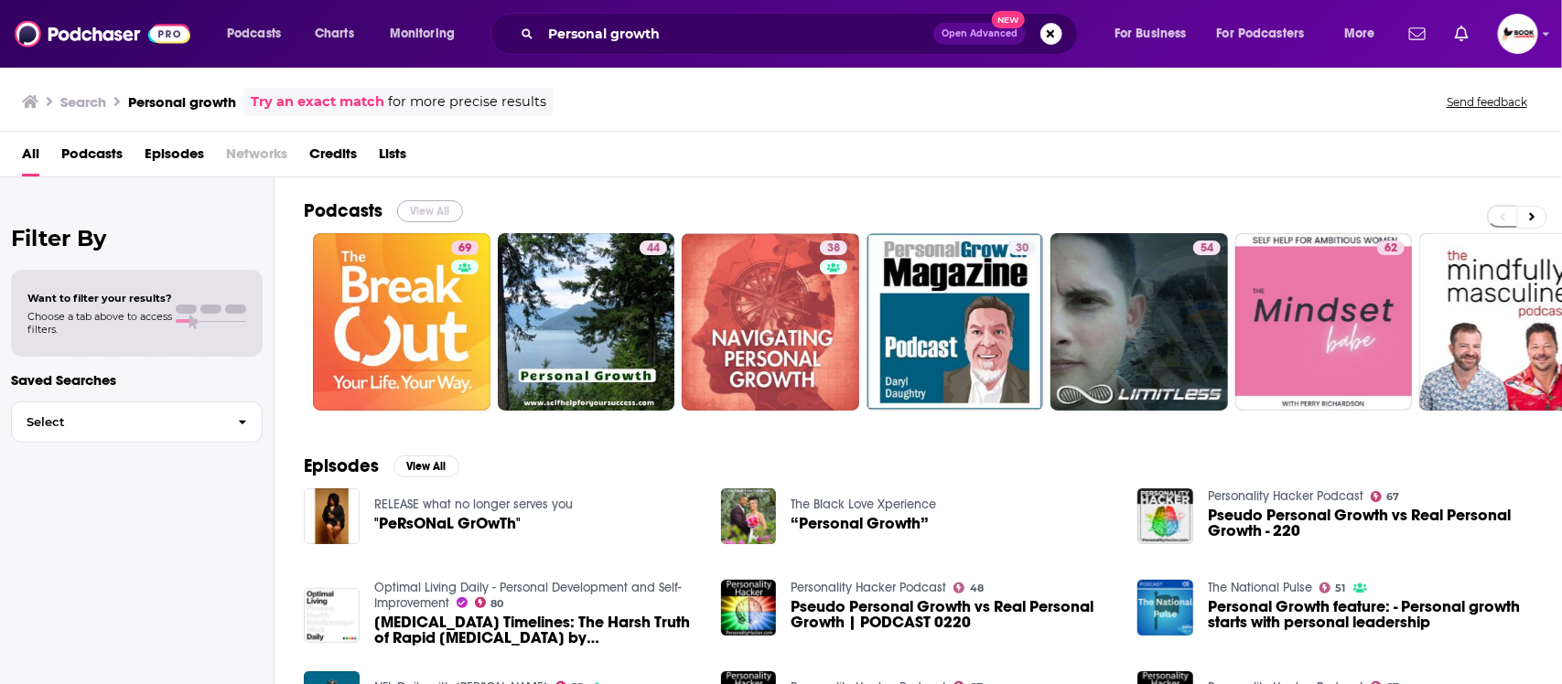
click at [437, 210] on button "View All" at bounding box center [430, 211] width 66 height 22
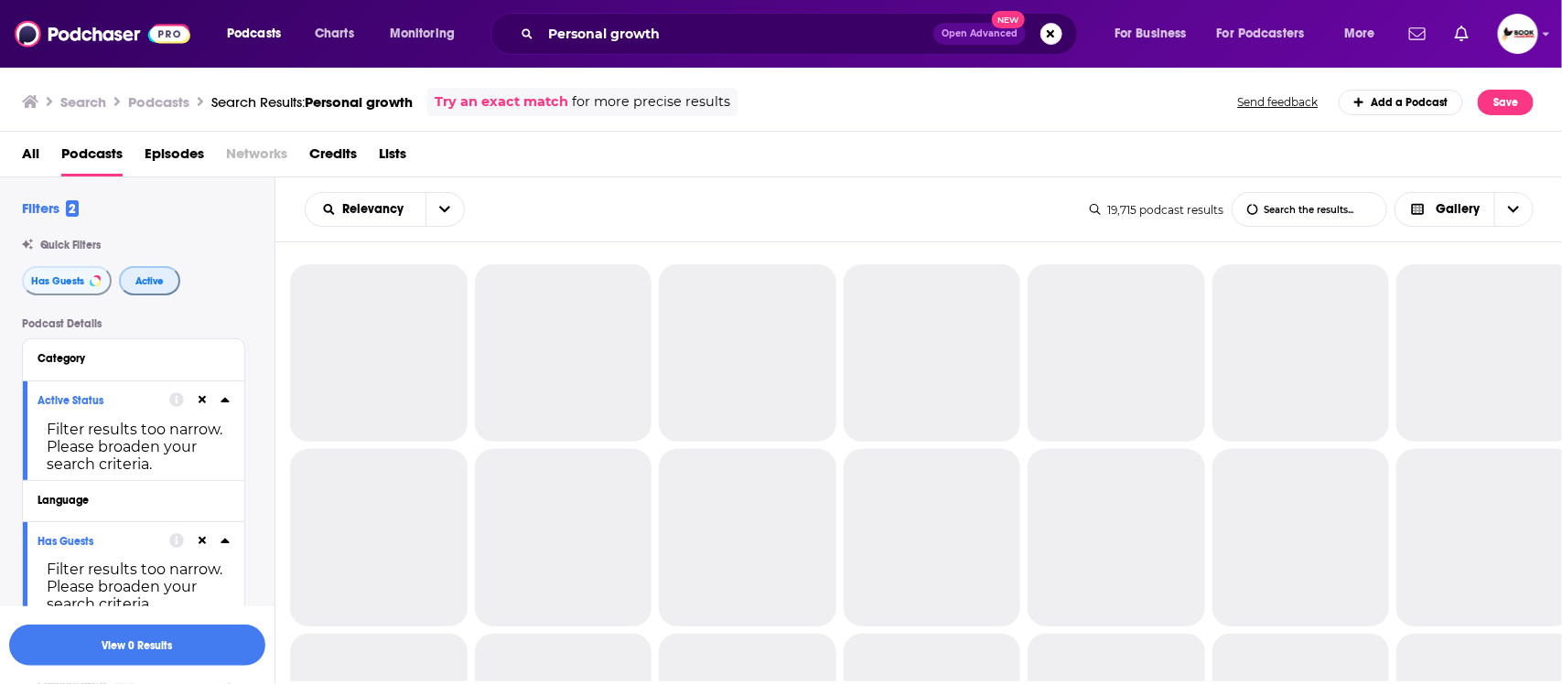
click at [154, 276] on span "Active" at bounding box center [149, 281] width 28 height 10
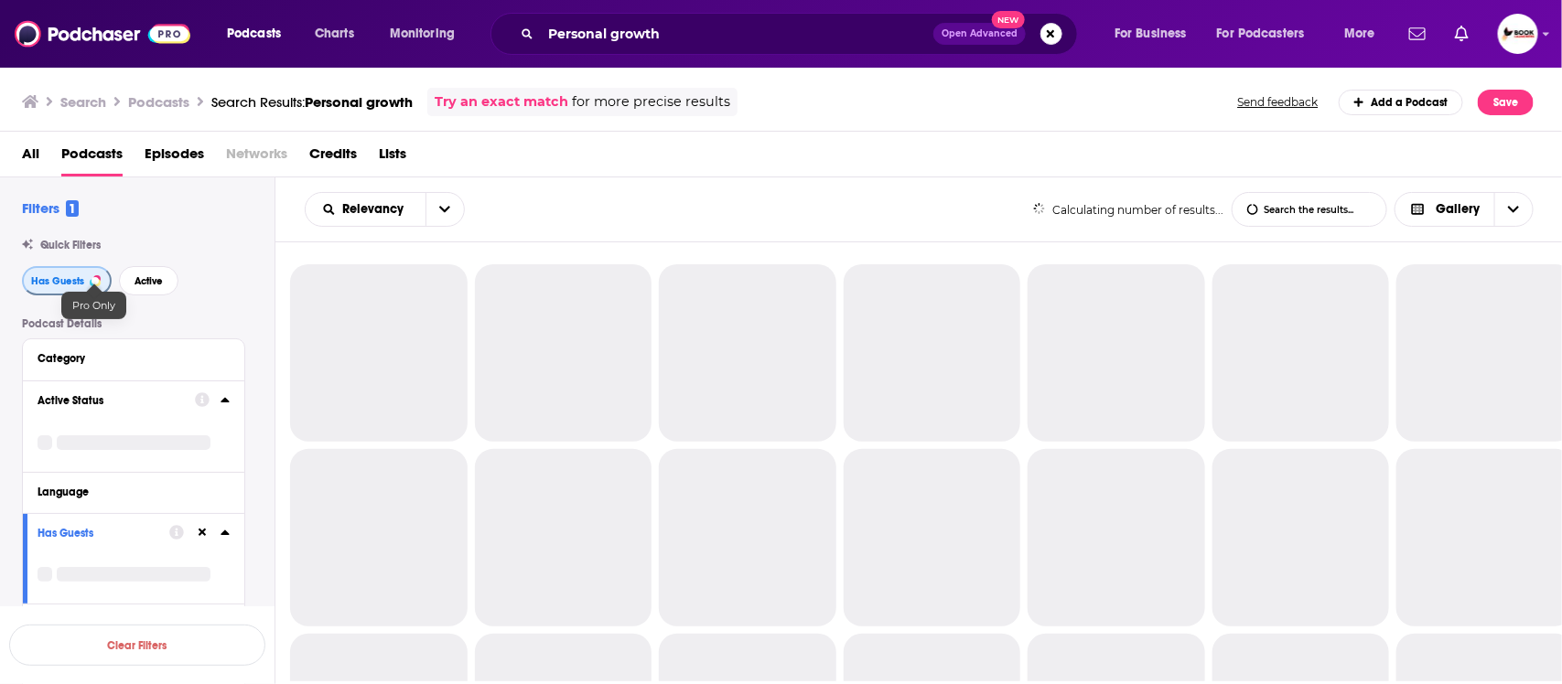
click at [75, 282] on span "Has Guests" at bounding box center [57, 281] width 53 height 10
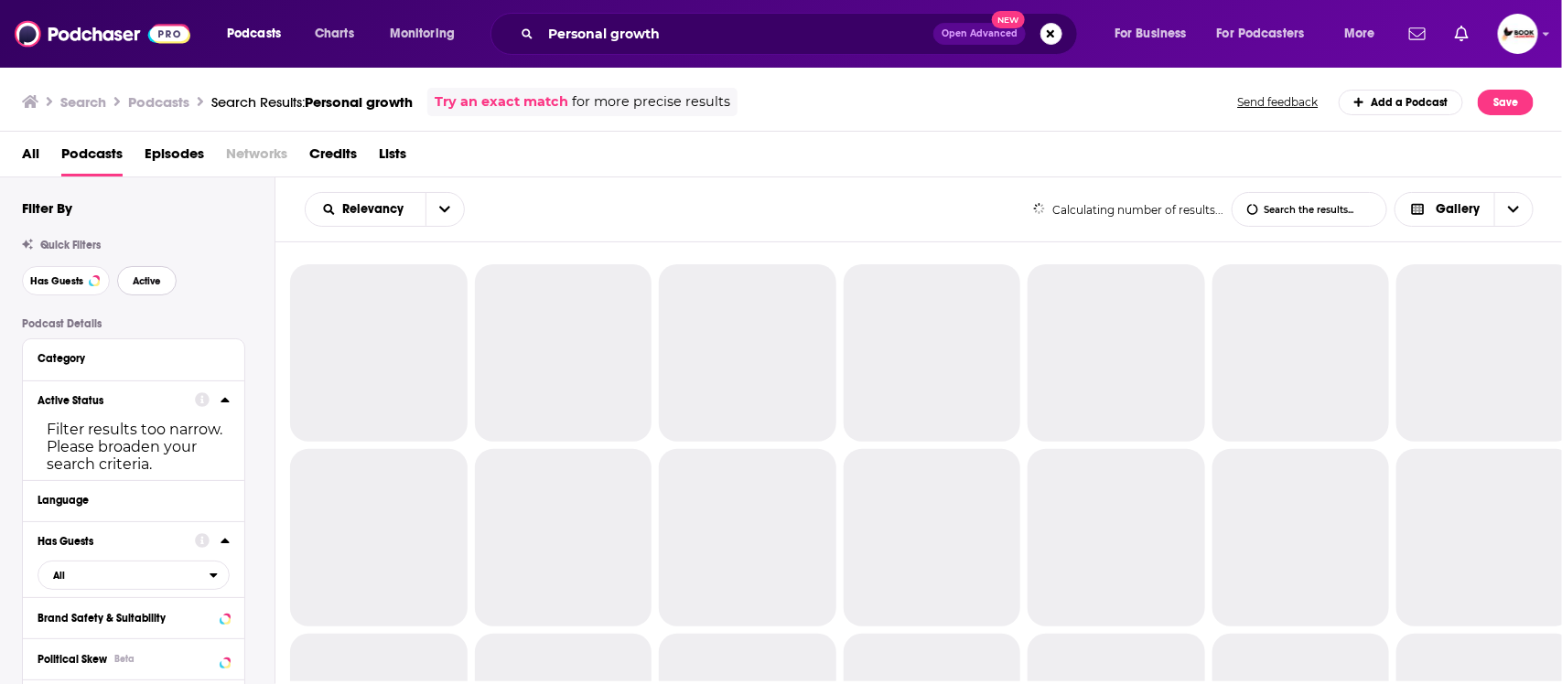
click at [153, 284] on span "Active" at bounding box center [147, 281] width 28 height 10
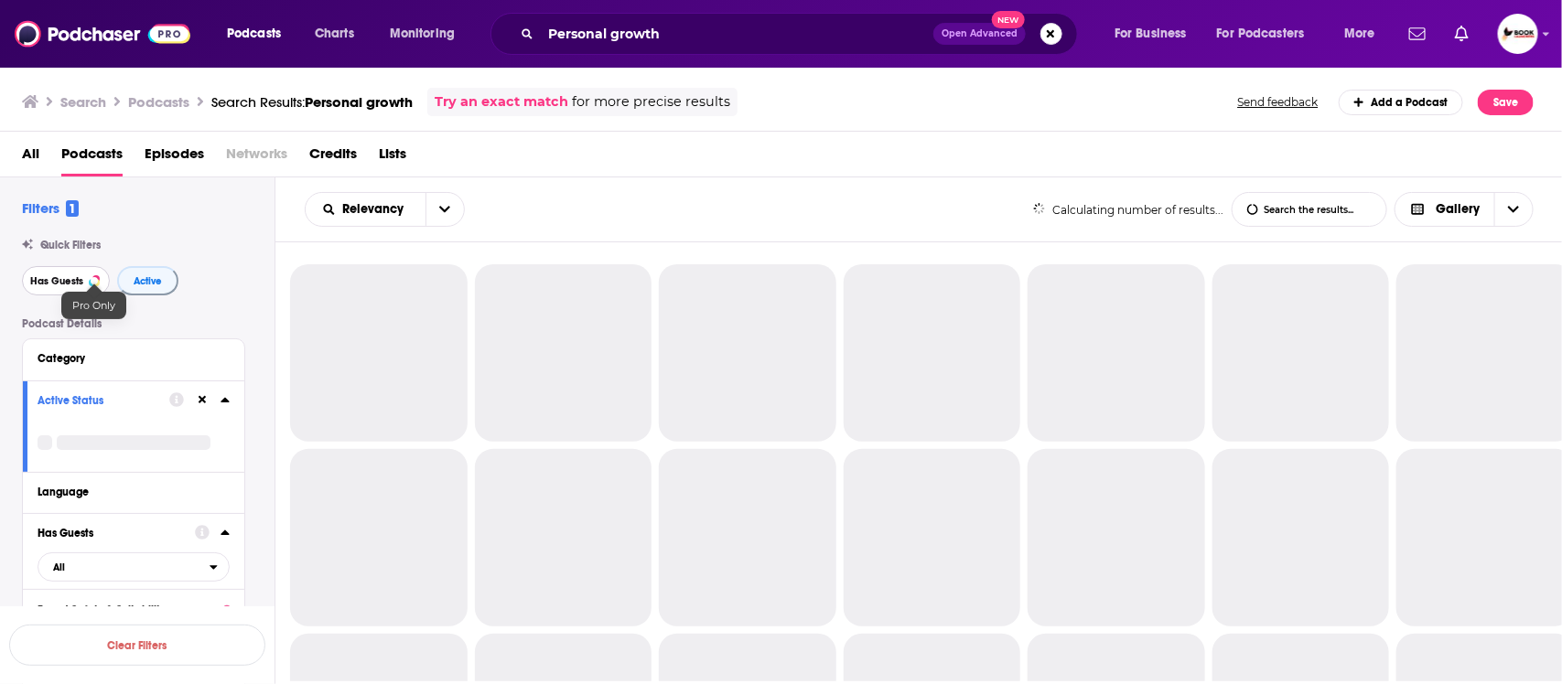
click at [60, 284] on span "Has Guests" at bounding box center [56, 281] width 53 height 10
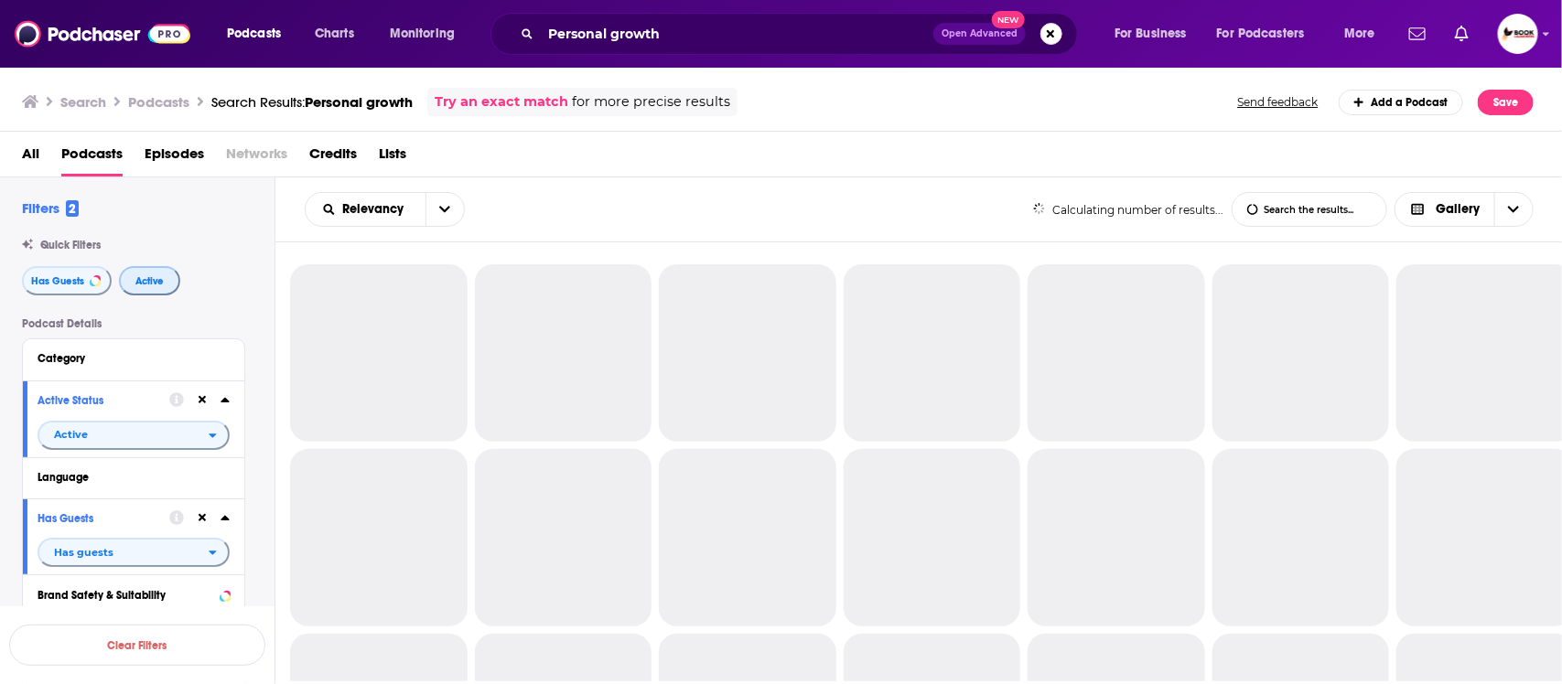
click at [131, 282] on button "Active" at bounding box center [149, 280] width 61 height 29
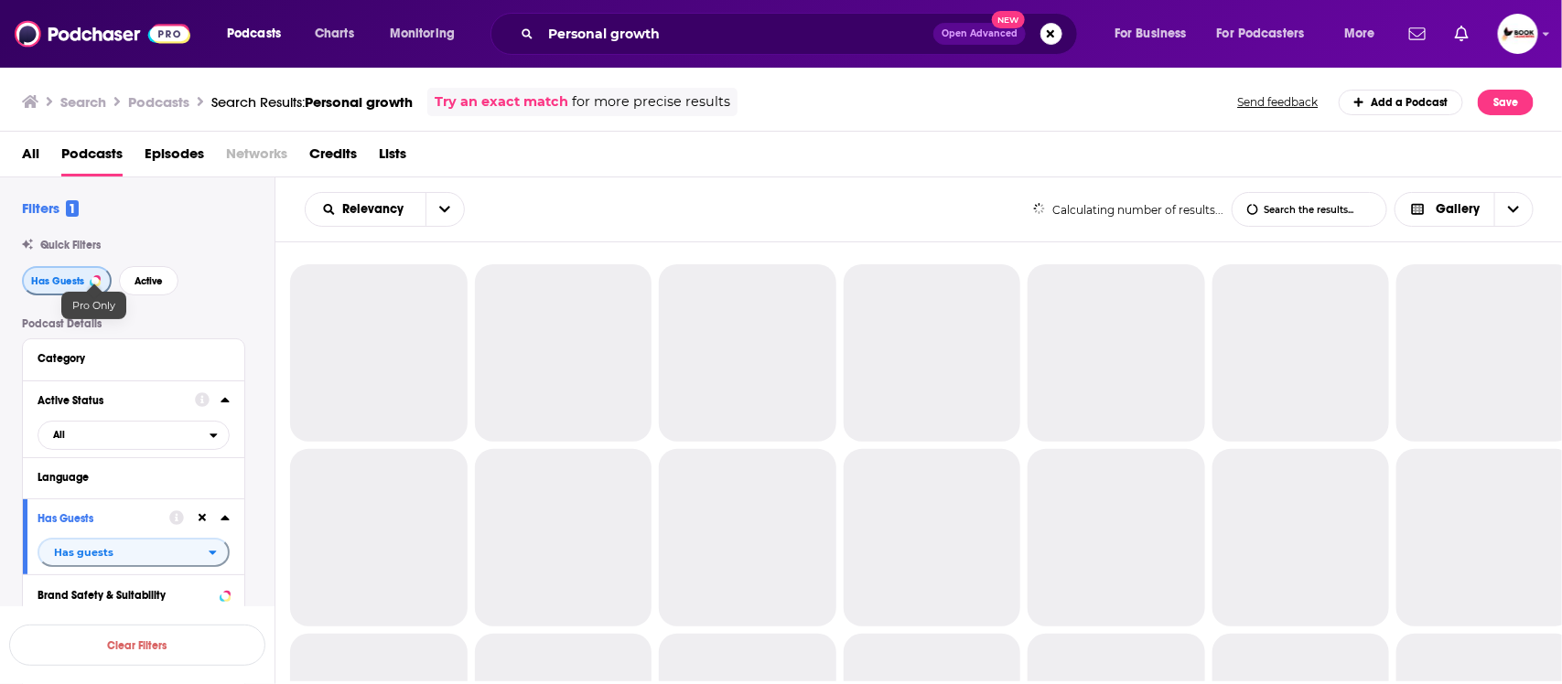
click at [55, 284] on span "Has Guests" at bounding box center [57, 281] width 53 height 10
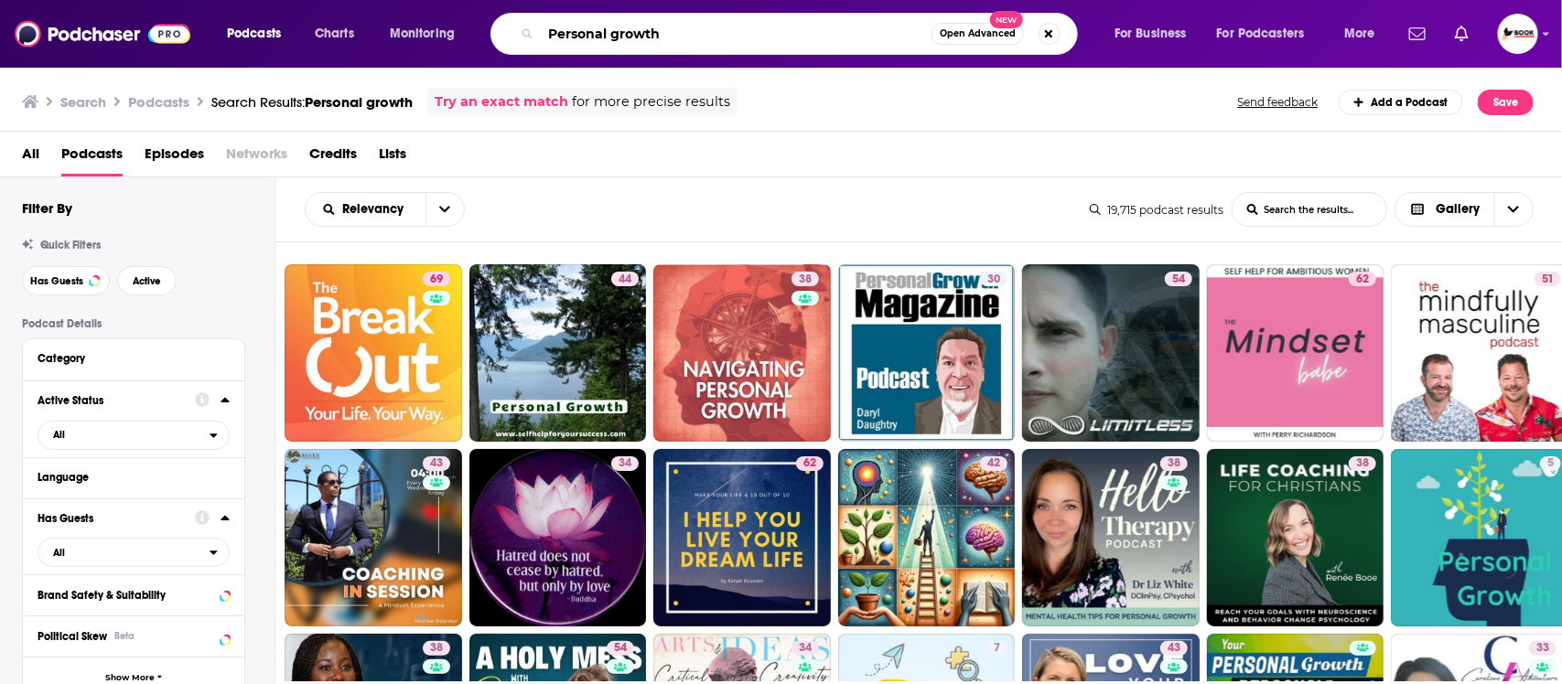
click at [680, 39] on input "Personal growth" at bounding box center [736, 33] width 391 height 29
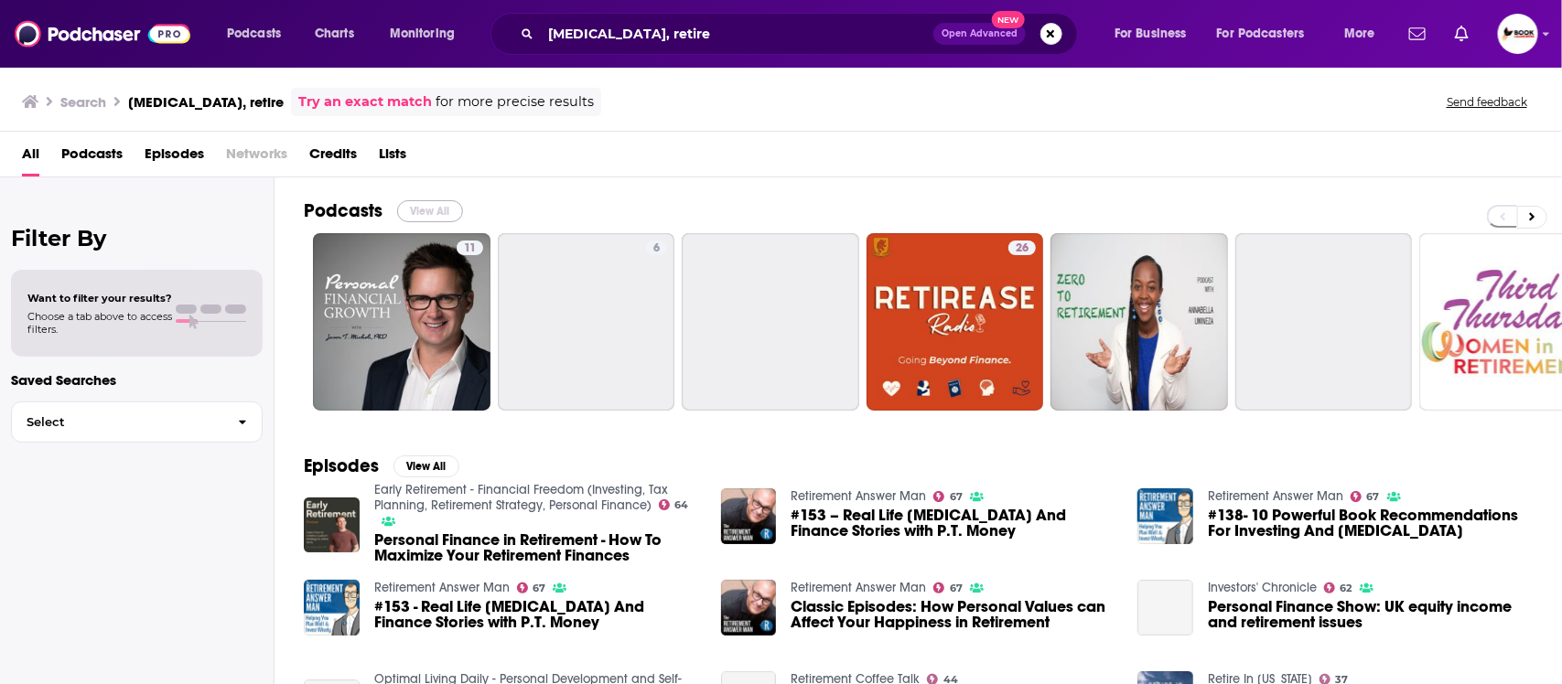
click at [433, 208] on button "View All" at bounding box center [430, 211] width 66 height 22
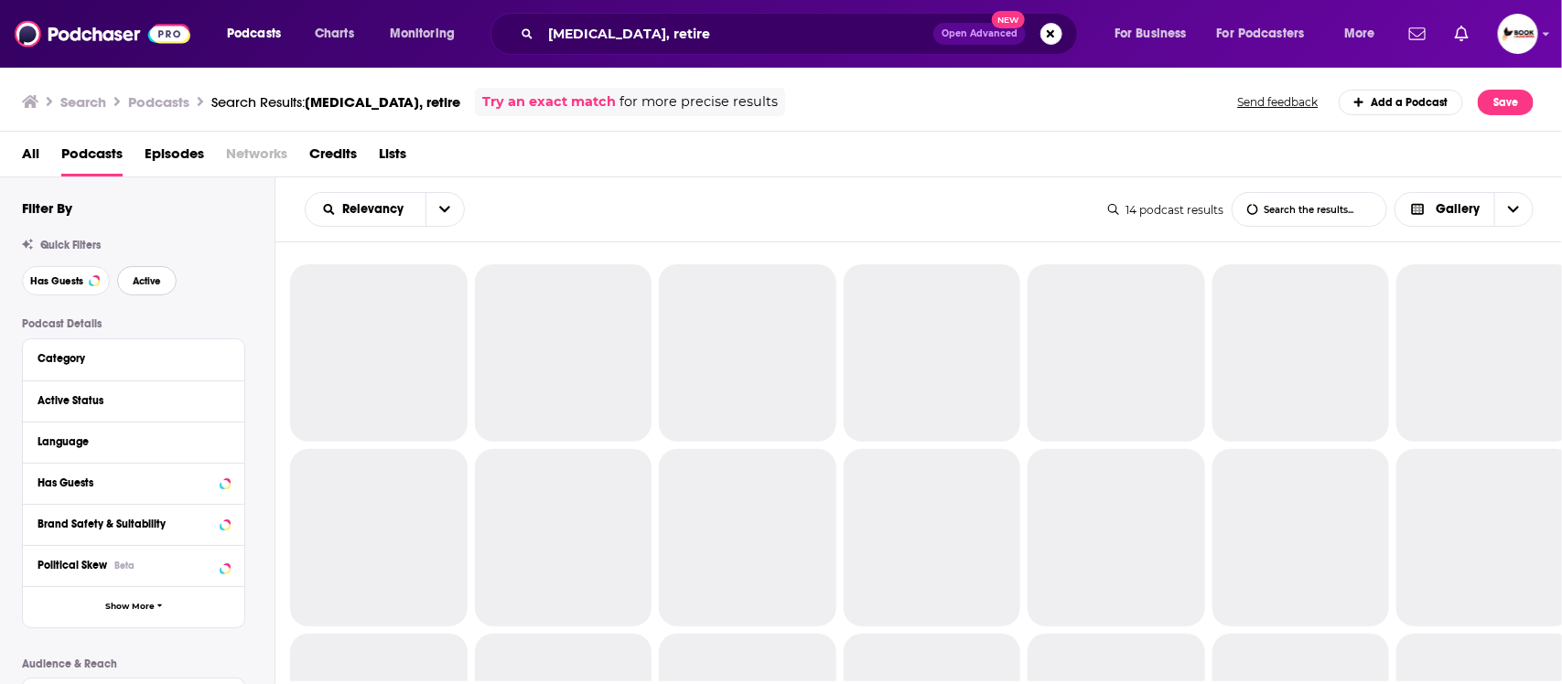
click at [145, 288] on button "Active" at bounding box center [146, 280] width 59 height 29
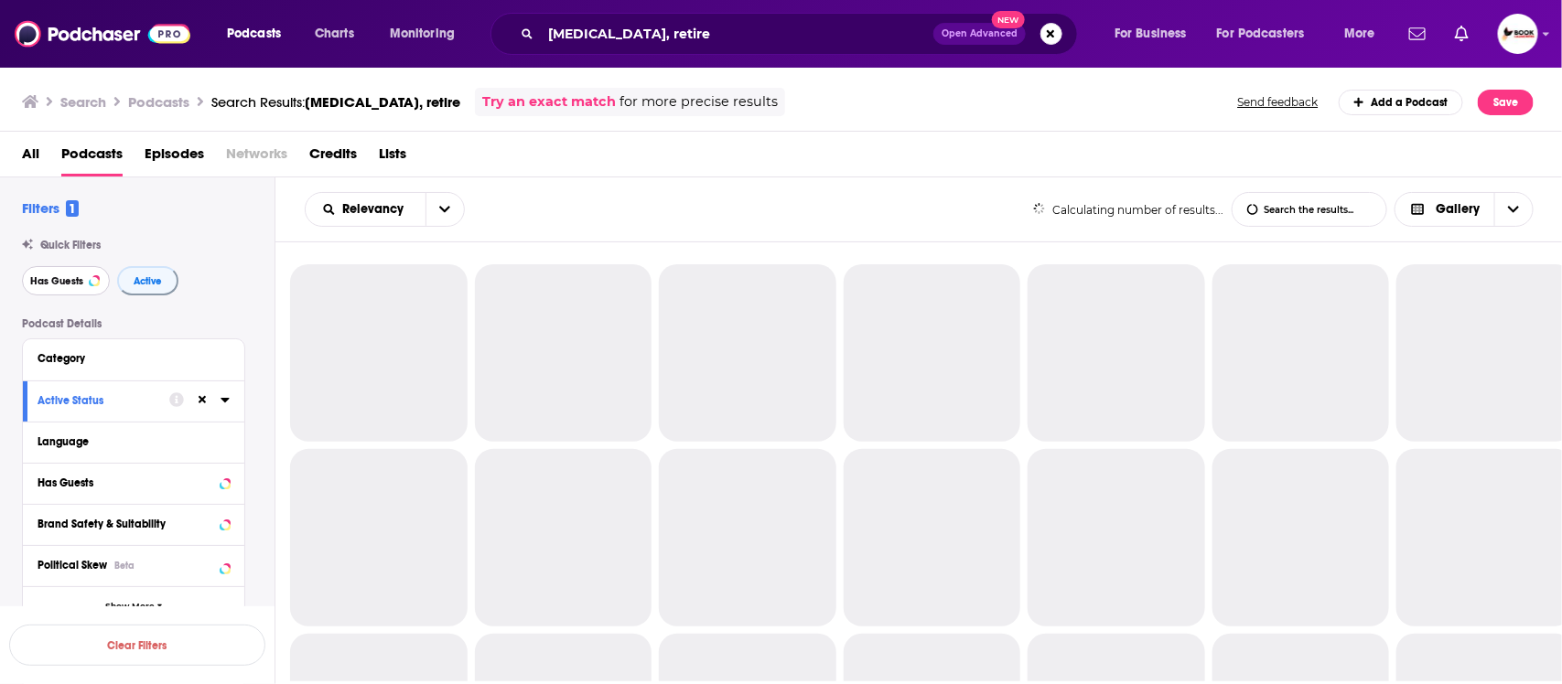
click at [78, 284] on span "Has Guests" at bounding box center [56, 281] width 53 height 10
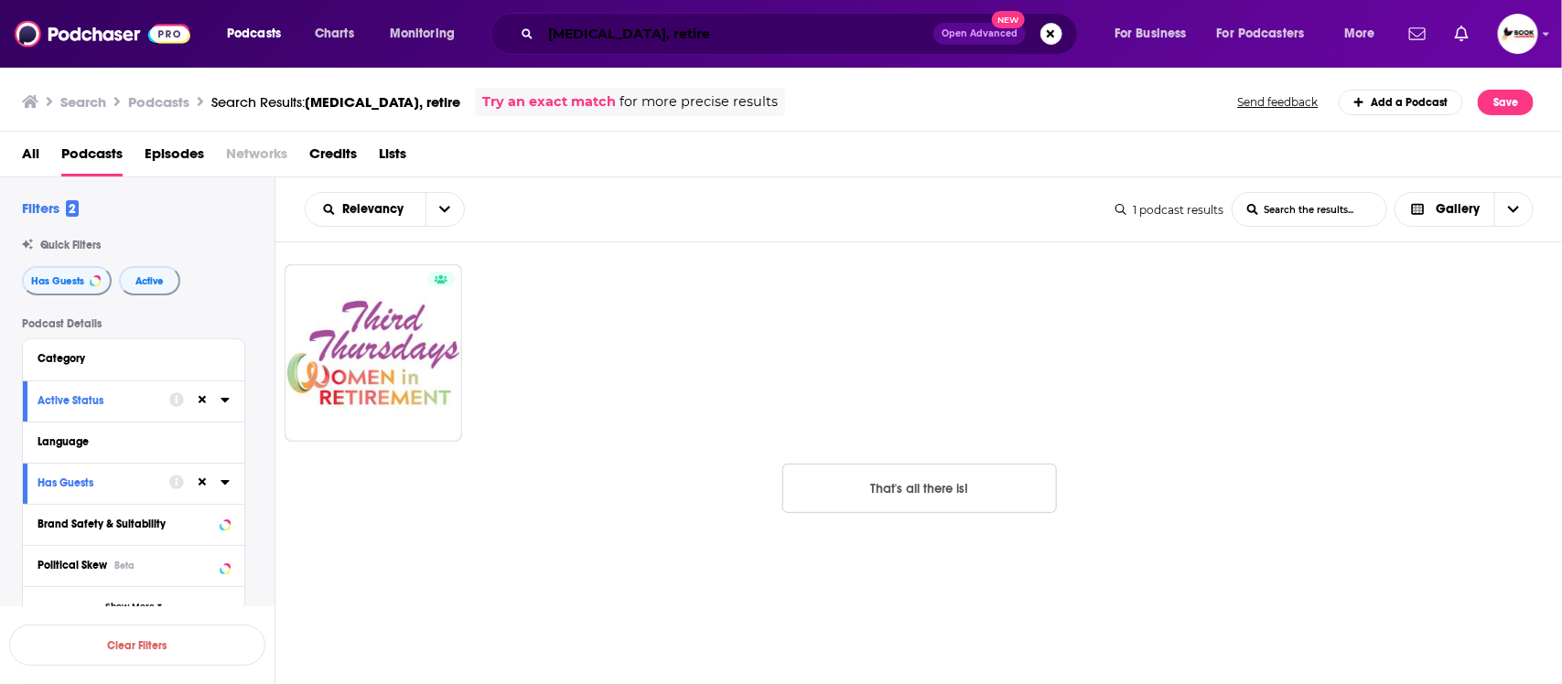
click at [669, 34] on input "Personal growth, retire" at bounding box center [737, 33] width 393 height 29
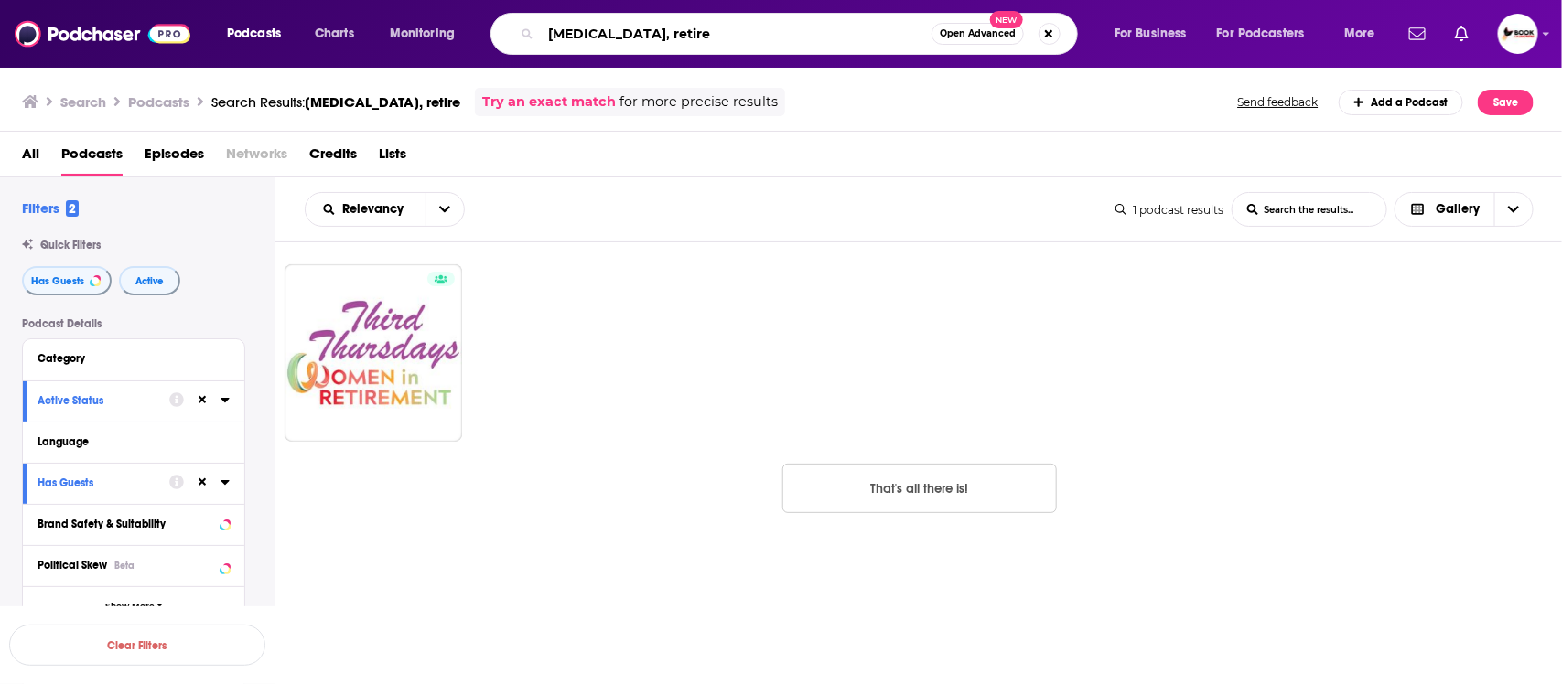
drag, startPoint x: 673, startPoint y: 34, endPoint x: 517, endPoint y: 34, distance: 155.5
click at [517, 34] on div "Personal growth, retire Open Advanced New" at bounding box center [783, 34] width 587 height 42
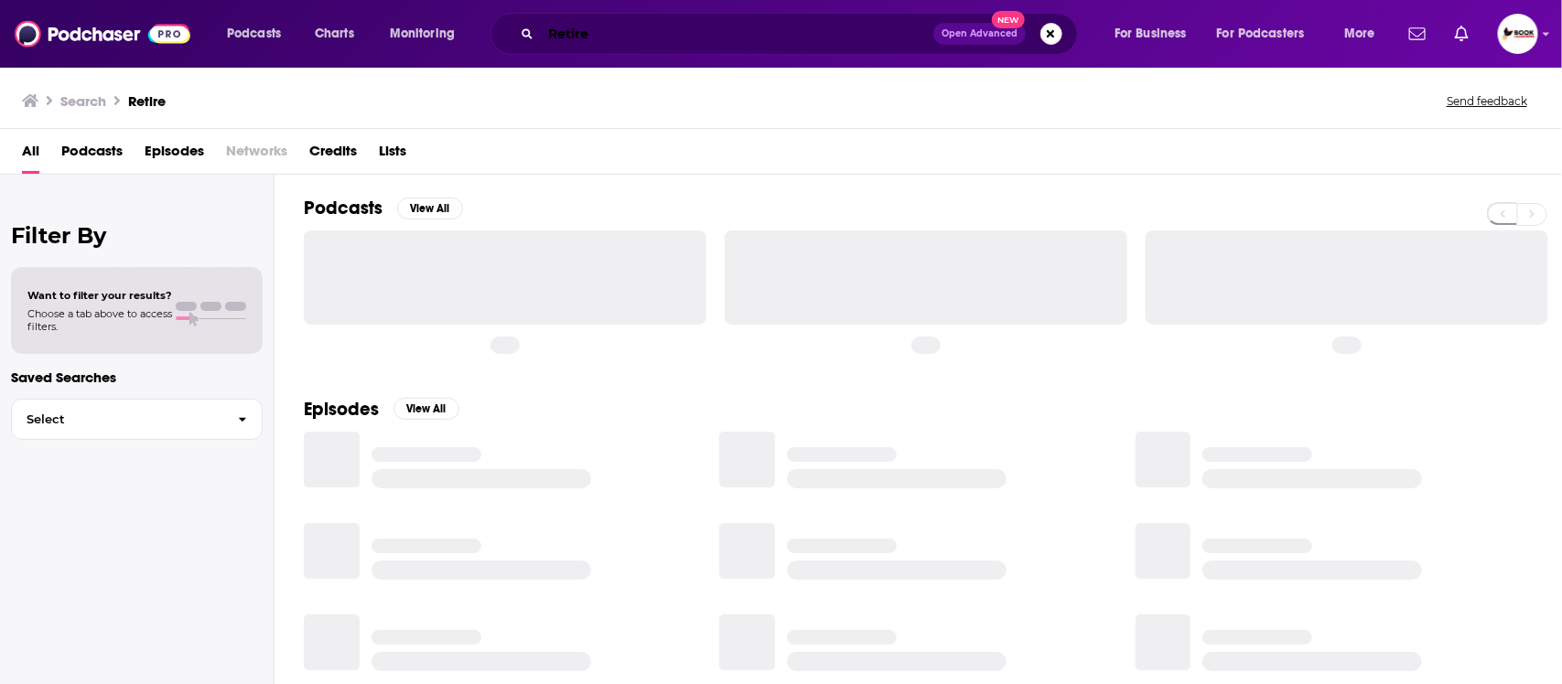
click at [604, 26] on input "Retire" at bounding box center [737, 33] width 393 height 29
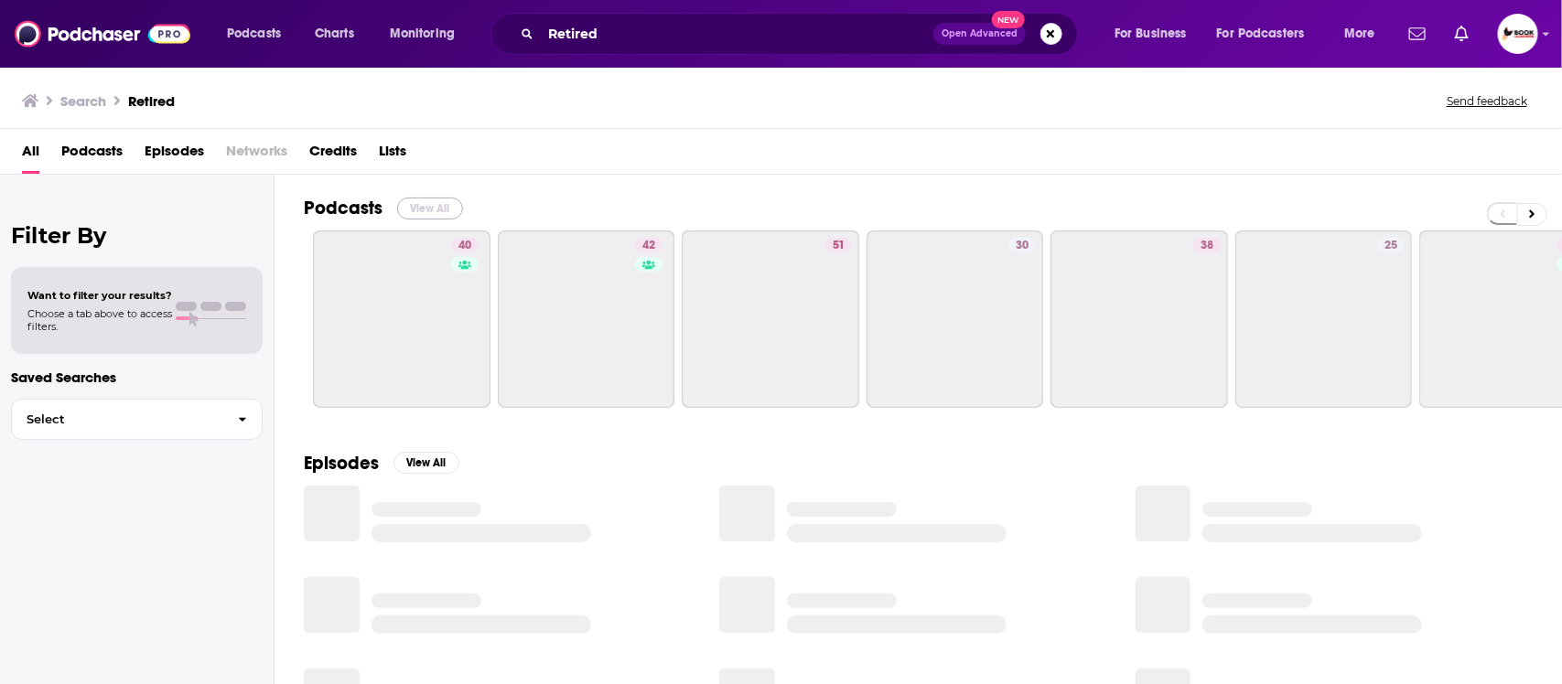
click at [433, 209] on button "View All" at bounding box center [430, 209] width 66 height 22
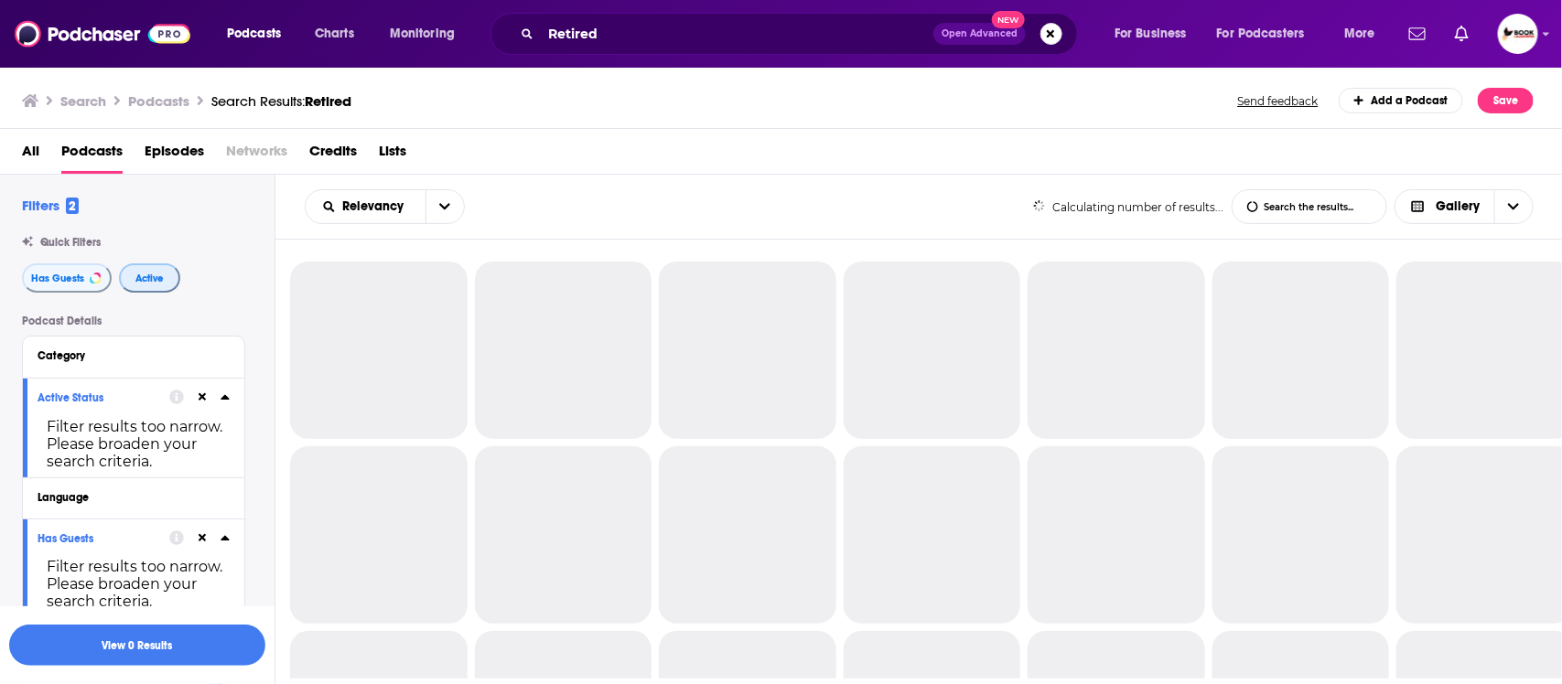
click at [158, 282] on span "Active" at bounding box center [149, 279] width 28 height 10
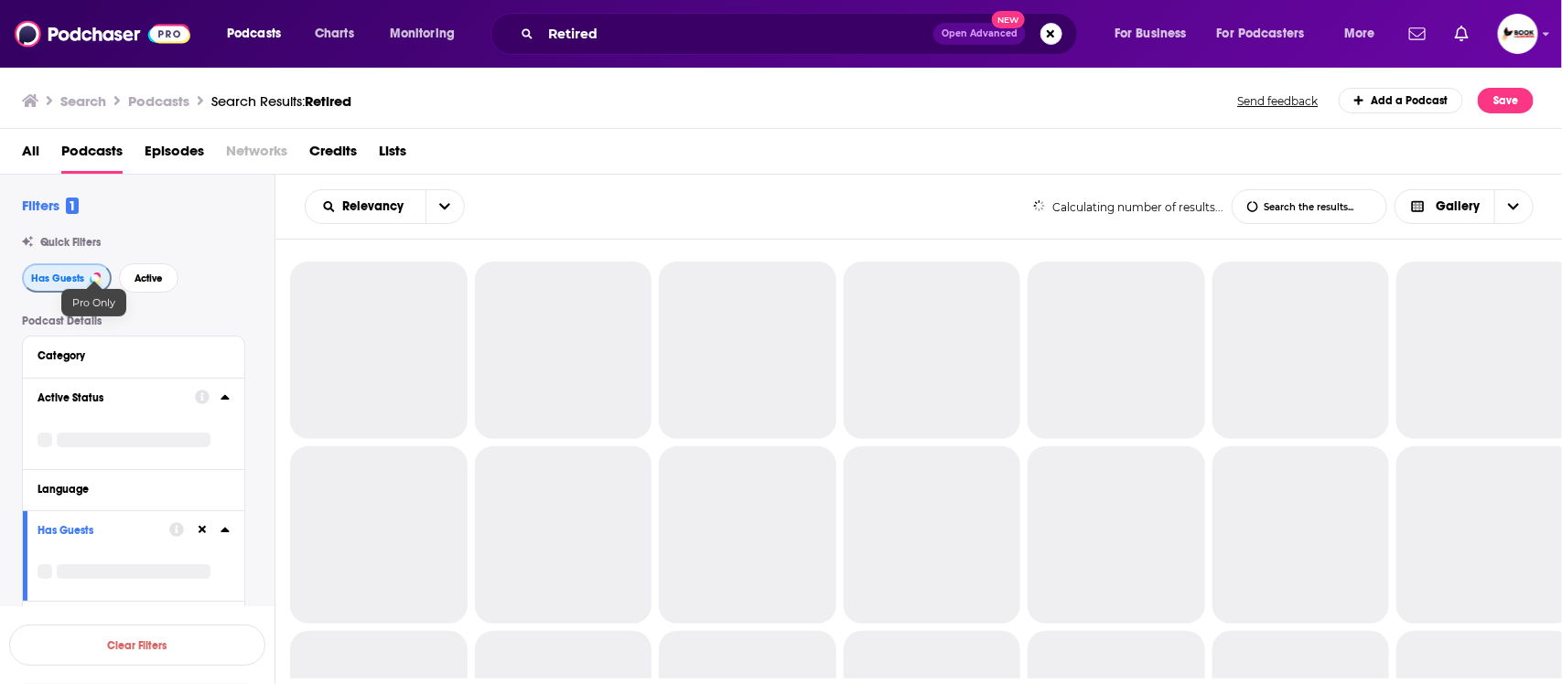
click at [87, 282] on button "Has Guests" at bounding box center [67, 278] width 90 height 29
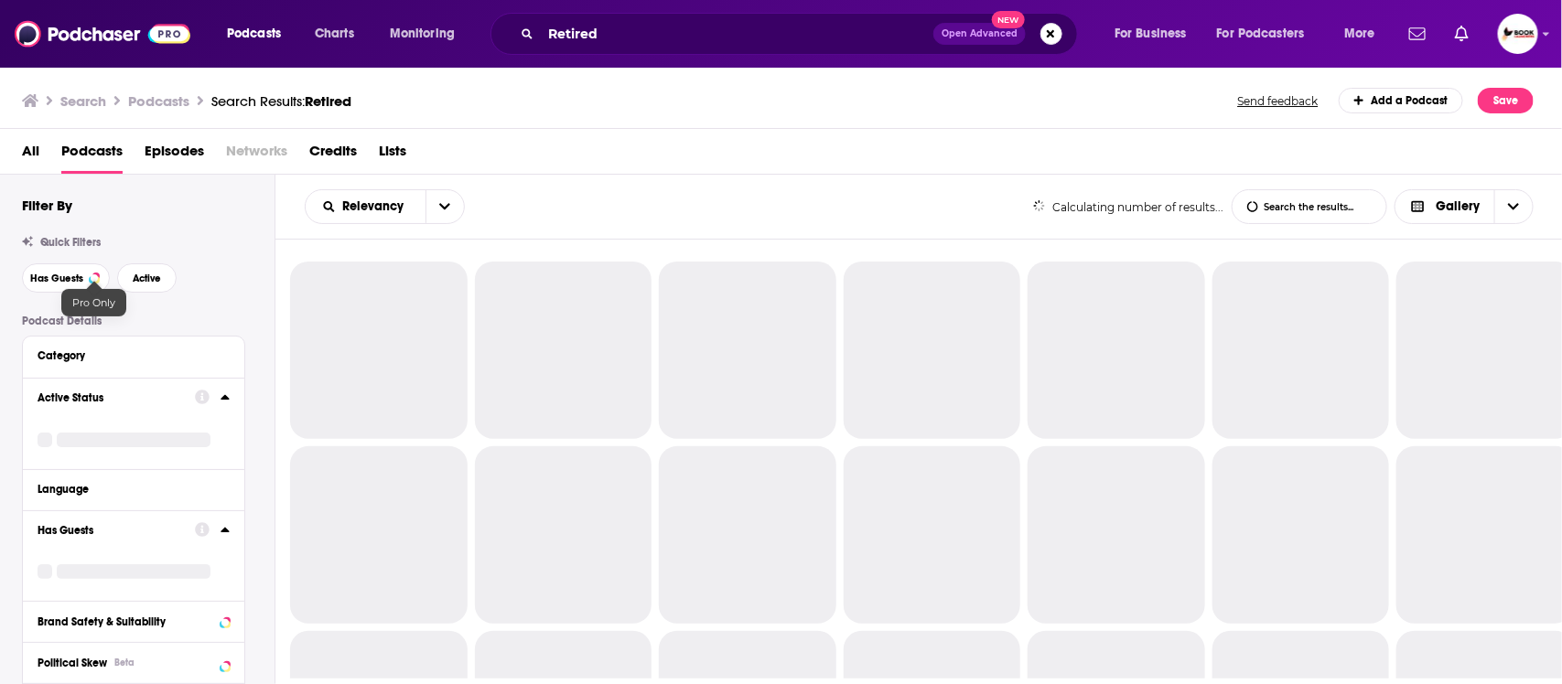
drag, startPoint x: 181, startPoint y: 281, endPoint x: 113, endPoint y: 281, distance: 68.6
click at [179, 281] on div "Has Guests Active" at bounding box center [148, 278] width 253 height 29
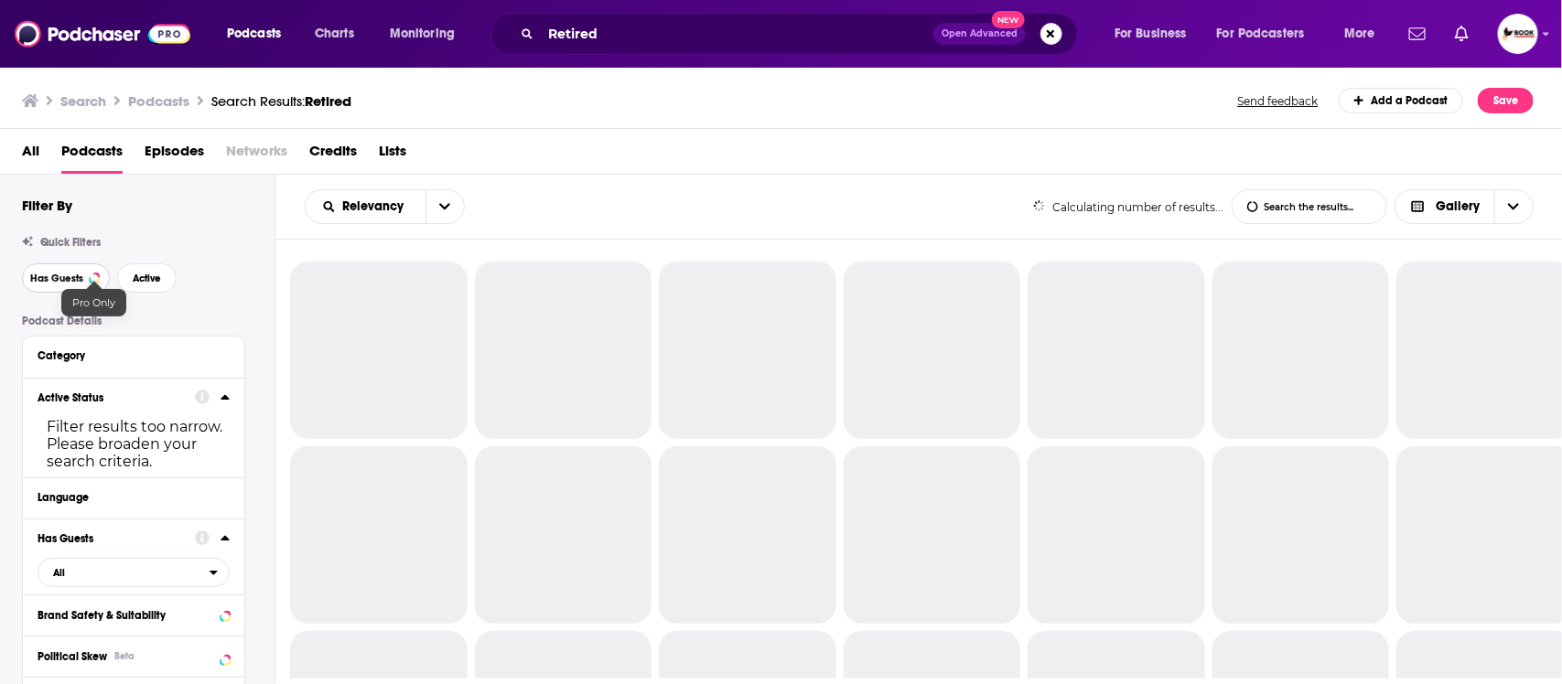
click at [52, 281] on span "Has Guests" at bounding box center [56, 279] width 53 height 10
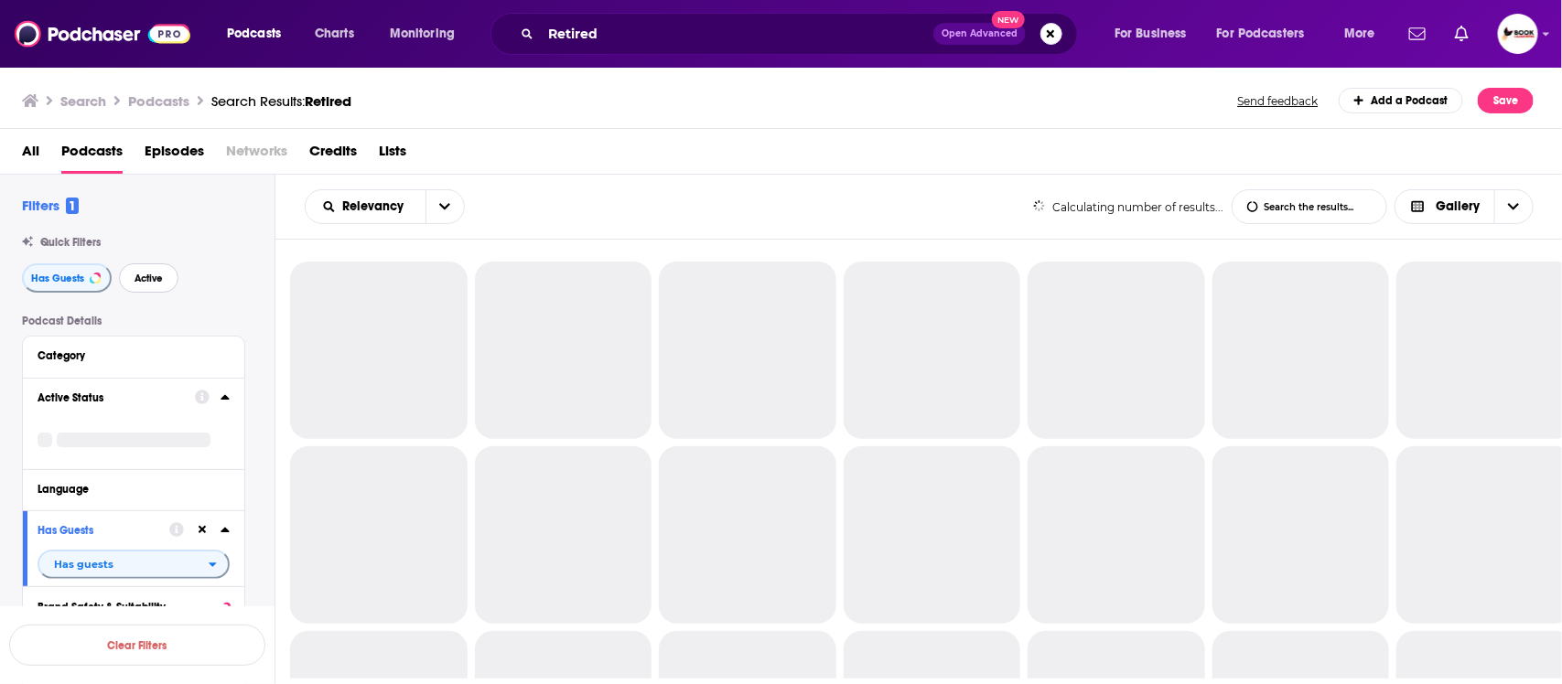
click at [135, 280] on span "Active" at bounding box center [149, 279] width 28 height 10
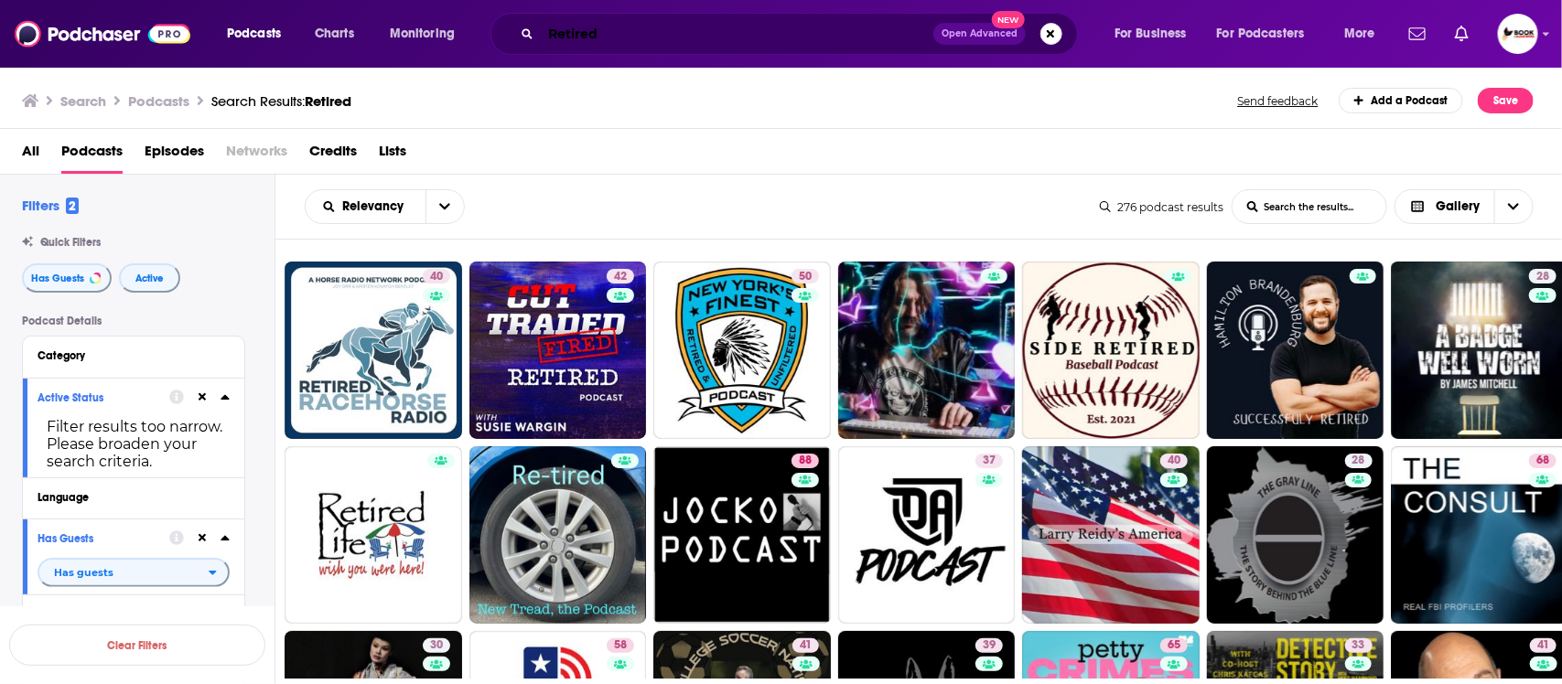
click at [655, 25] on input "Retired" at bounding box center [737, 33] width 393 height 29
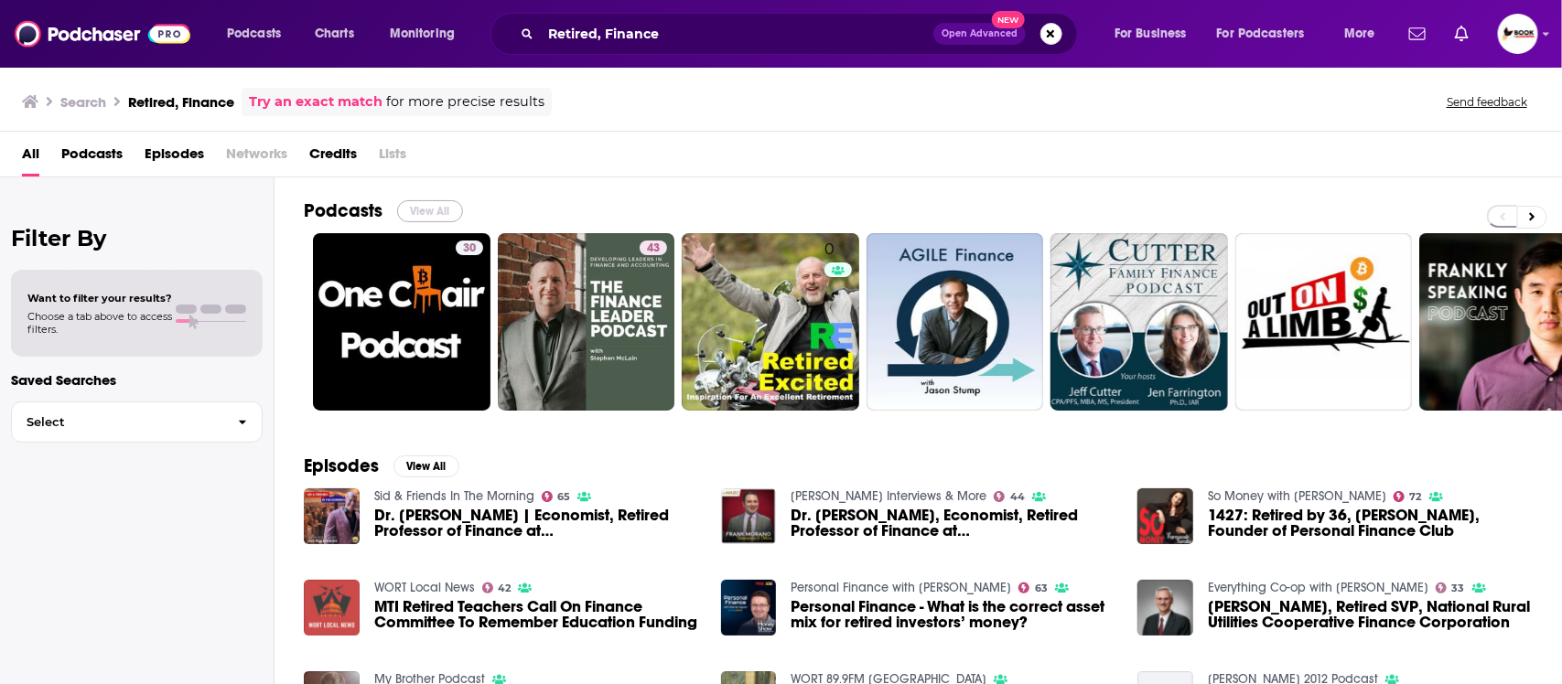
click at [450, 206] on button "View All" at bounding box center [430, 211] width 66 height 22
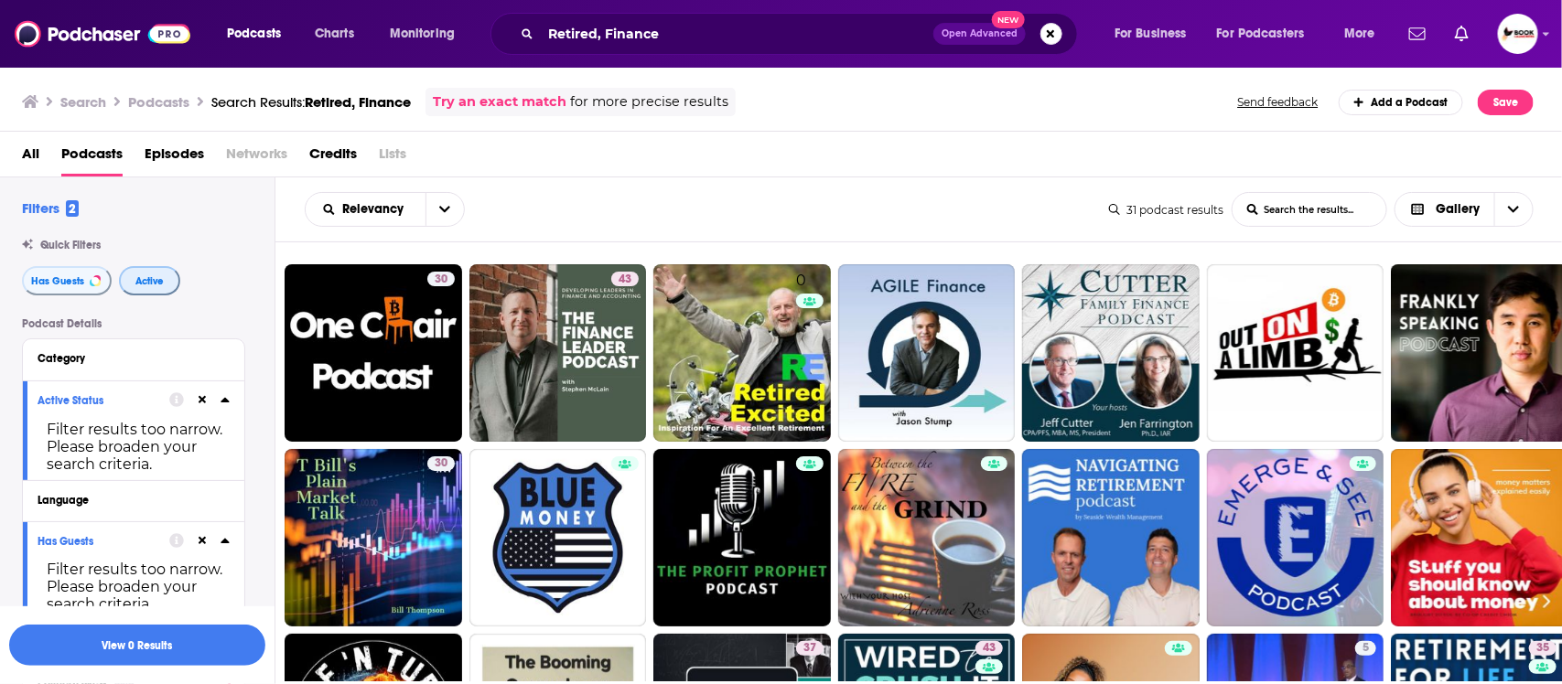
click at [144, 284] on span "Active" at bounding box center [149, 281] width 28 height 10
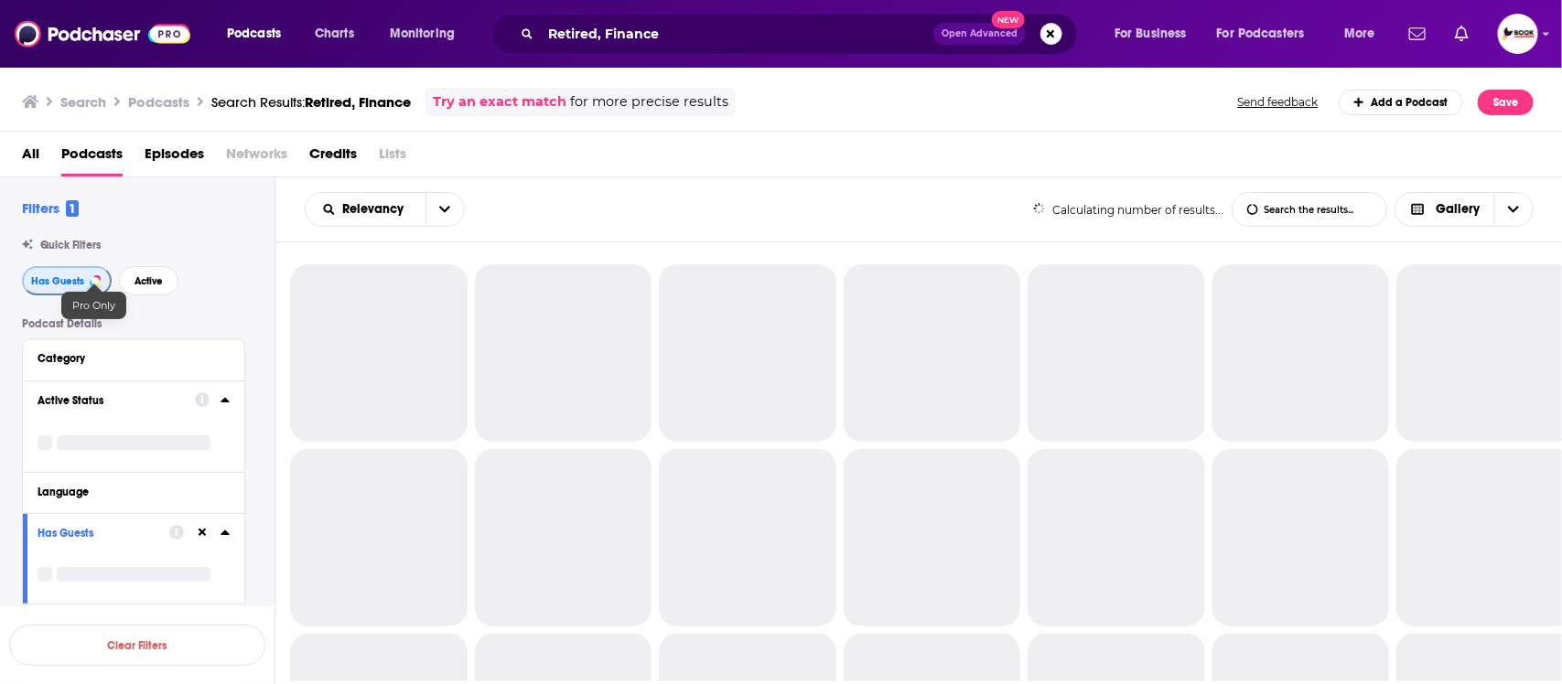
click at [62, 284] on span "Has Guests" at bounding box center [57, 281] width 53 height 10
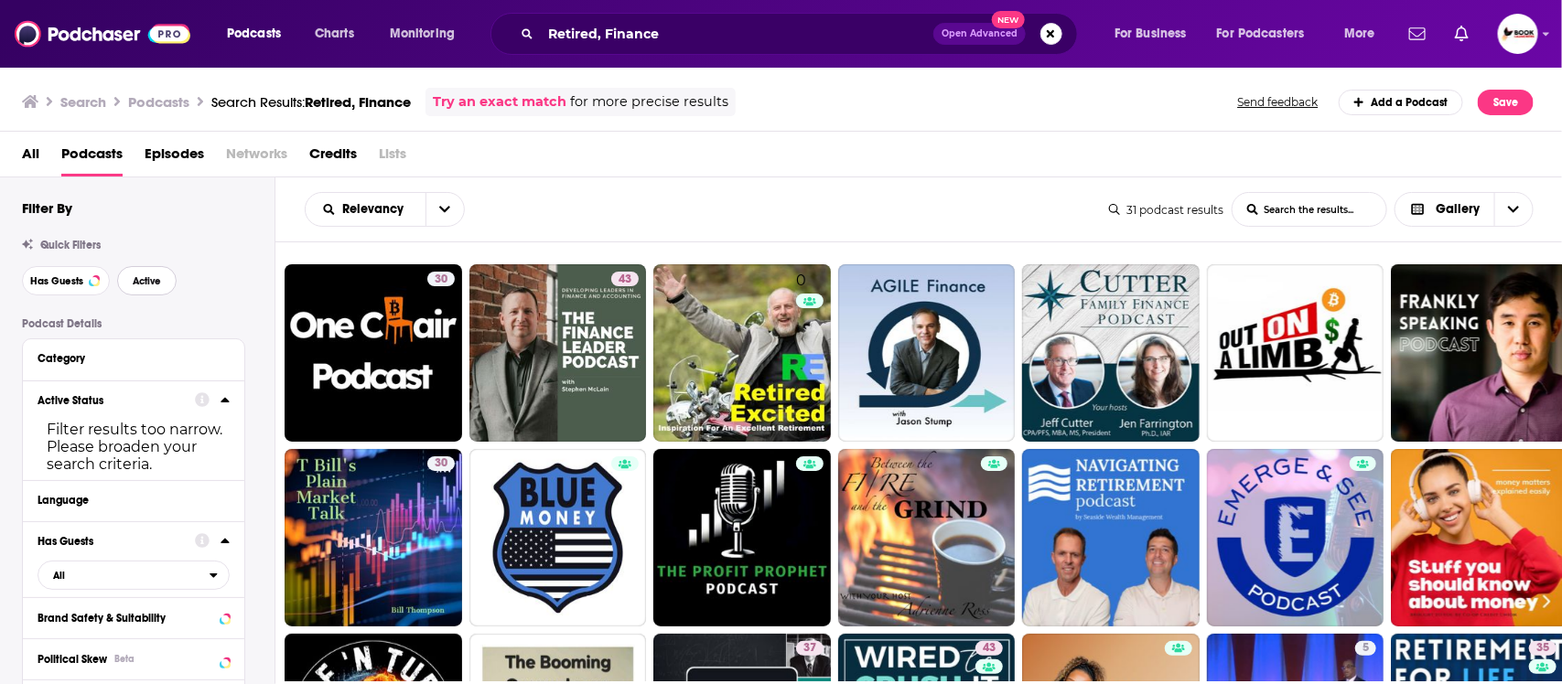
click at [154, 284] on span "Active" at bounding box center [147, 281] width 28 height 10
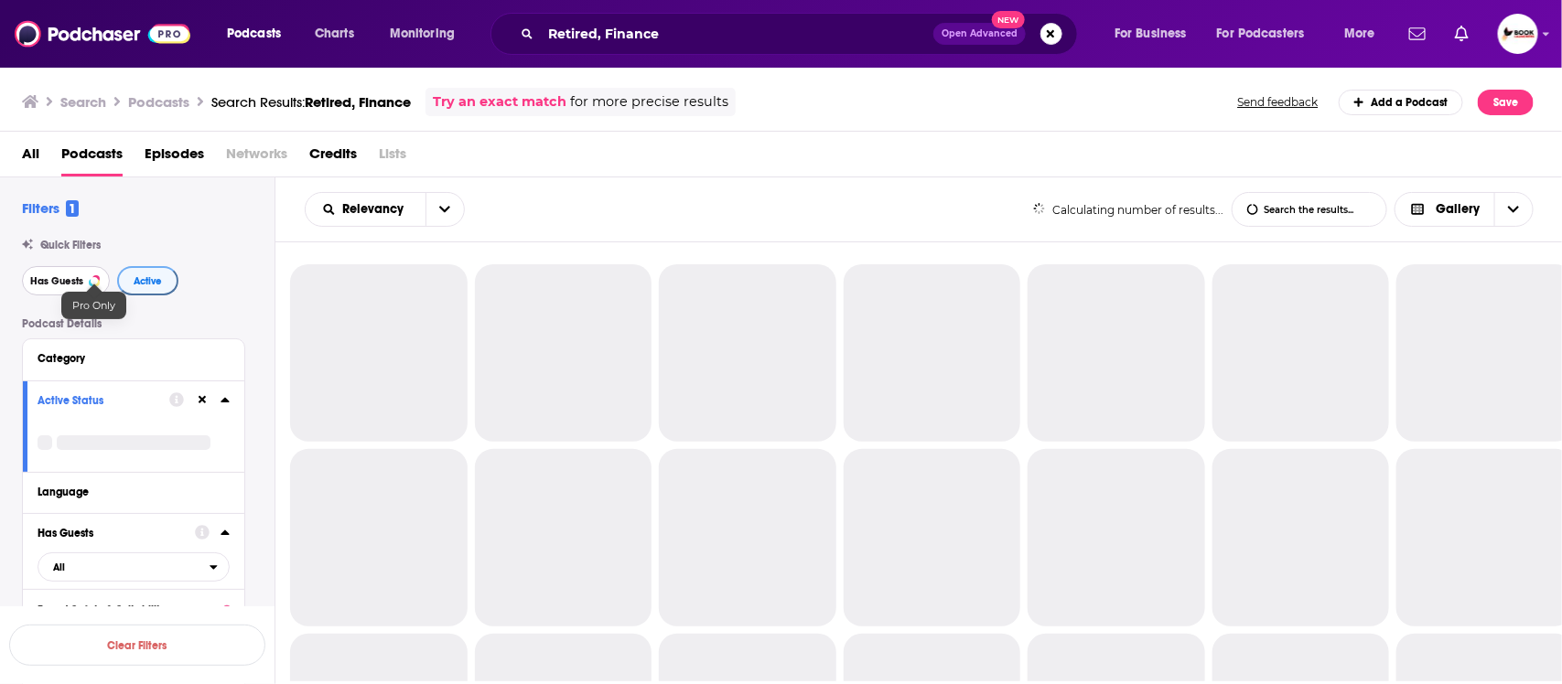
click at [62, 282] on span "Has Guests" at bounding box center [56, 281] width 53 height 10
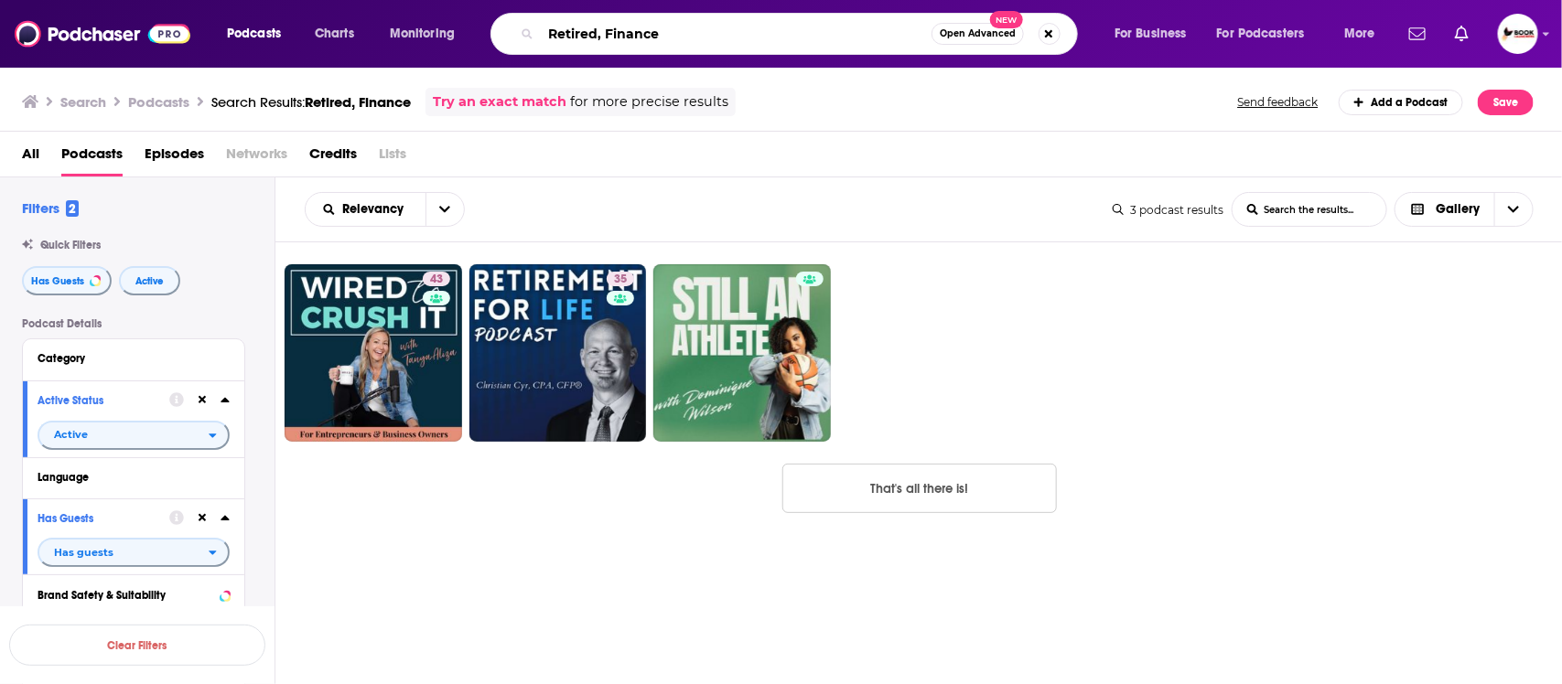
drag, startPoint x: 606, startPoint y: 34, endPoint x: 712, endPoint y: 34, distance: 106.1
click at [712, 34] on input "Retired, Finance" at bounding box center [736, 33] width 391 height 29
type input "Retired, Money"
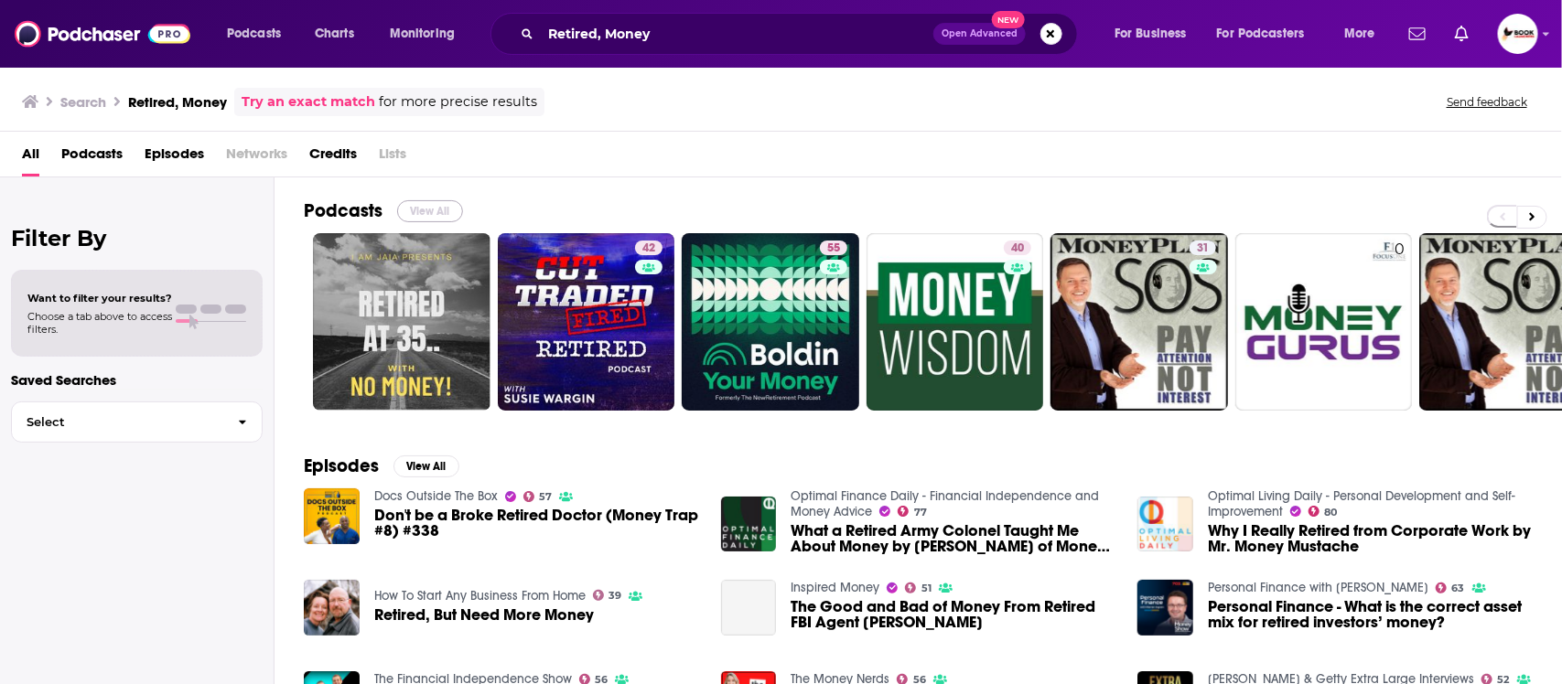
click at [422, 208] on button "View All" at bounding box center [430, 211] width 66 height 22
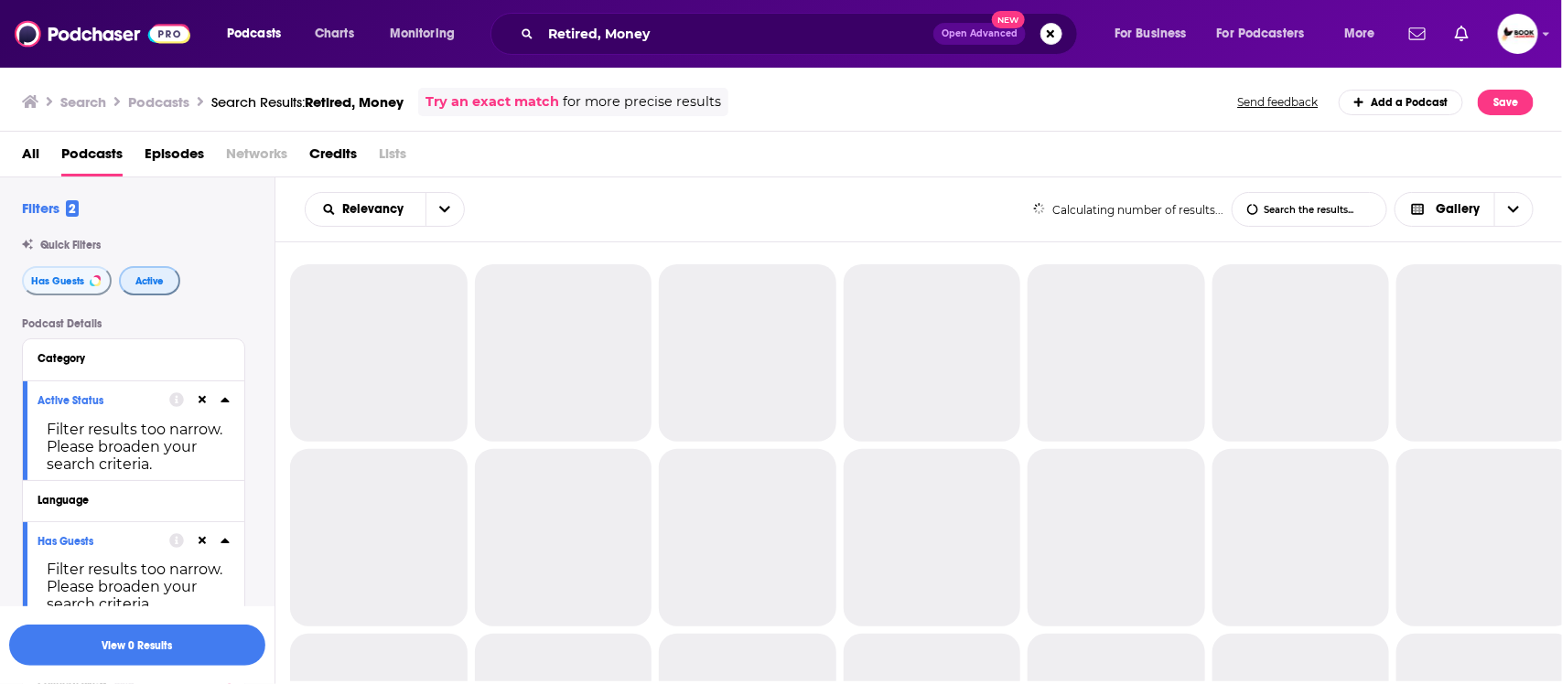
click at [146, 284] on span "Active" at bounding box center [149, 281] width 28 height 10
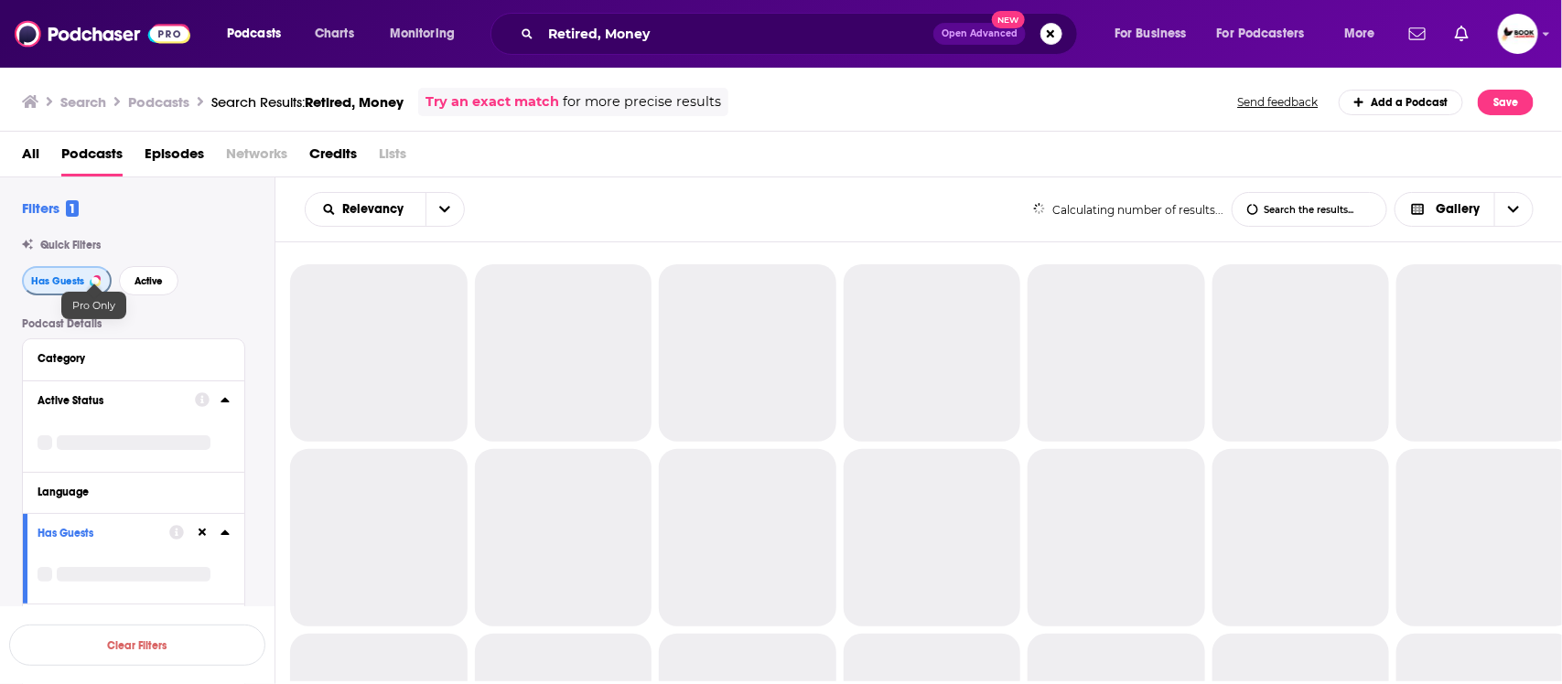
click at [78, 285] on span "Has Guests" at bounding box center [57, 281] width 53 height 10
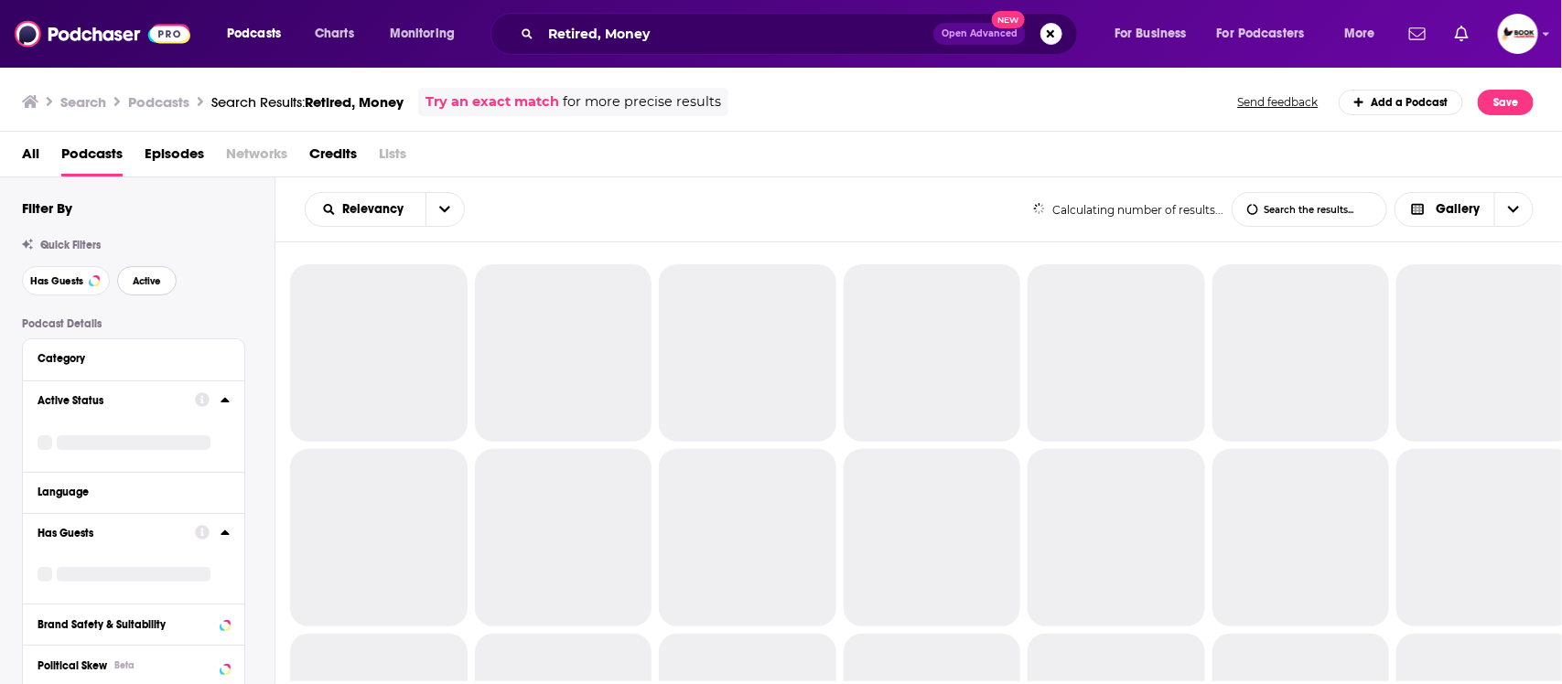
click at [152, 285] on span "Active" at bounding box center [147, 281] width 28 height 10
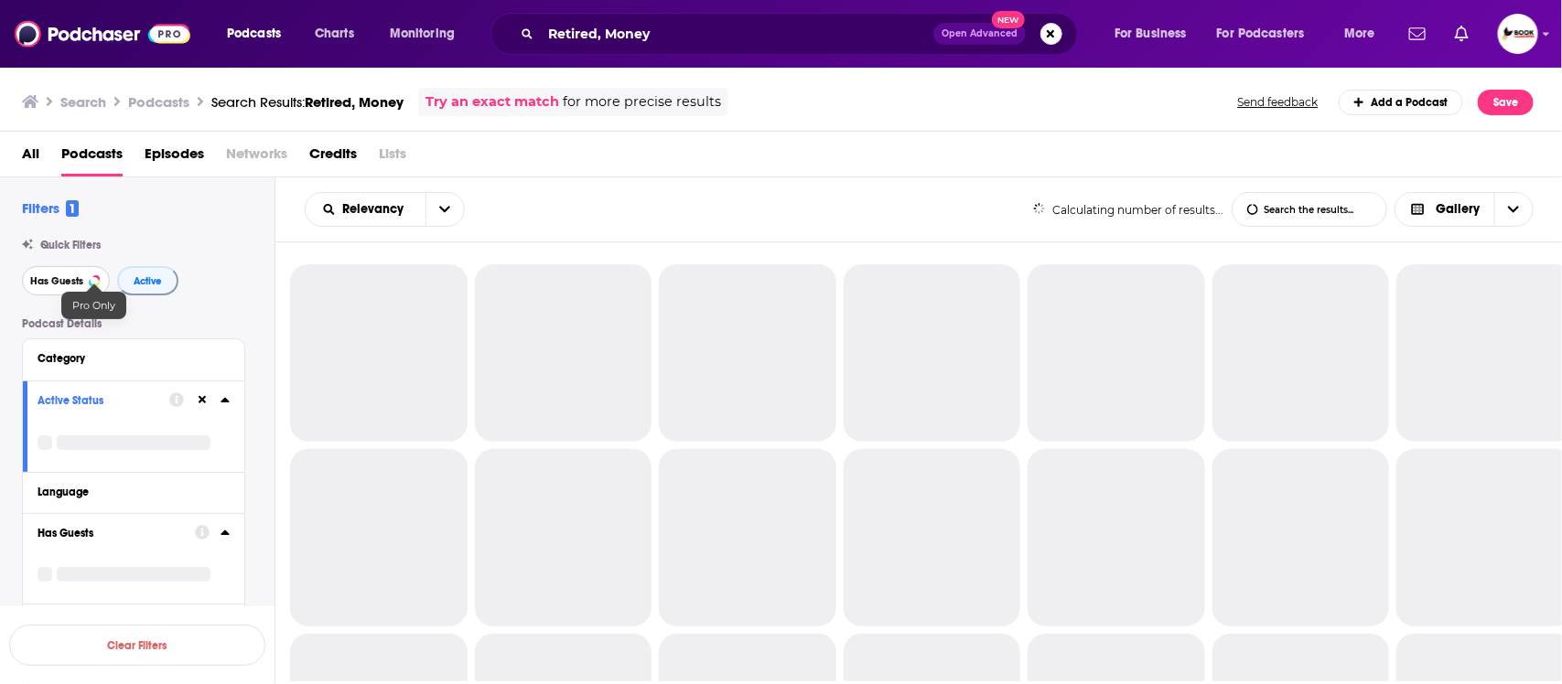
click at [70, 285] on span "Has Guests" at bounding box center [56, 281] width 53 height 10
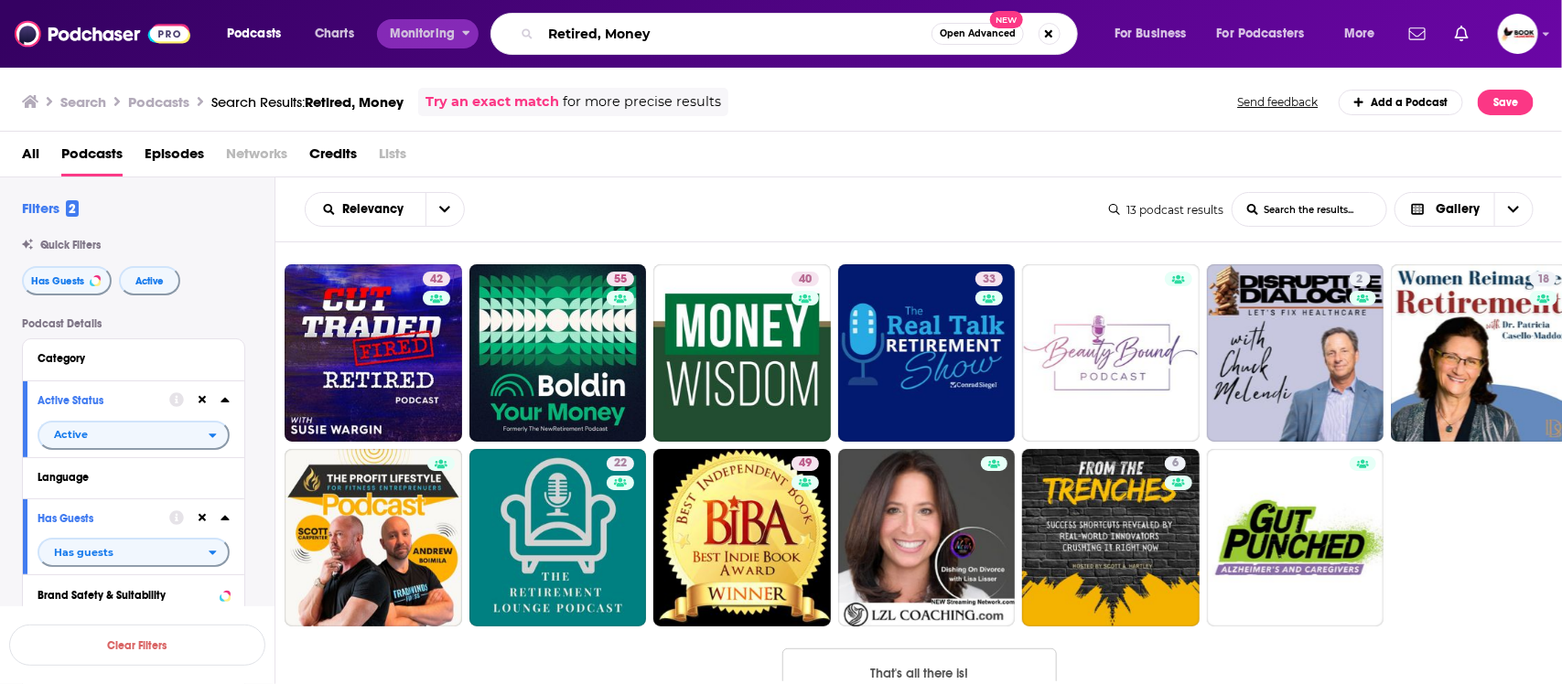
drag, startPoint x: 757, startPoint y: 38, endPoint x: 450, endPoint y: 32, distance: 306.6
click at [450, 32] on div "Podcasts Charts Monitoring Retired, Money Open Advanced New For Business For Po…" at bounding box center [803, 34] width 1178 height 42
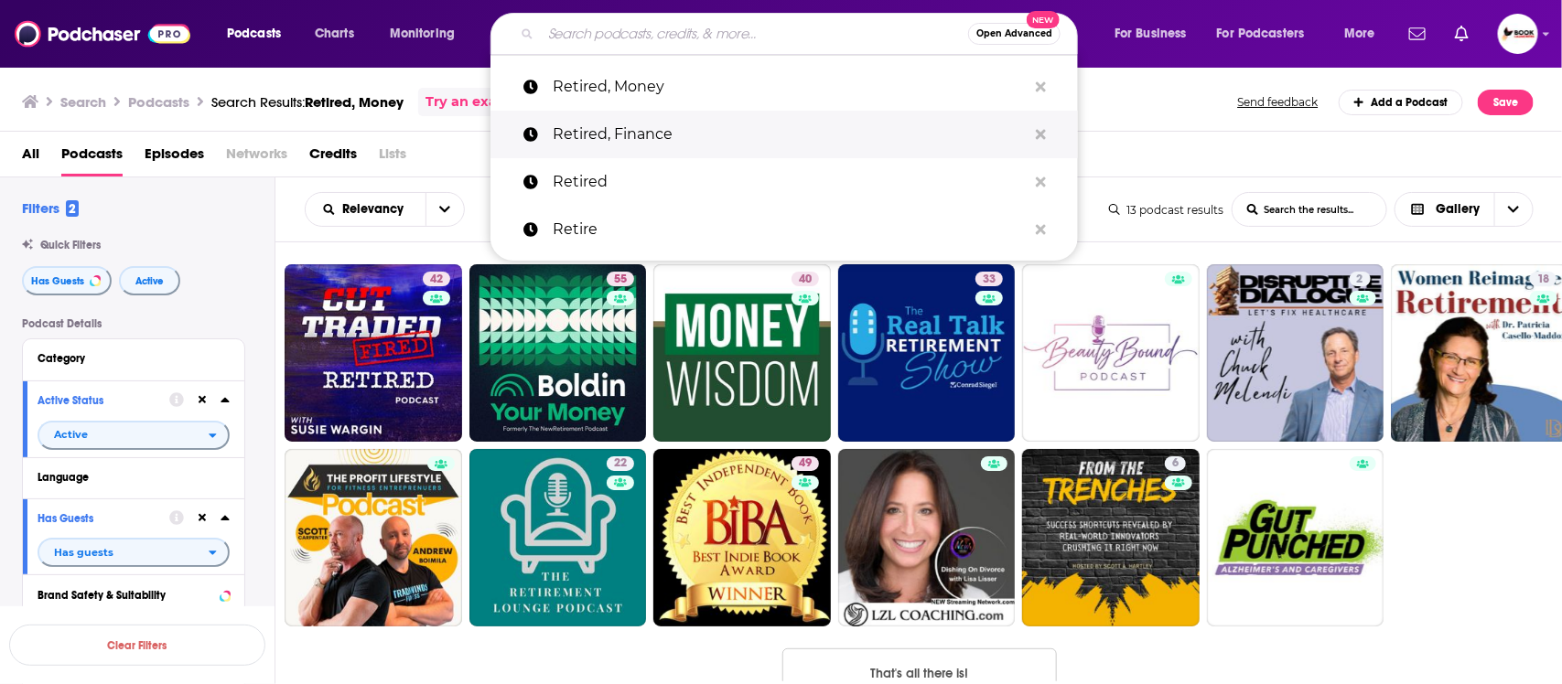
type input "g"
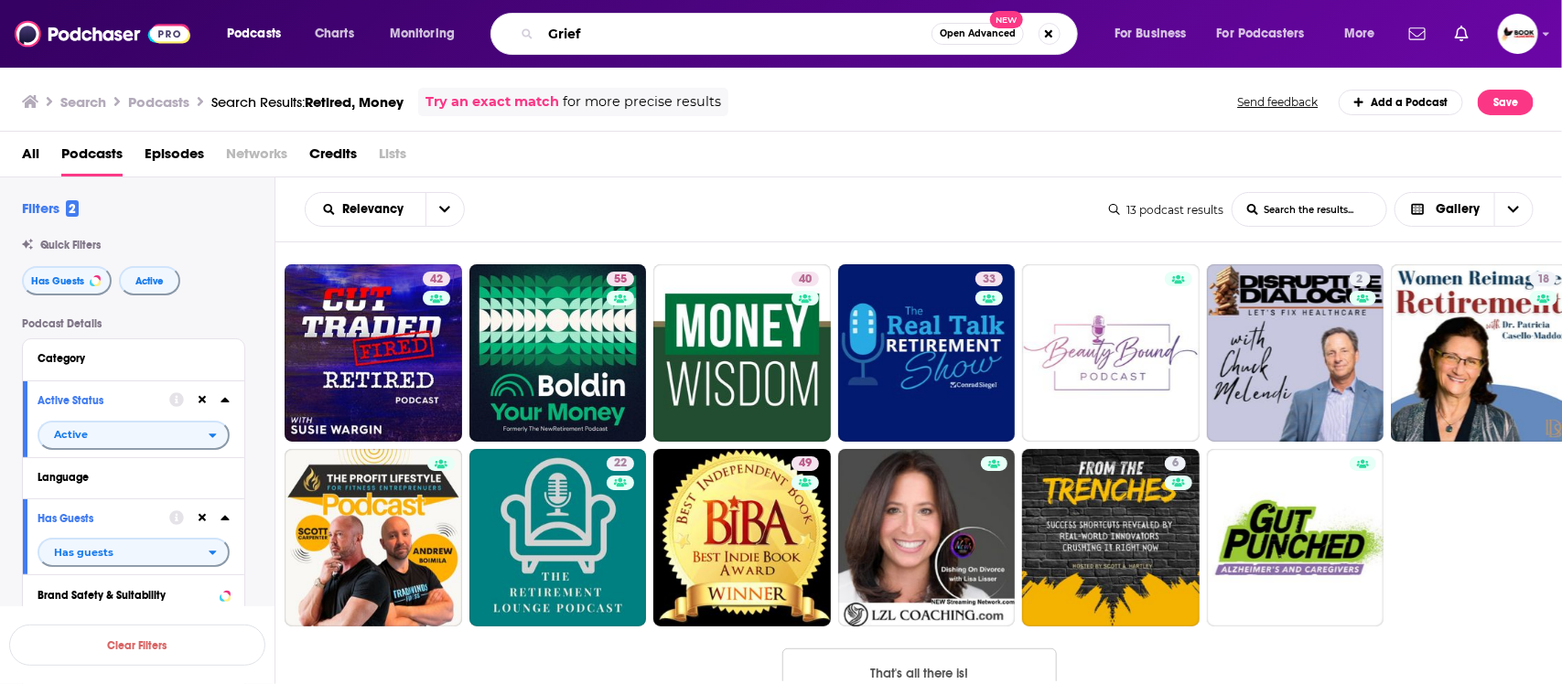
type input "Grief"
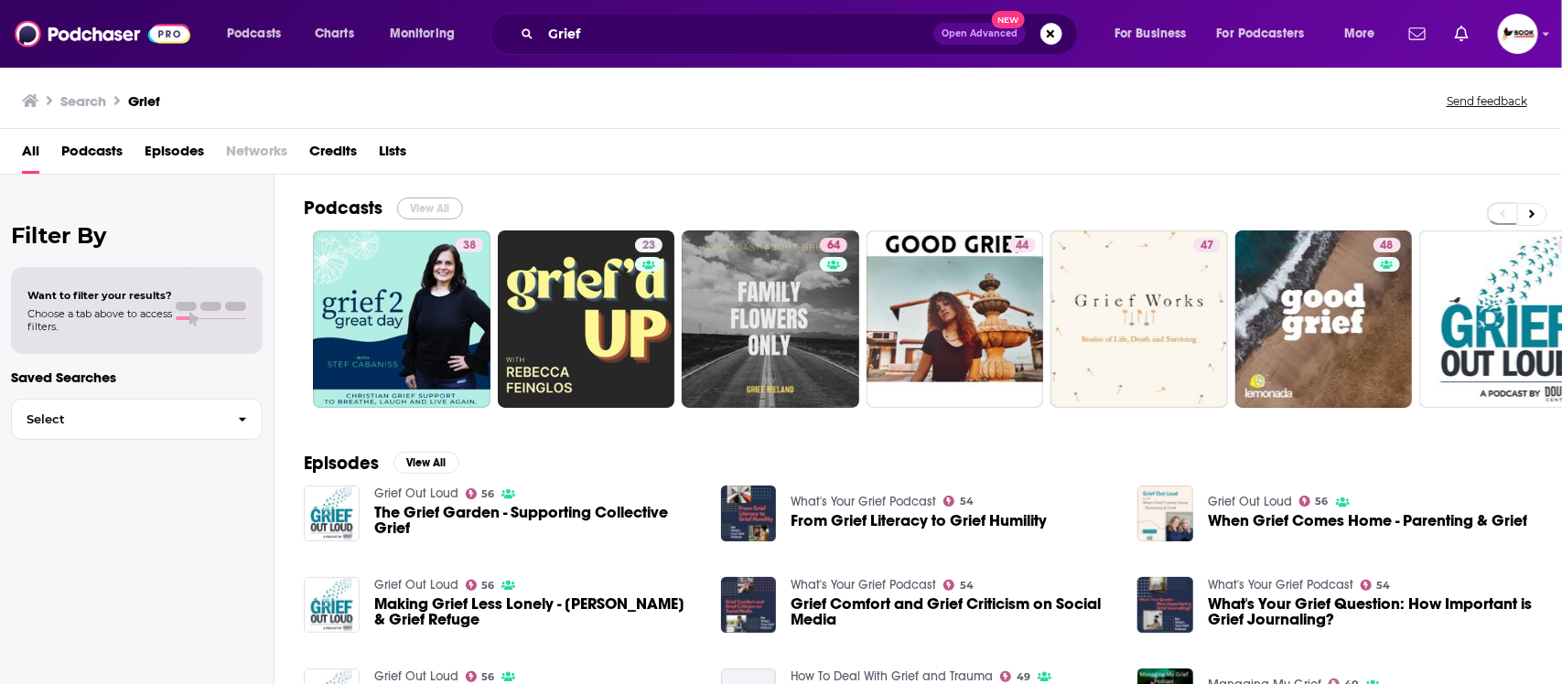
click at [427, 210] on button "View All" at bounding box center [430, 209] width 66 height 22
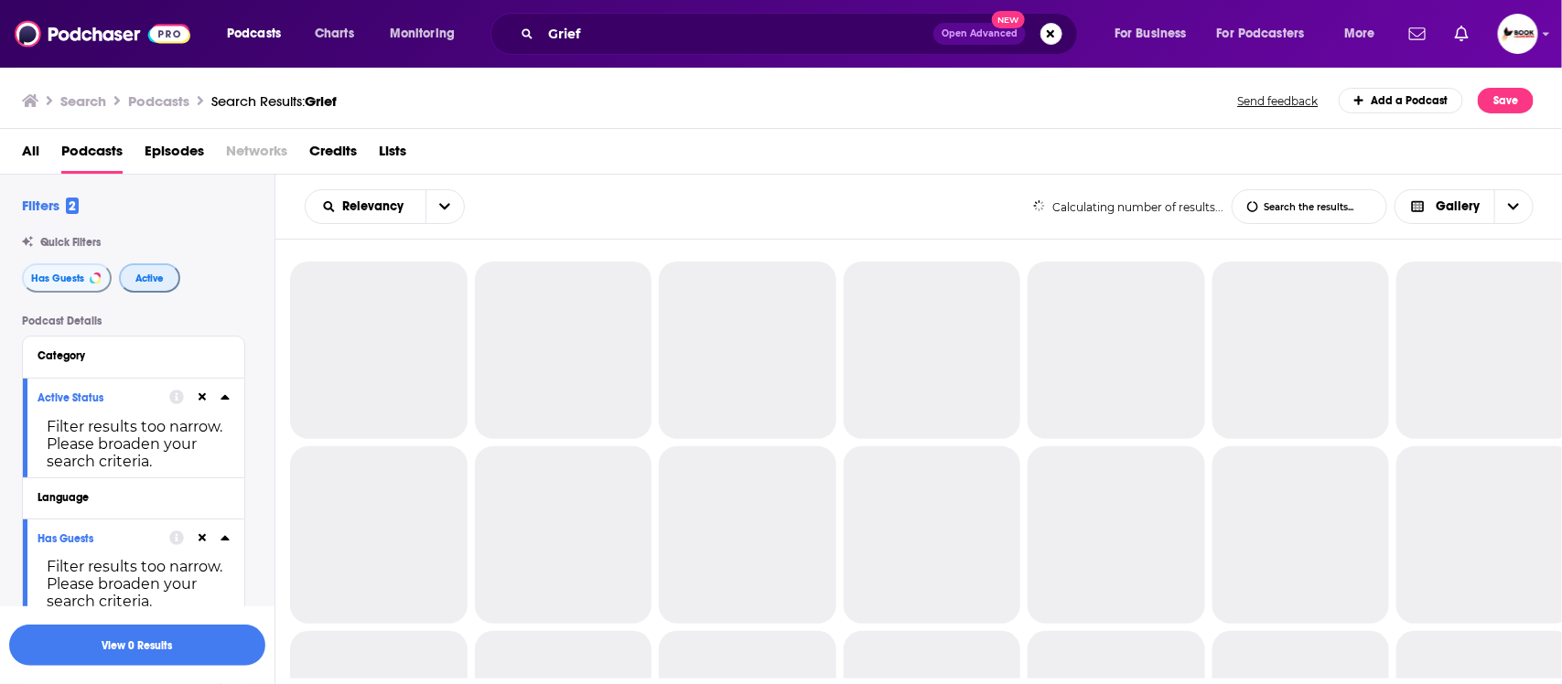
click at [154, 281] on span "Active" at bounding box center [149, 279] width 28 height 10
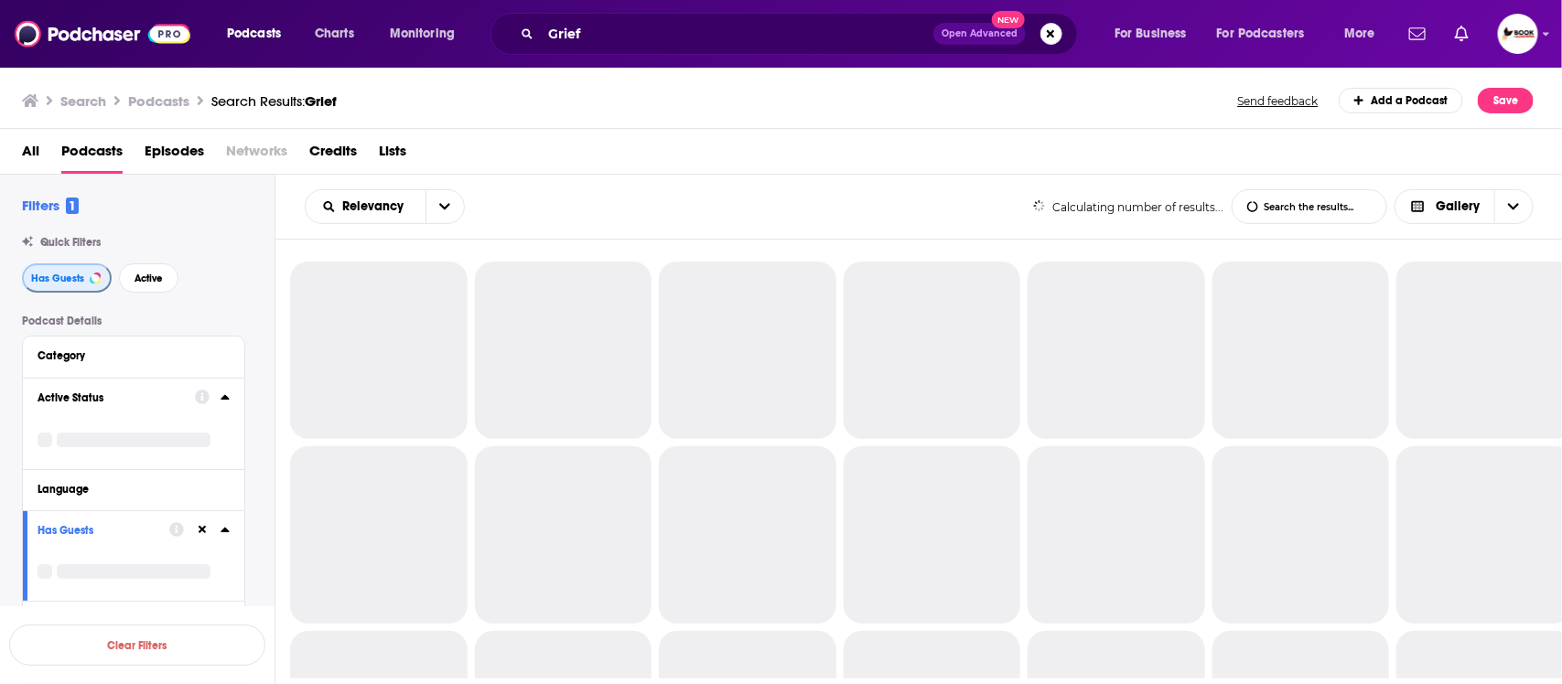
drag, startPoint x: 58, startPoint y: 281, endPoint x: 99, endPoint y: 285, distance: 41.3
click at [59, 281] on span "Has Guests" at bounding box center [57, 279] width 53 height 10
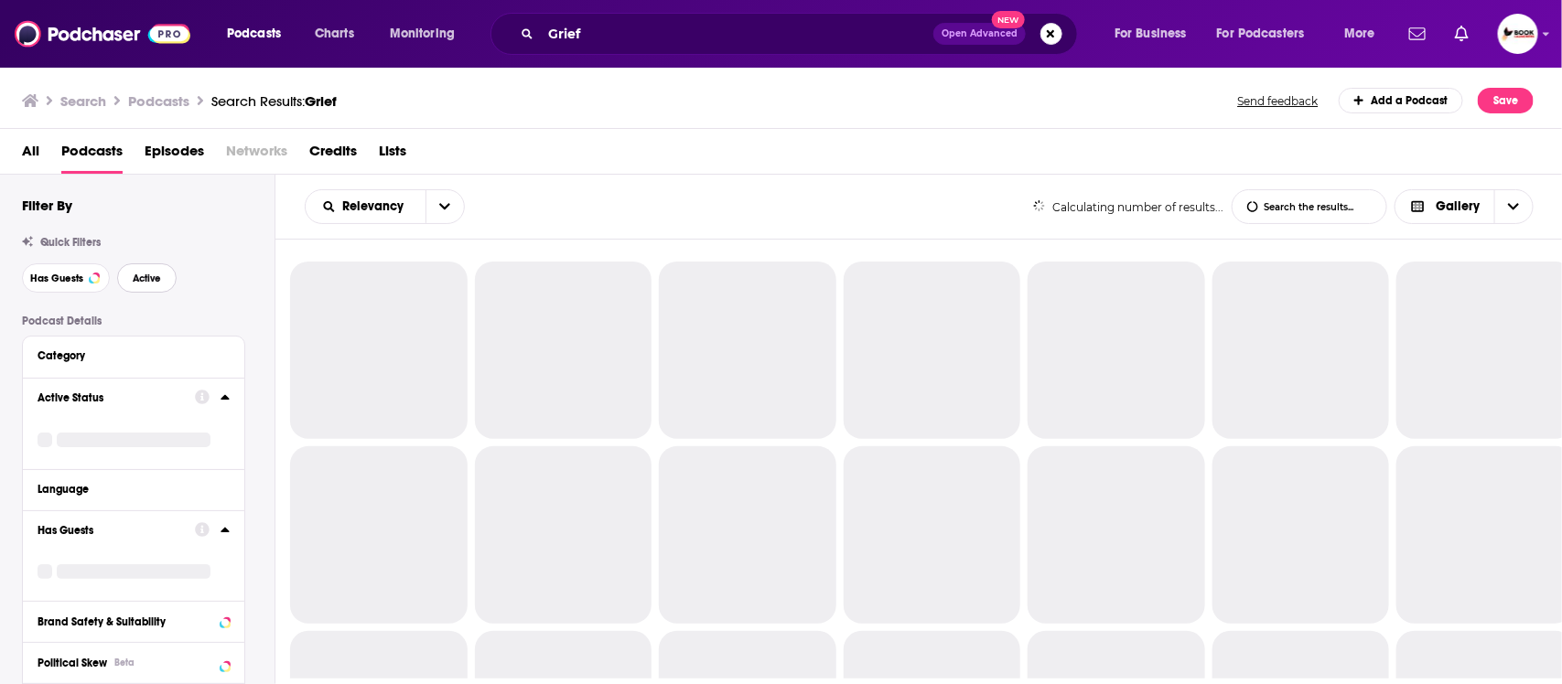
click at [156, 286] on button "Active" at bounding box center [146, 278] width 59 height 29
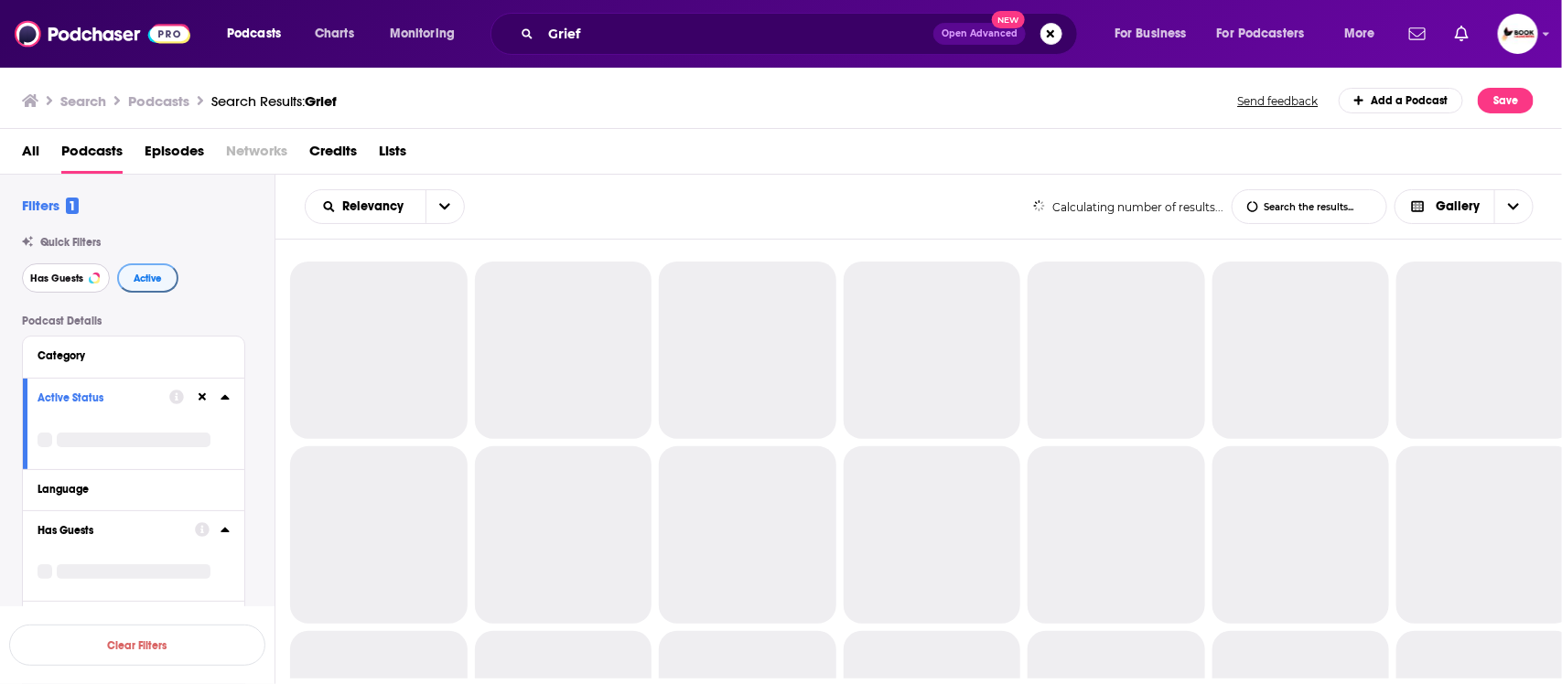
click at [51, 284] on span "Has Guests" at bounding box center [56, 279] width 53 height 10
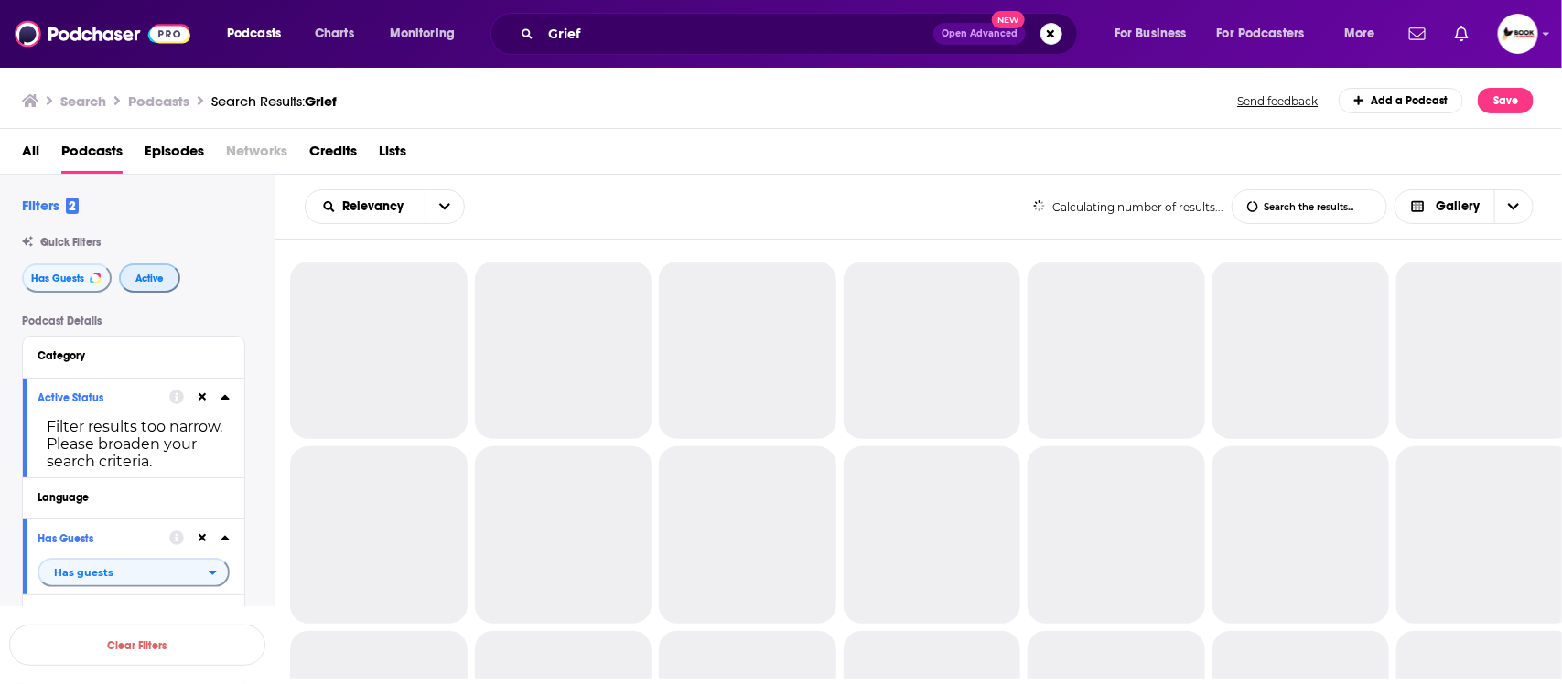
click at [124, 282] on button "Active" at bounding box center [149, 278] width 61 height 29
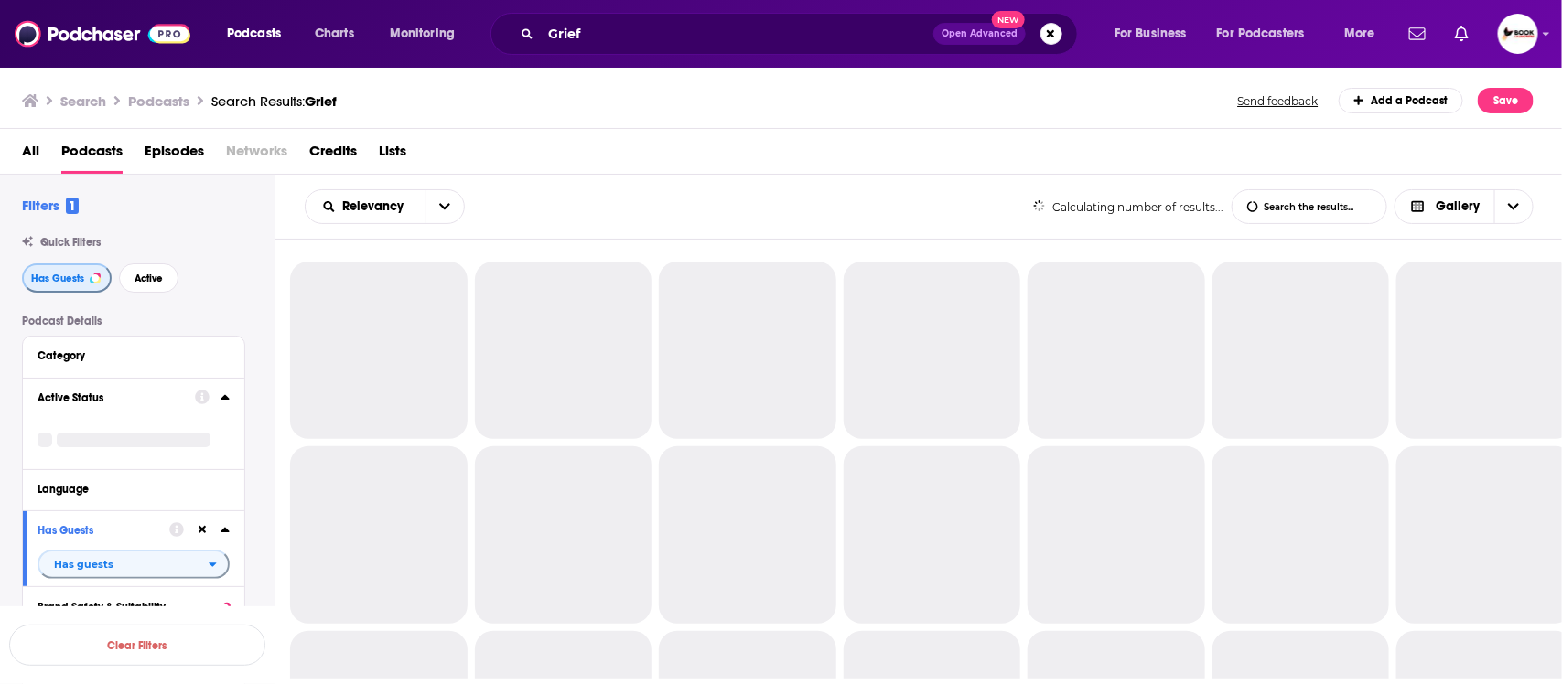
click at [70, 284] on span "Has Guests" at bounding box center [57, 279] width 53 height 10
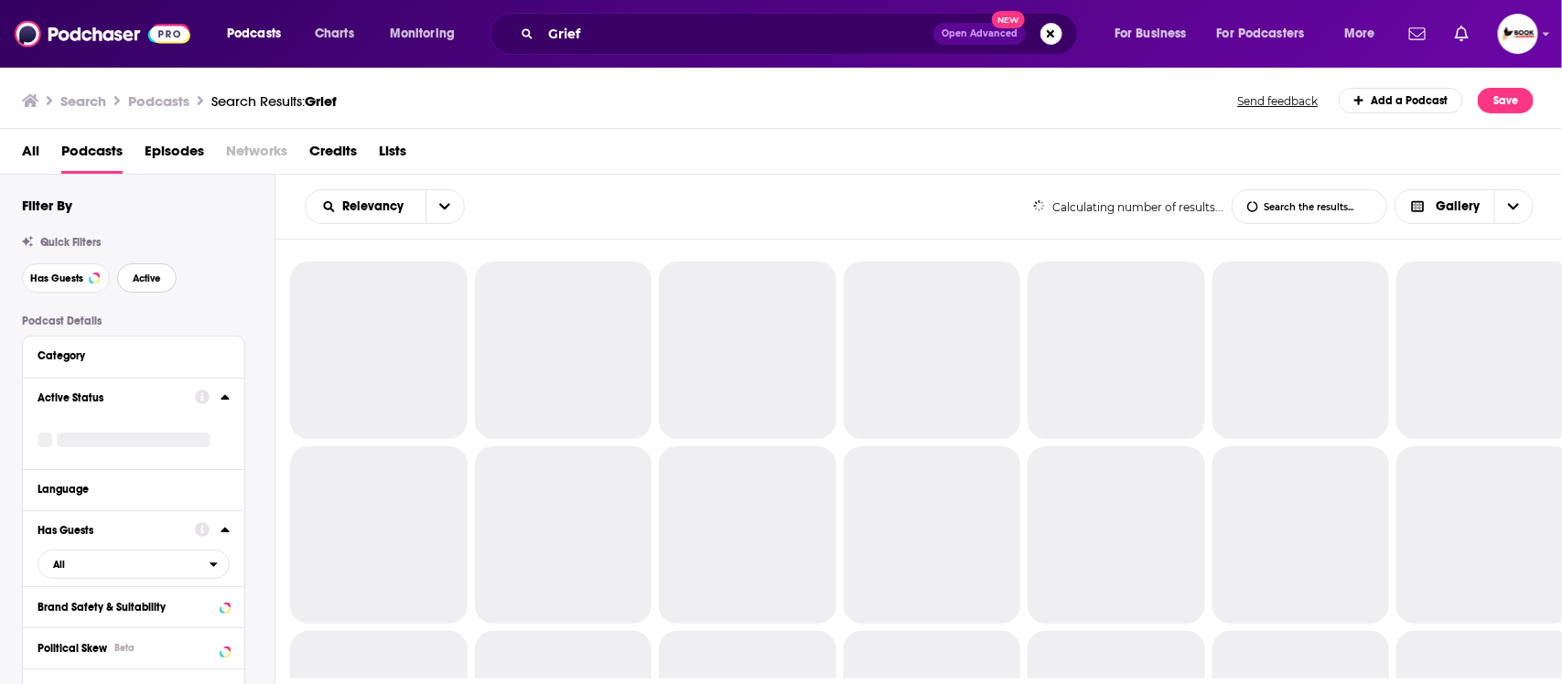
click at [154, 282] on span "Active" at bounding box center [147, 279] width 28 height 10
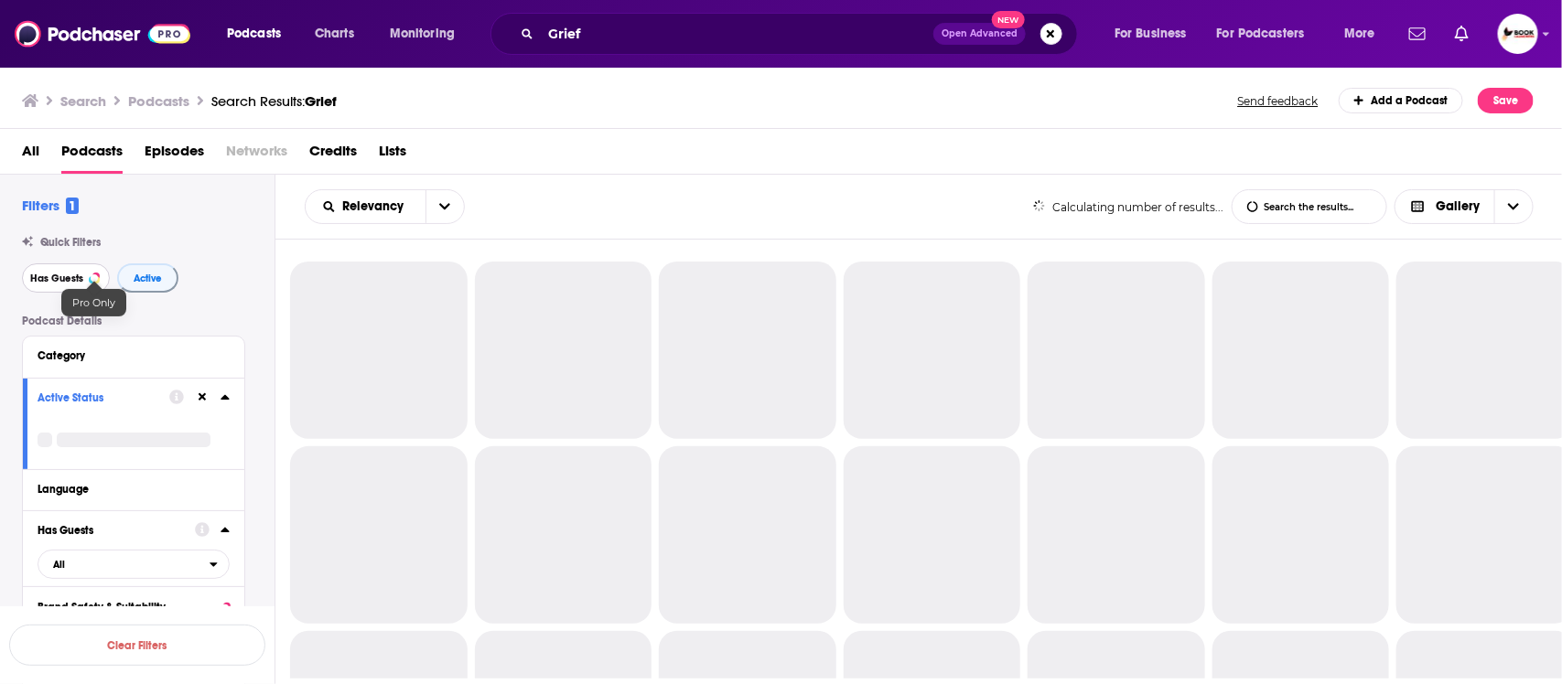
click at [67, 281] on span "Has Guests" at bounding box center [56, 279] width 53 height 10
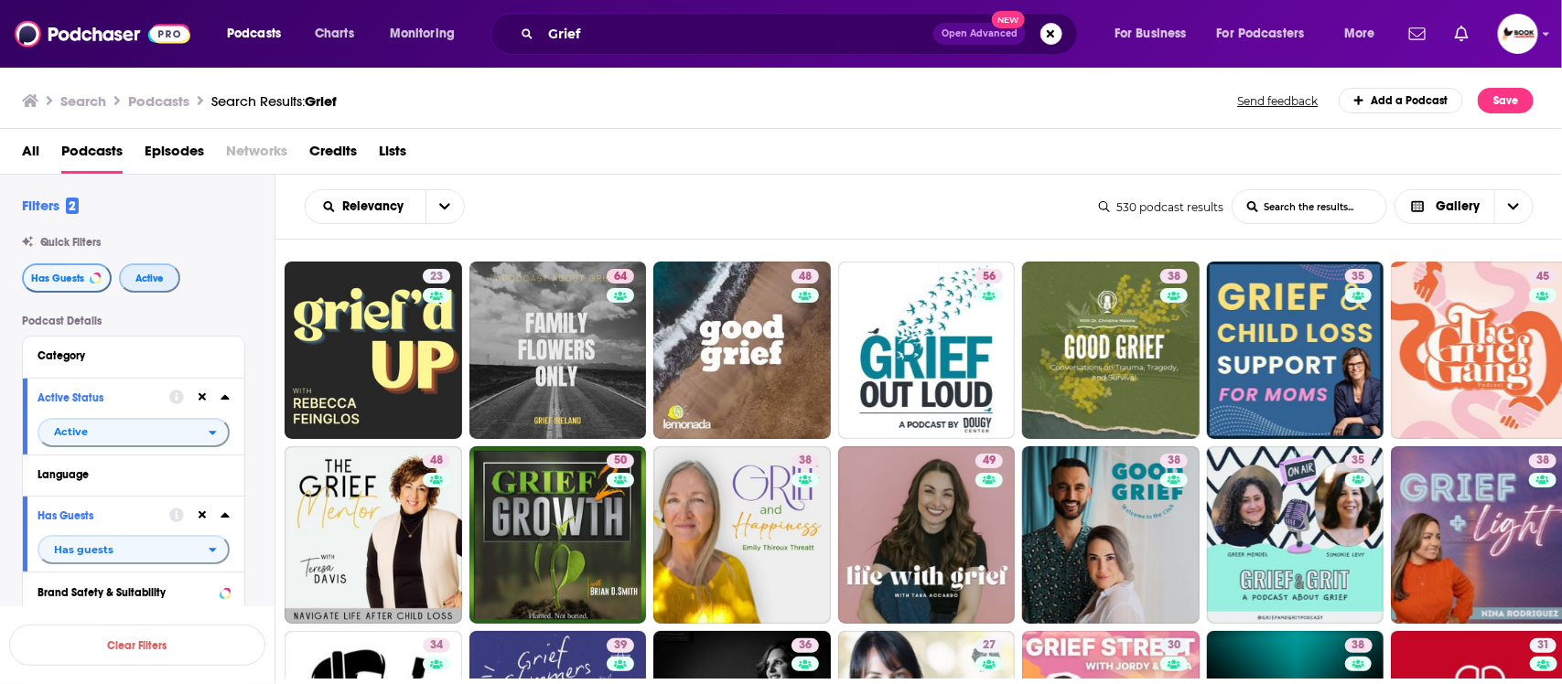
drag, startPoint x: 161, startPoint y: 276, endPoint x: 88, endPoint y: 277, distance: 73.2
click at [161, 276] on span "Active" at bounding box center [149, 279] width 28 height 10
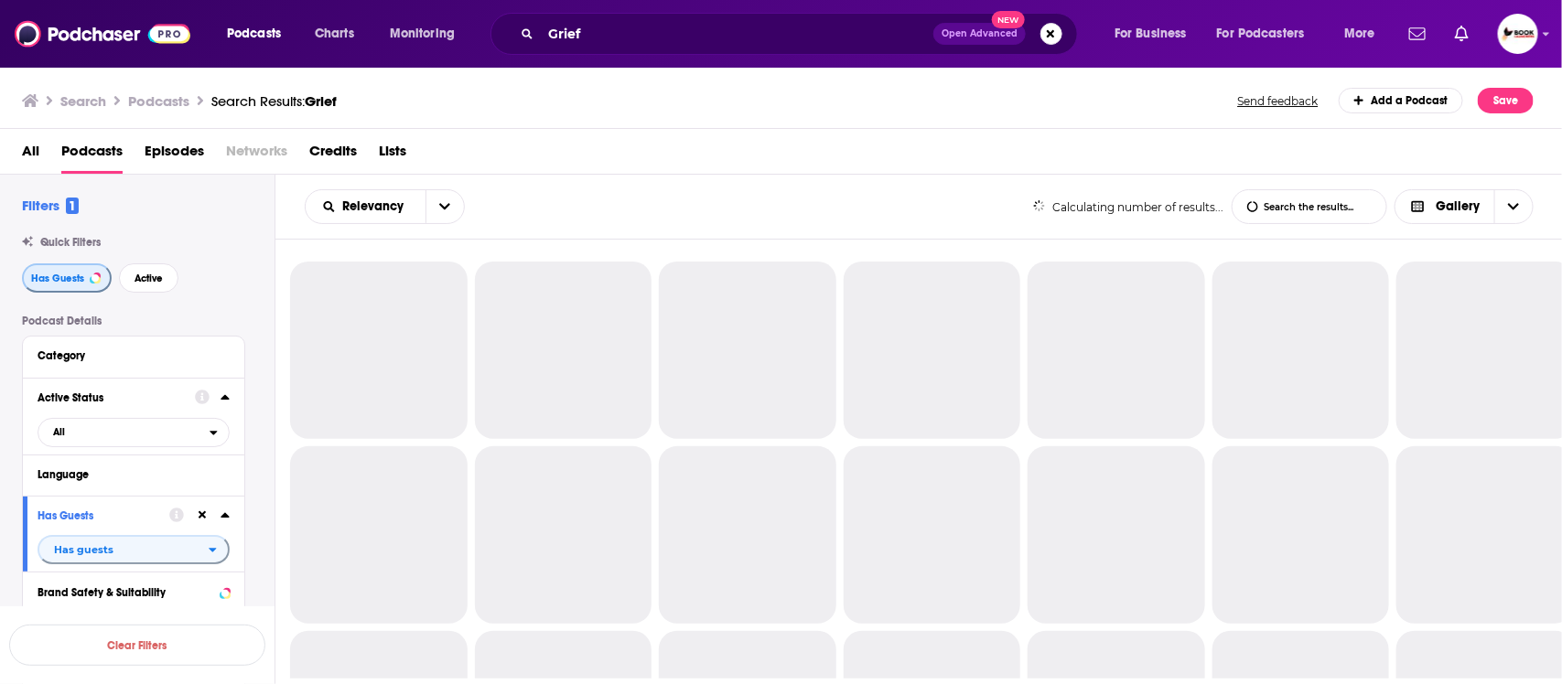
click at [80, 279] on span "Has Guests" at bounding box center [57, 279] width 53 height 10
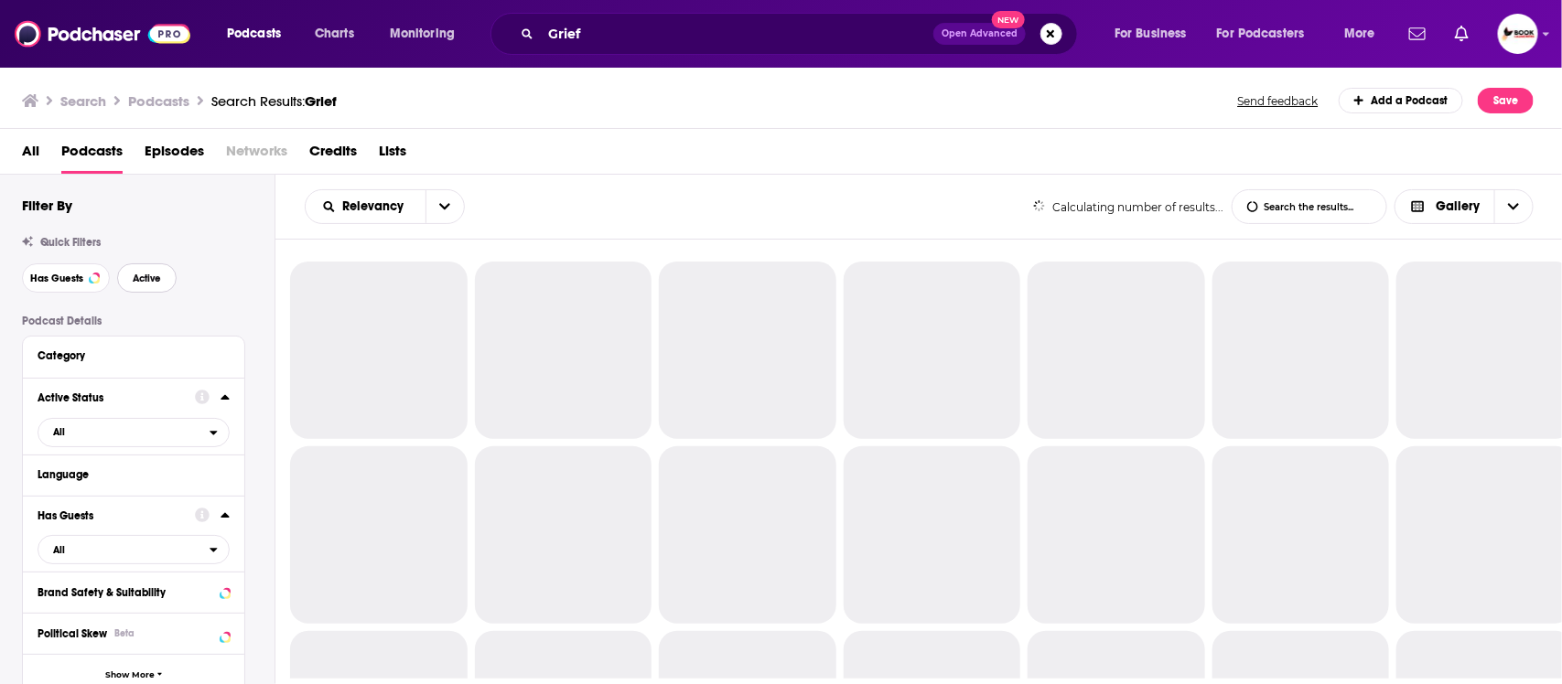
click at [148, 284] on span "Active" at bounding box center [147, 279] width 28 height 10
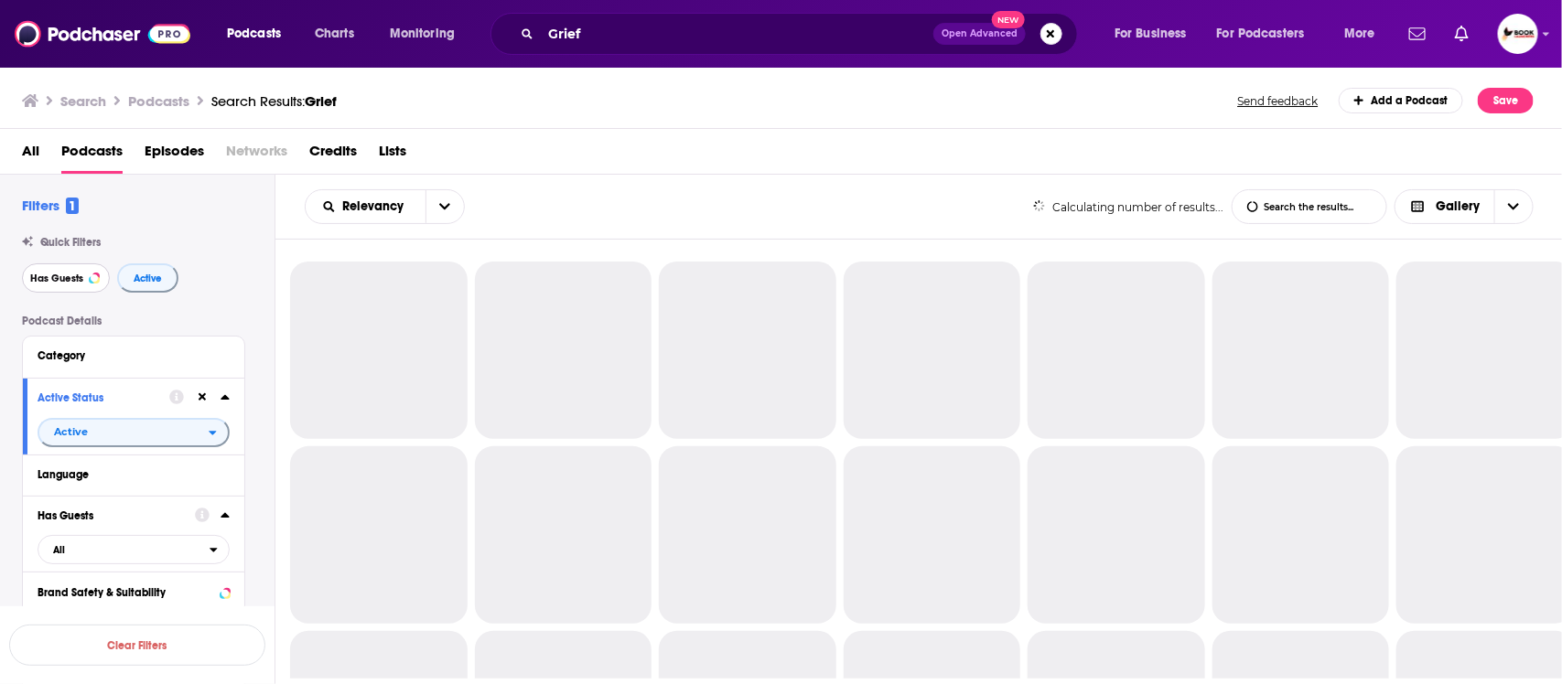
click at [59, 284] on span "Has Guests" at bounding box center [56, 279] width 53 height 10
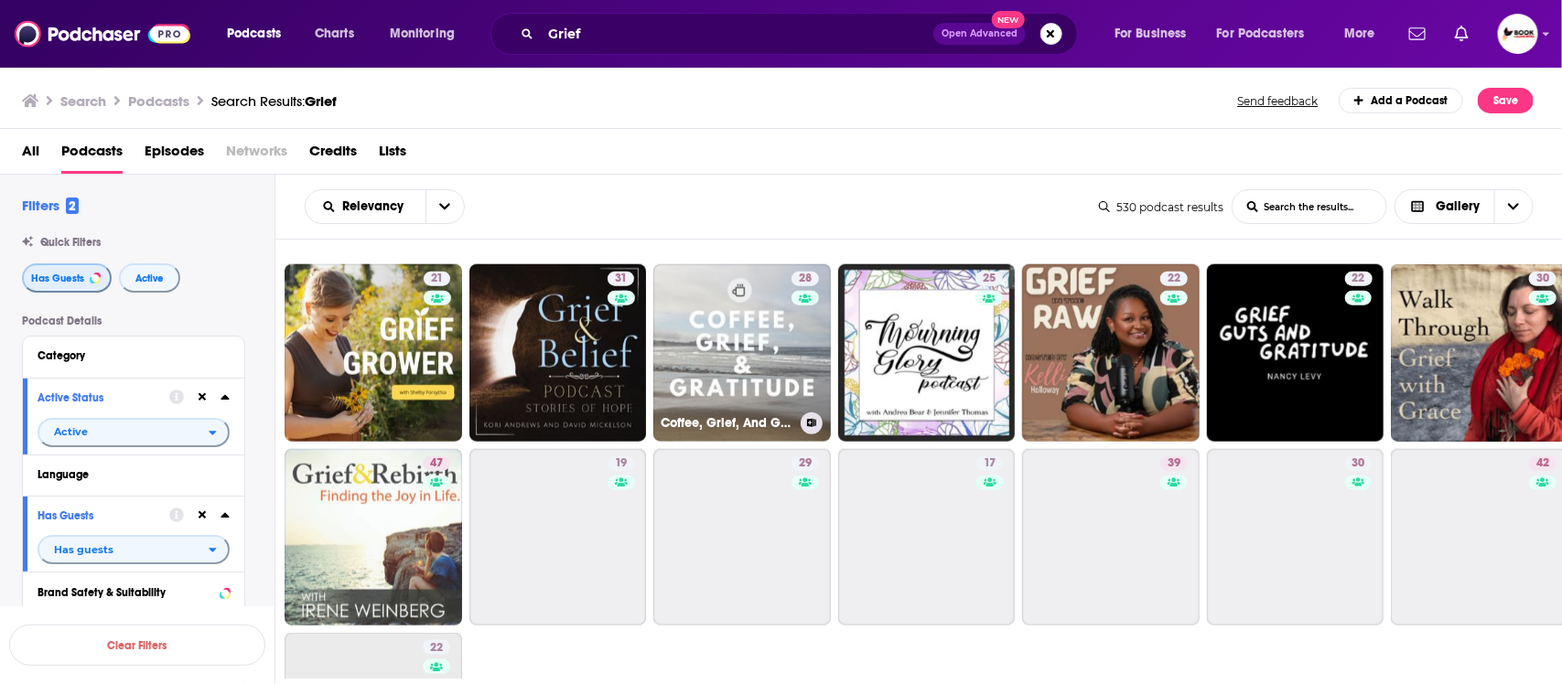
scroll to position [1150, 0]
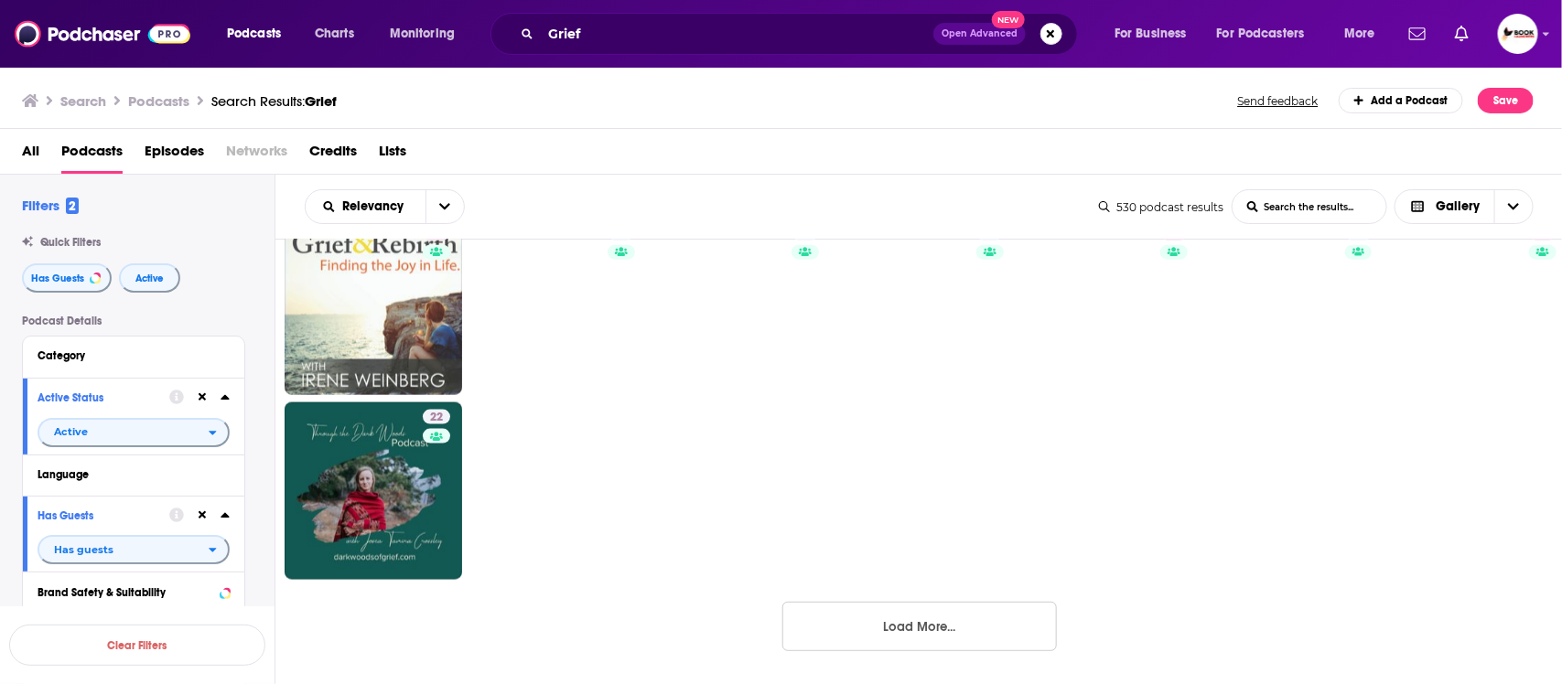
click at [929, 627] on button "Load More..." at bounding box center [919, 626] width 274 height 49
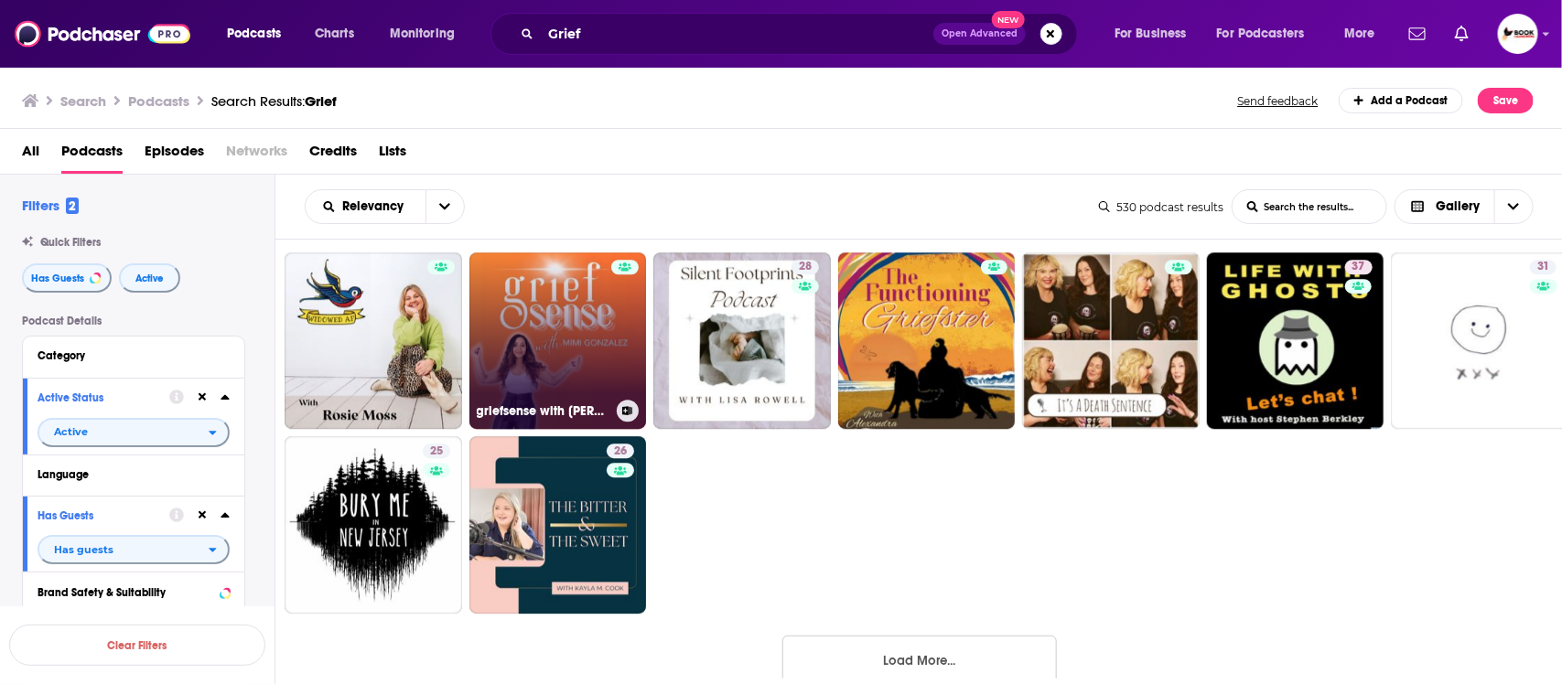
scroll to position [2408, 0]
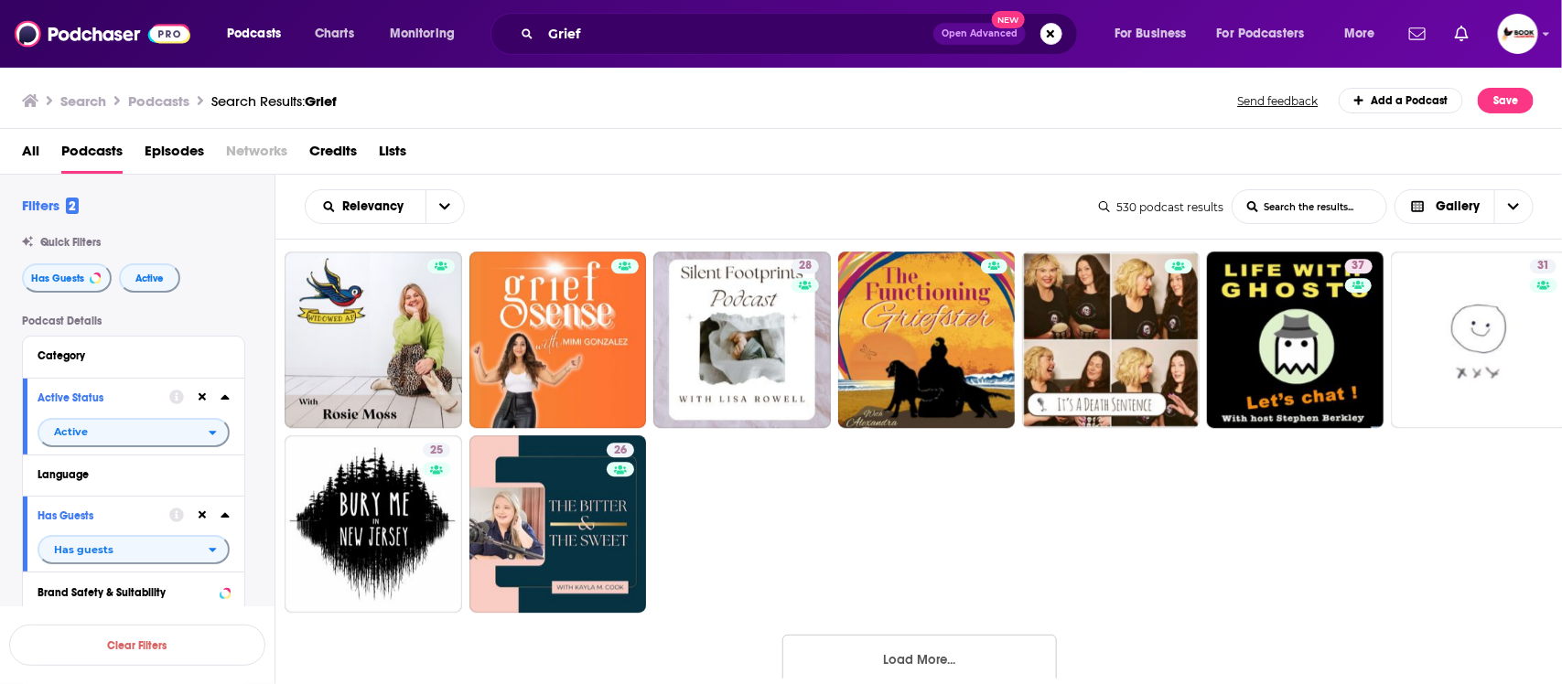
click at [910, 670] on button "Load More..." at bounding box center [919, 659] width 274 height 49
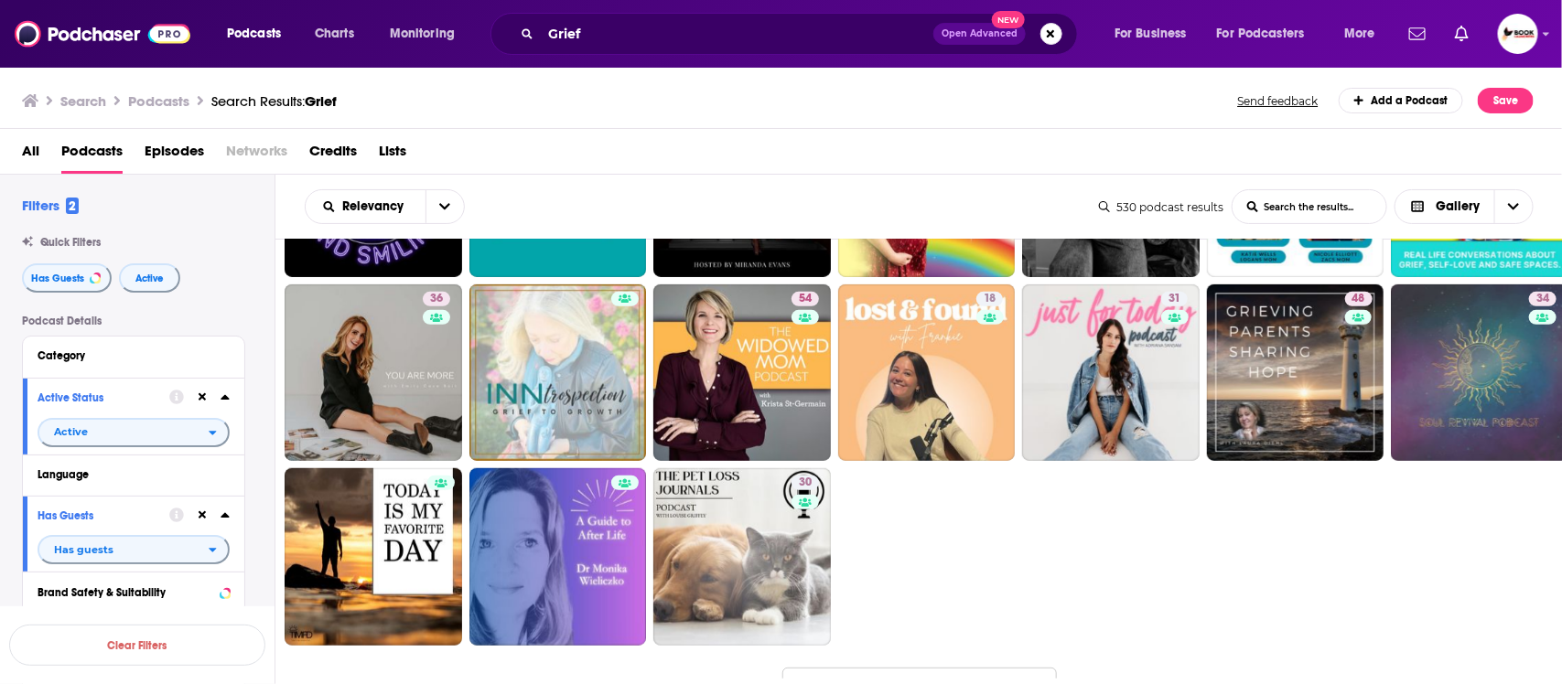
scroll to position [3731, 0]
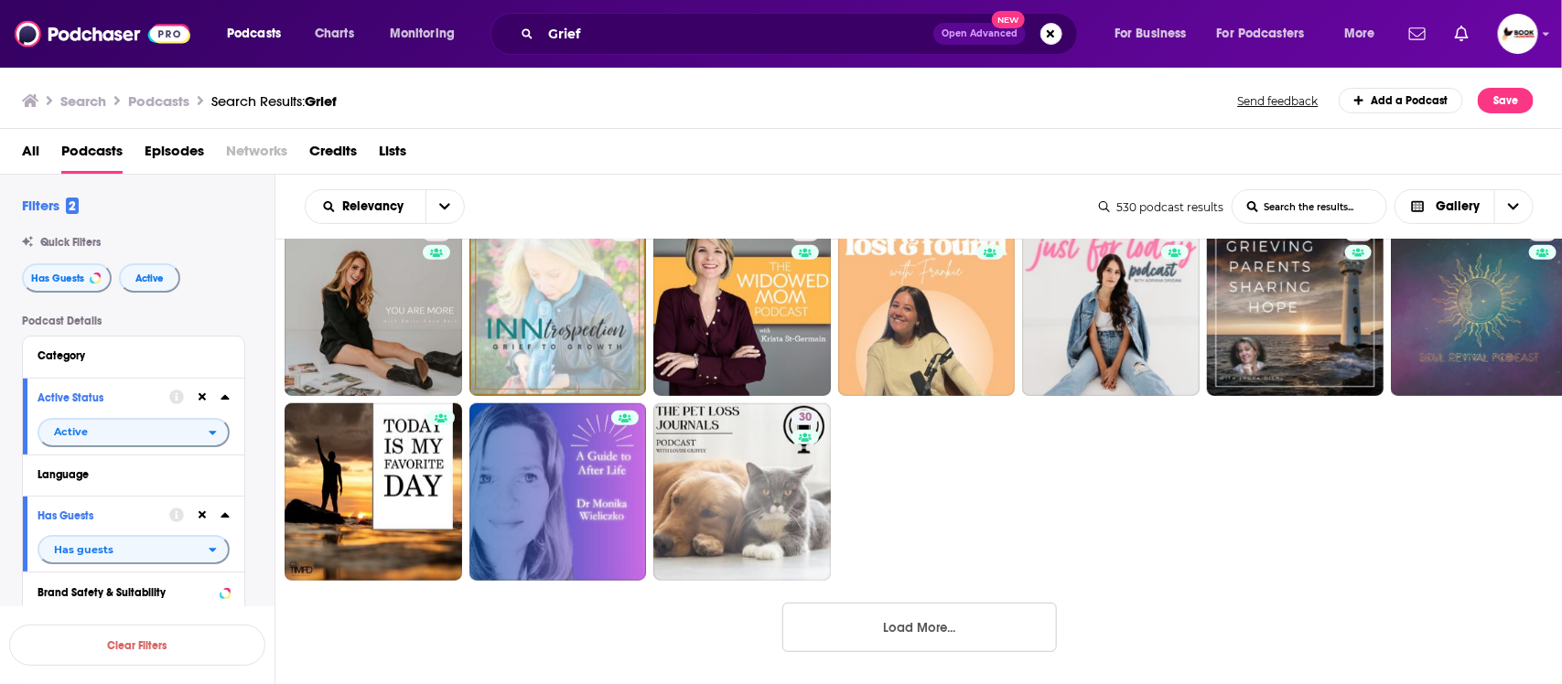
click at [939, 627] on button "Load More..." at bounding box center [919, 627] width 274 height 49
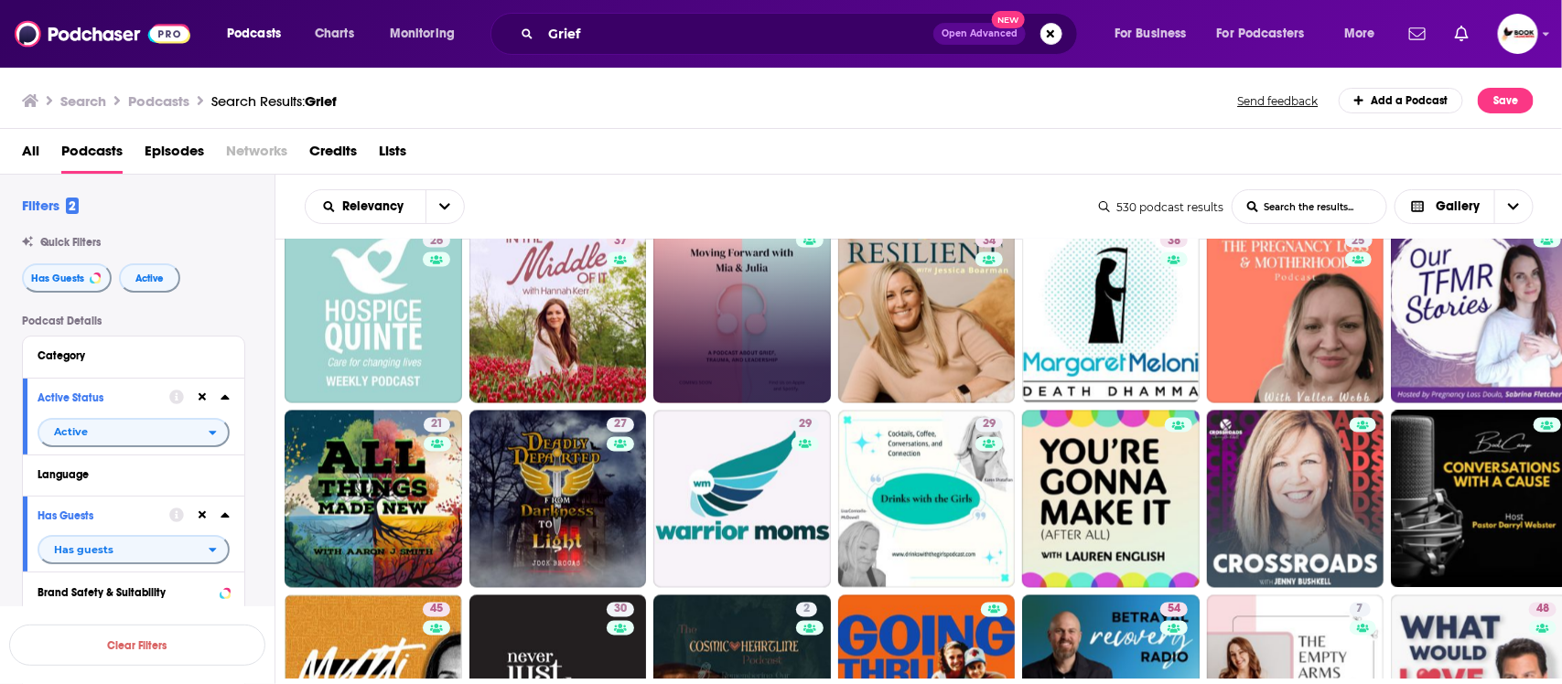
scroll to position [4761, 0]
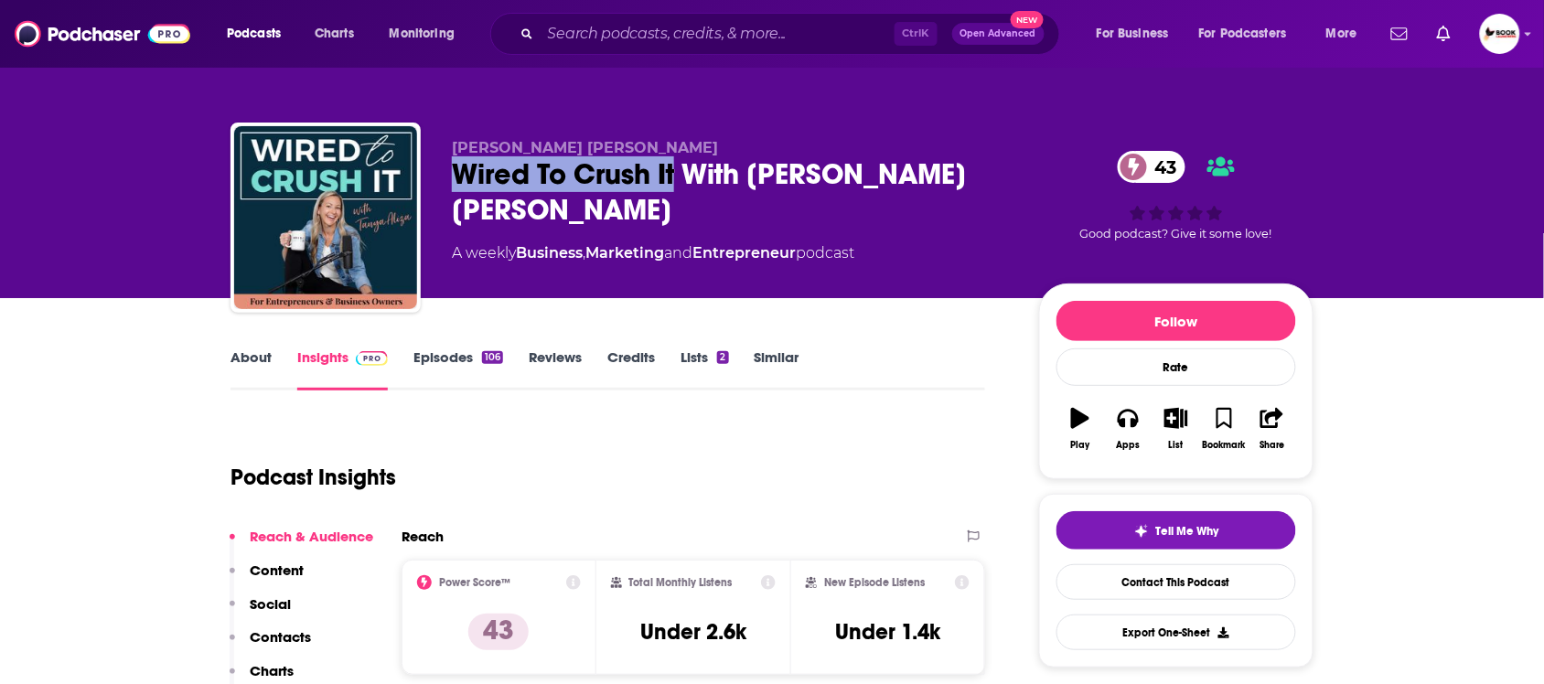
drag, startPoint x: 458, startPoint y: 188, endPoint x: 674, endPoint y: 188, distance: 215.9
click at [674, 188] on div "Wired To Crush It With [PERSON_NAME] [PERSON_NAME] 43" at bounding box center [731, 191] width 558 height 71
copy h2 "Wired To Crush It"
click at [256, 358] on link "About" at bounding box center [251, 370] width 41 height 42
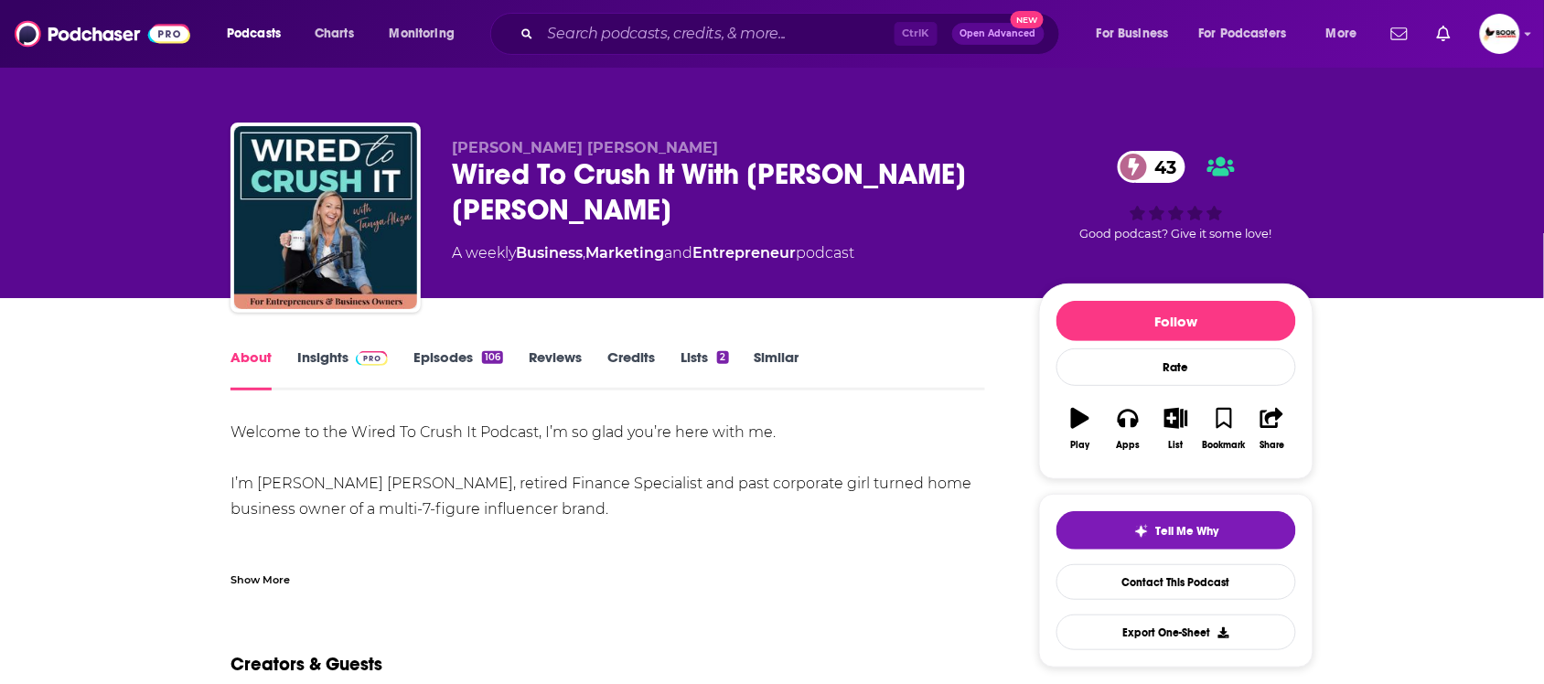
click at [271, 583] on div "Show More" at bounding box center [260, 578] width 59 height 17
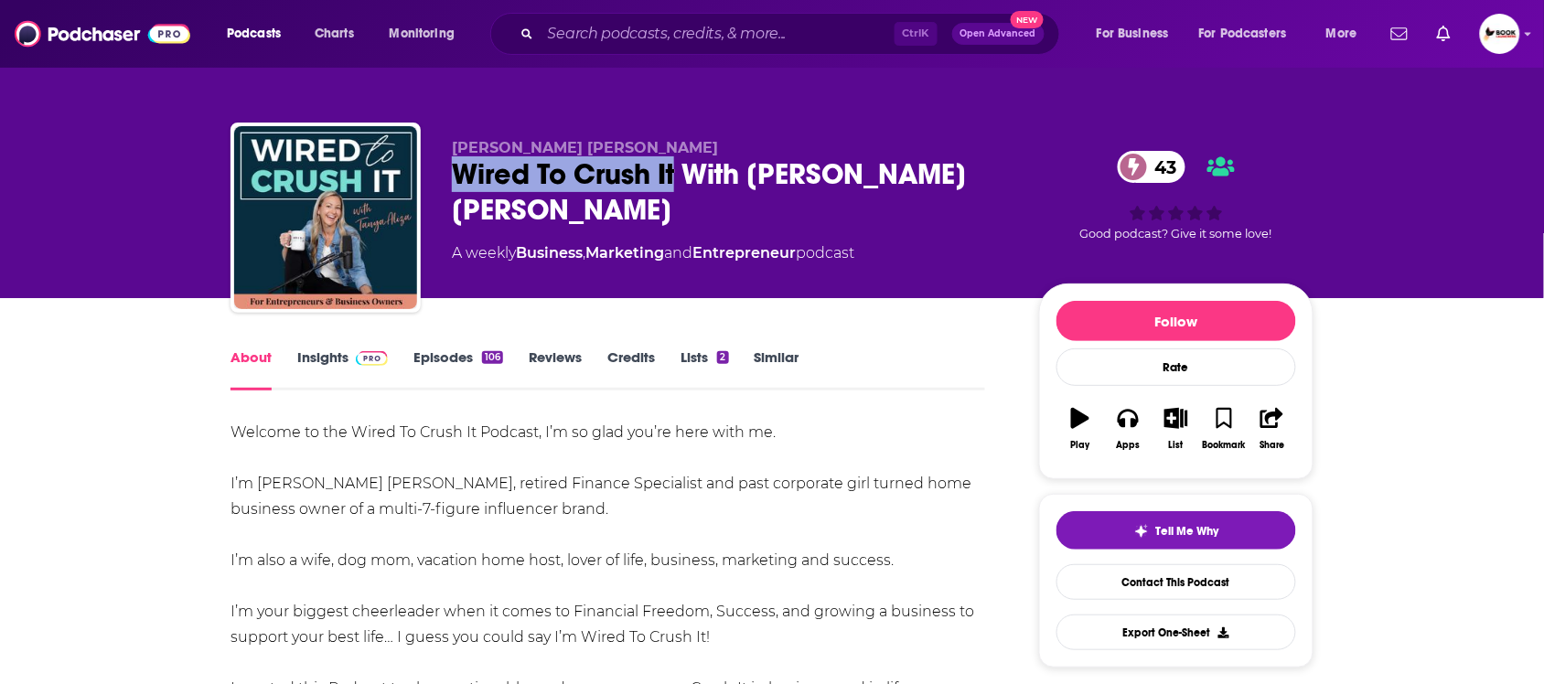
drag, startPoint x: 455, startPoint y: 188, endPoint x: 674, endPoint y: 180, distance: 219.7
click at [674, 180] on div "Wired To Crush It With [PERSON_NAME] [PERSON_NAME] 43" at bounding box center [731, 191] width 558 height 71
copy h1 "Wired To Crush It"
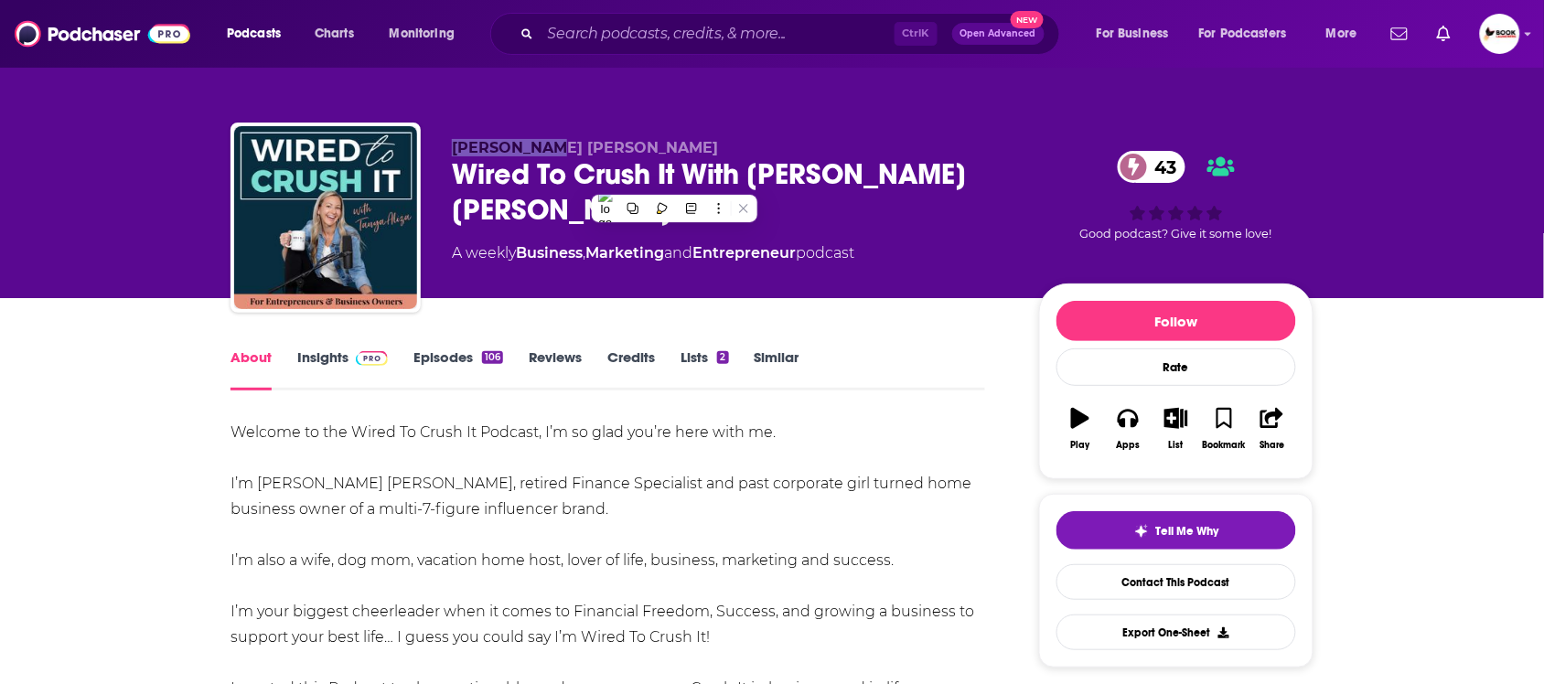
drag, startPoint x: 439, startPoint y: 146, endPoint x: 587, endPoint y: 145, distance: 148.2
click at [587, 145] on div "[PERSON_NAME] [PERSON_NAME] Wired To Crush It With [PERSON_NAME] [PERSON_NAME] …" at bounding box center [772, 222] width 1083 height 198
copy span "[PERSON_NAME] [PERSON_NAME]"
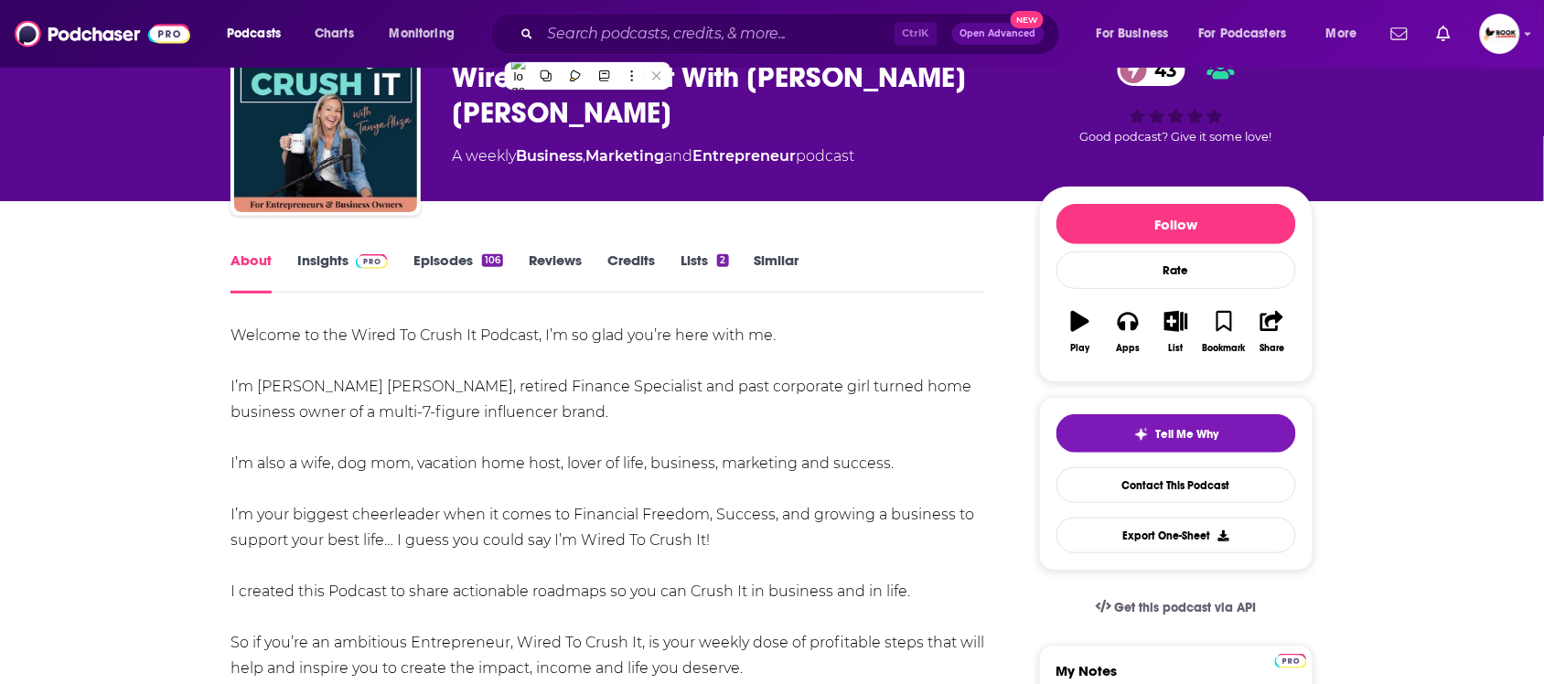
scroll to position [229, 0]
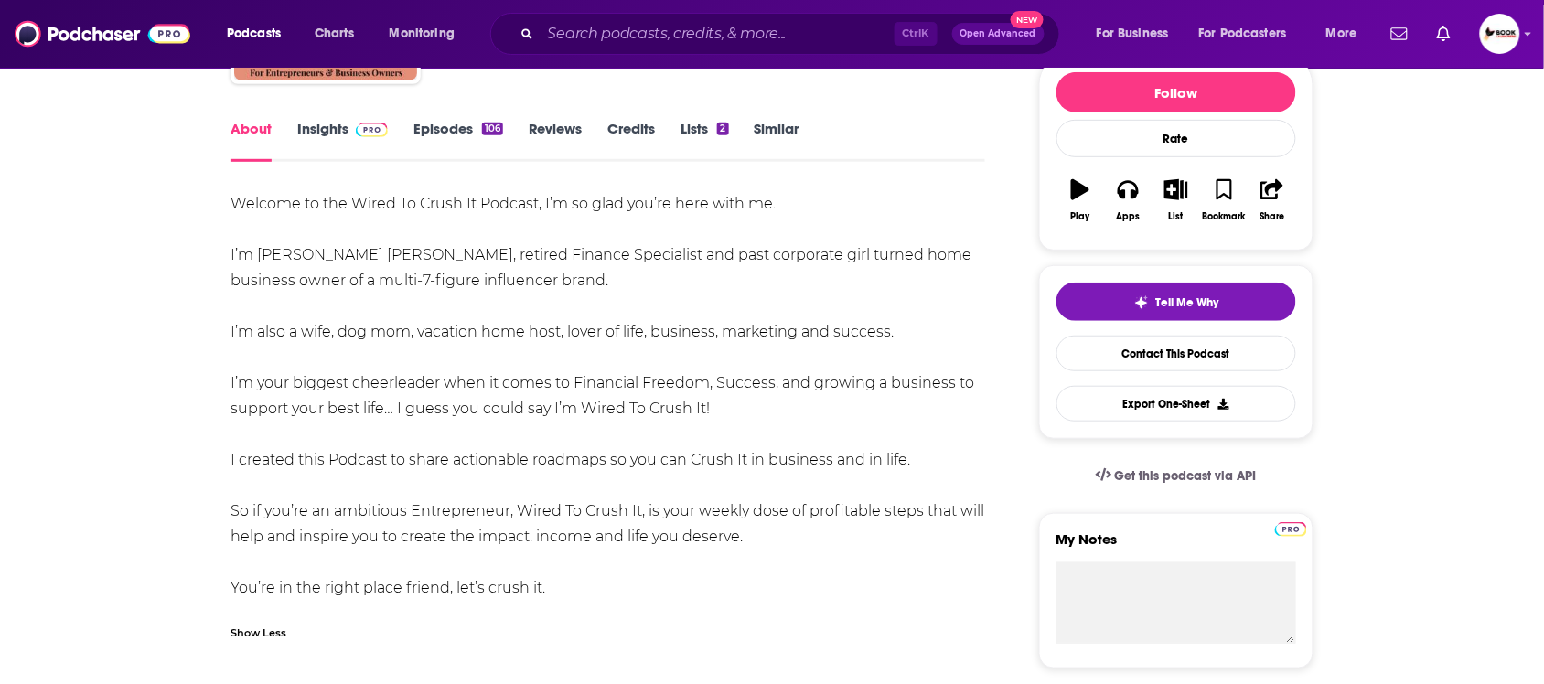
click at [327, 134] on link "Insights" at bounding box center [342, 141] width 91 height 42
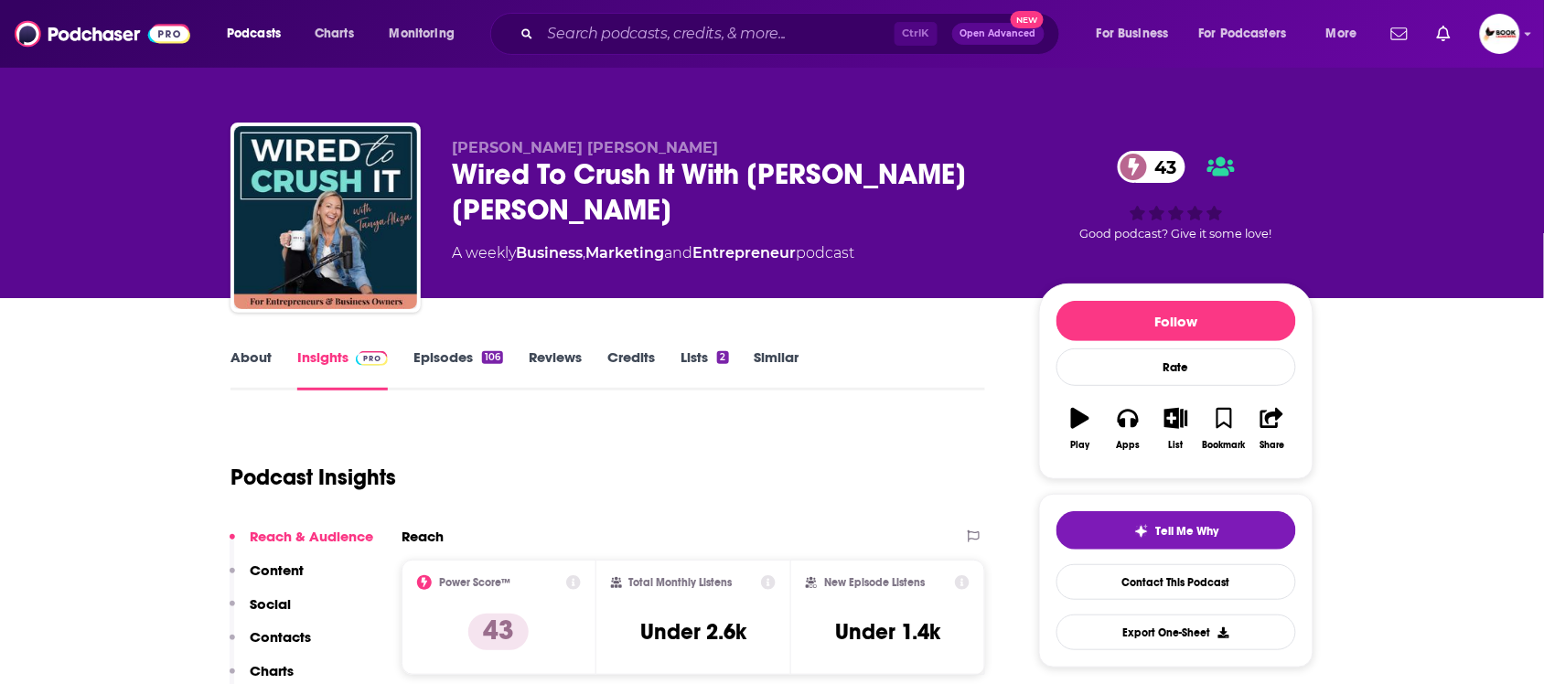
click at [275, 640] on p "Contacts" at bounding box center [280, 637] width 61 height 17
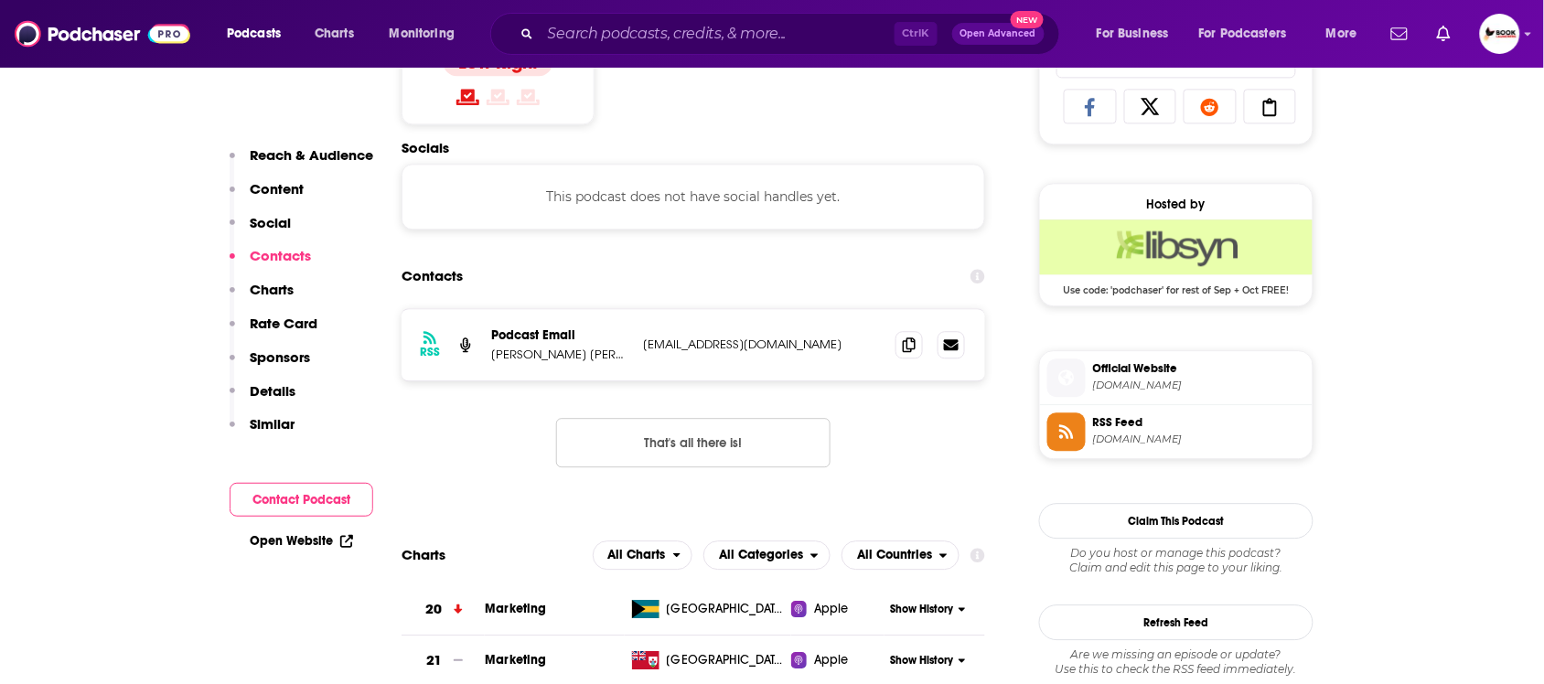
scroll to position [1231, 0]
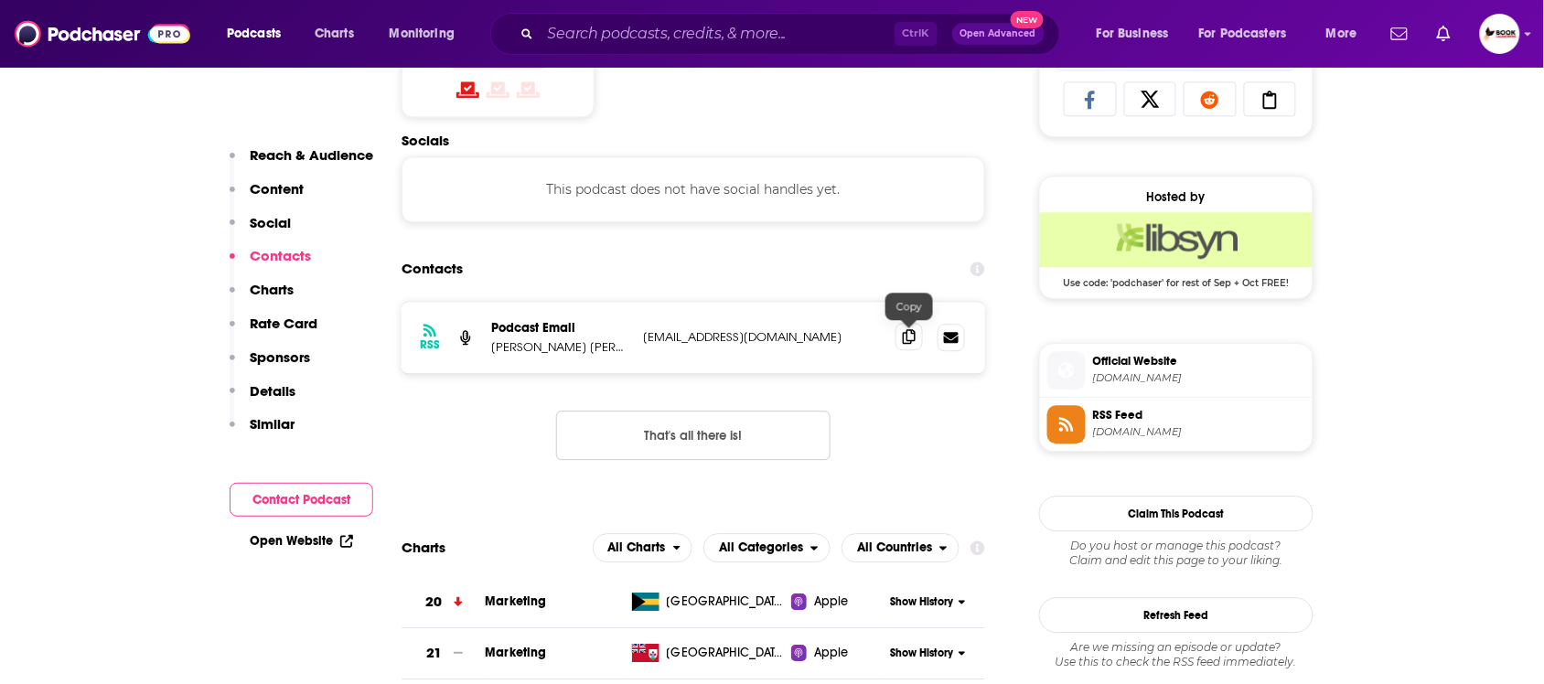
click at [906, 340] on icon at bounding box center [909, 336] width 13 height 15
click at [337, 536] on link "Open Website" at bounding box center [301, 541] width 103 height 16
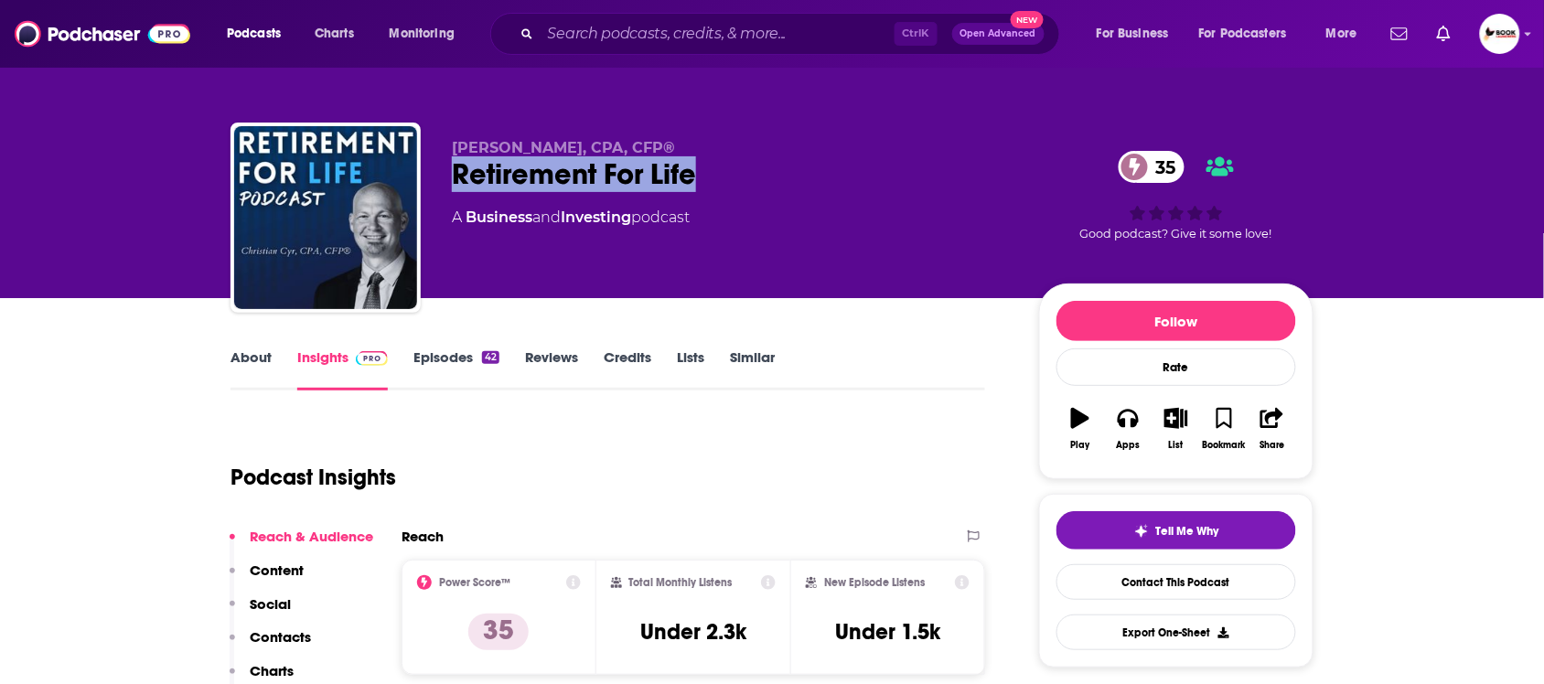
drag, startPoint x: 440, startPoint y: 188, endPoint x: 741, endPoint y: 188, distance: 301.0
click at [741, 188] on div "[DEMOGRAPHIC_DATA][PERSON_NAME], CPA, CFP® Retirement For Life 35 A Business an…" at bounding box center [772, 222] width 1083 height 198
copy h2 "Retirement For Life"
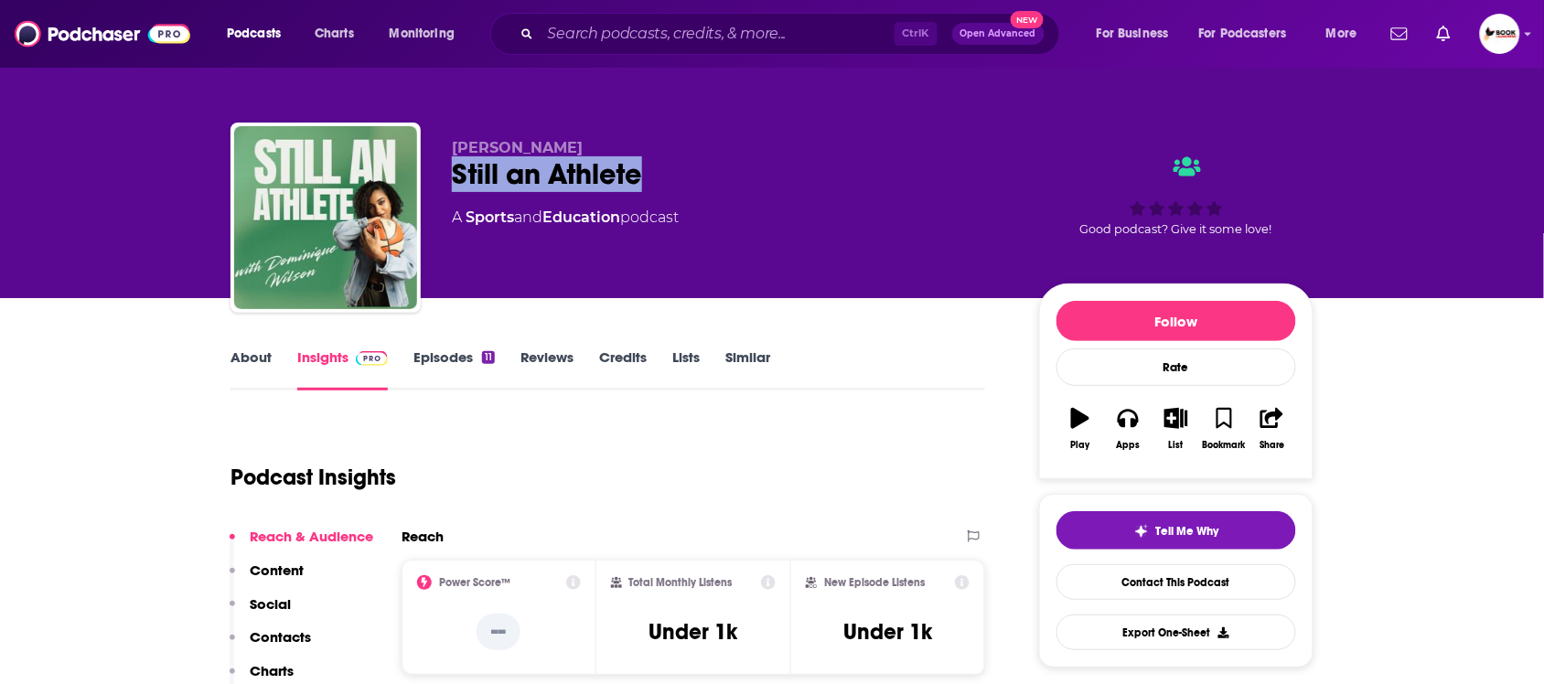
drag, startPoint x: 651, startPoint y: 178, endPoint x: 445, endPoint y: 176, distance: 205.9
click at [445, 176] on div "[PERSON_NAME] Still an Athlete A Sports and Education podcast Good podcast? Giv…" at bounding box center [772, 222] width 1083 height 198
click at [252, 354] on link "About" at bounding box center [251, 370] width 41 height 42
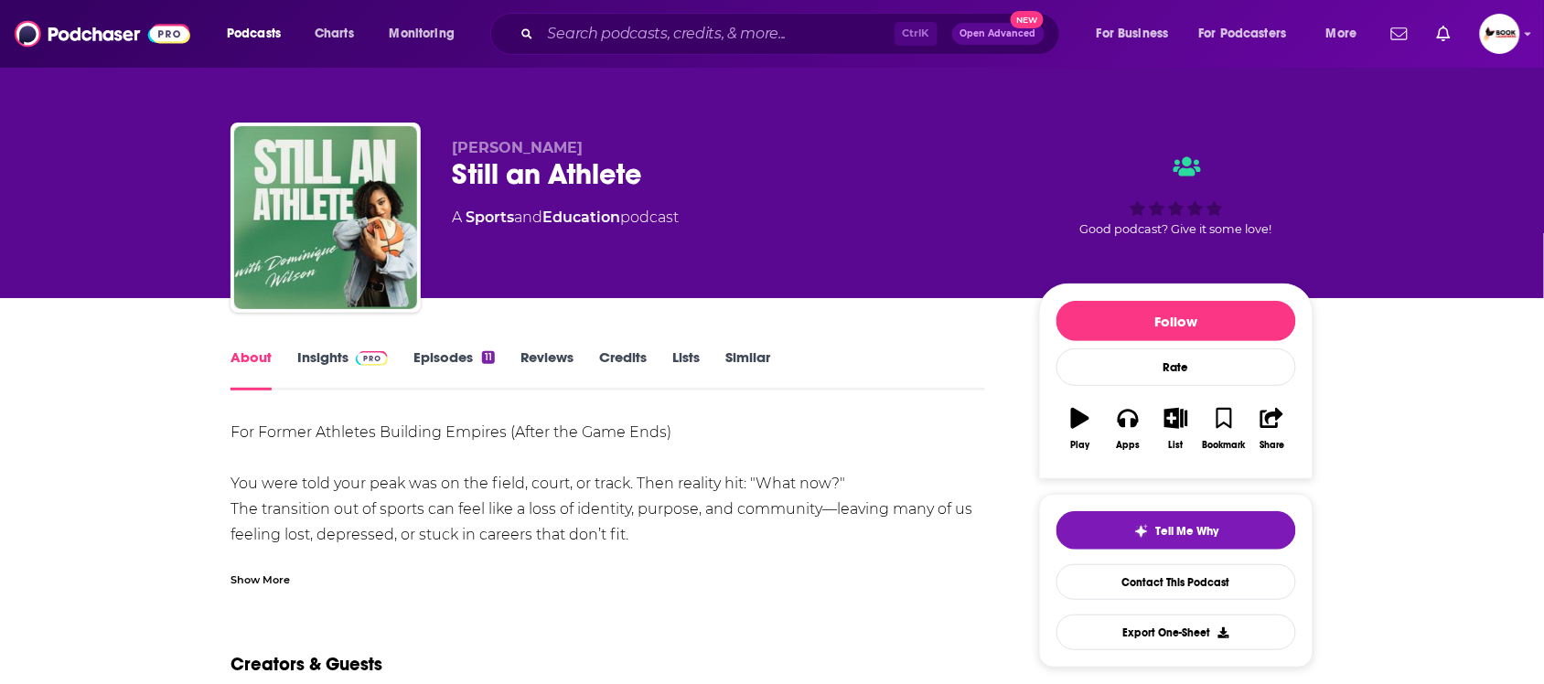
click at [257, 575] on div "Show More" at bounding box center [260, 578] width 59 height 17
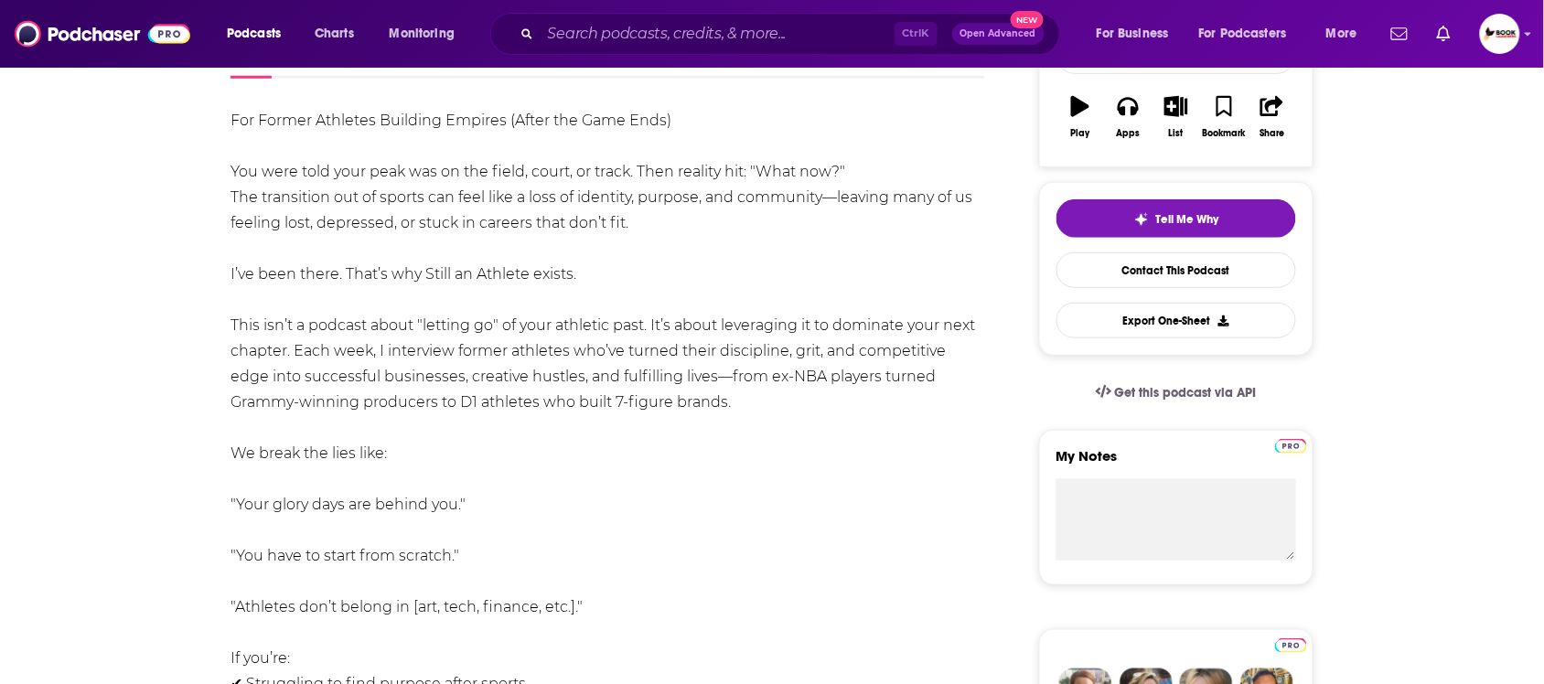
scroll to position [198, 0]
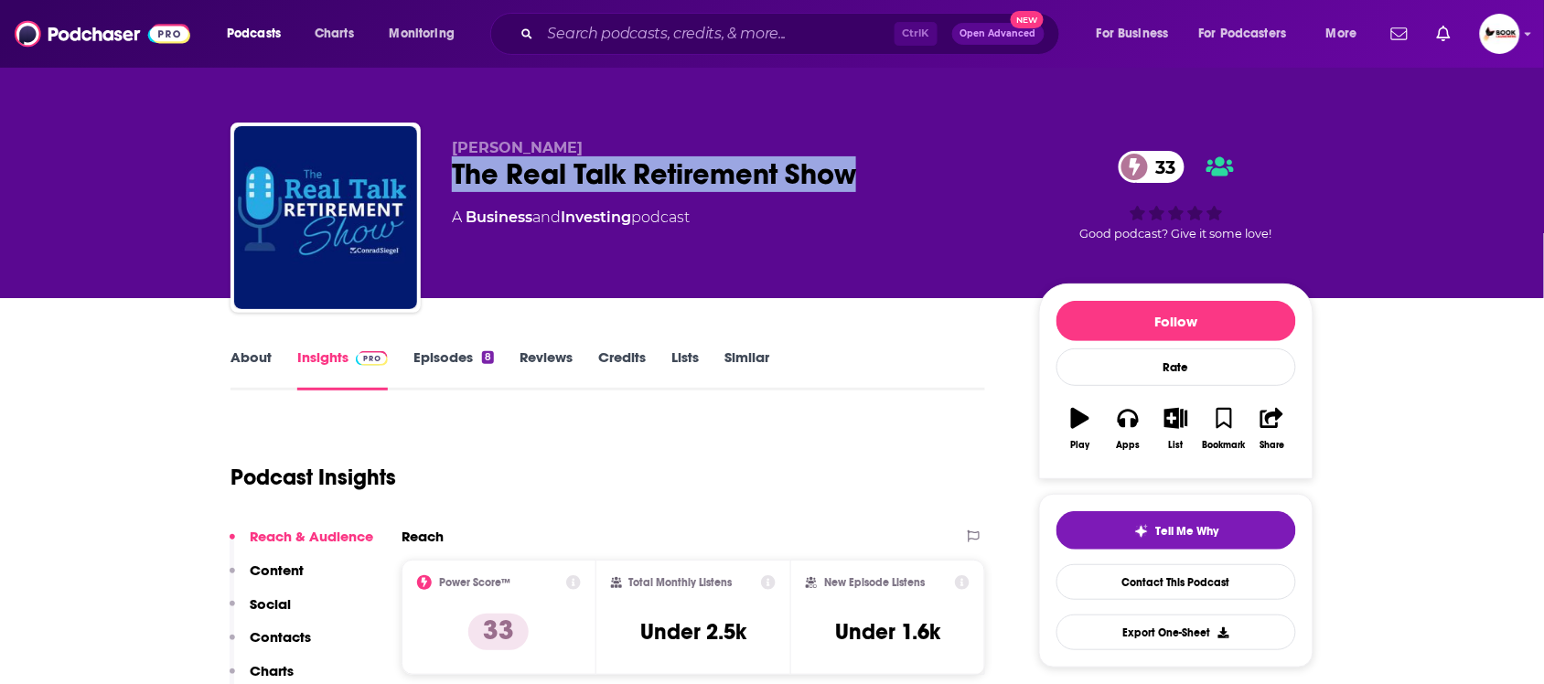
drag, startPoint x: 450, startPoint y: 184, endPoint x: 876, endPoint y: 183, distance: 425.5
click at [876, 183] on div "[PERSON_NAME] The Real Talk Retirement Show 33 A Business and Investing podcast…" at bounding box center [772, 222] width 1083 height 198
copy h2 "The Real Talk Retirement Show"
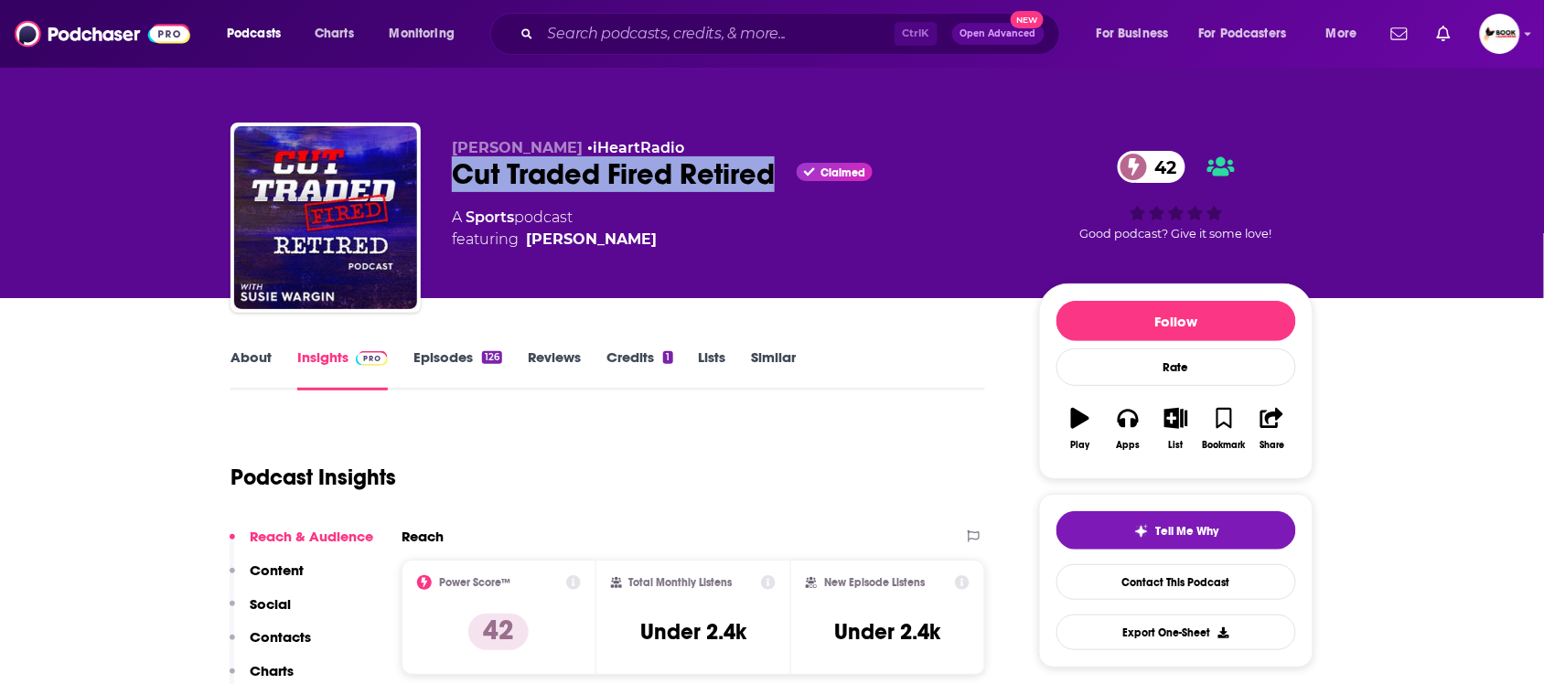
drag, startPoint x: 453, startPoint y: 179, endPoint x: 779, endPoint y: 175, distance: 325.8
click at [779, 175] on div "Cut Traded Fired Retired Claimed 42" at bounding box center [731, 174] width 558 height 36
copy h2 "Cut Traded Fired Retired"
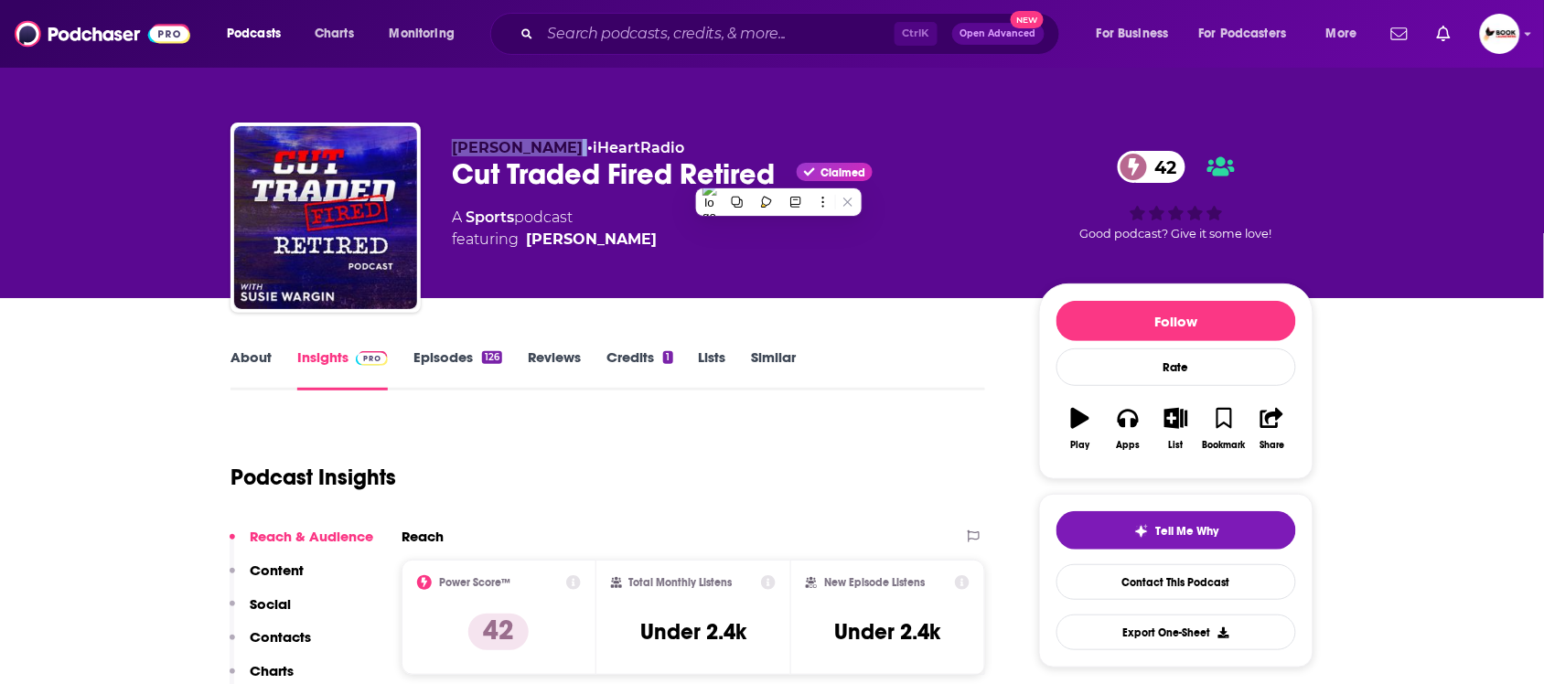
drag, startPoint x: 440, startPoint y: 145, endPoint x: 555, endPoint y: 149, distance: 115.4
click at [555, 149] on div "Susie Wargin • iHeartRadio Cut Traded Fired Retired Claimed 42 A Sports podcast…" at bounding box center [772, 222] width 1083 height 198
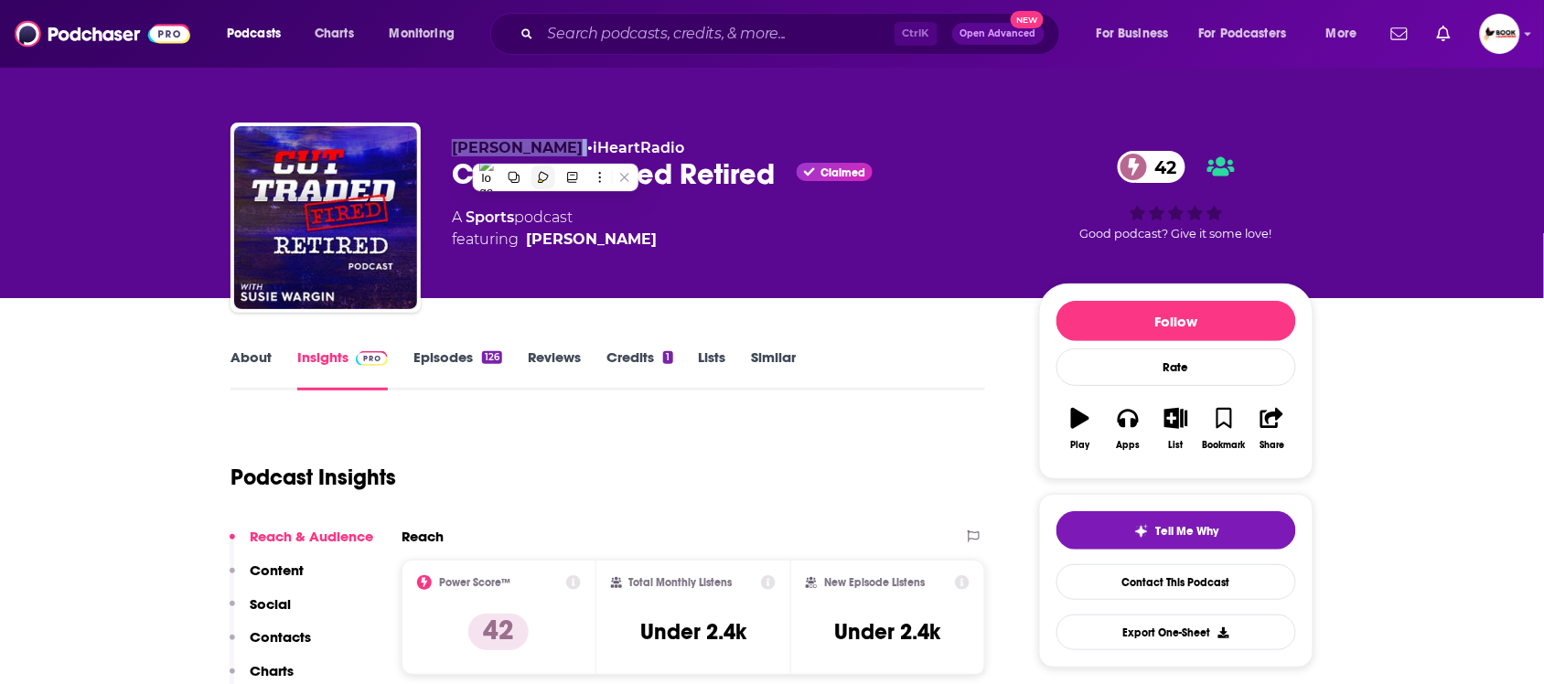
copy p "Susie Wargin"
click at [242, 357] on link "About" at bounding box center [251, 370] width 41 height 42
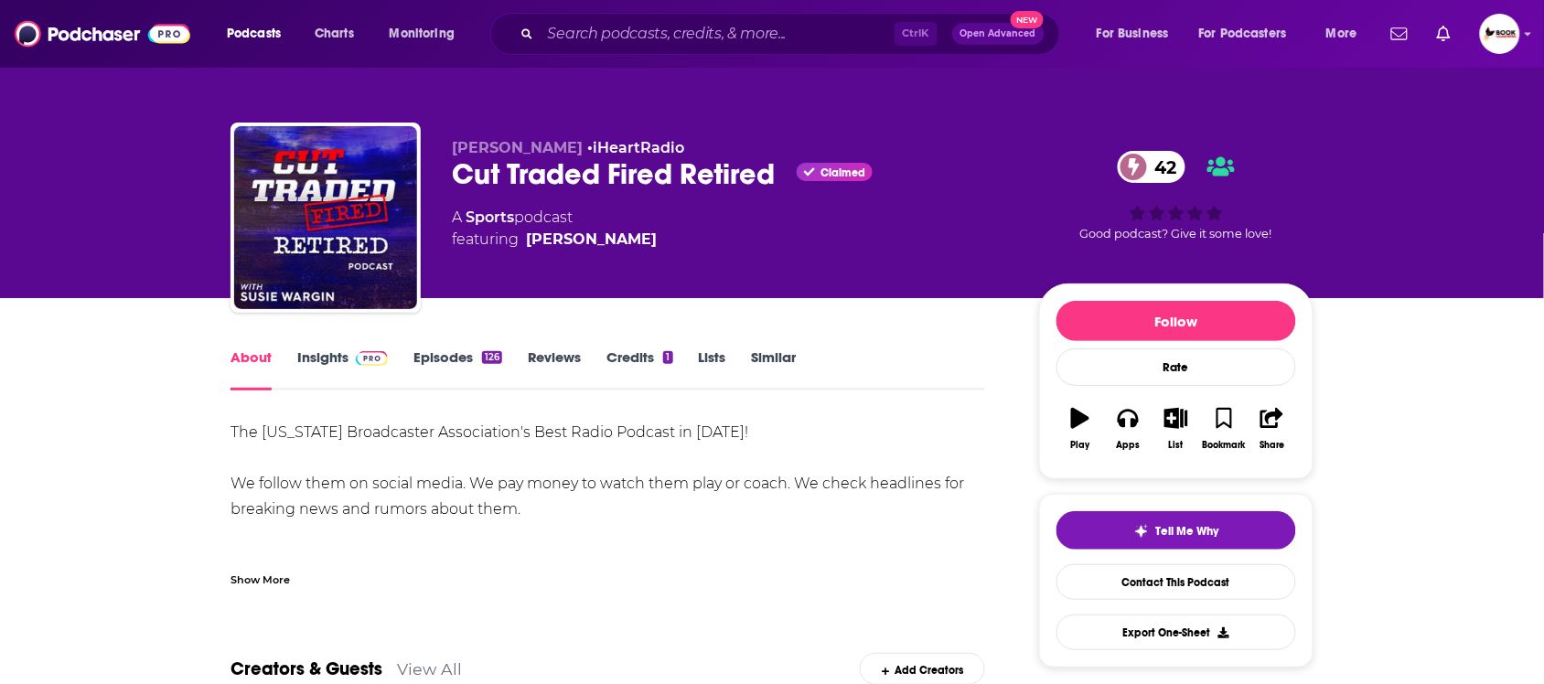
click at [273, 581] on div "Show More" at bounding box center [260, 578] width 59 height 17
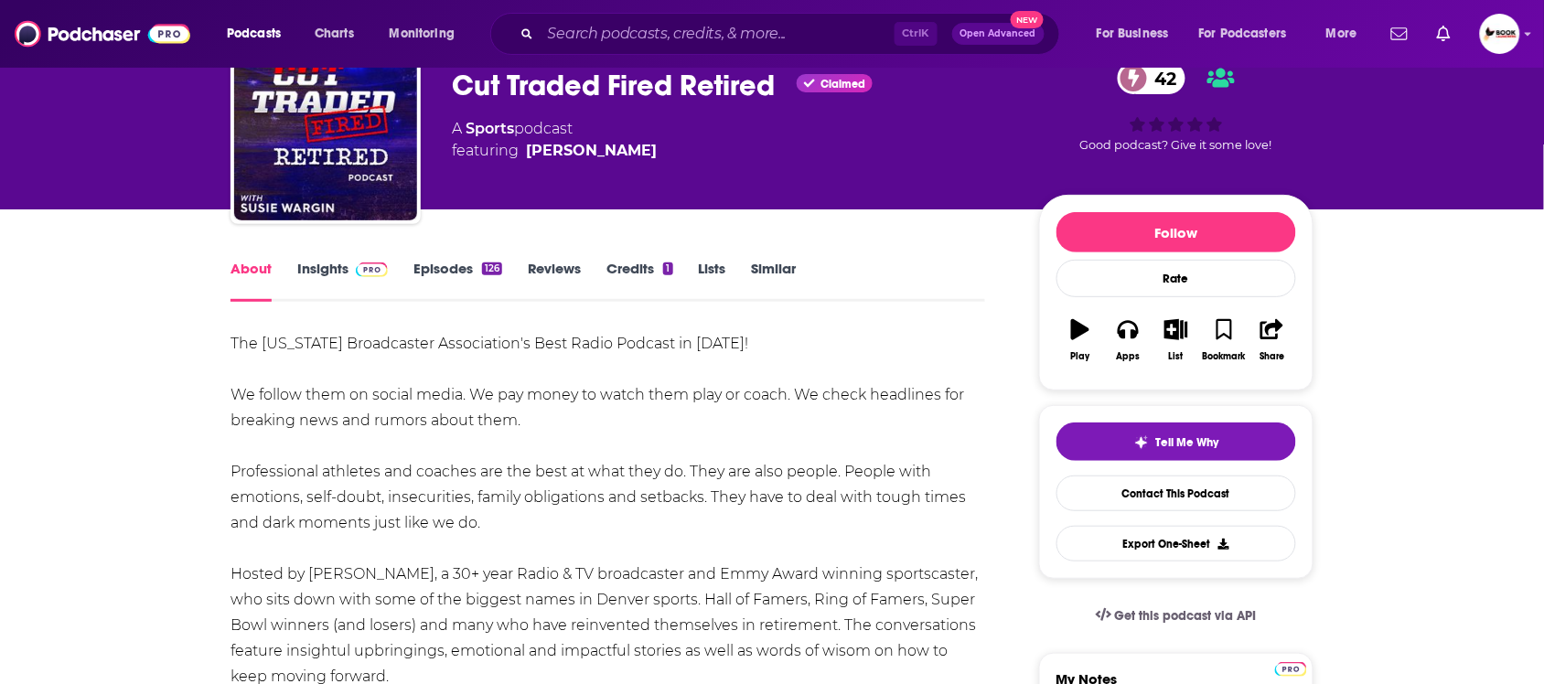
scroll to position [114, 0]
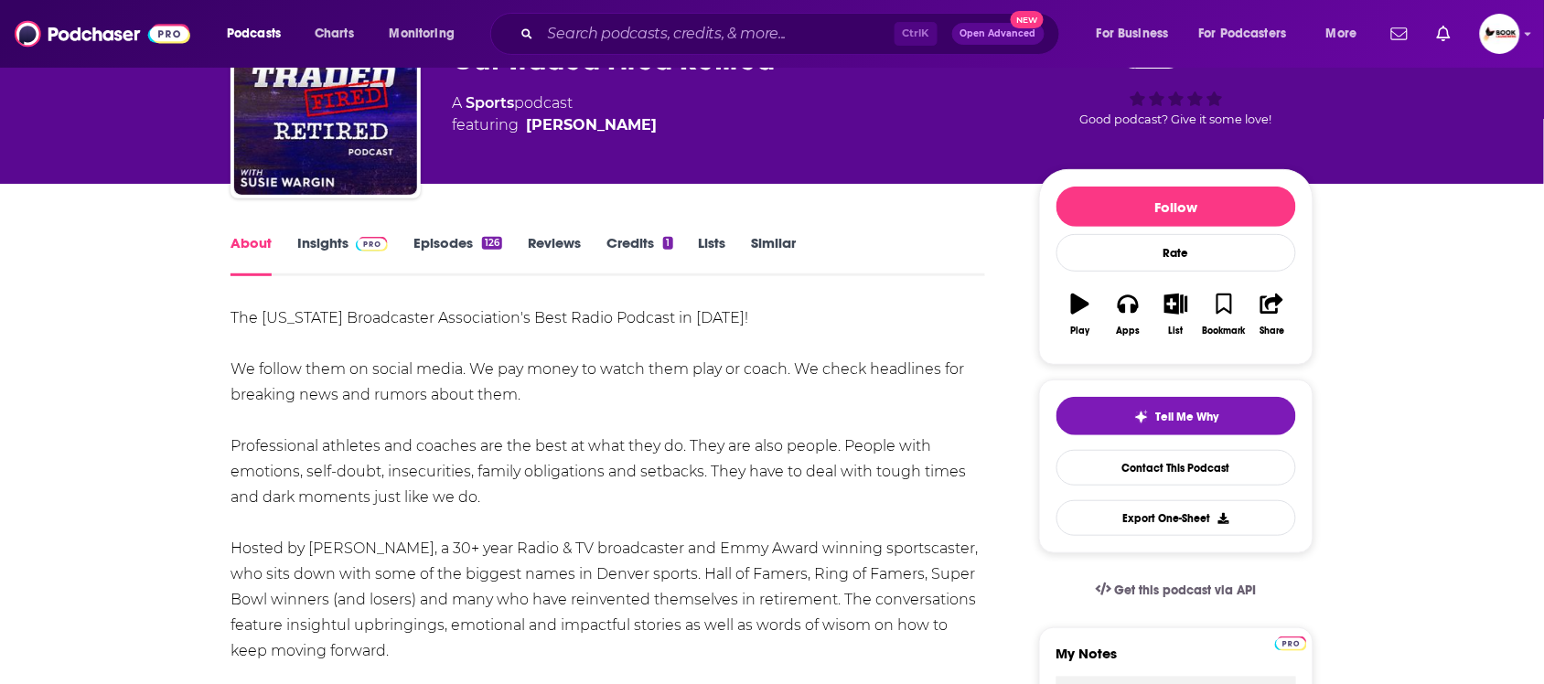
click at [326, 244] on link "Insights" at bounding box center [342, 255] width 91 height 42
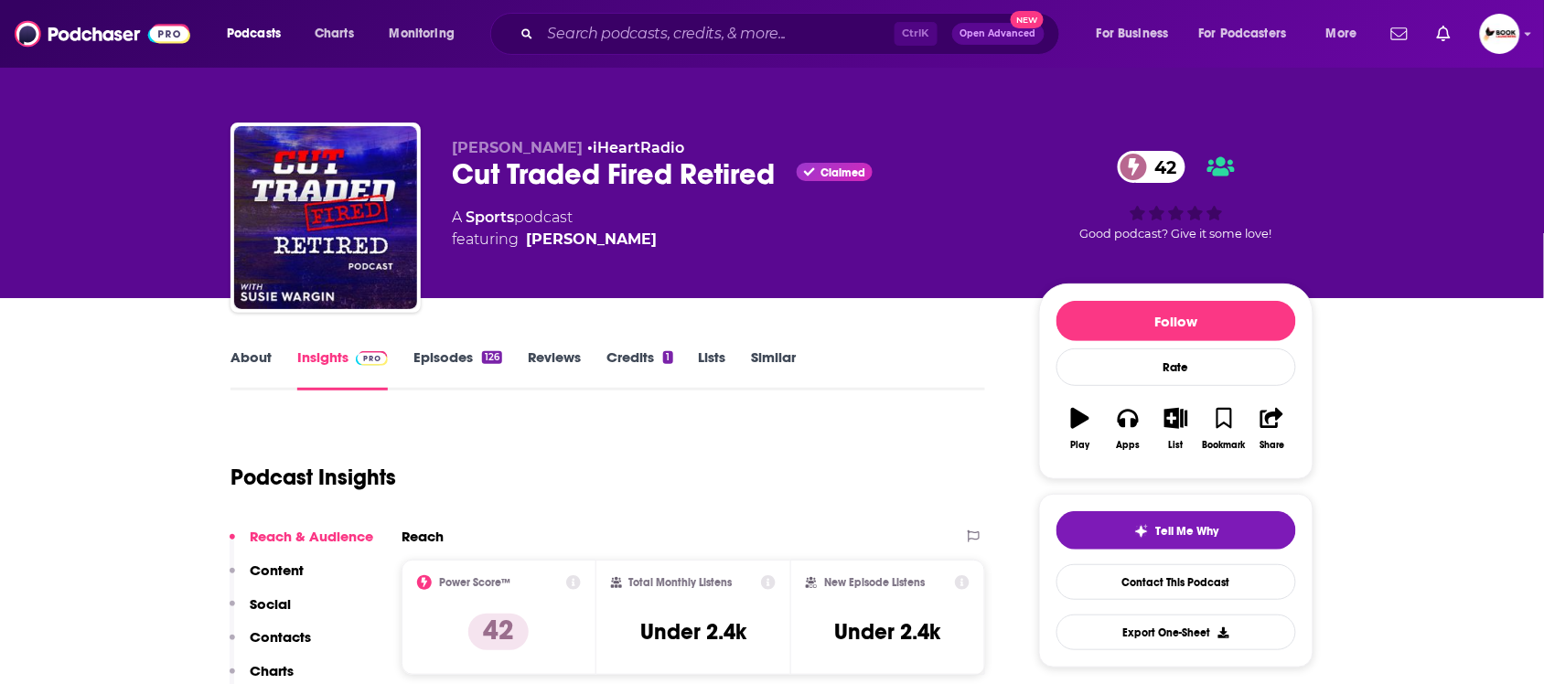
click at [297, 641] on p "Contacts" at bounding box center [280, 637] width 61 height 17
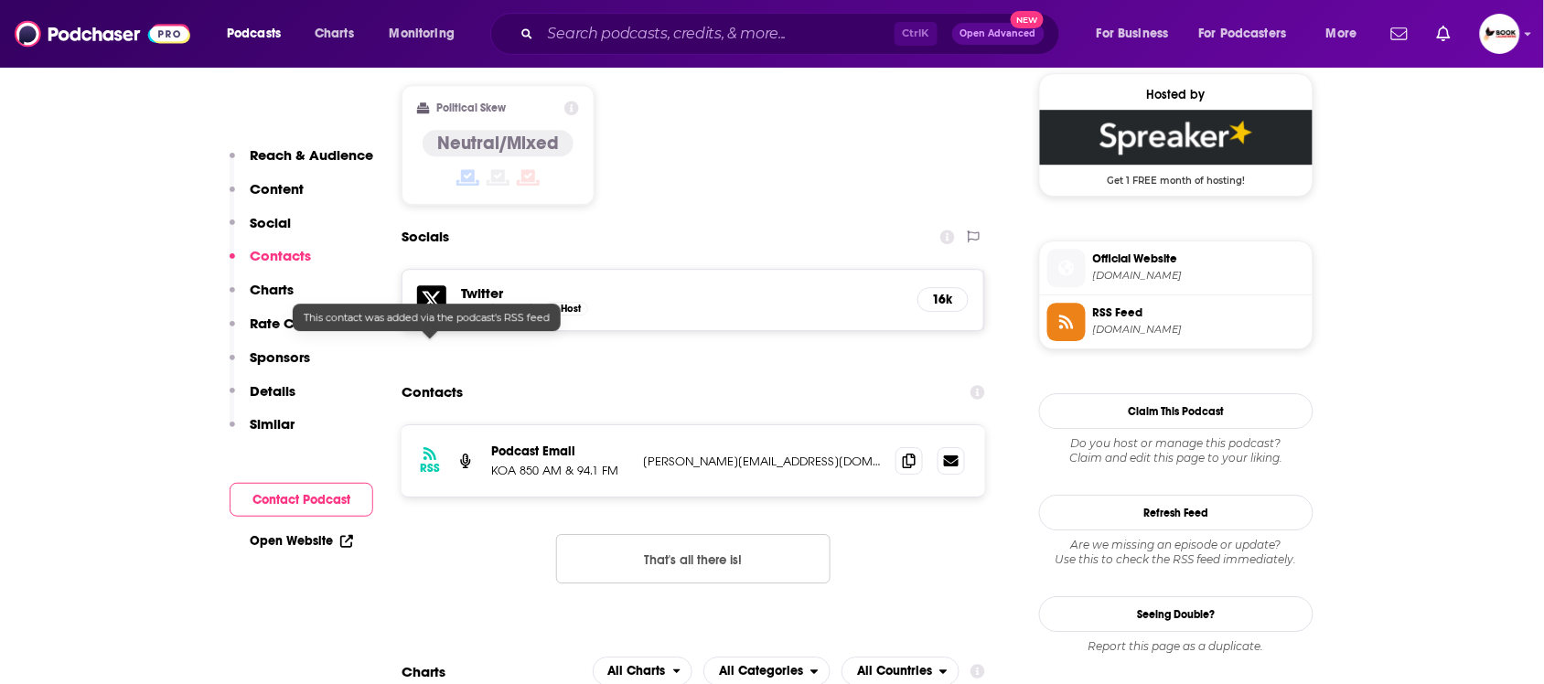
scroll to position [1490, 0]
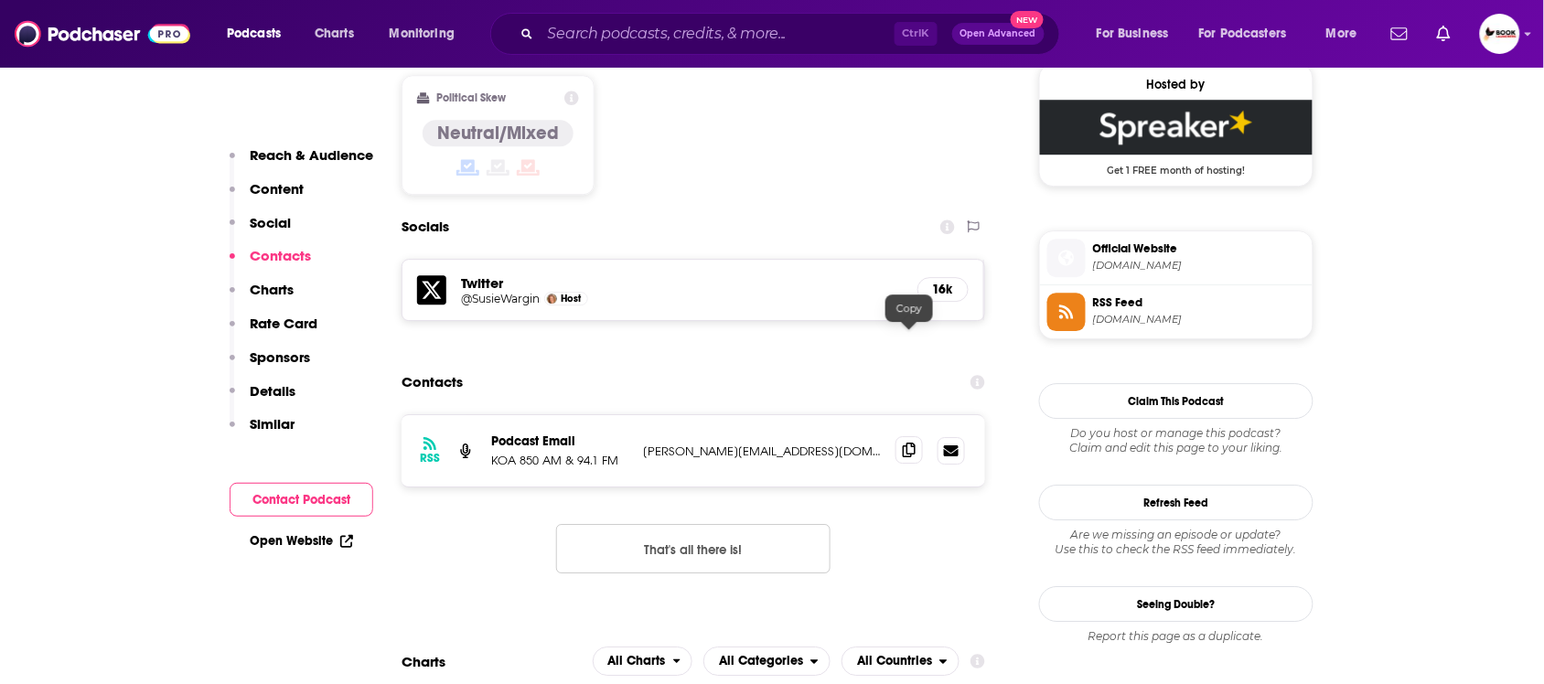
click at [911, 443] on icon at bounding box center [909, 450] width 13 height 15
click at [326, 540] on link "Open Website" at bounding box center [301, 541] width 103 height 16
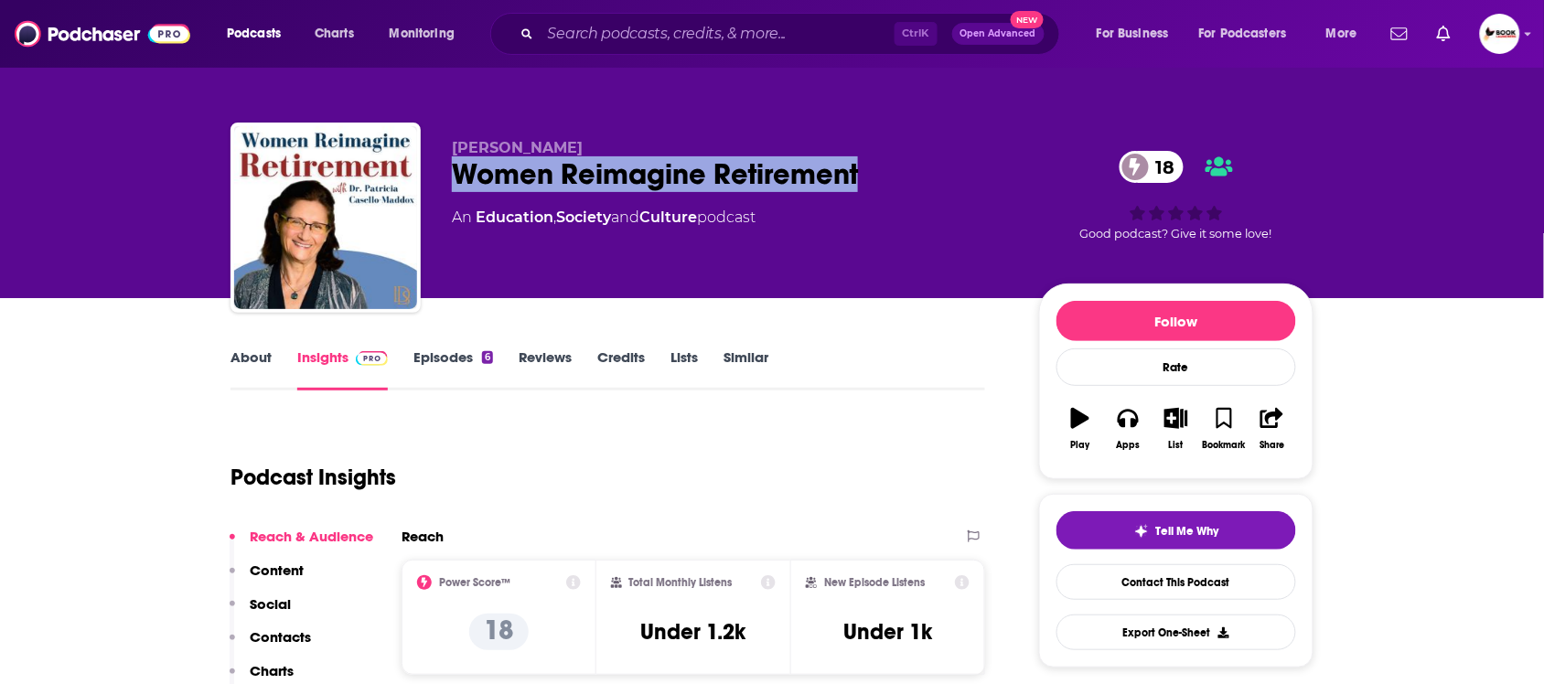
drag, startPoint x: 445, startPoint y: 188, endPoint x: 899, endPoint y: 188, distance: 454.7
click at [899, 188] on div "[PERSON_NAME] Women Reimagine Retirement 18 An Education , Society and Culture …" at bounding box center [772, 222] width 1083 height 198
copy h2 "Women Reimagine Retirement"
drag, startPoint x: 440, startPoint y: 140, endPoint x: 637, endPoint y: 146, distance: 196.8
click at [637, 143] on div "Patricia Casello-Maddox Women Reimagine Retirement 18 An Education , Society an…" at bounding box center [772, 222] width 1083 height 198
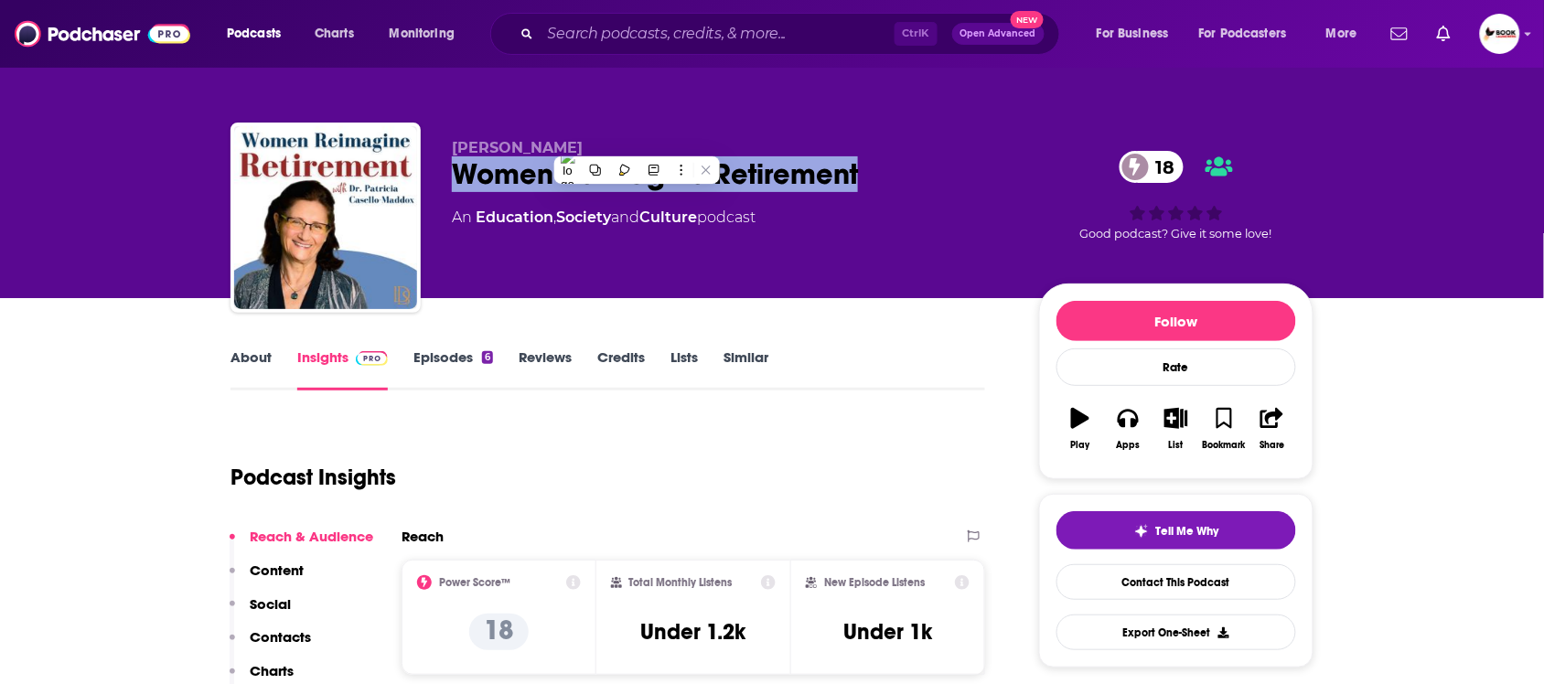
copy span "Patricia Casello-Maddox"
click at [296, 633] on p "Contacts" at bounding box center [280, 637] width 61 height 17
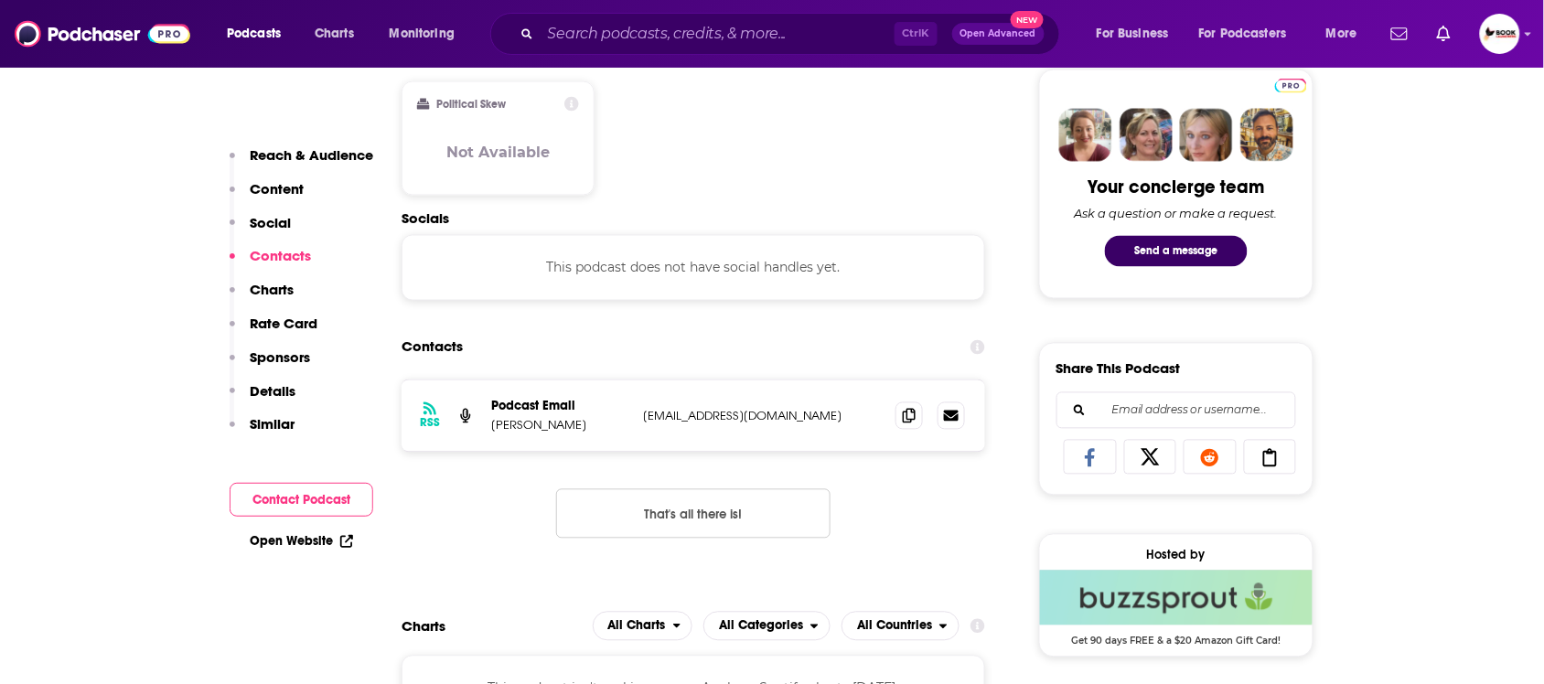
scroll to position [952, 0]
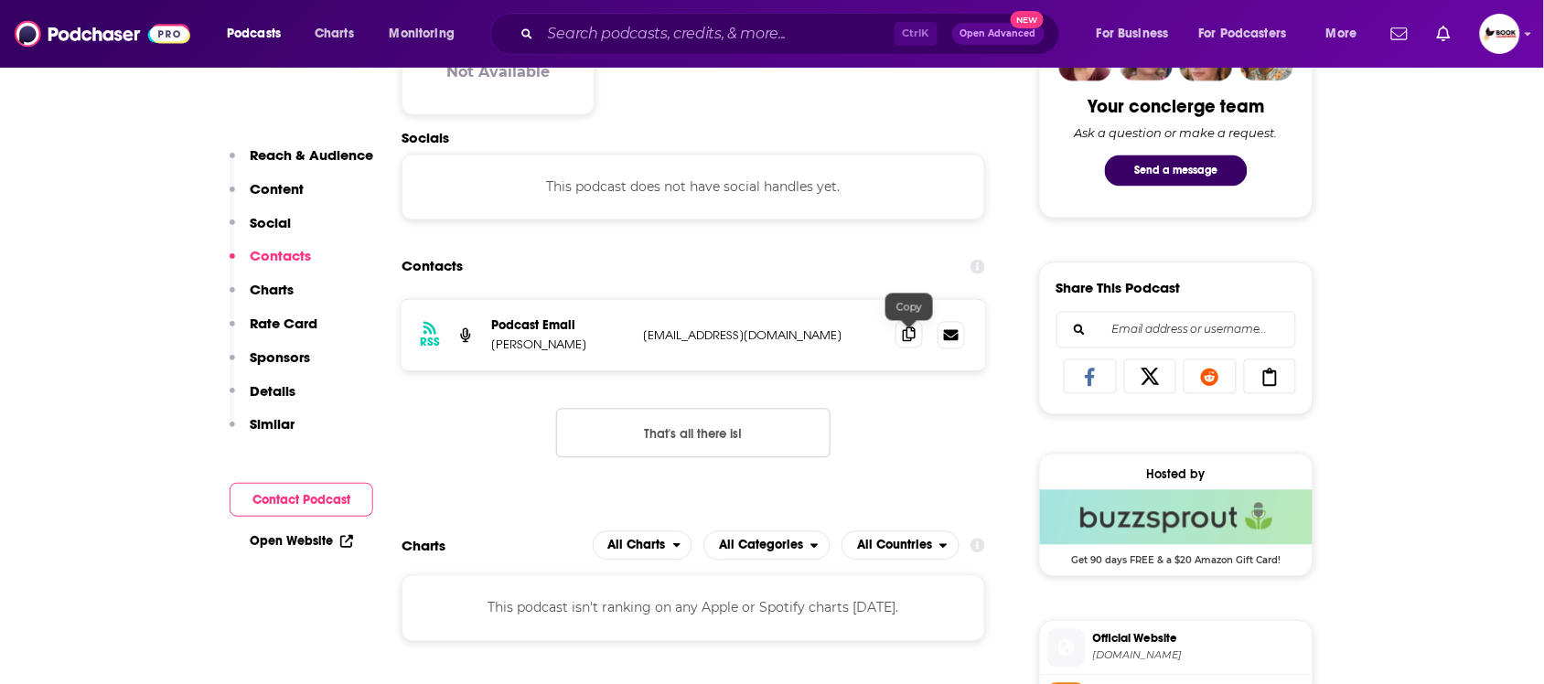
click at [906, 342] on icon at bounding box center [909, 335] width 13 height 15
click at [341, 537] on icon at bounding box center [346, 541] width 13 height 13
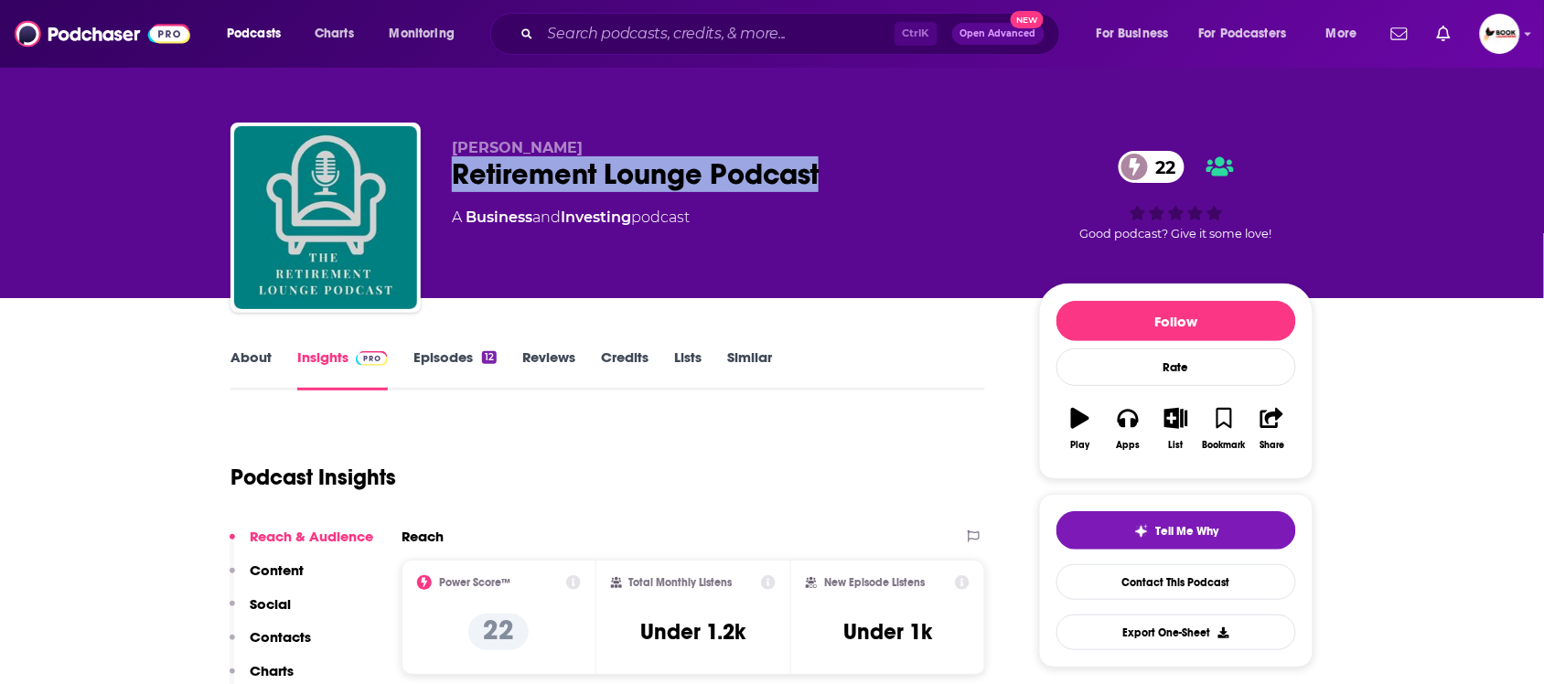
drag, startPoint x: 449, startPoint y: 183, endPoint x: 895, endPoint y: 184, distance: 445.6
click at [895, 184] on div "[PERSON_NAME] Retirement Lounge Podcast 22 A Business and Investing podcast 22 …" at bounding box center [772, 222] width 1083 height 198
copy h2 "Retirement Lounge Podcast"
drag, startPoint x: 430, startPoint y: 143, endPoint x: 668, endPoint y: 185, distance: 241.6
click at [610, 138] on div "[PERSON_NAME] Retirement Lounge Podcast 22 A Business and Investing podcast 22 …" at bounding box center [772, 222] width 1083 height 198
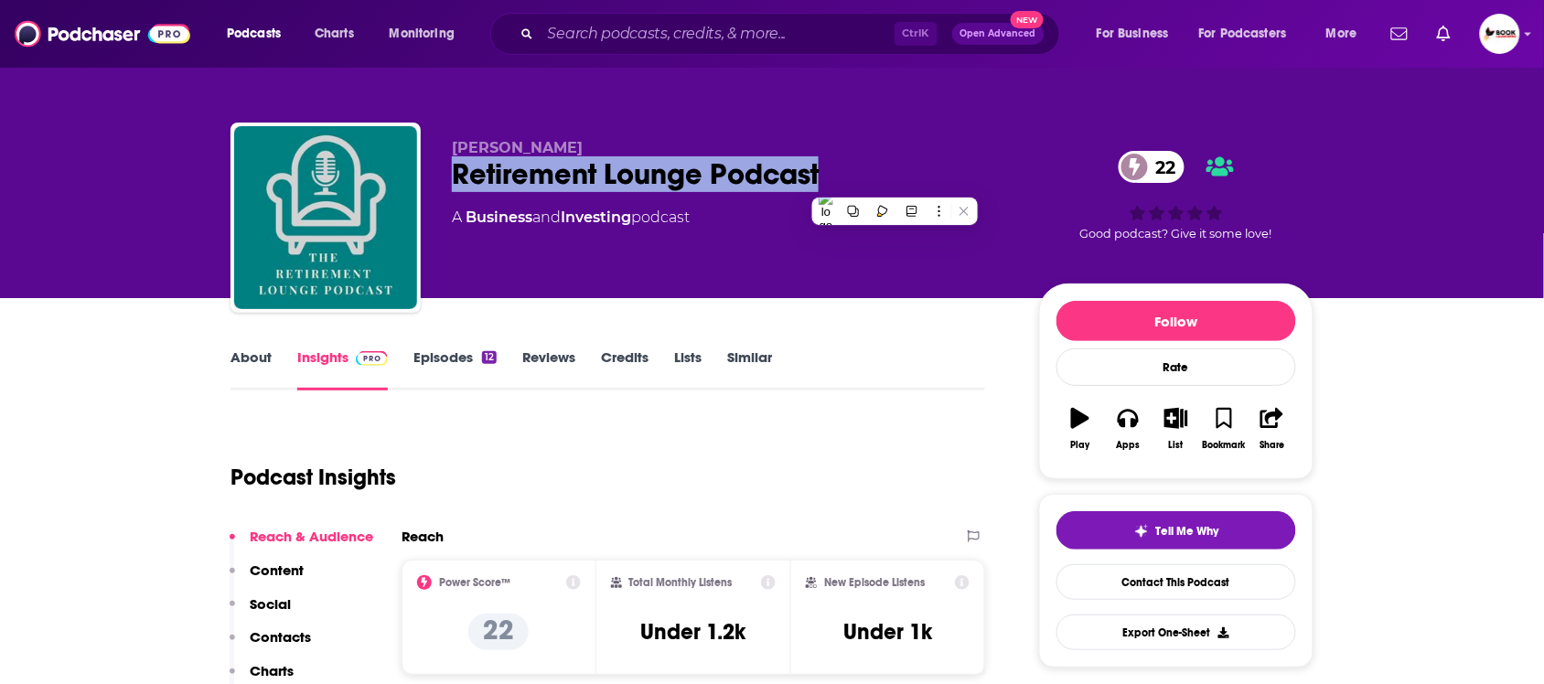
copy span "[PERSON_NAME]"
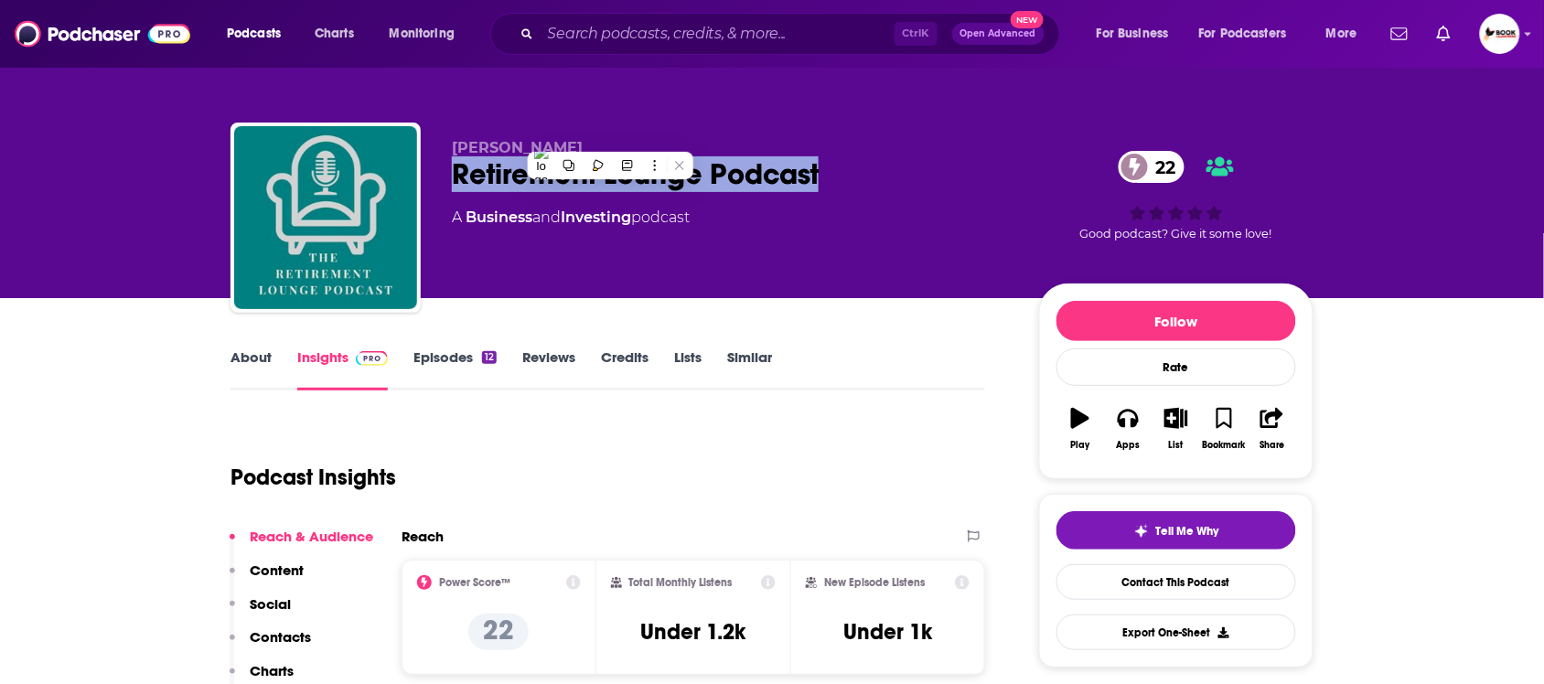
click at [285, 636] on p "Contacts" at bounding box center [280, 637] width 61 height 17
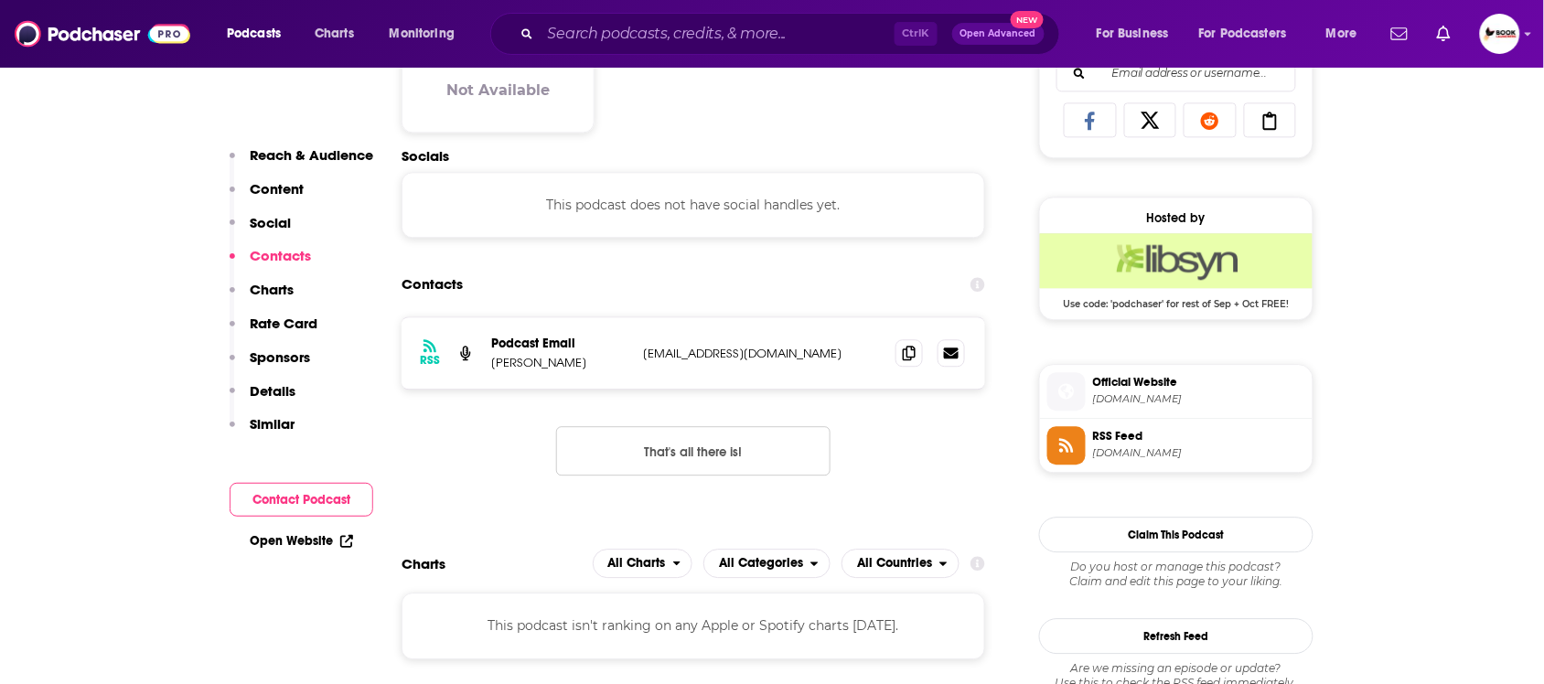
scroll to position [1227, 0]
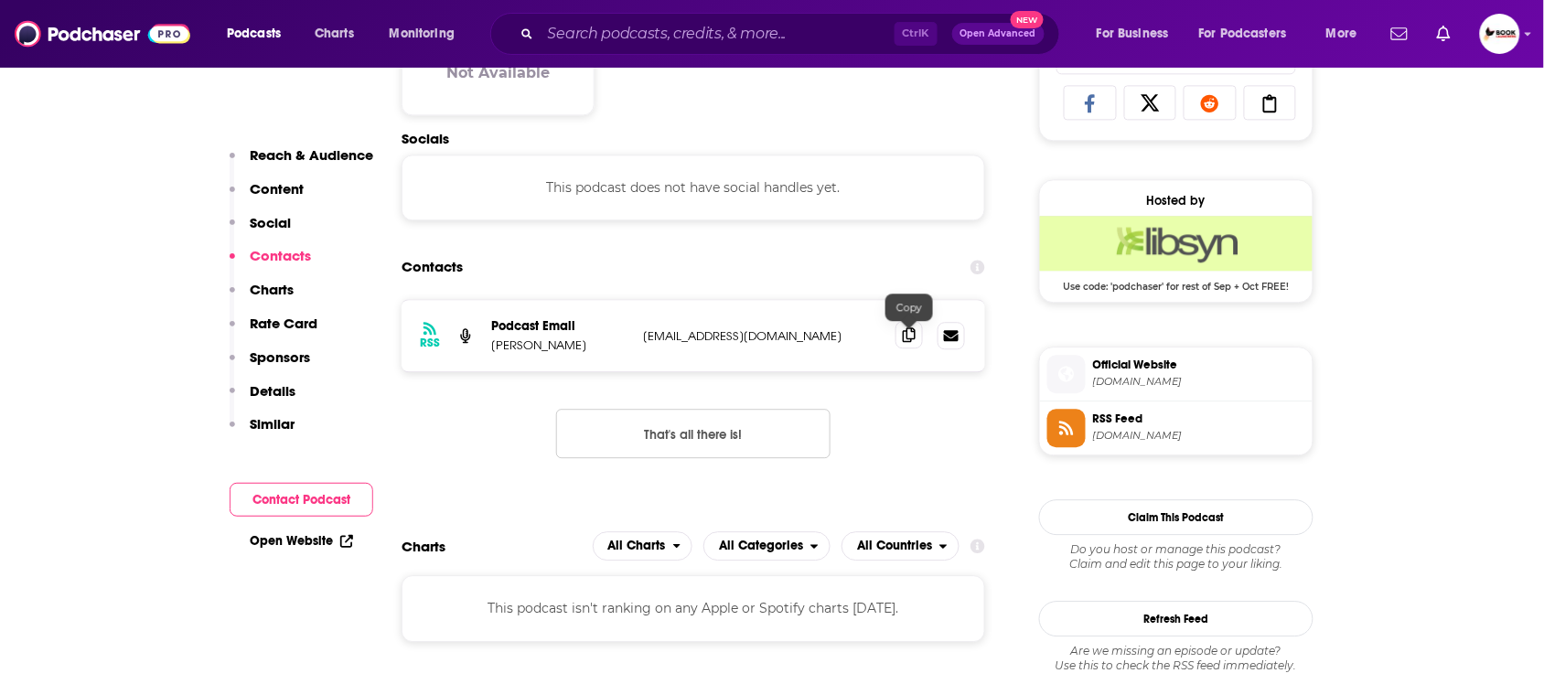
click at [904, 342] on icon at bounding box center [909, 335] width 13 height 15
click at [343, 544] on icon at bounding box center [346, 541] width 13 height 13
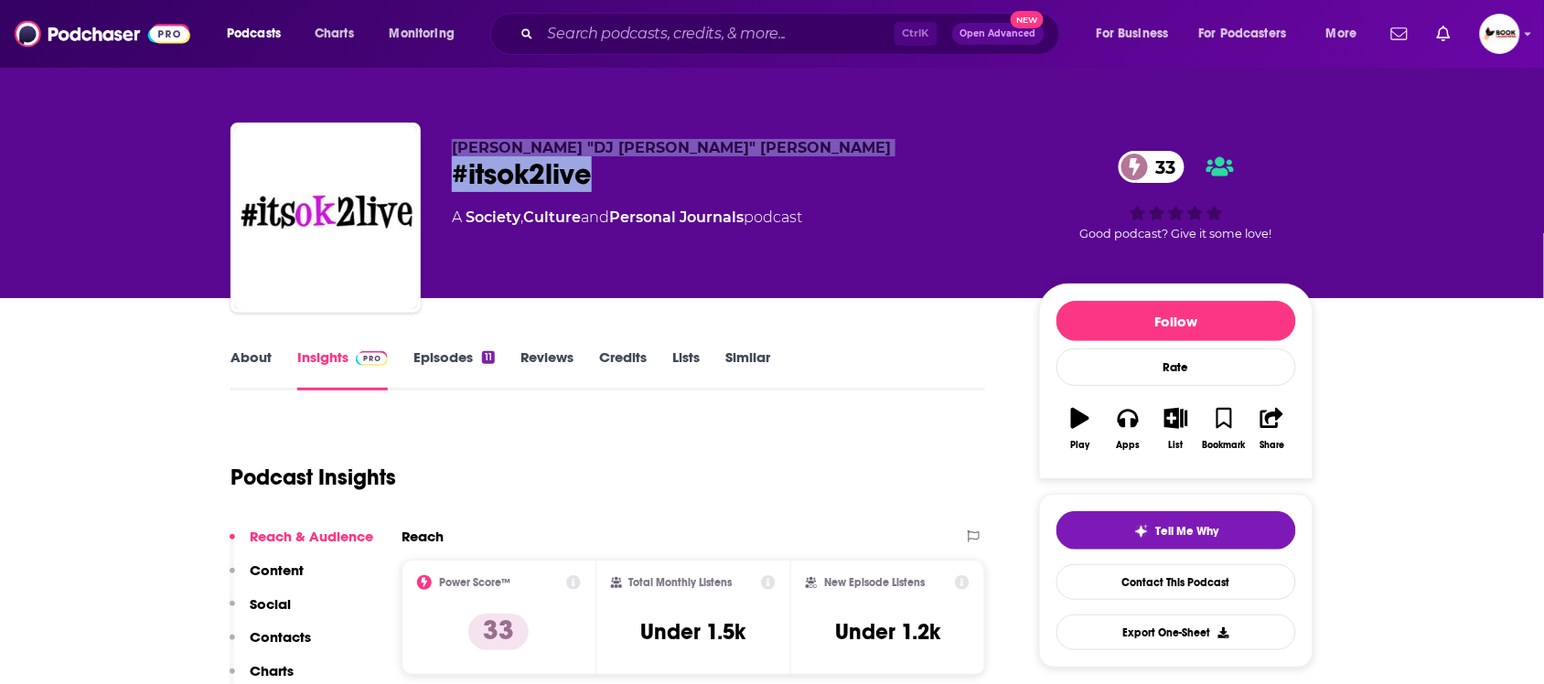
drag, startPoint x: 613, startPoint y: 186, endPoint x: 418, endPoint y: 179, distance: 195.0
click at [418, 179] on div "Tanya "DJ Ms Tan" Cummings #itsok2live 33 A Society , Culture and Personal Jour…" at bounding box center [772, 222] width 1083 height 198
click at [670, 165] on div "#itsok2live 33" at bounding box center [731, 174] width 558 height 36
click at [241, 353] on link "About" at bounding box center [251, 370] width 41 height 42
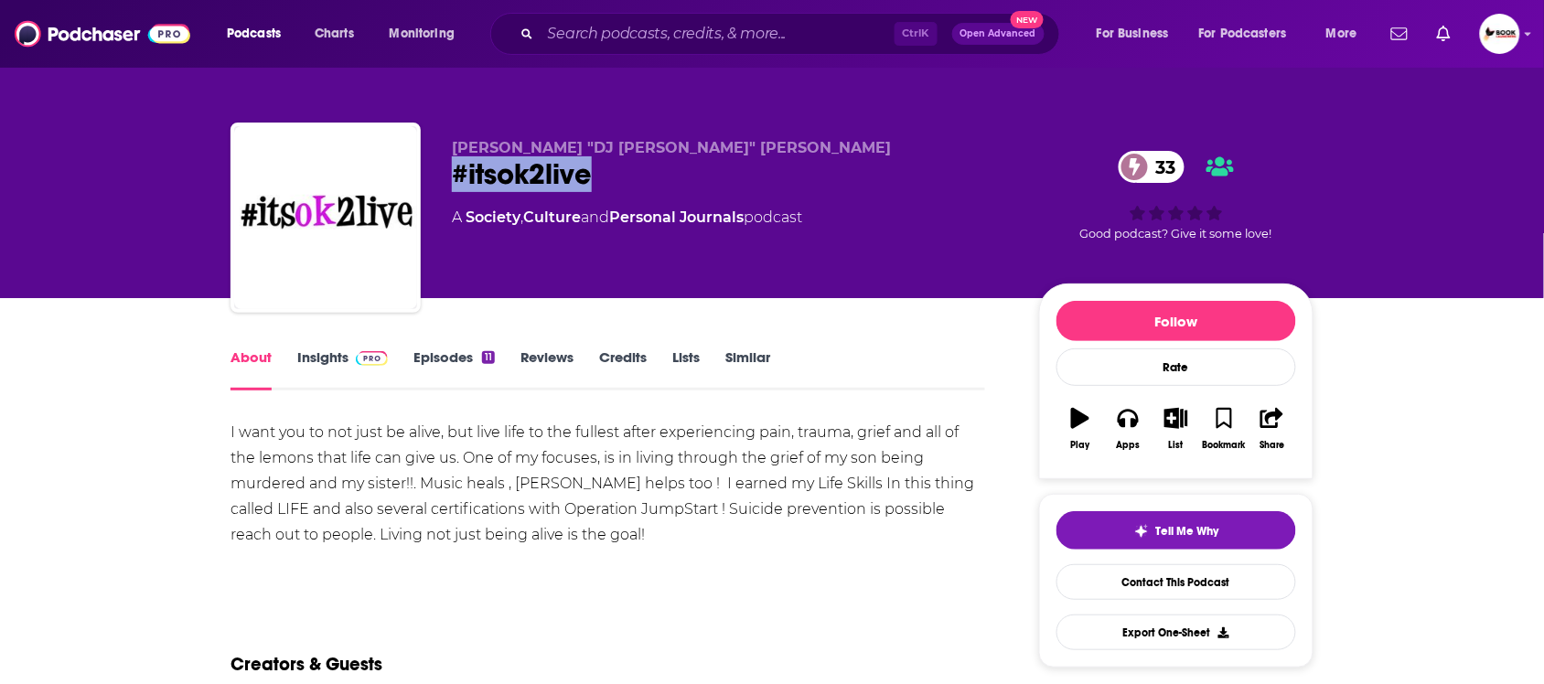
drag, startPoint x: 593, startPoint y: 181, endPoint x: 444, endPoint y: 176, distance: 149.2
click at [444, 176] on div "Tanya "DJ Ms Tan" Cummings #itsok2live 33 A Society , Culture and Personal Jour…" at bounding box center [772, 222] width 1083 height 198
copy h1 "#itsok2live"
click at [821, 153] on p "Tanya "DJ Ms Tan" Cummings" at bounding box center [731, 147] width 558 height 17
drag, startPoint x: 744, startPoint y: 139, endPoint x: 447, endPoint y: 142, distance: 297.4
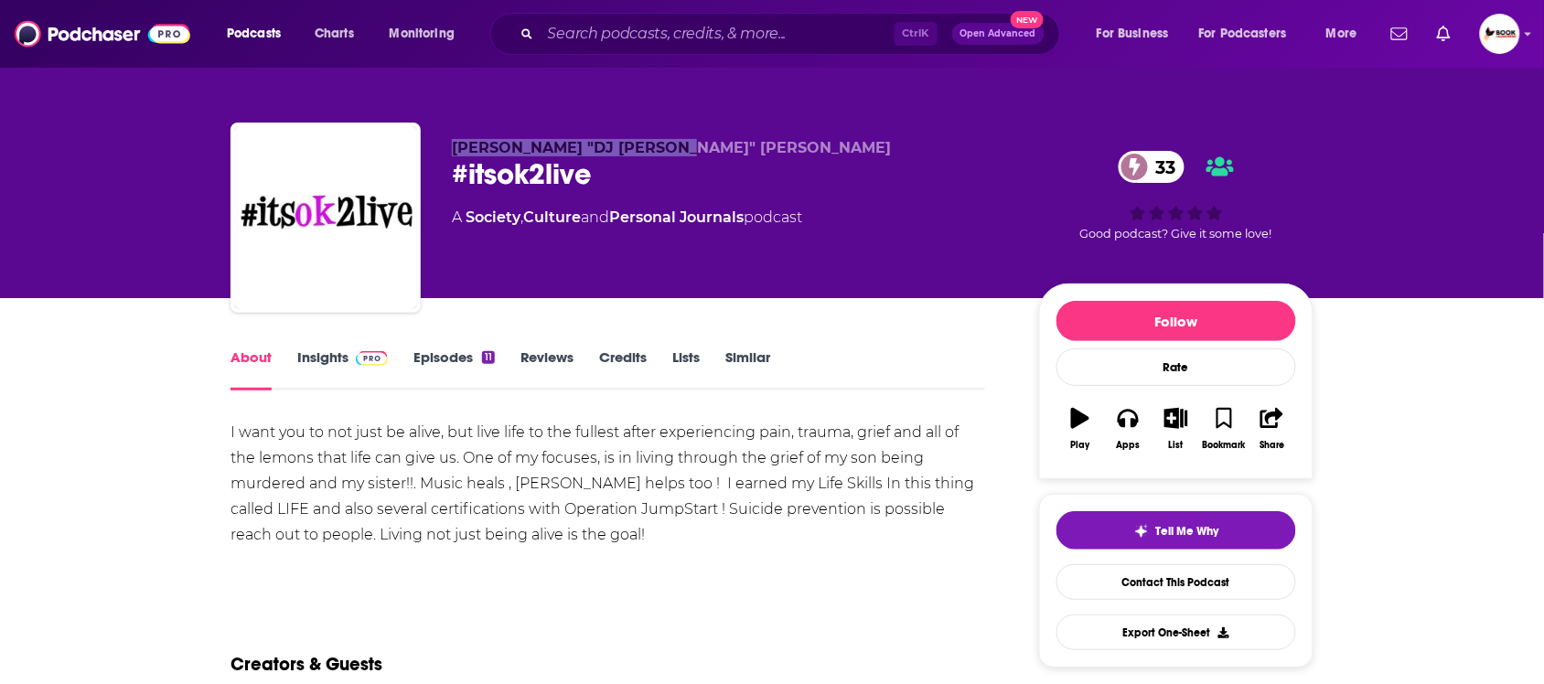
click at [447, 142] on div "Tanya "DJ Ms Tan" Cummings #itsok2live 33 A Society , Culture and Personal Jour…" at bounding box center [772, 222] width 1083 height 198
copy span "Tanya "DJ Ms Tan" Cummings"
click at [323, 361] on link "Insights" at bounding box center [342, 370] width 91 height 42
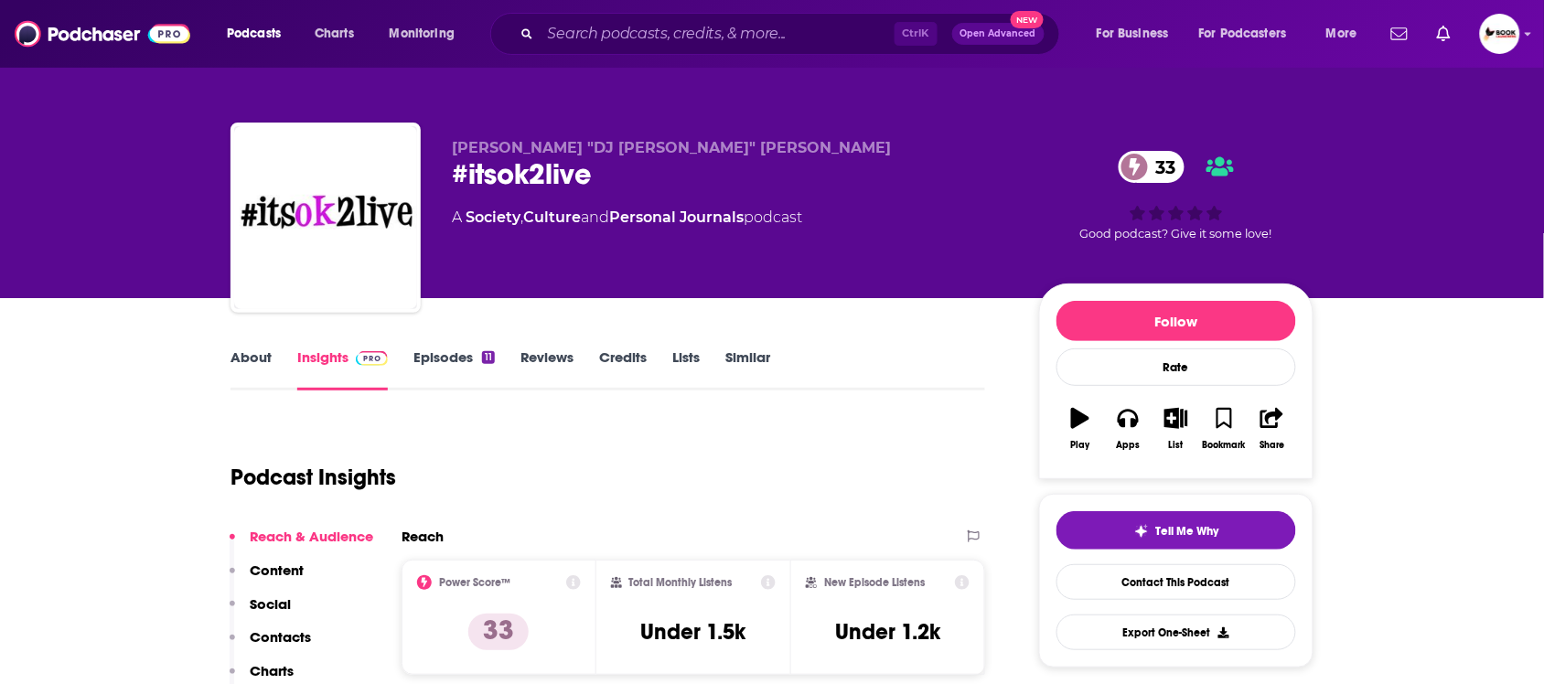
click at [297, 637] on p "Contacts" at bounding box center [280, 637] width 61 height 17
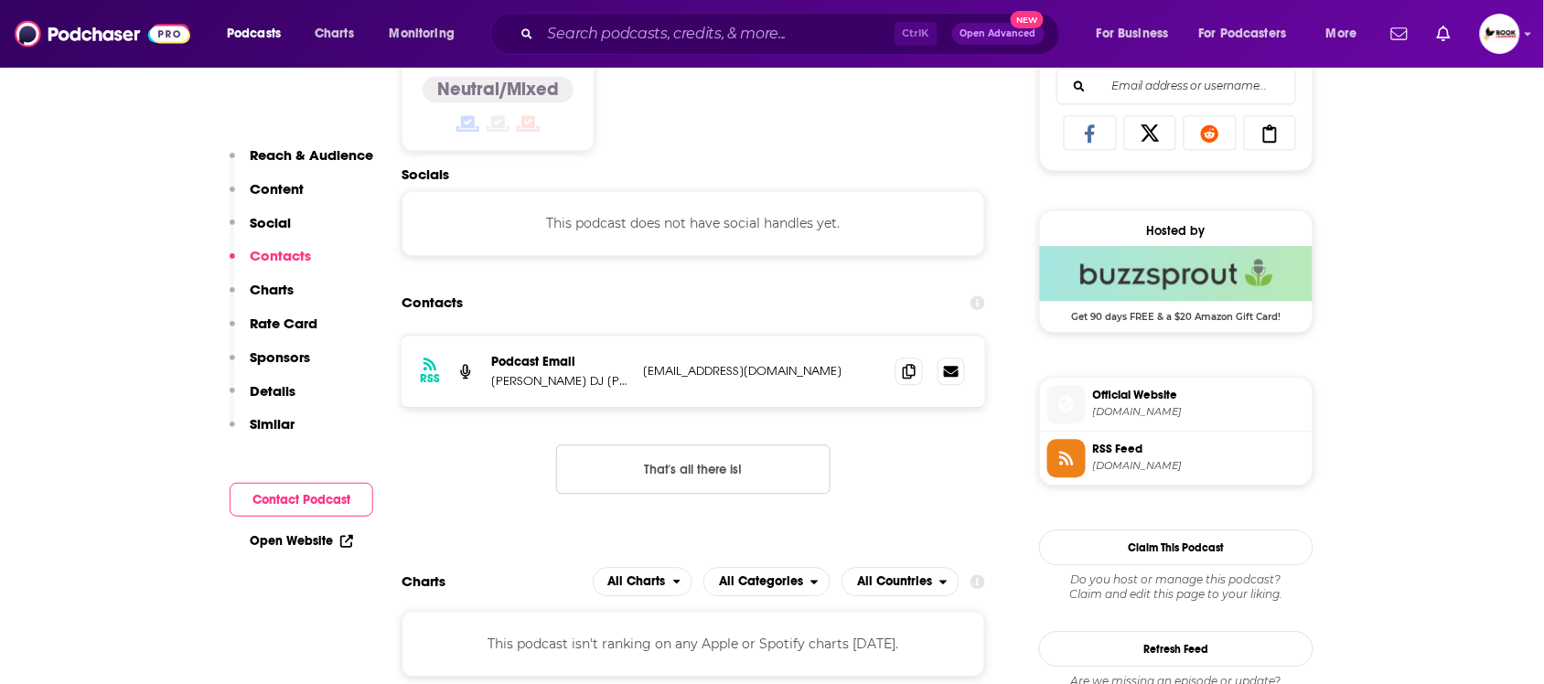
scroll to position [1231, 0]
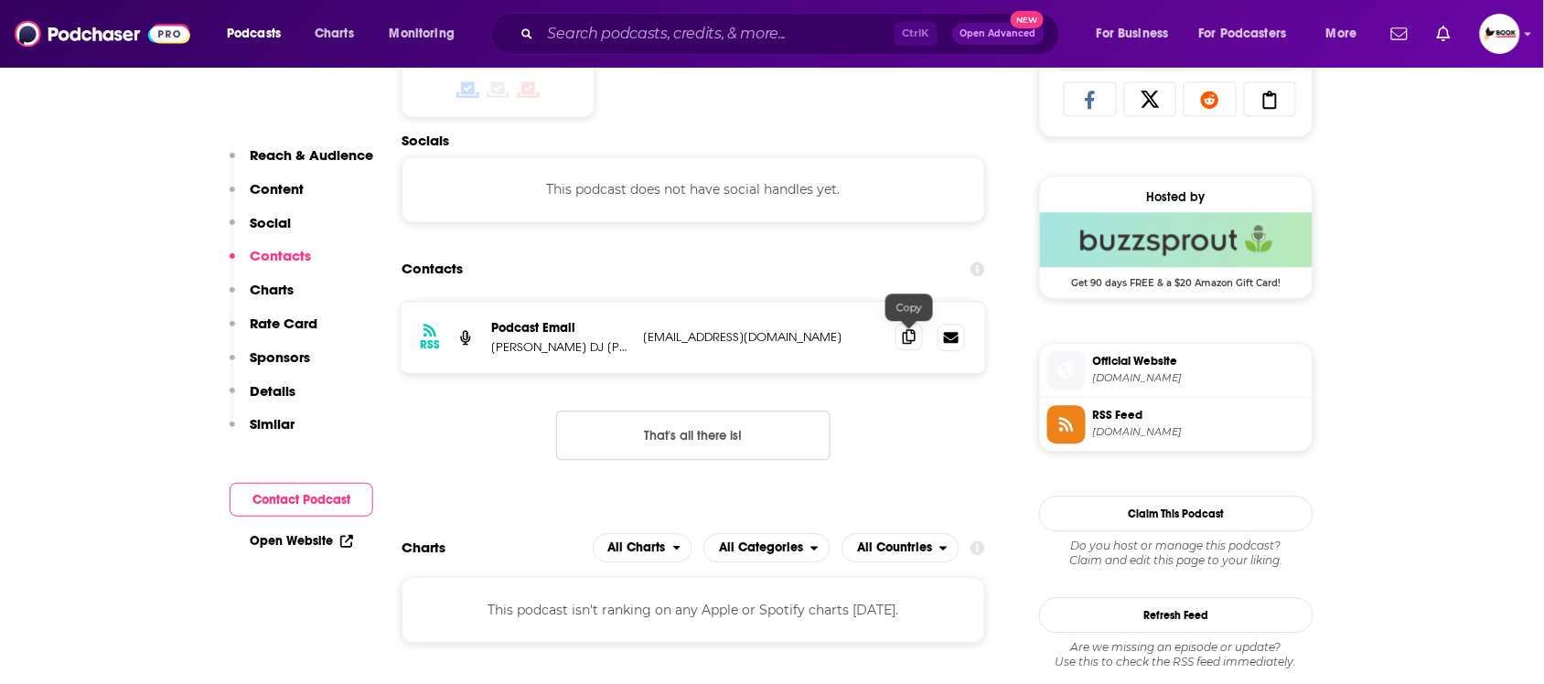
click at [908, 340] on icon at bounding box center [909, 336] width 13 height 15
click at [311, 543] on link "Open Website" at bounding box center [301, 541] width 103 height 16
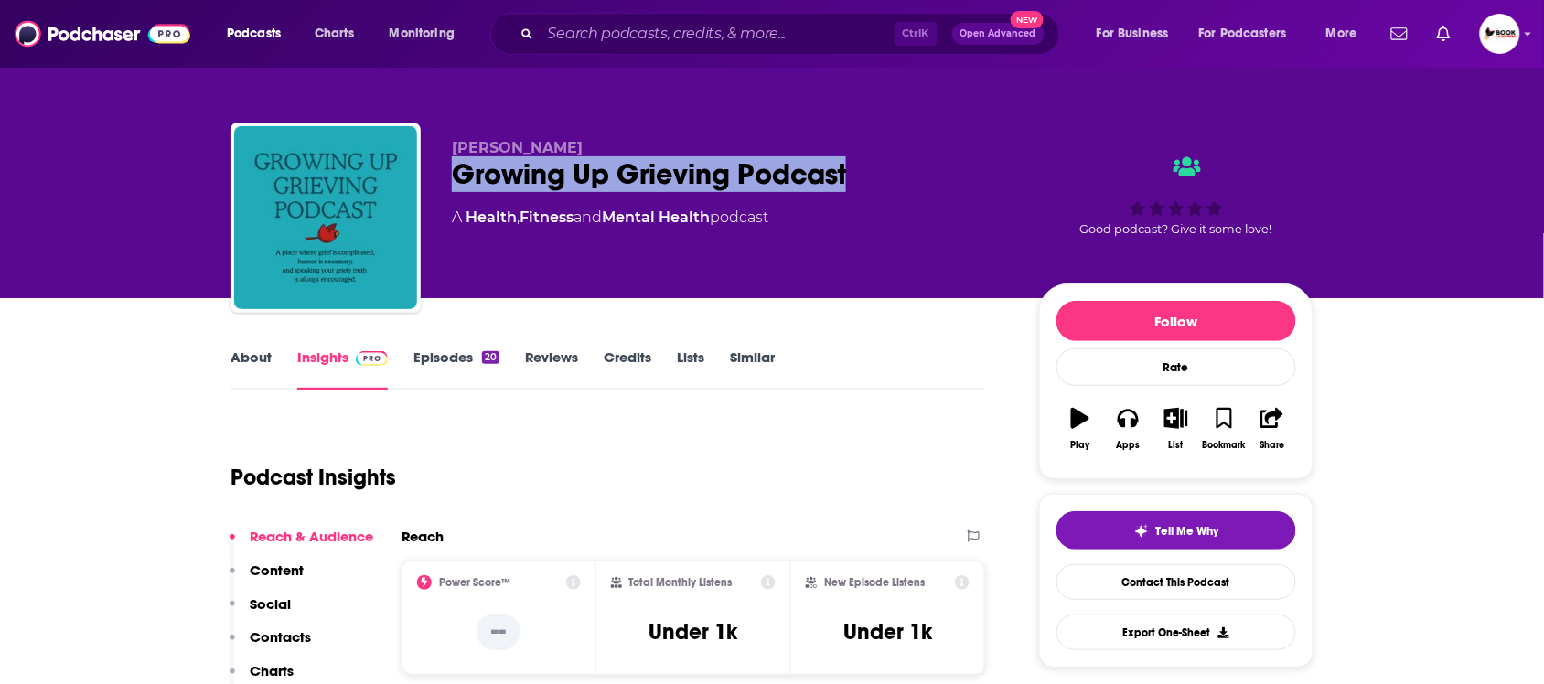
drag, startPoint x: 451, startPoint y: 188, endPoint x: 863, endPoint y: 195, distance: 411.8
click at [863, 195] on div "[PERSON_NAME] Growing Up Grieving Podcast A Health , Fitness and Mental Health …" at bounding box center [731, 212] width 558 height 146
copy h2 "Growing Up Grieving Podcast"
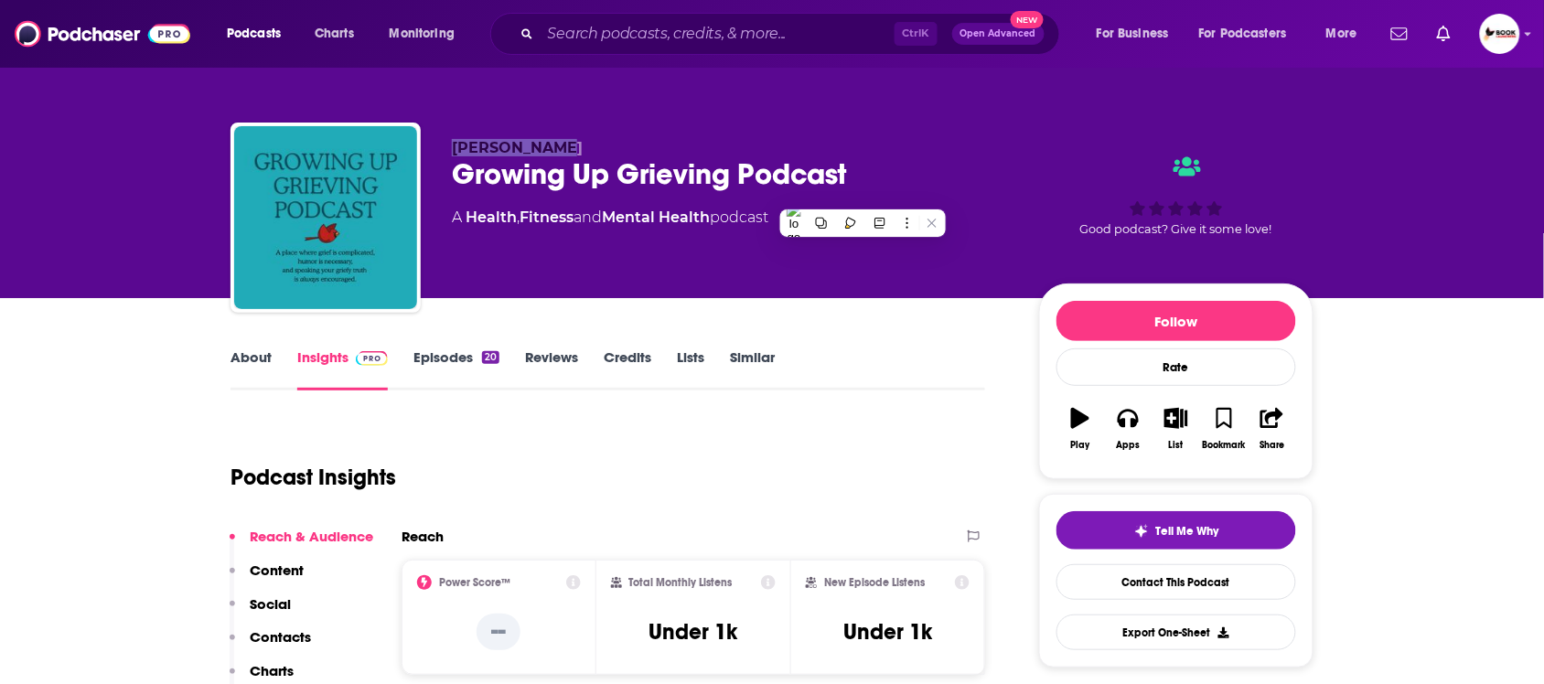
drag, startPoint x: 596, startPoint y: 125, endPoint x: 449, endPoint y: 131, distance: 146.5
click at [449, 131] on div "[PERSON_NAME] Growing Up Grieving Podcast A Health , Fitness and Mental Health …" at bounding box center [772, 222] width 1083 height 198
copy span "[PERSON_NAME]"
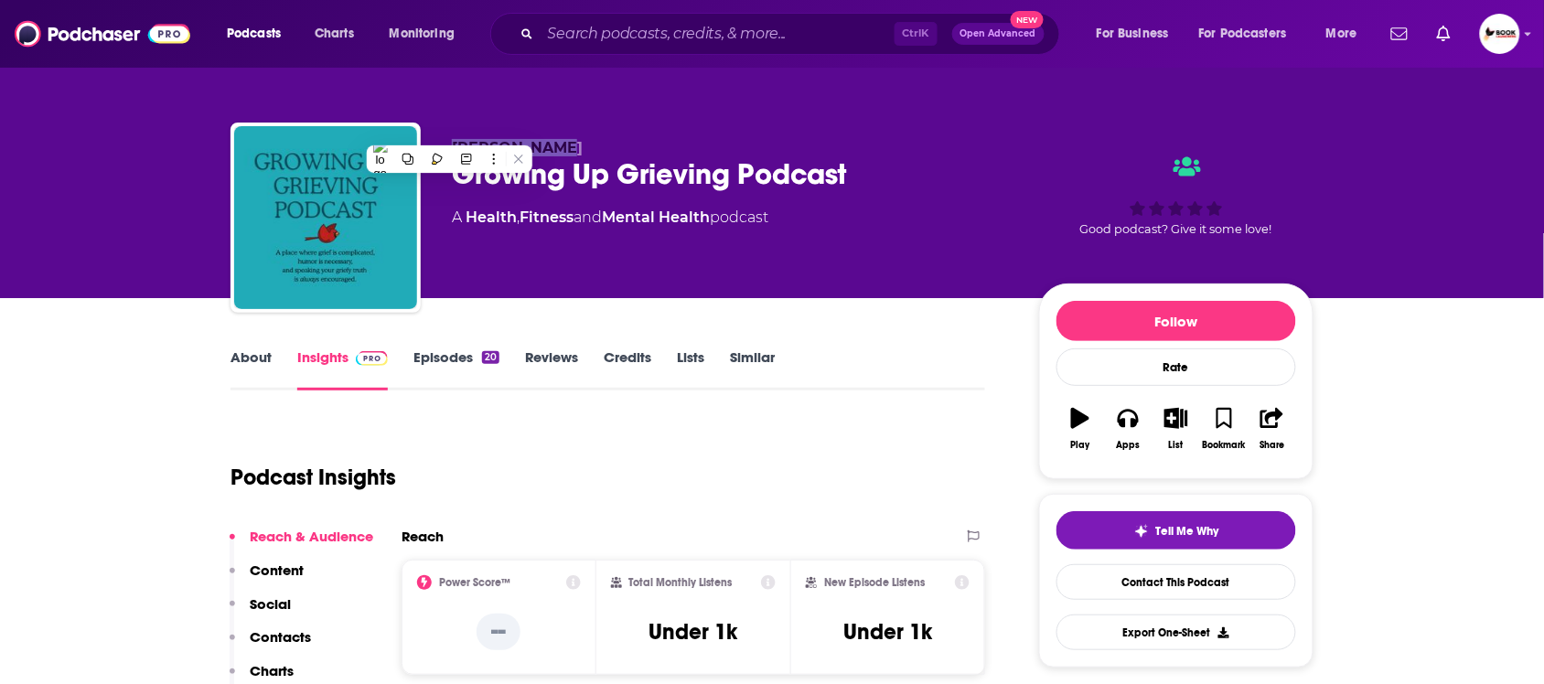
click at [298, 637] on p "Contacts" at bounding box center [280, 637] width 61 height 17
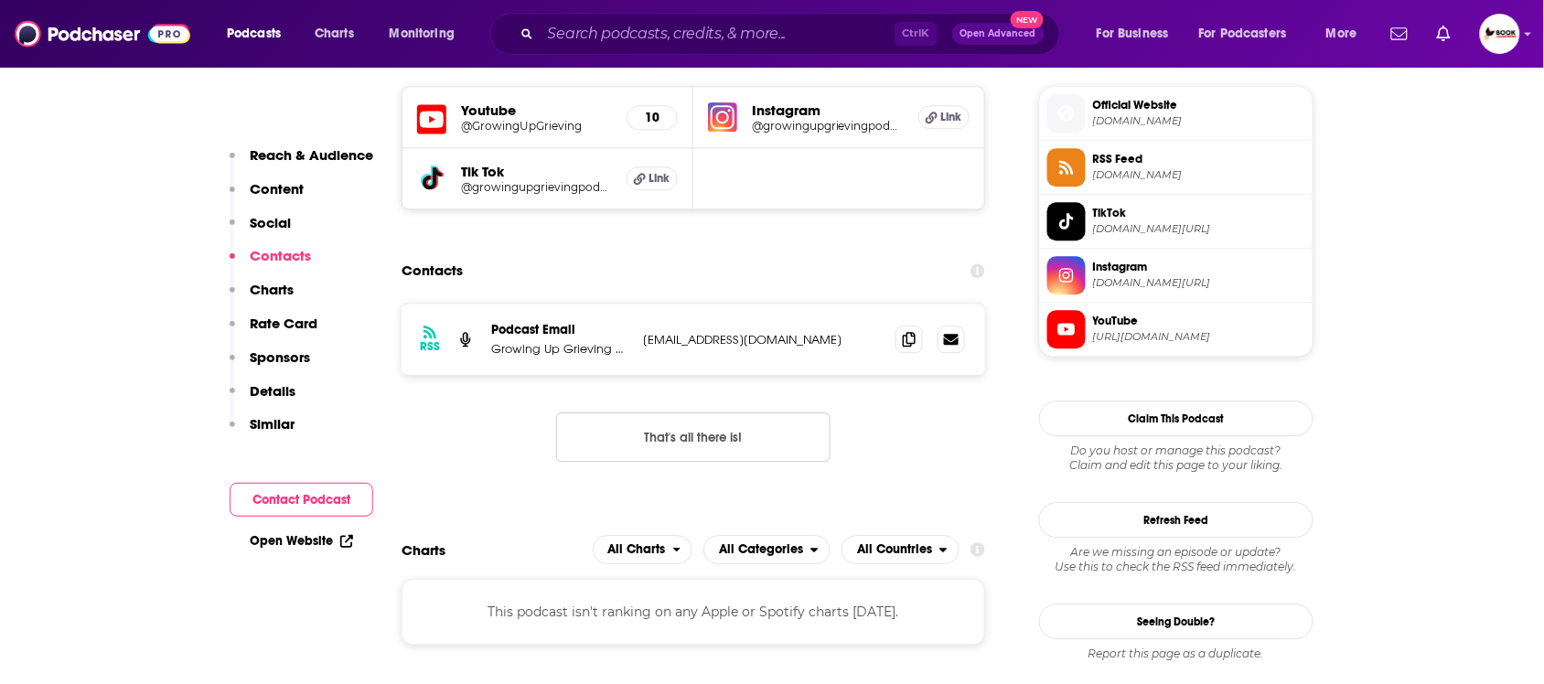
scroll to position [1323, 0]
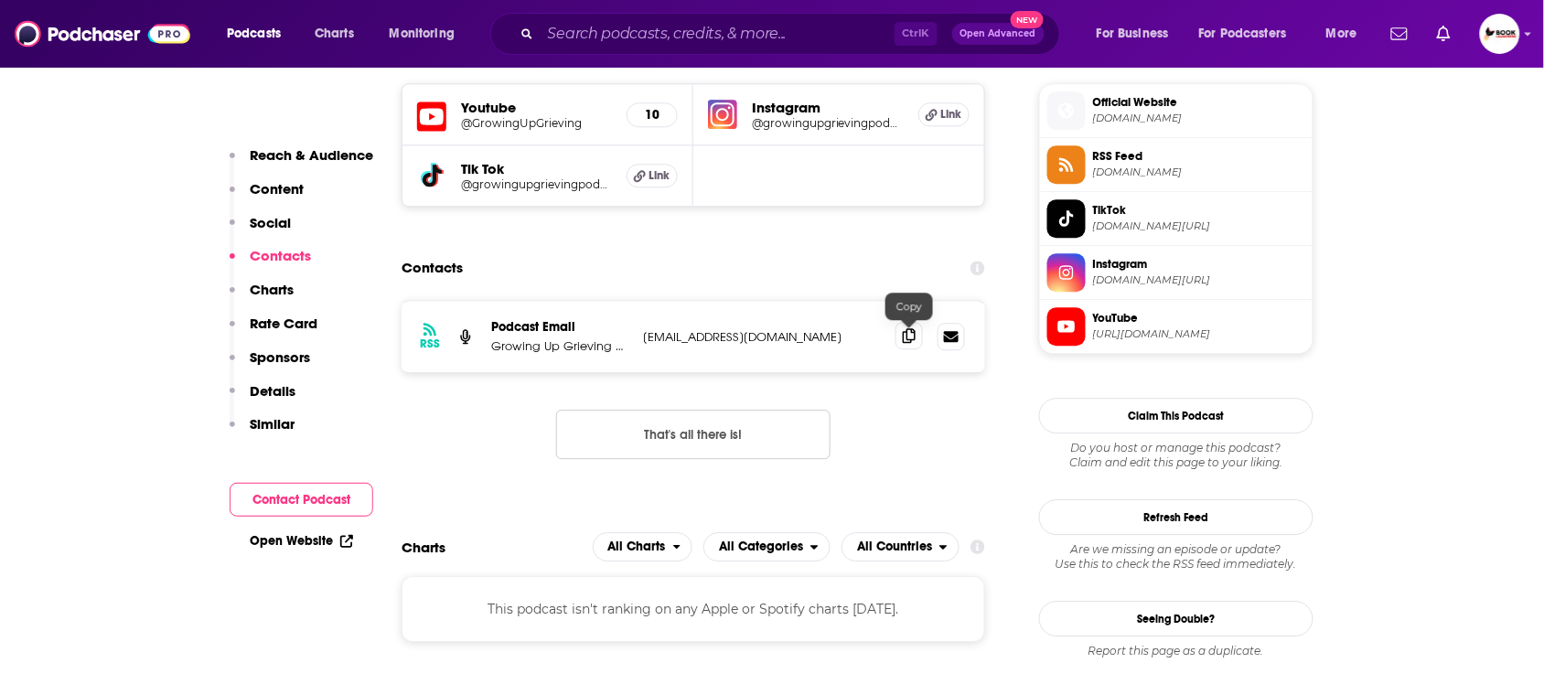
click at [907, 343] on icon at bounding box center [909, 335] width 13 height 15
click at [328, 542] on link "Open Website" at bounding box center [301, 541] width 103 height 16
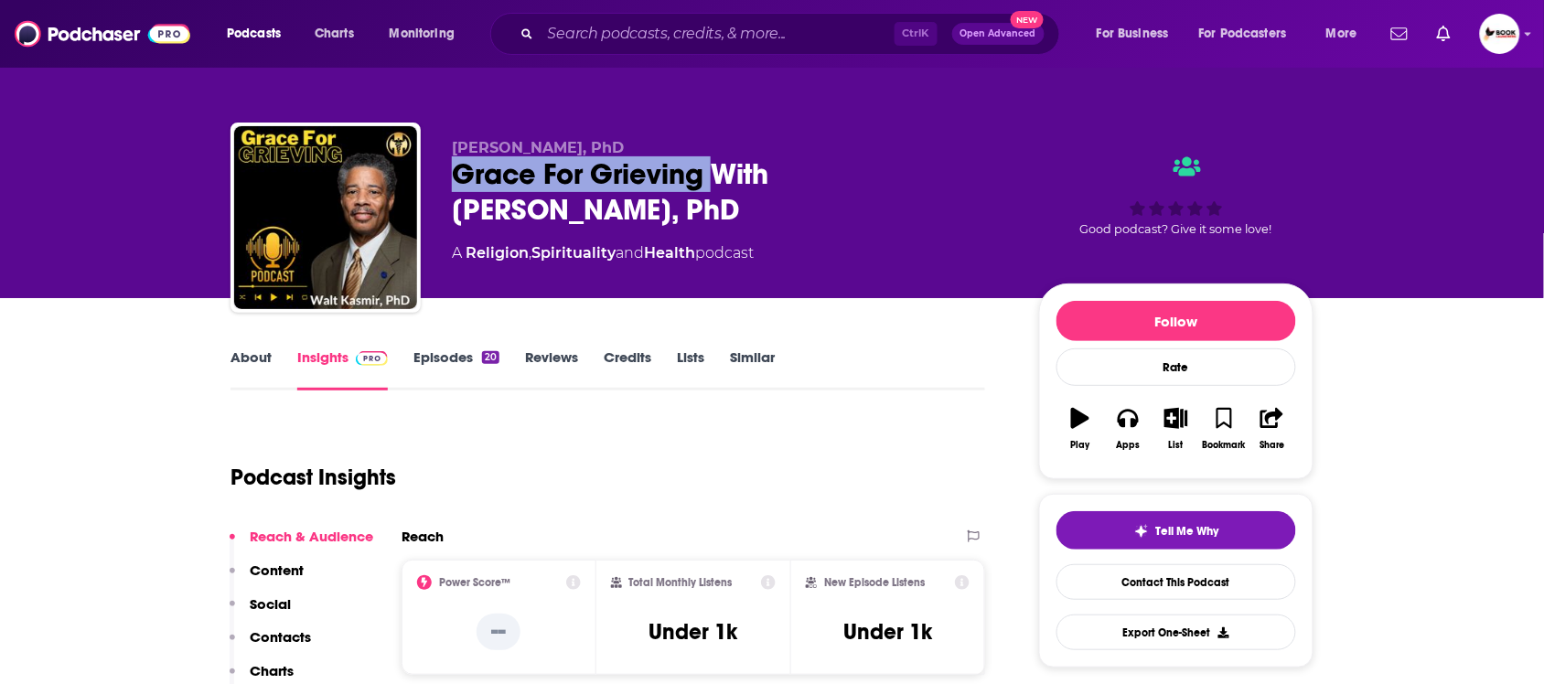
drag, startPoint x: 711, startPoint y: 177, endPoint x: 453, endPoint y: 177, distance: 258.0
click at [453, 177] on div "Grace For Grieving With [PERSON_NAME], PhD" at bounding box center [731, 191] width 558 height 71
copy h2 "Grace For Grieving"
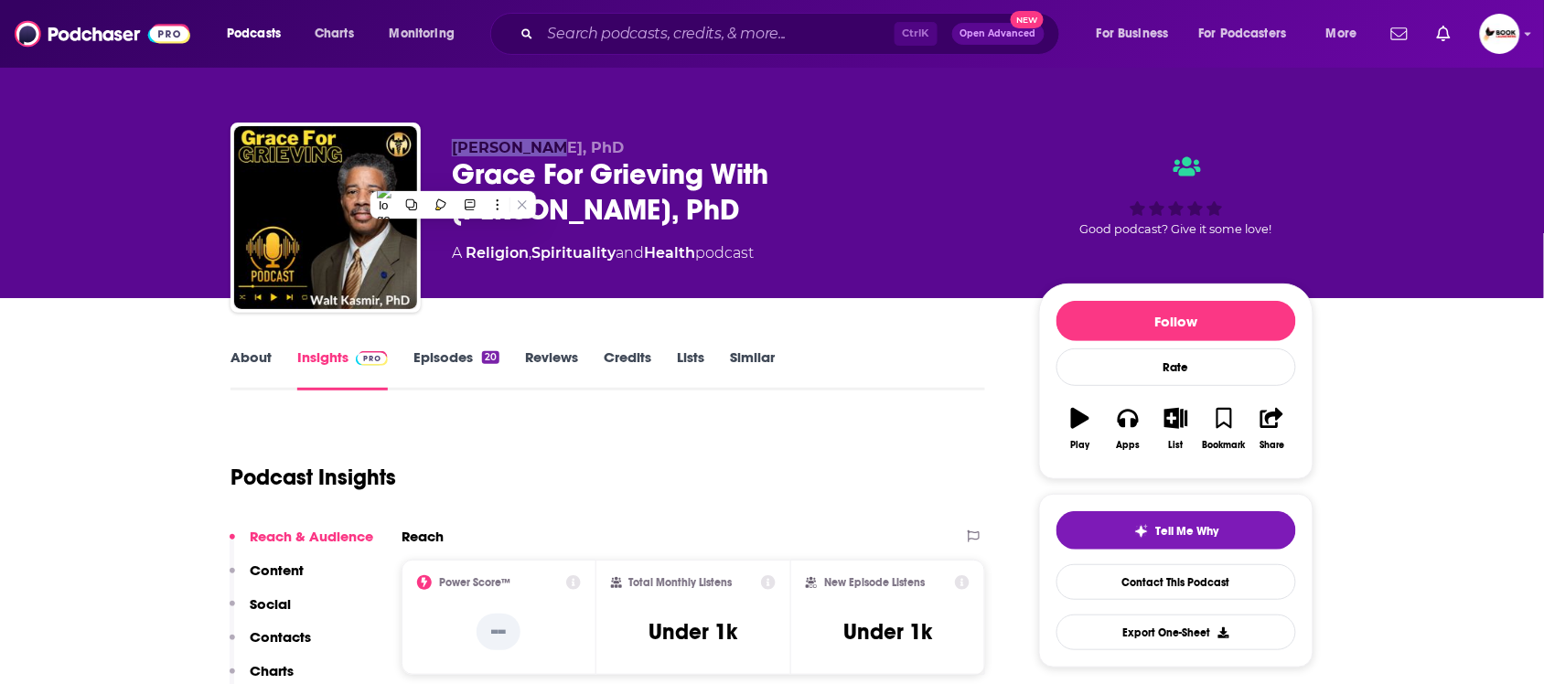
drag, startPoint x: 436, startPoint y: 139, endPoint x: 545, endPoint y: 139, distance: 108.9
click at [545, 139] on div "[PERSON_NAME], PhD Grace For Grieving With [PERSON_NAME], PhD A Religion , Spir…" at bounding box center [772, 222] width 1083 height 198
copy span "[PERSON_NAME]"
drag, startPoint x: 38, startPoint y: 307, endPoint x: 59, endPoint y: 314, distance: 22.9
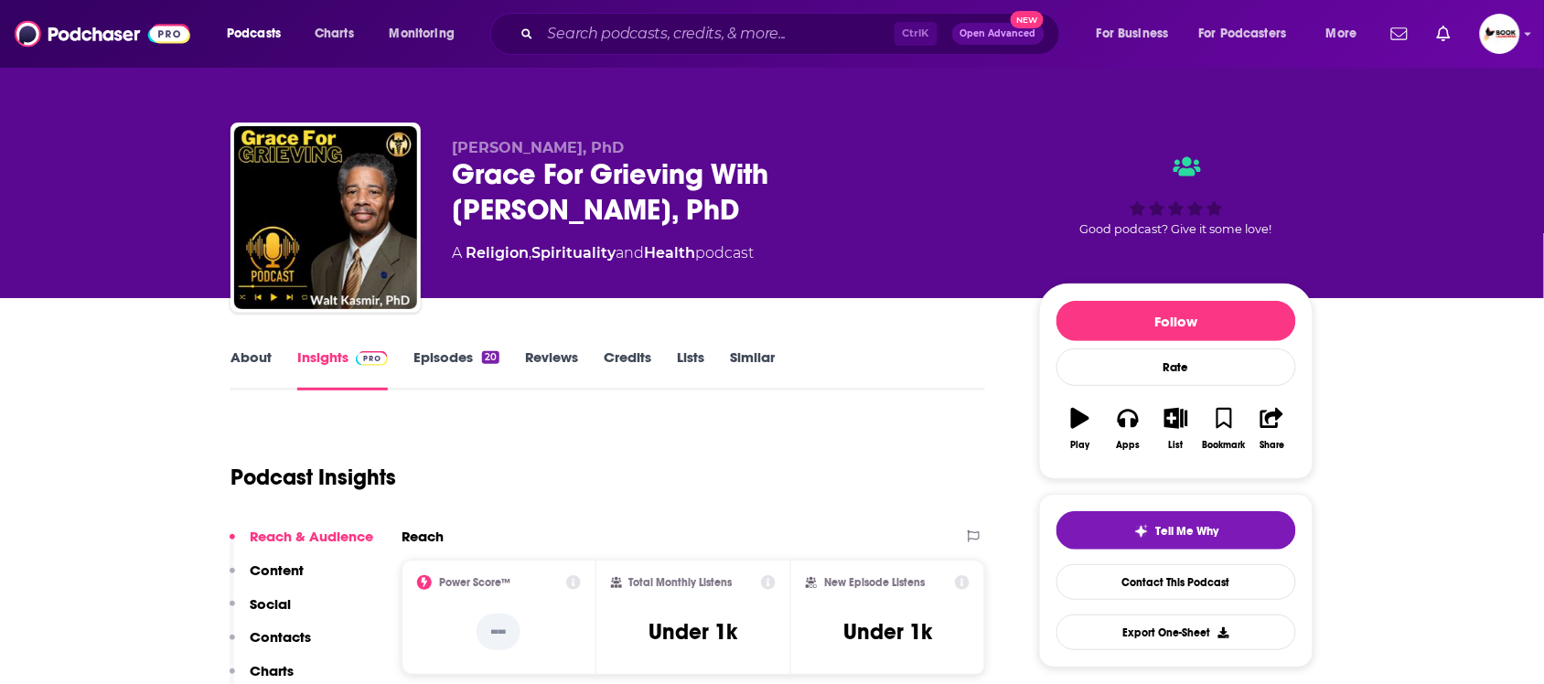
click at [309, 639] on p "Contacts" at bounding box center [280, 637] width 61 height 17
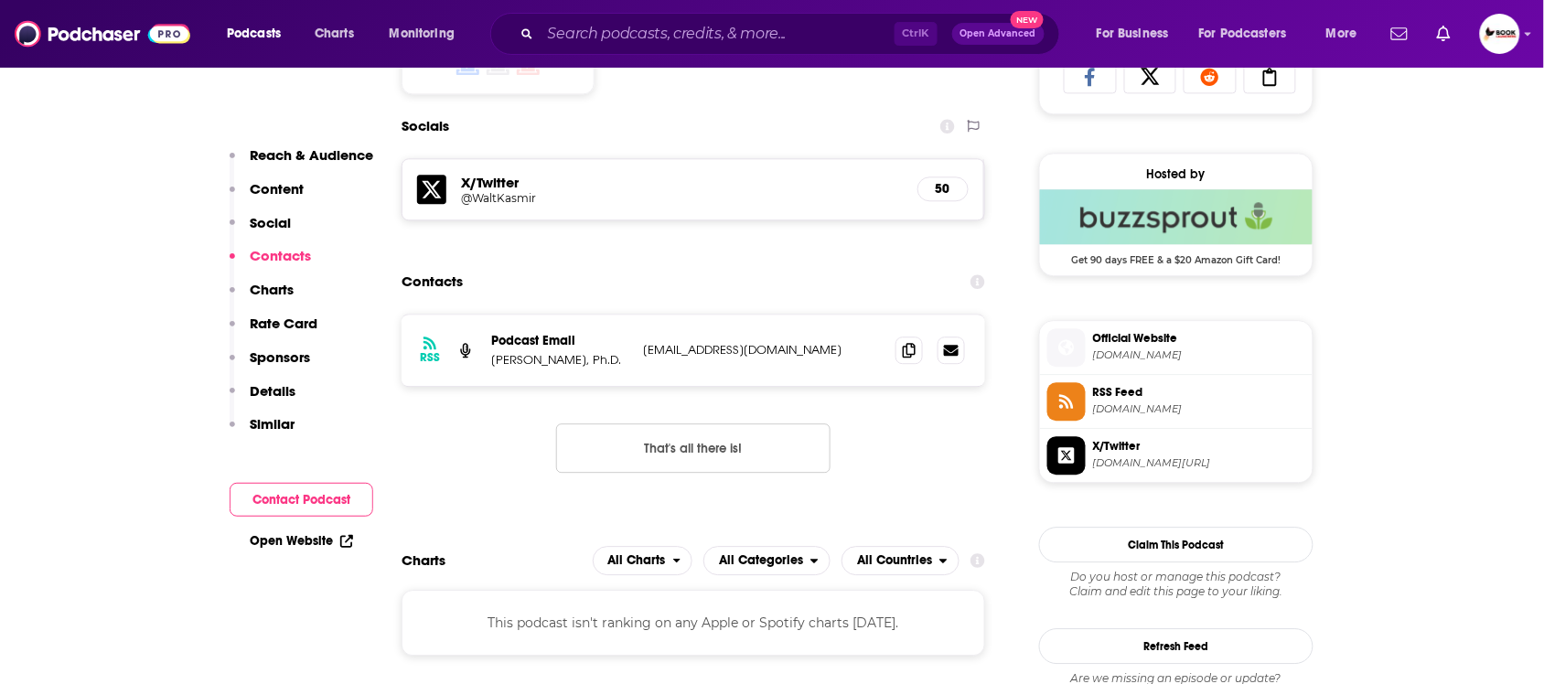
scroll to position [1265, 0]
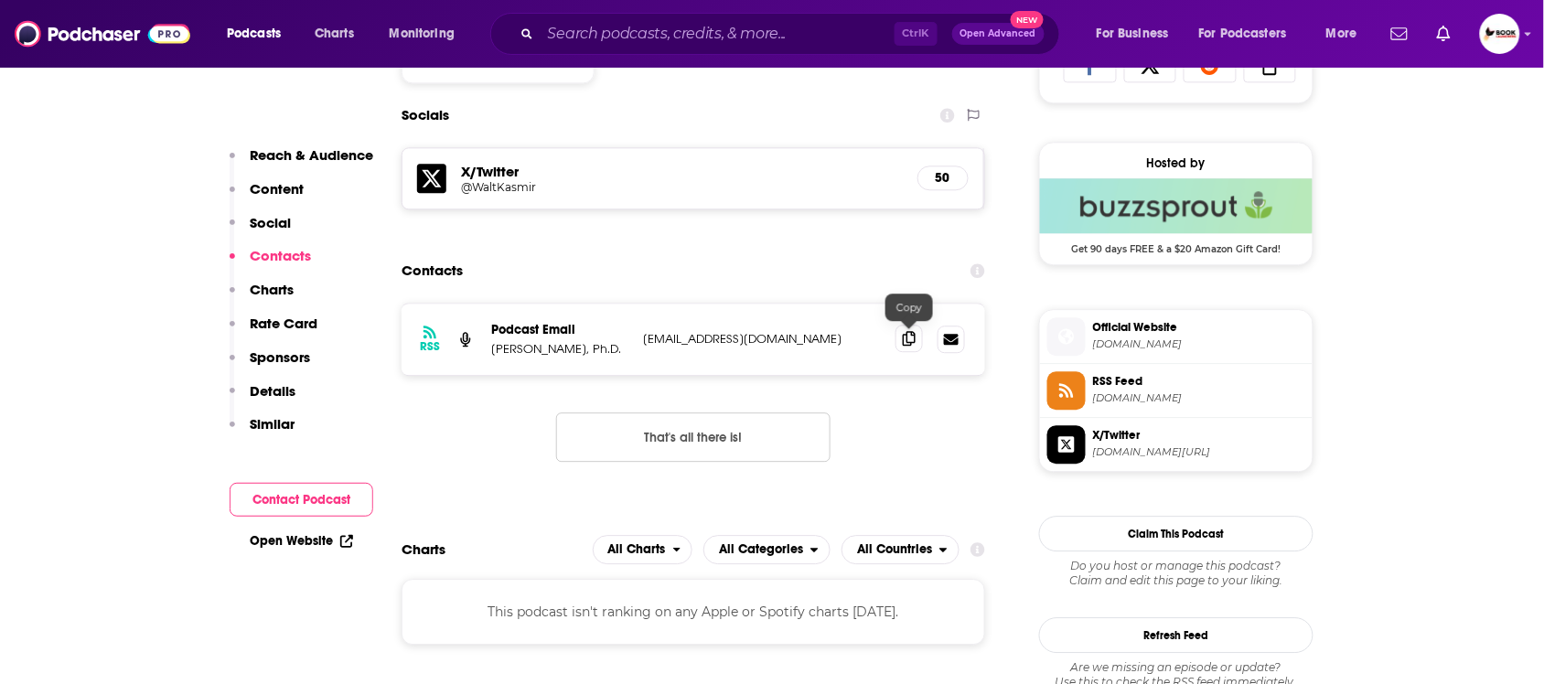
click at [907, 336] on icon at bounding box center [909, 338] width 13 height 15
click at [335, 543] on link "Open Website" at bounding box center [301, 541] width 103 height 16
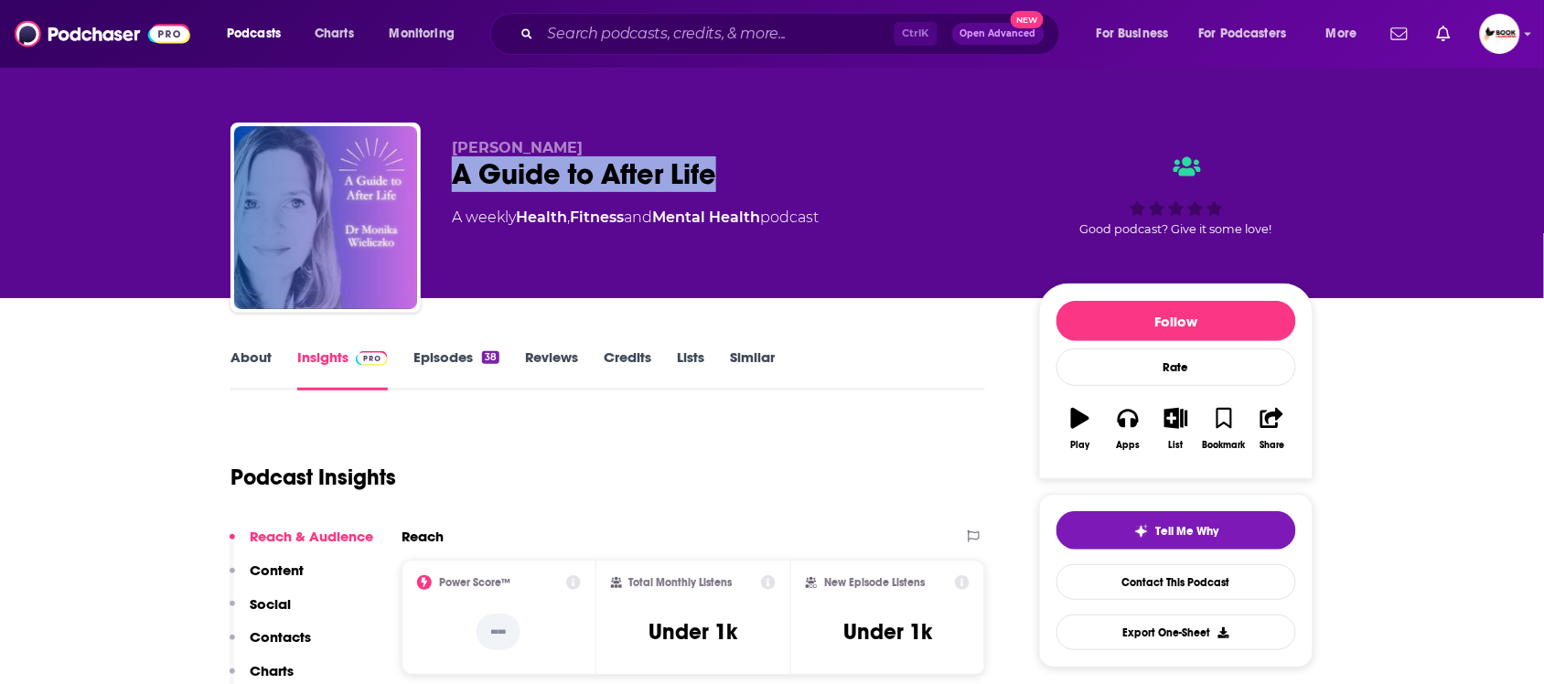
drag, startPoint x: 741, startPoint y: 172, endPoint x: 445, endPoint y: 178, distance: 296.5
click at [445, 178] on div "Dr Monika Wieliczko A Guide to After Life A weekly Health , Fitness and Mental …" at bounding box center [772, 222] width 1083 height 198
copy h2 "A Guide to After Life"
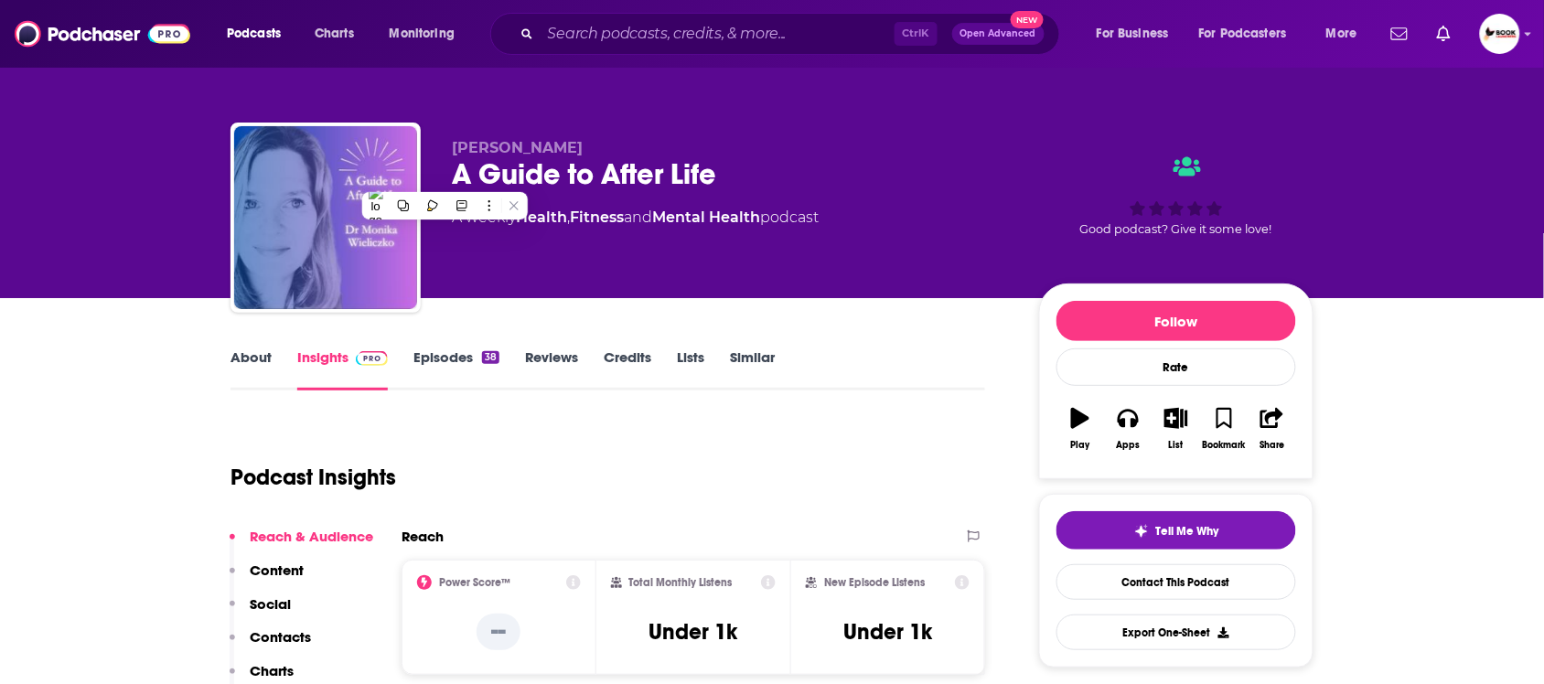
click at [639, 131] on div "Dr Monika Wieliczko A Guide to After Life A weekly Health , Fitness and Mental …" at bounding box center [772, 222] width 1083 height 198
drag, startPoint x: 656, startPoint y: 140, endPoint x: 501, endPoint y: 148, distance: 154.9
click at [476, 143] on p "Dr Monika Wieliczko" at bounding box center [731, 147] width 558 height 17
copy span "Monika Wieliczko"
click at [281, 640] on p "Contacts" at bounding box center [280, 637] width 61 height 17
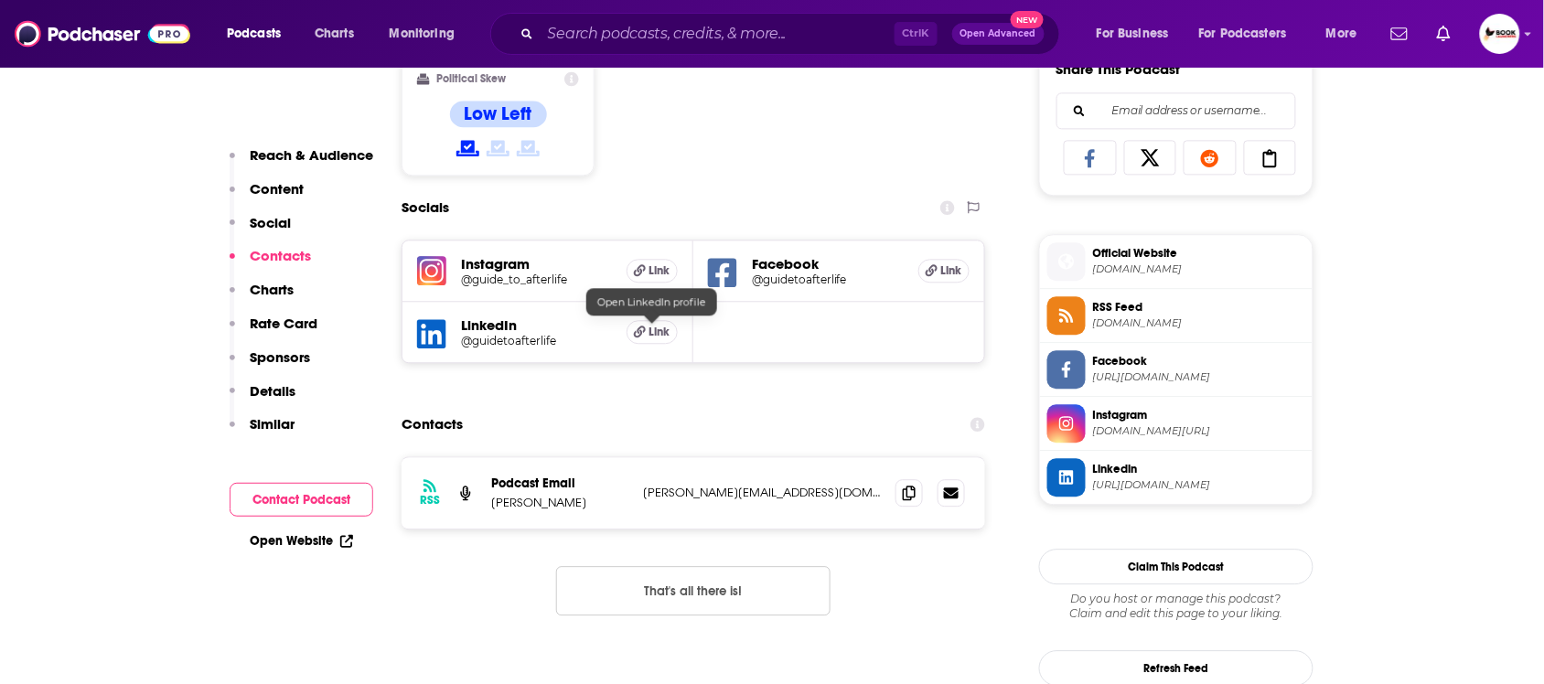
scroll to position [1325, 0]
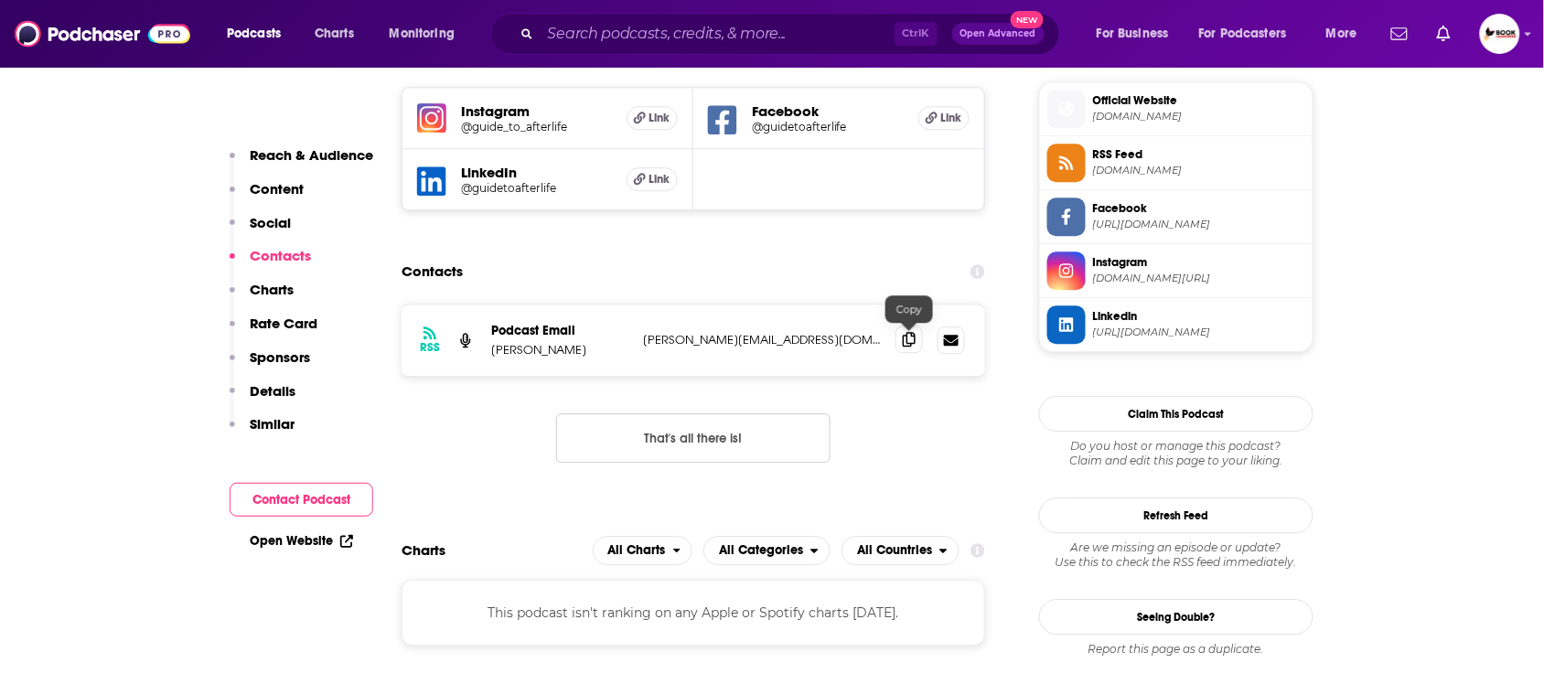
click at [912, 337] on icon at bounding box center [909, 339] width 13 height 15
click at [286, 546] on link "Open Website" at bounding box center [301, 541] width 103 height 16
